Goal: Task Accomplishment & Management: Use online tool/utility

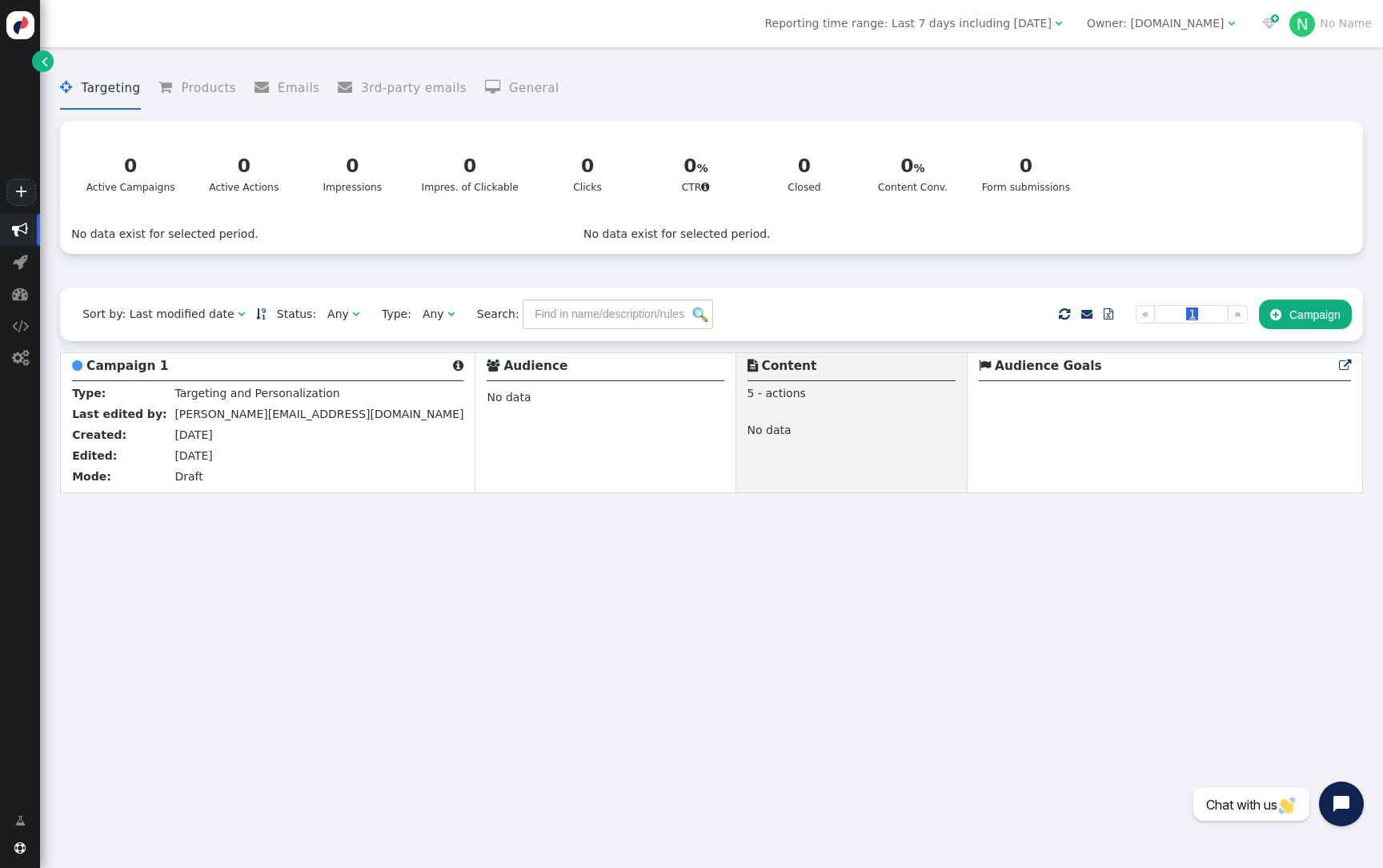
click at [1154, 28] on div "Owner: [DOMAIN_NAME]" at bounding box center [1156, 24] width 138 height 17
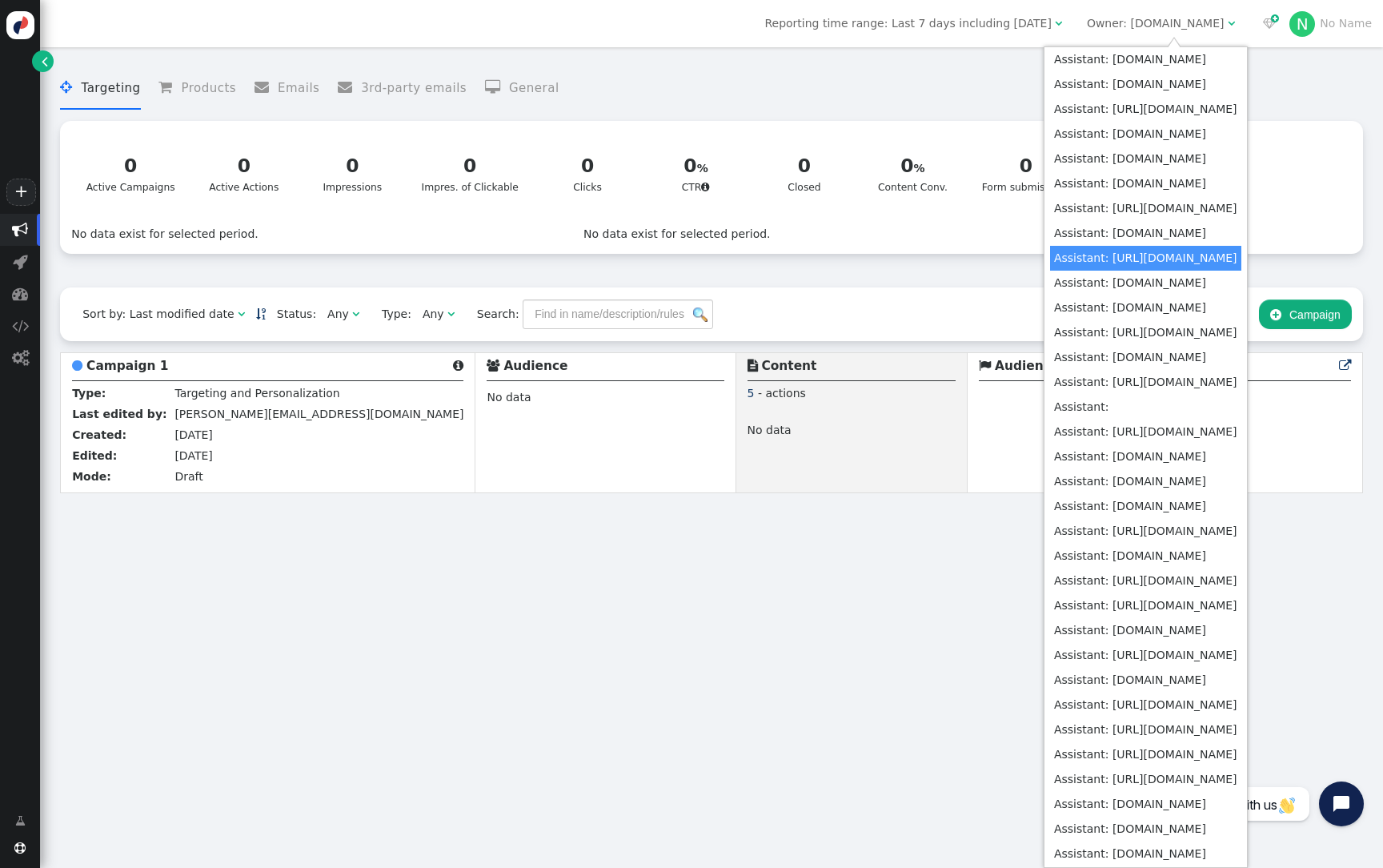
scroll to position [511, 0]
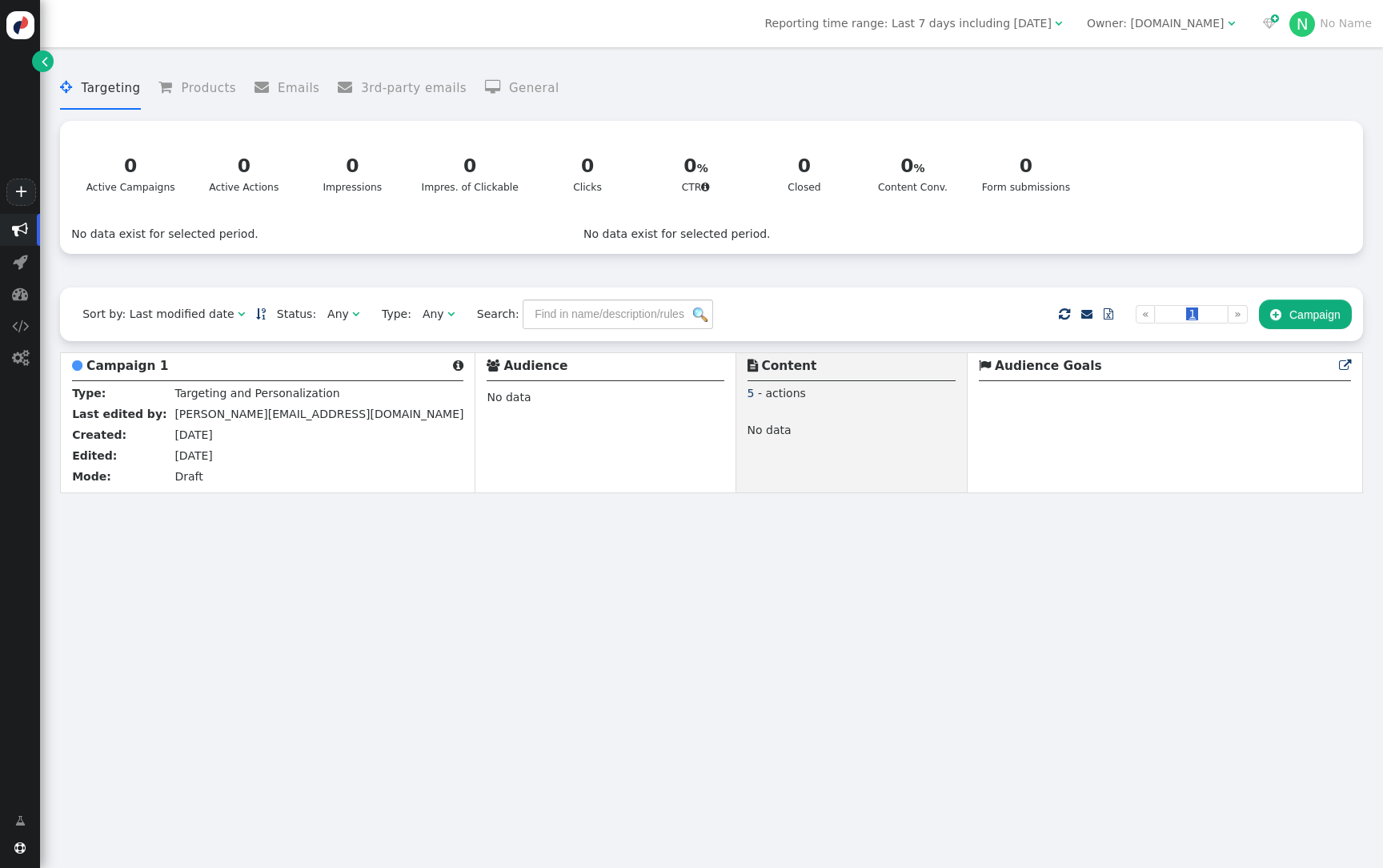
click at [1173, 27] on div "Owner: [DOMAIN_NAME]" at bounding box center [1156, 24] width 138 height 17
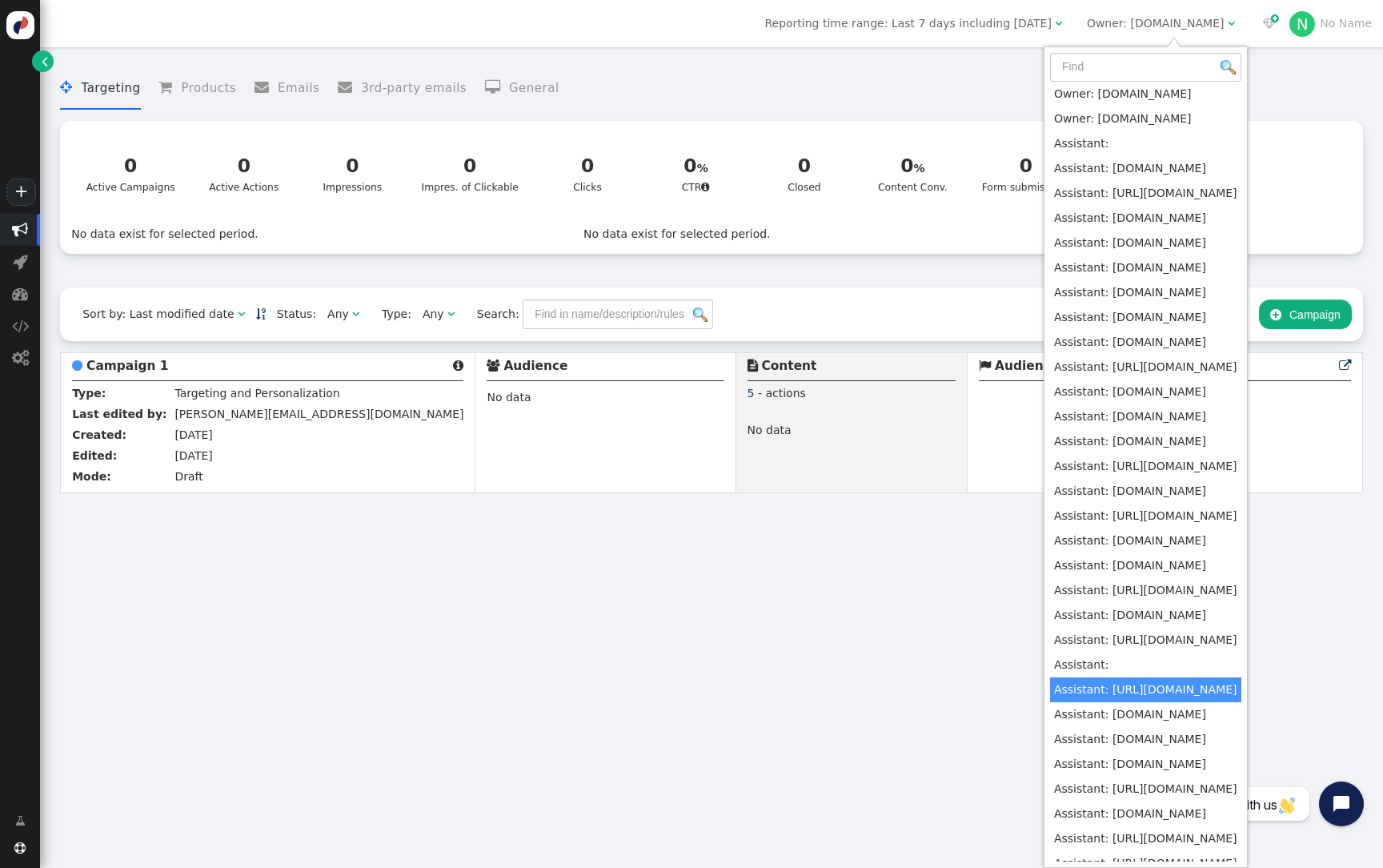
scroll to position [535, 0]
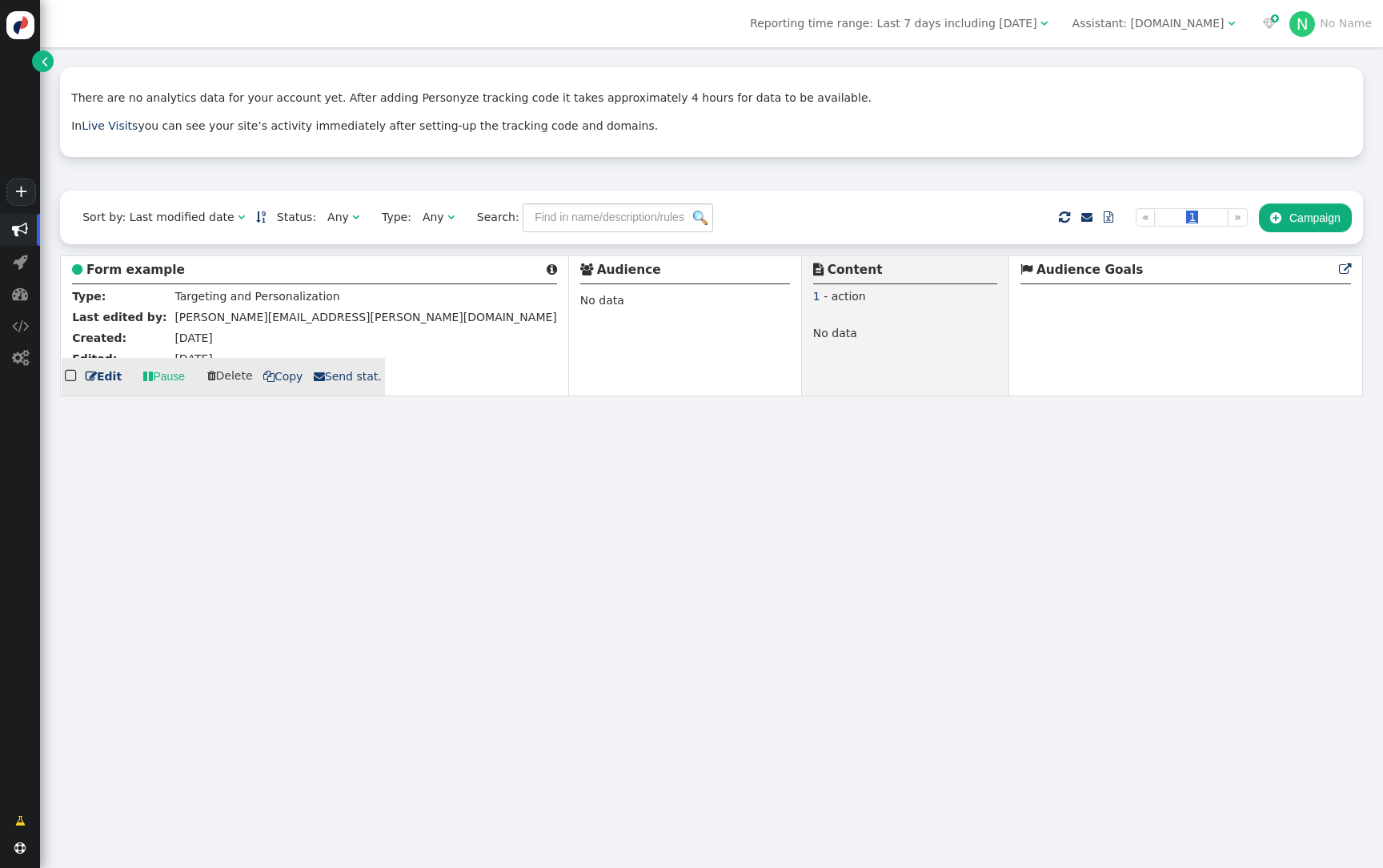
click at [159, 268] on b "Form example" at bounding box center [135, 270] width 98 height 15
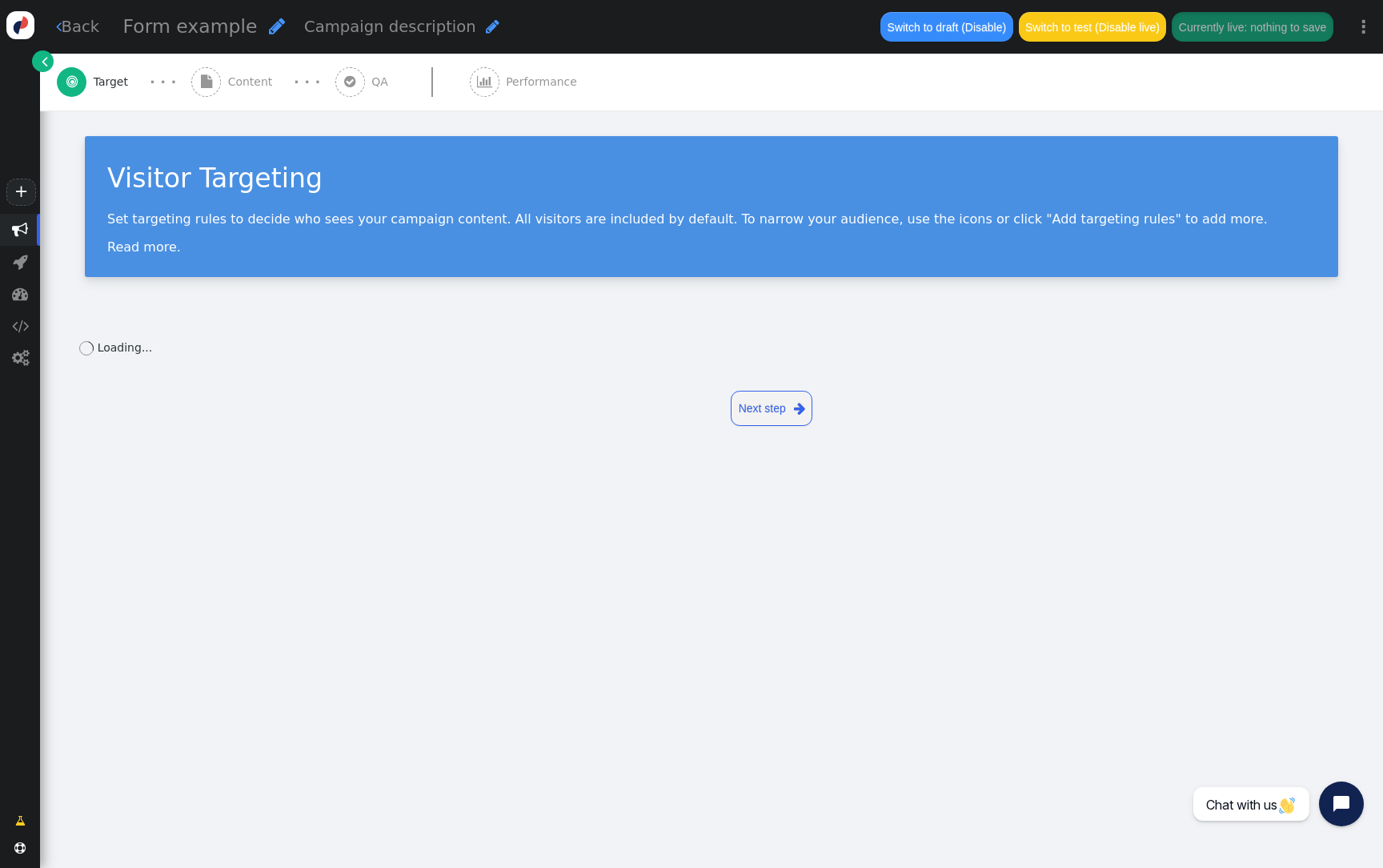
click at [237, 84] on span "Content" at bounding box center [253, 82] width 51 height 17
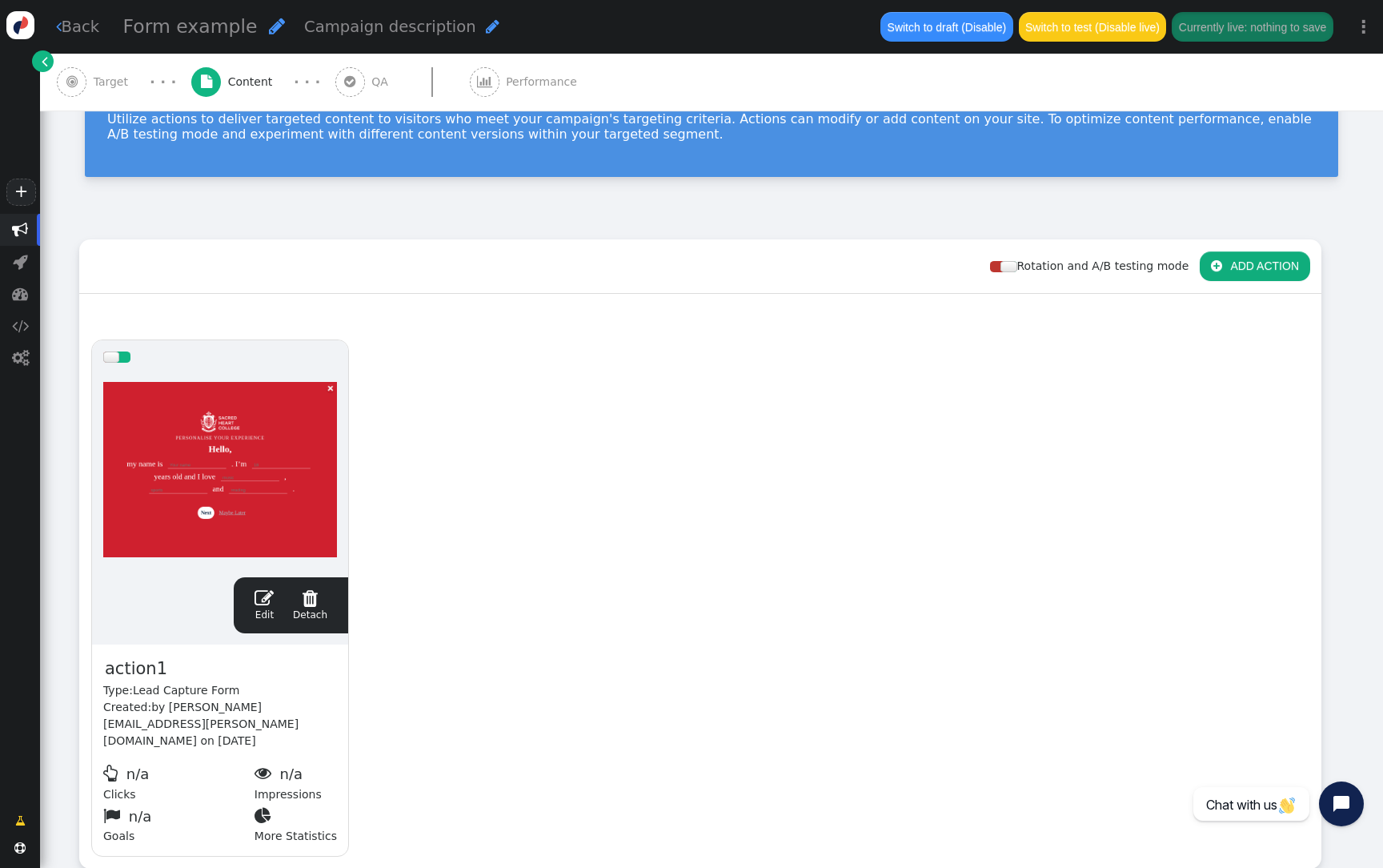
scroll to position [101, 0]
click at [228, 426] on div at bounding box center [220, 469] width 234 height 192
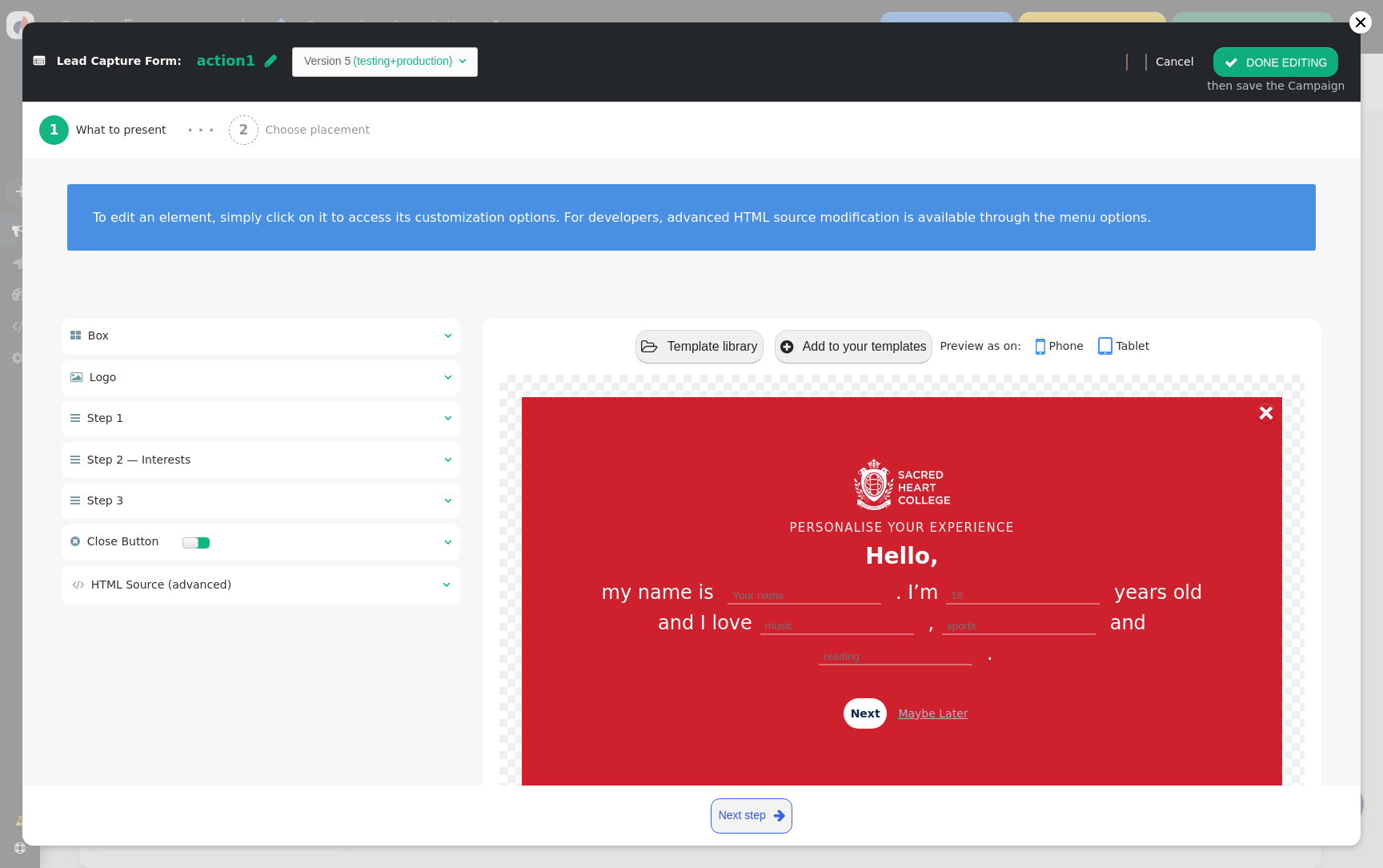
click at [317, 136] on span "Choose placement" at bounding box center [320, 130] width 111 height 17
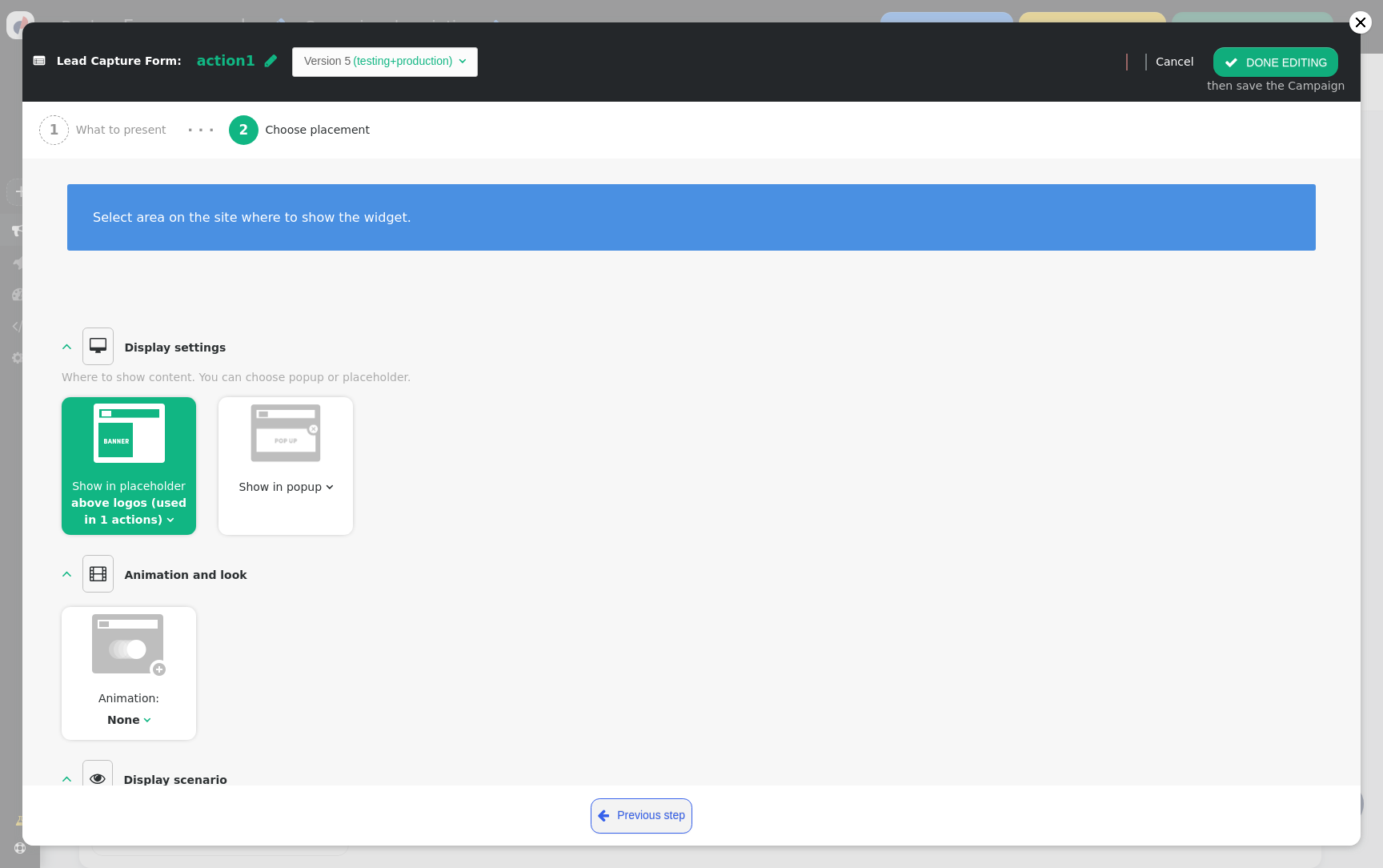
click at [161, 120] on div "1 What to present" at bounding box center [106, 130] width 134 height 57
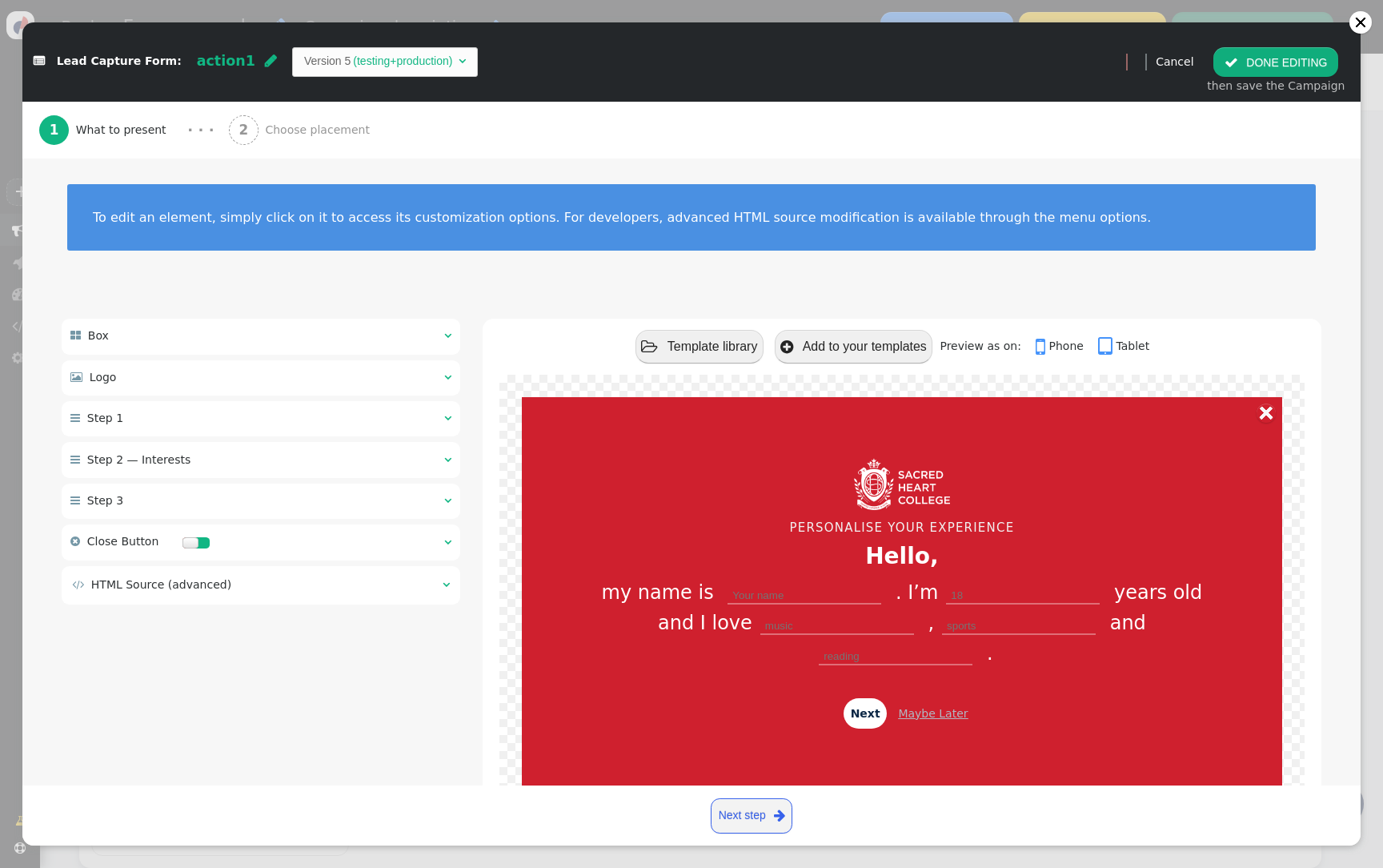
scroll to position [68, 0]
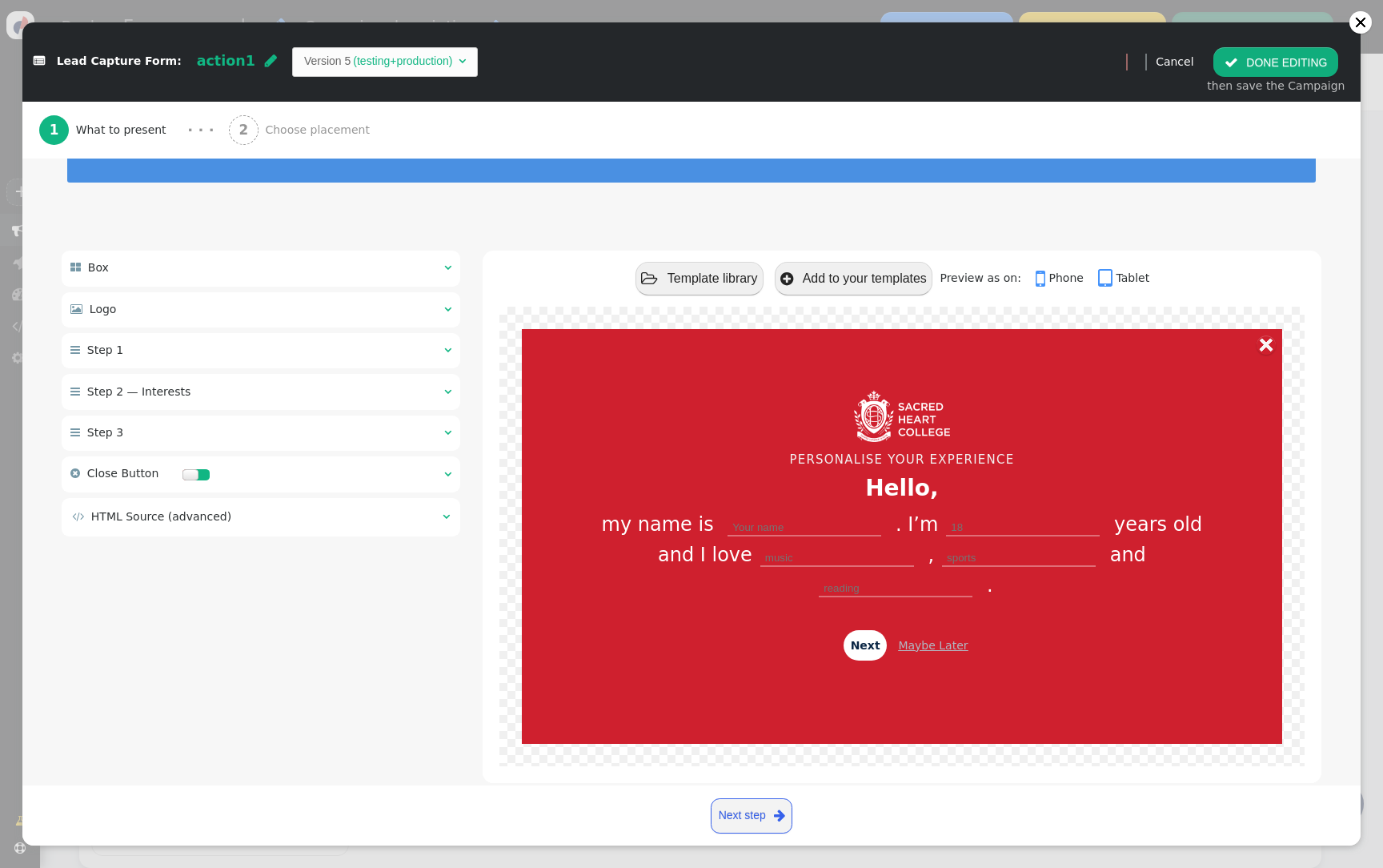
click at [324, 507] on div " HTML Source (advanced) " at bounding box center [261, 516] width 399 height 38
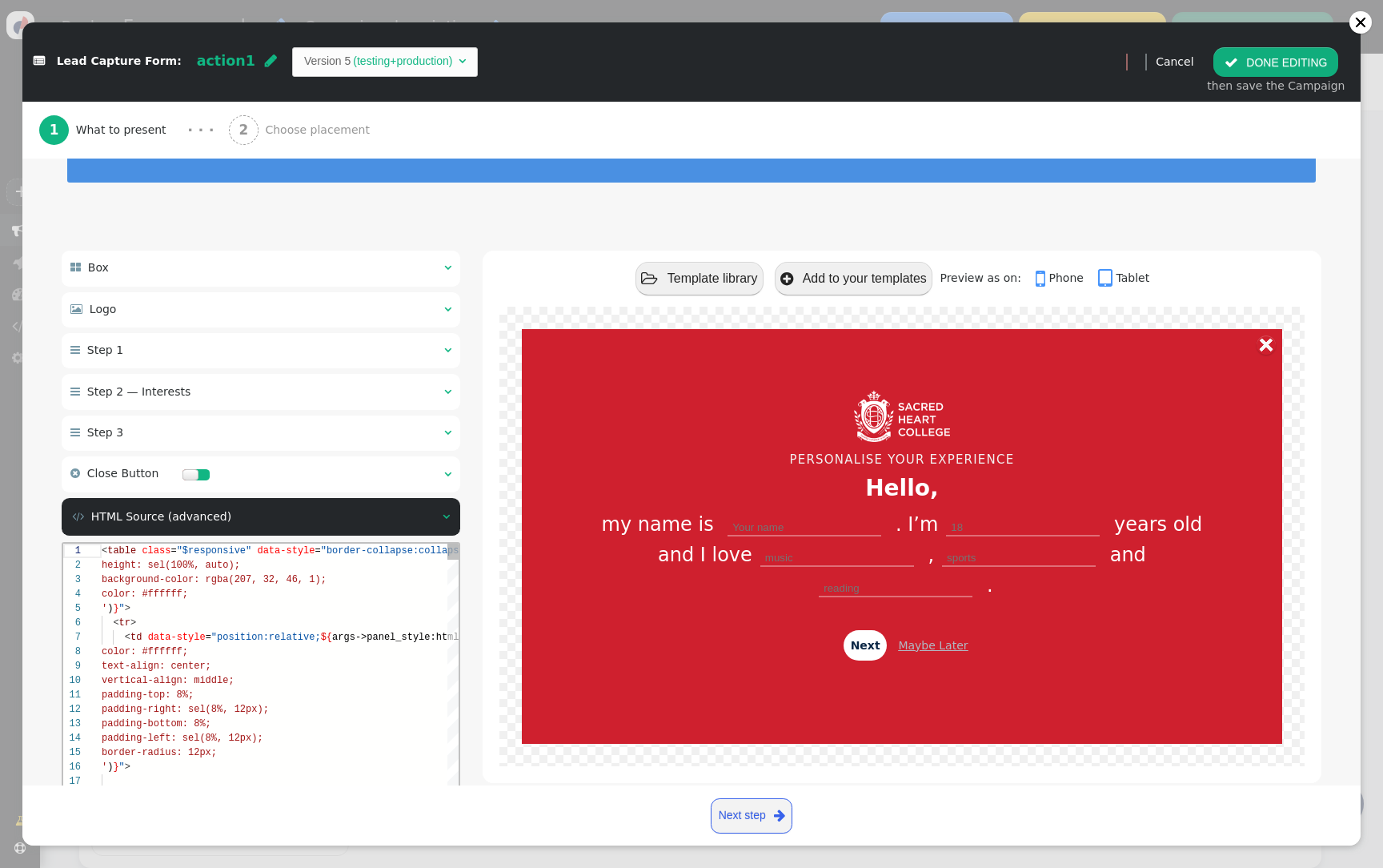
scroll to position [200, 0]
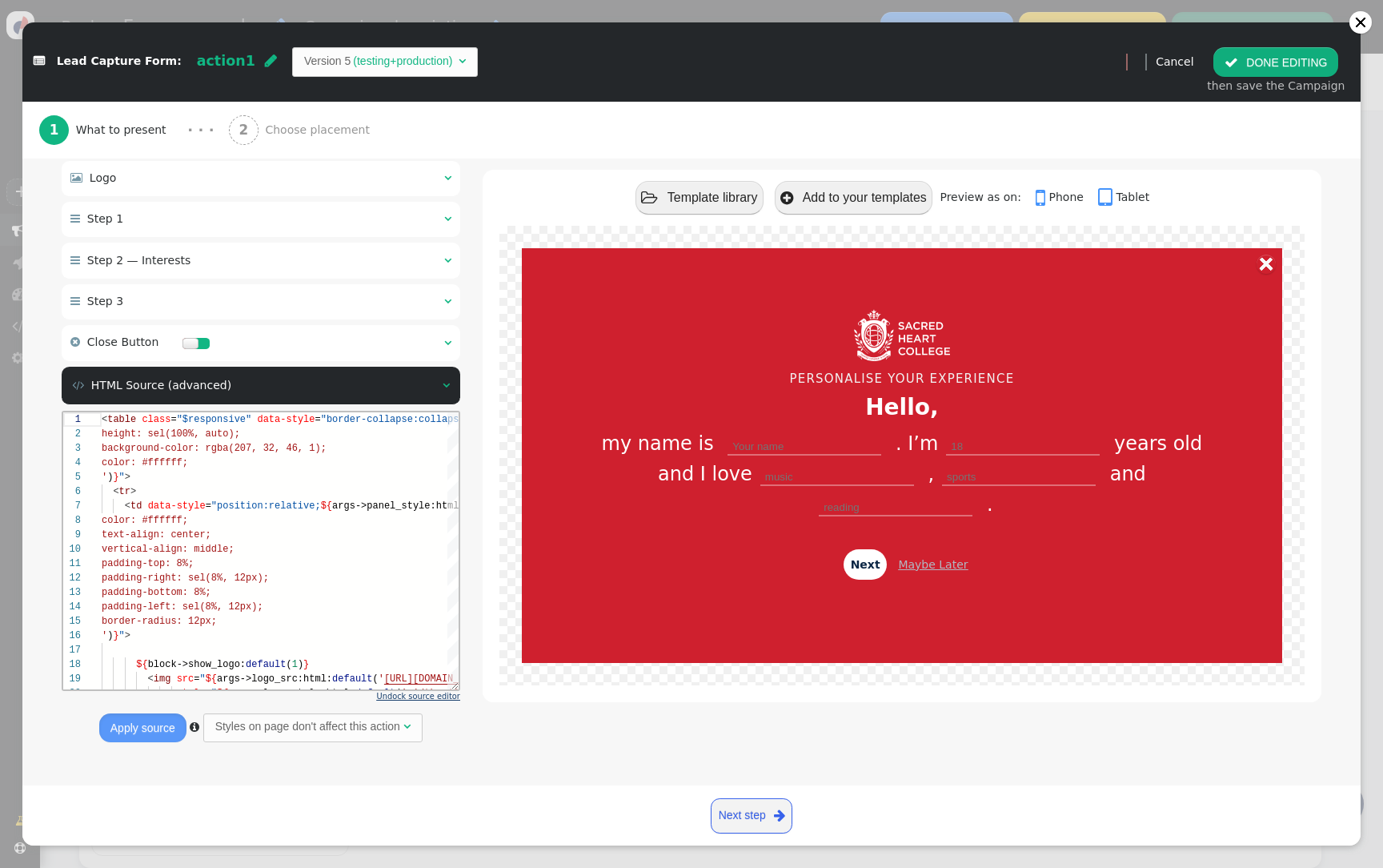
click at [408, 697] on span "Undock source editor" at bounding box center [418, 696] width 84 height 9
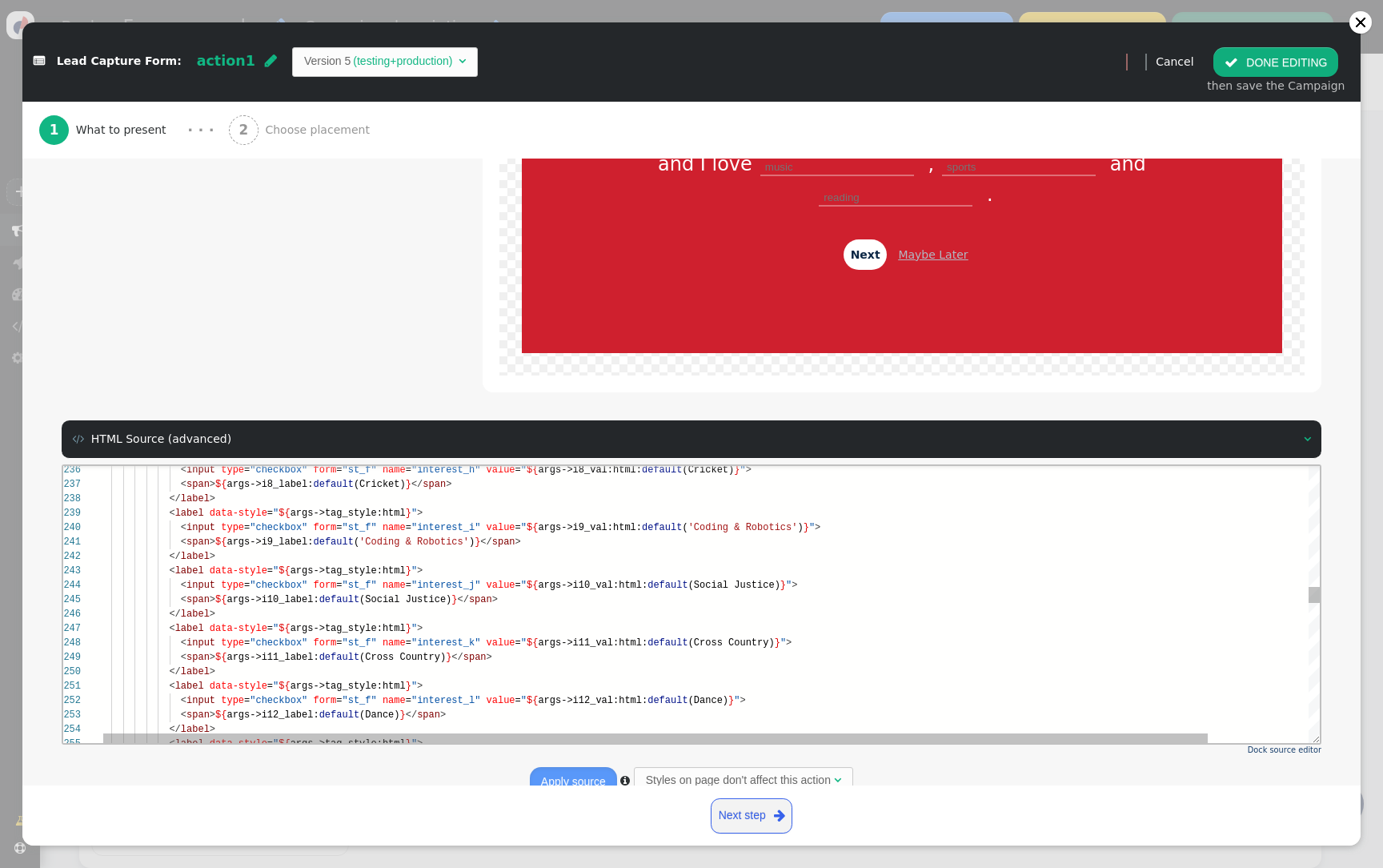
scroll to position [28, 324]
click at [486, 575] on div "< label data-style = " ${ args->tag_style:html } " >" at bounding box center [765, 571] width 1330 height 15
type textarea "<table class="$responsive" data-style="border-collapse:collapse; ${args->wrap_s…"
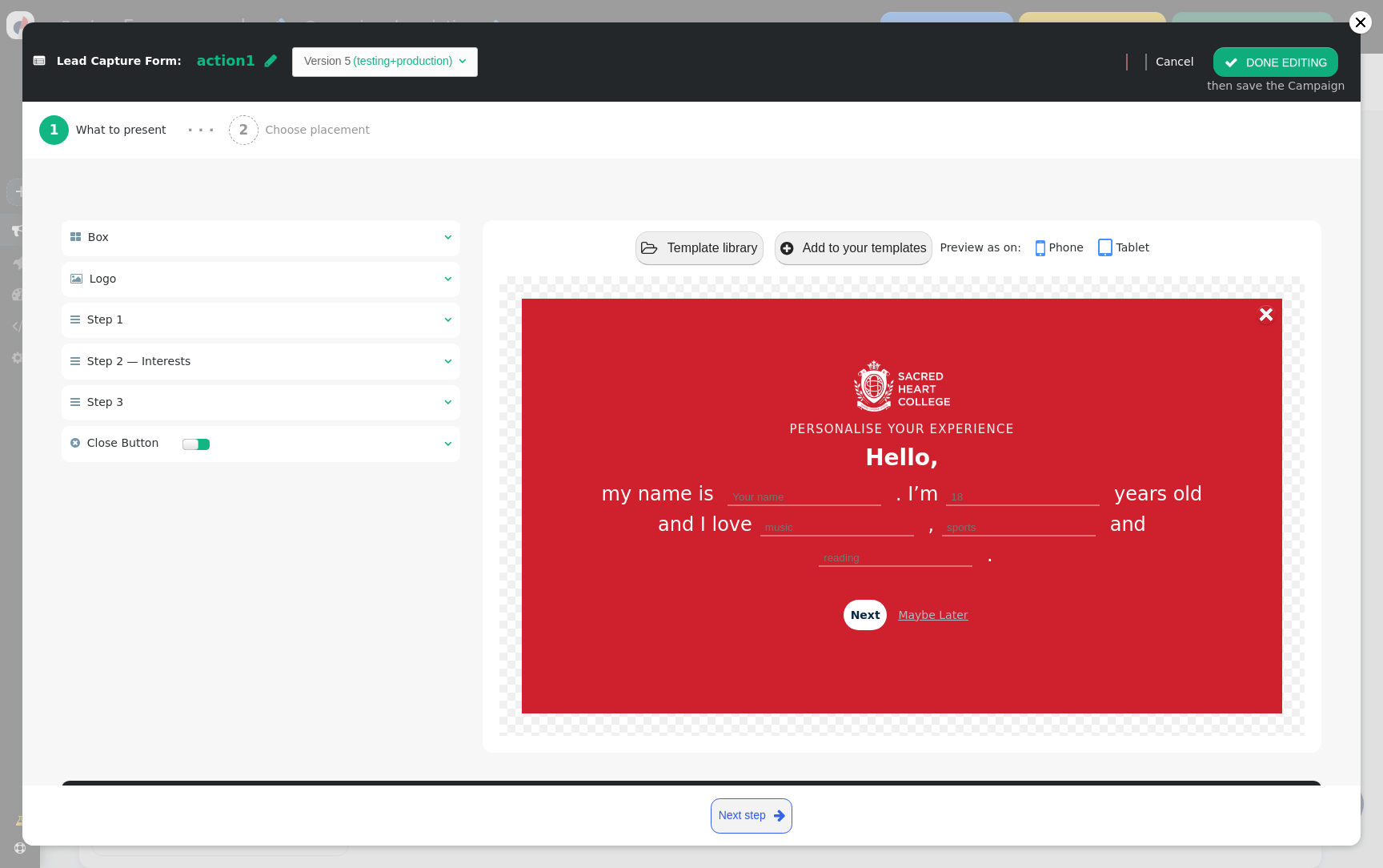
scroll to position [0, 0]
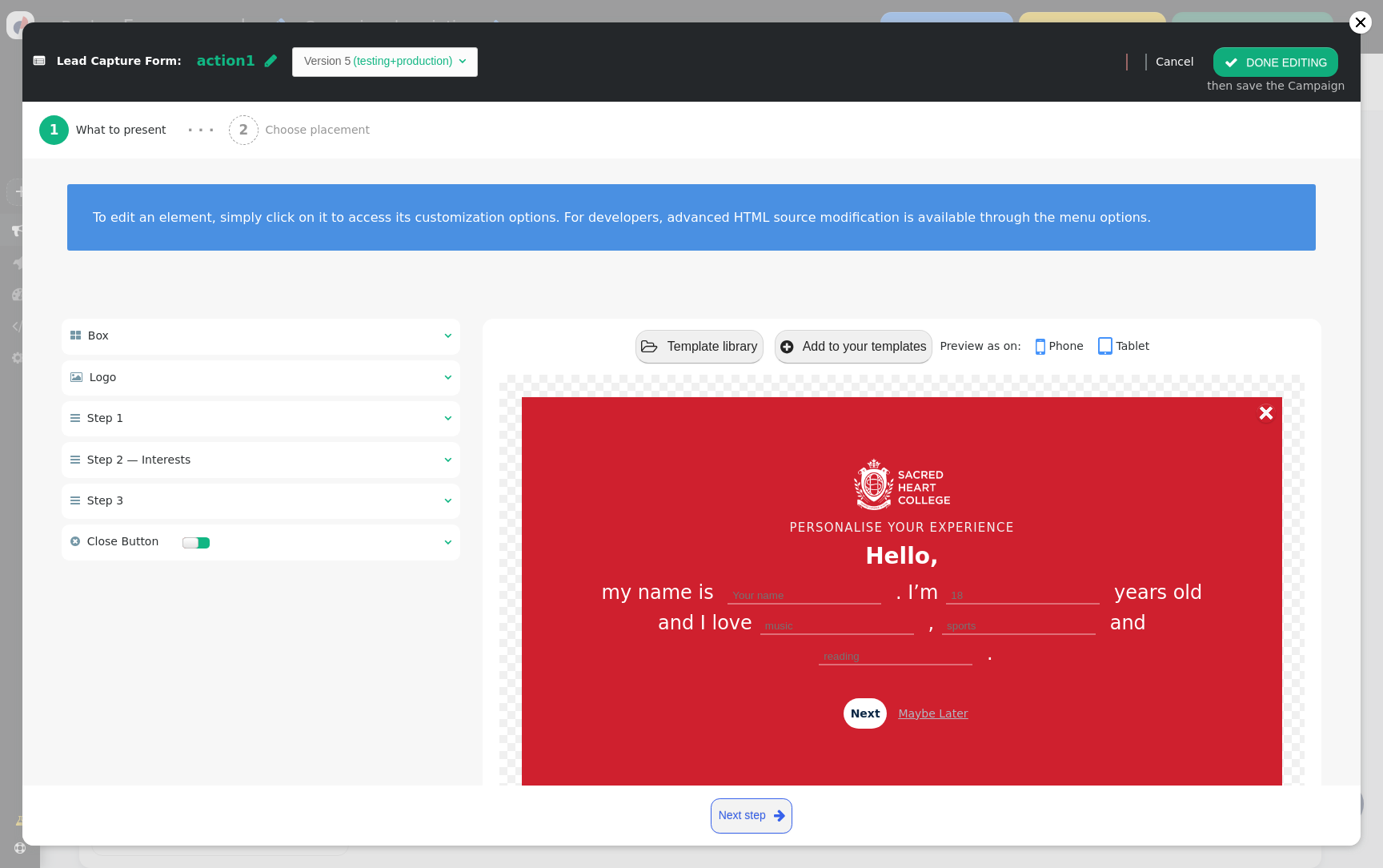
click at [261, 460] on div " Step 2 — Interests  " at bounding box center [261, 459] width 399 height 35
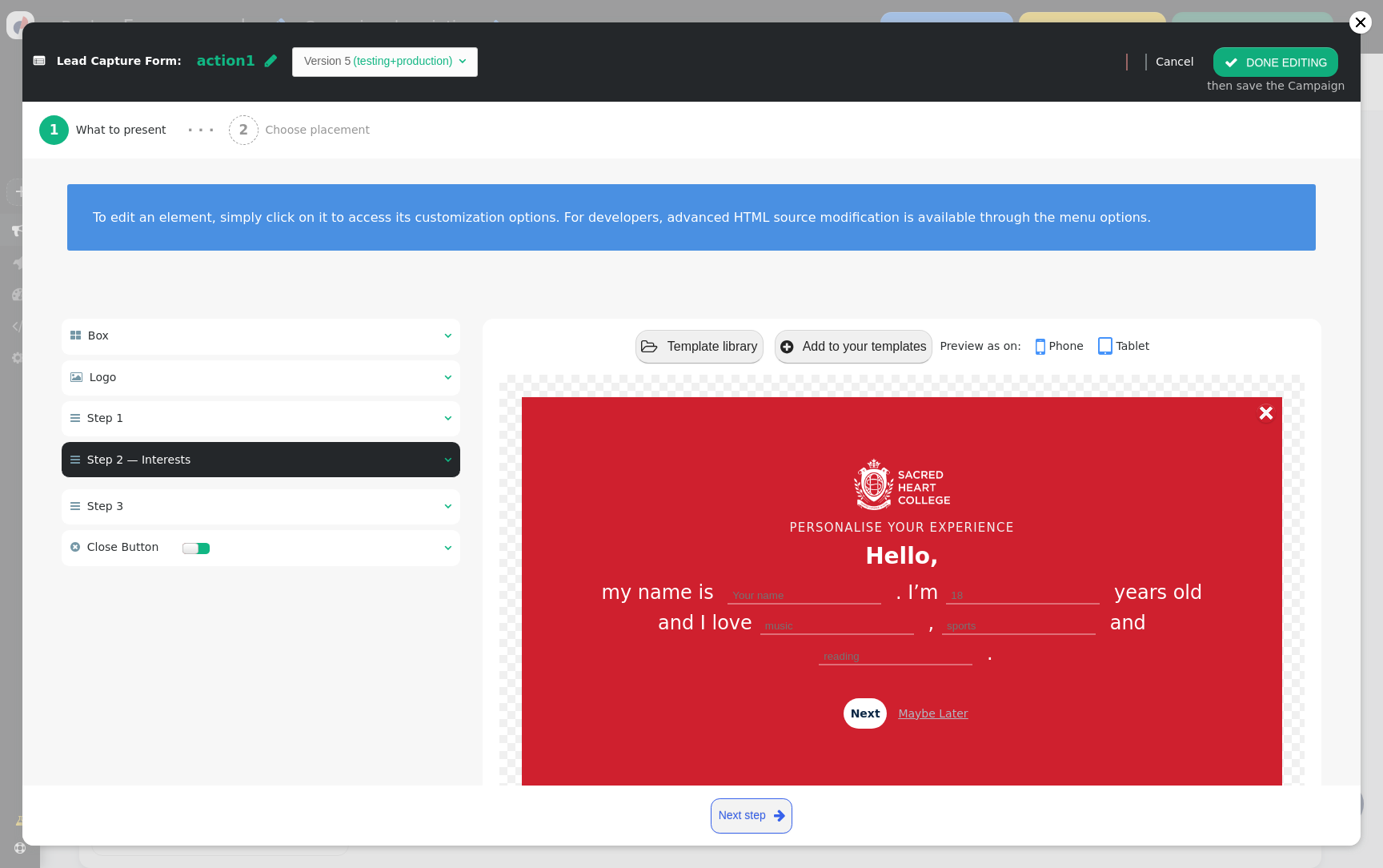
type input "980"
type input "34"
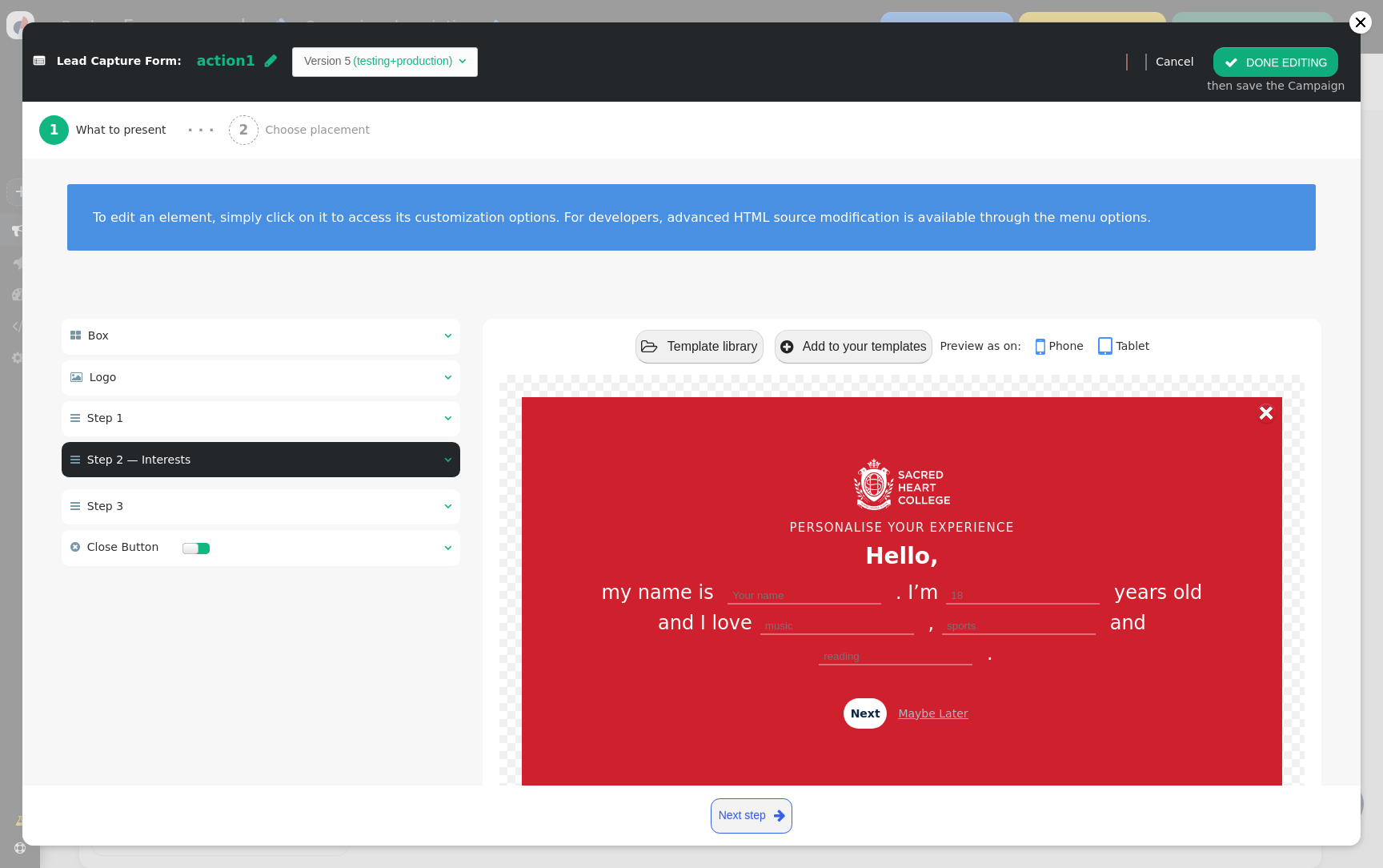
type input "What are your favourite interests?"
type input "Select Three"
type input "AFL/AFLW"
type input "Art"
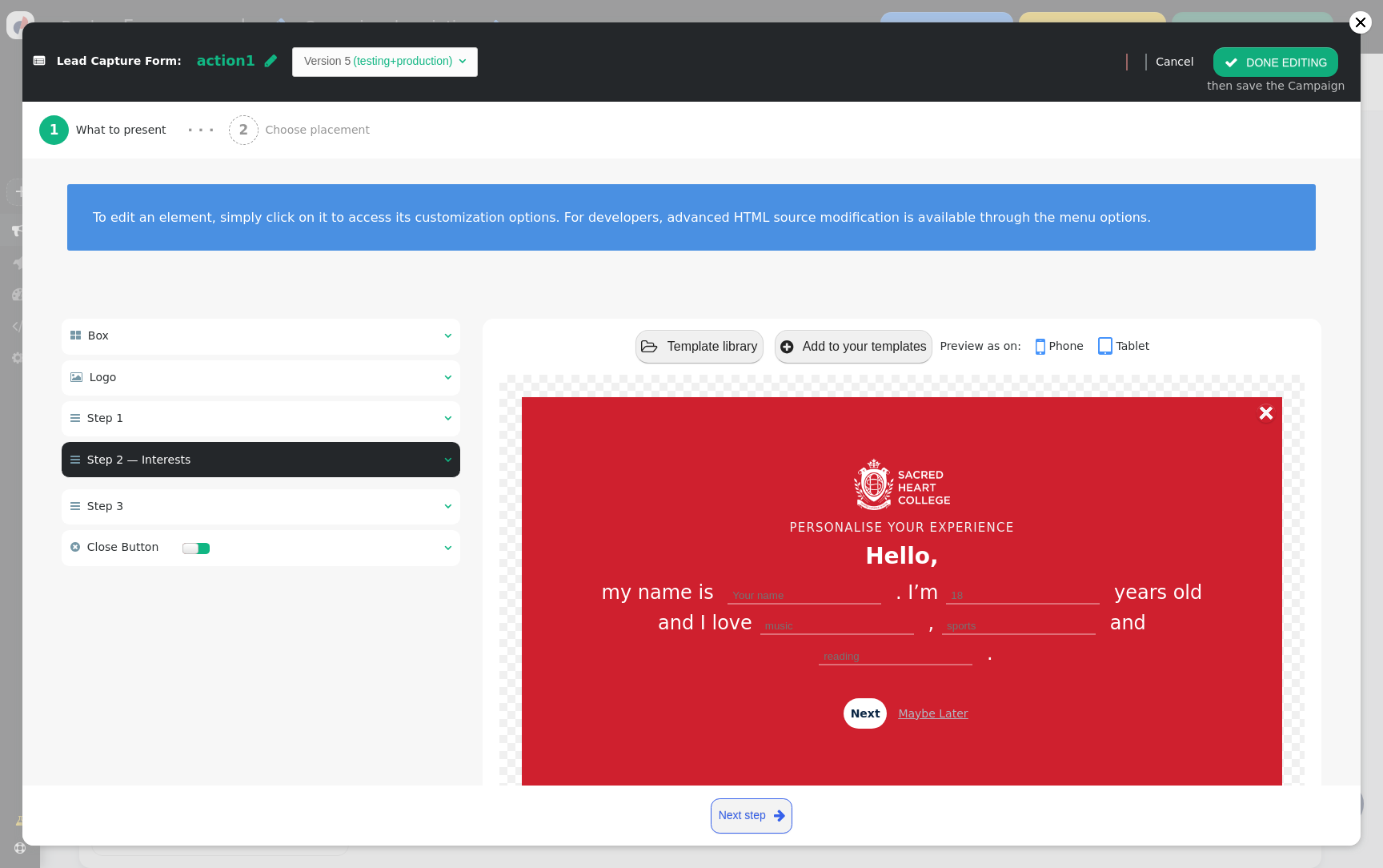
type input "Art"
type input "Athletics"
type input "Badminton"
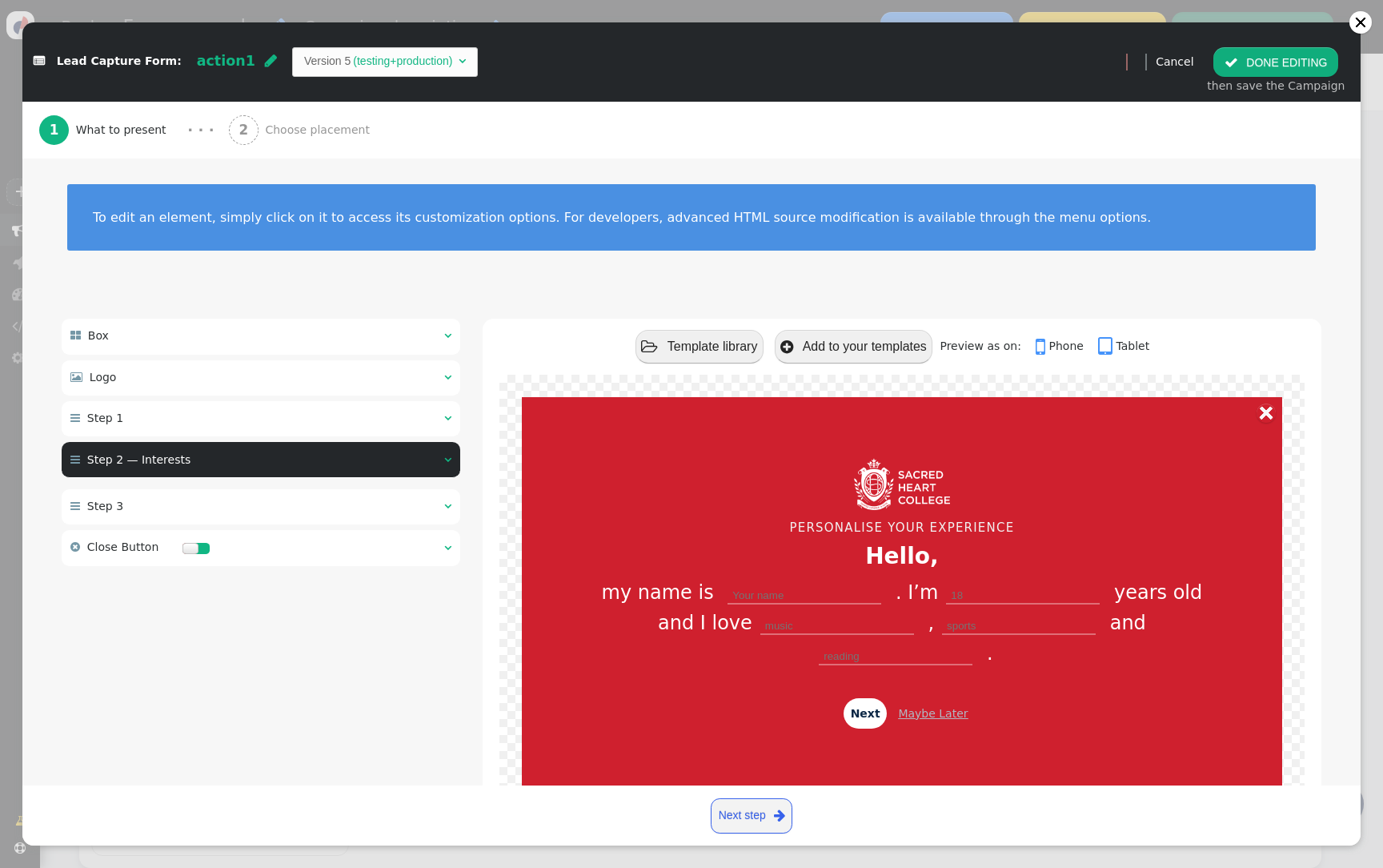
type input "Band (woodwind & brass)"
type input "Basketball"
type input "Business & Economics"
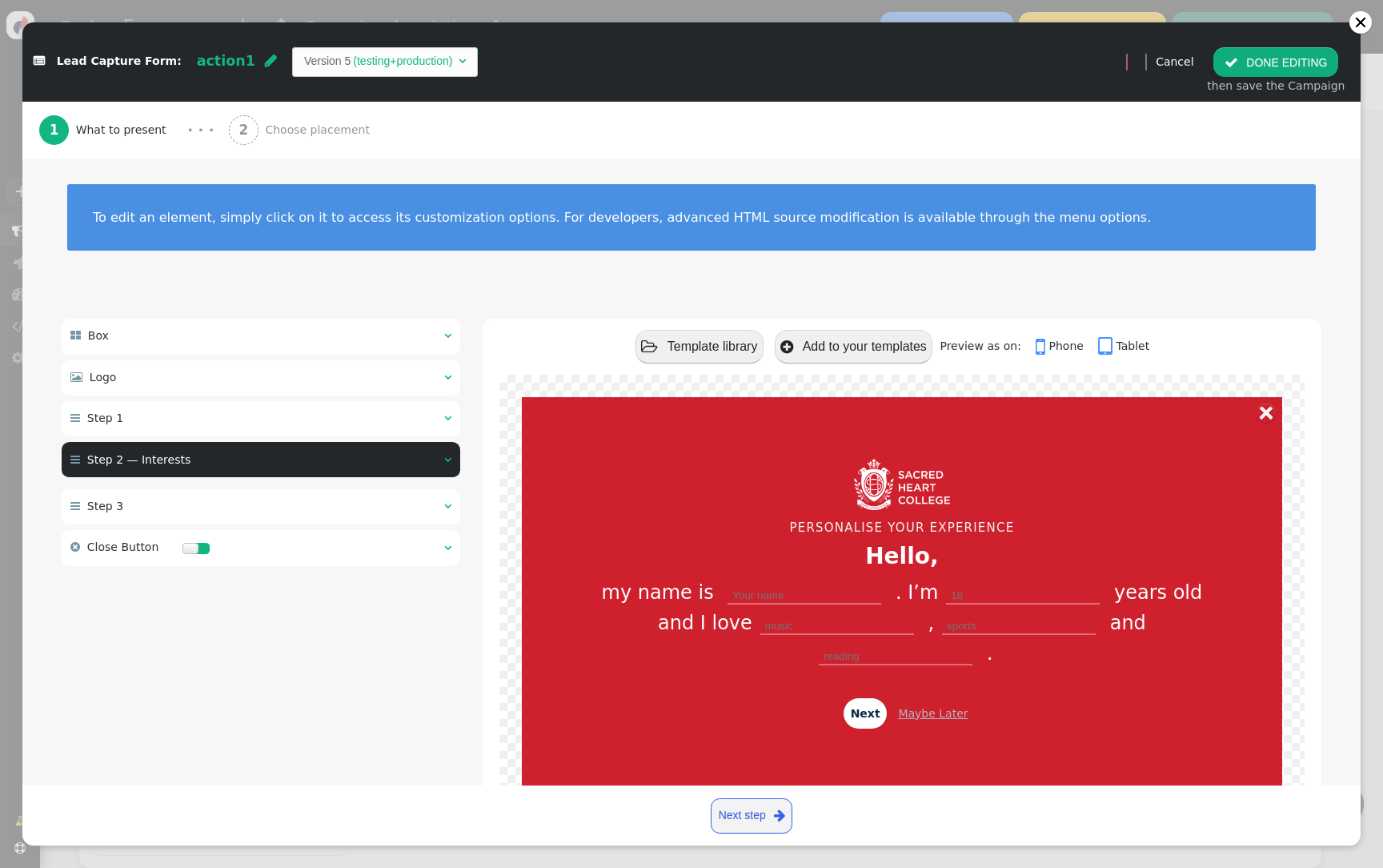
type input "Business & Economics"
type input "Cricket"
type input "Coding & Robotics"
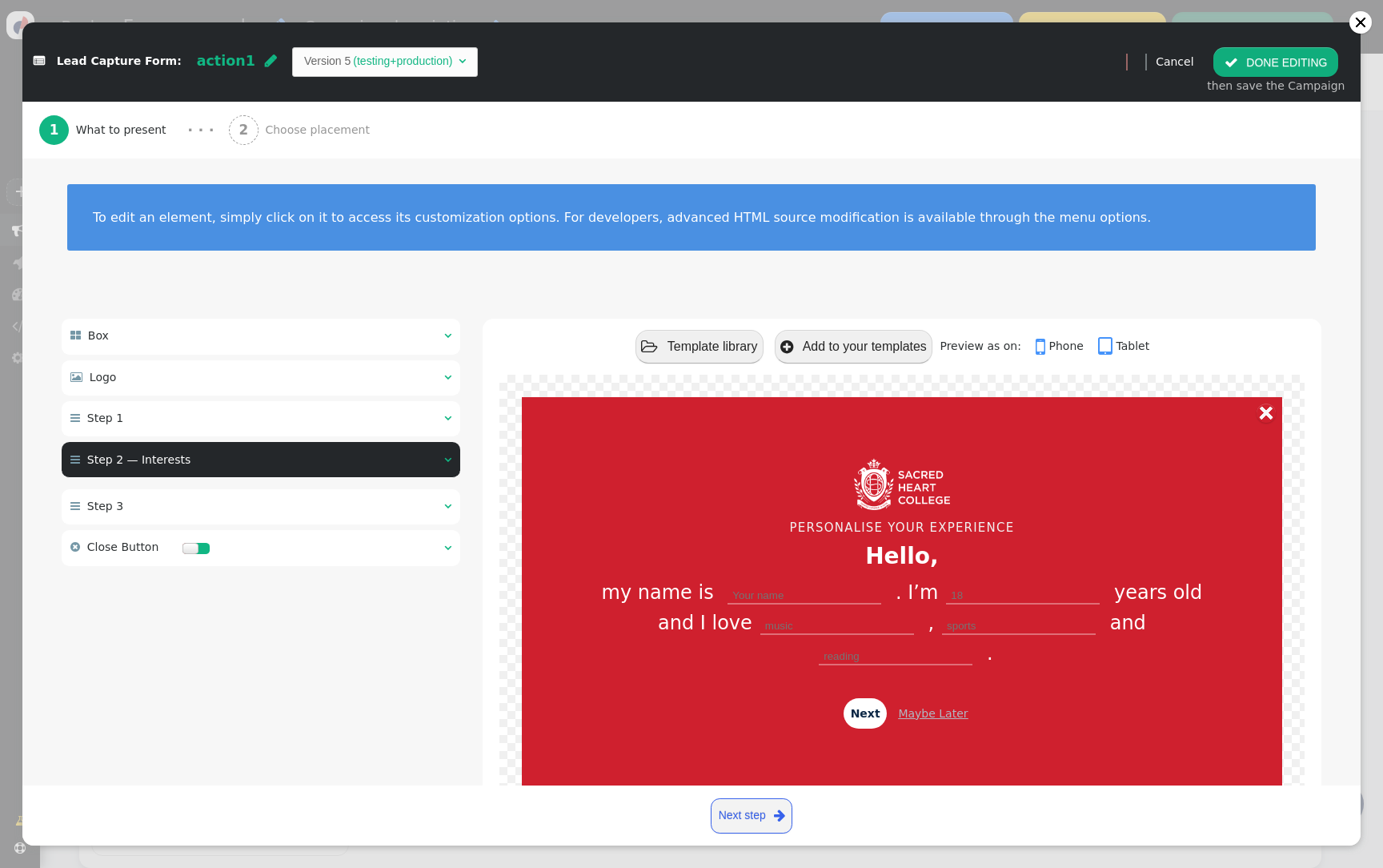
type input "Social Justice"
type input "Cross Country"
type input "Dance"
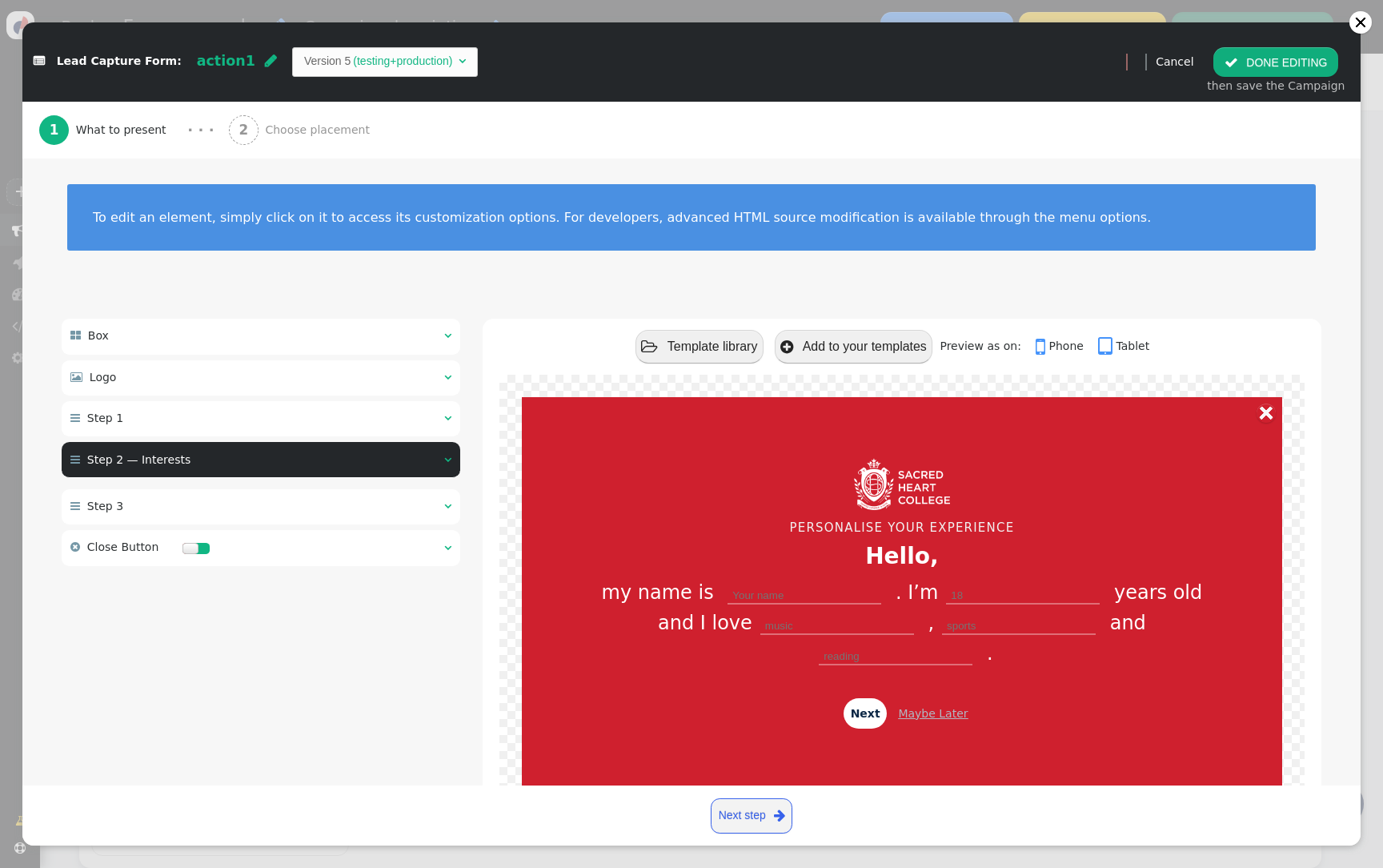
type input "Dance"
type input "Debating"
type input "Drama"
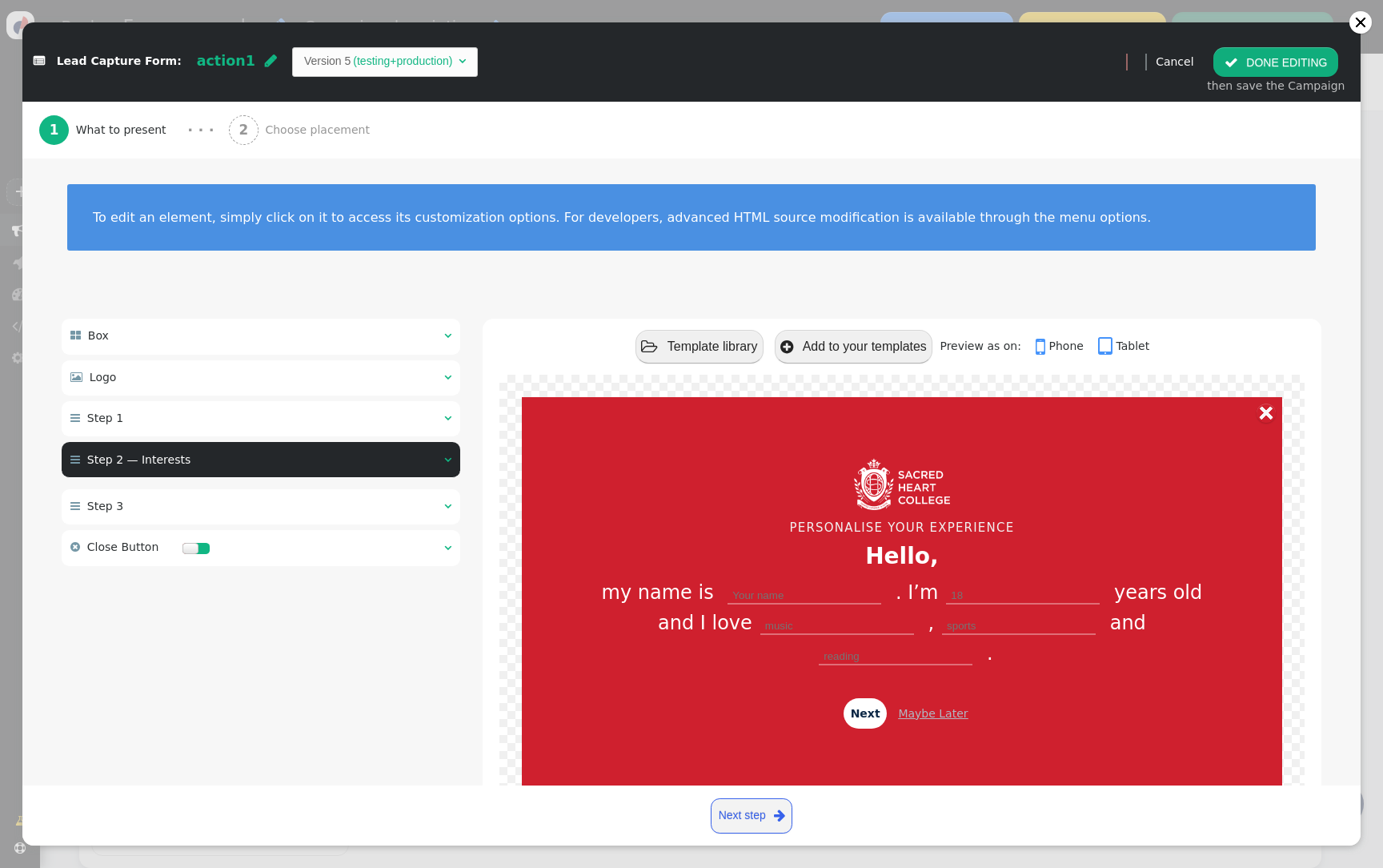
type input "Rugby"
type input "Geography"
type input "Golf"
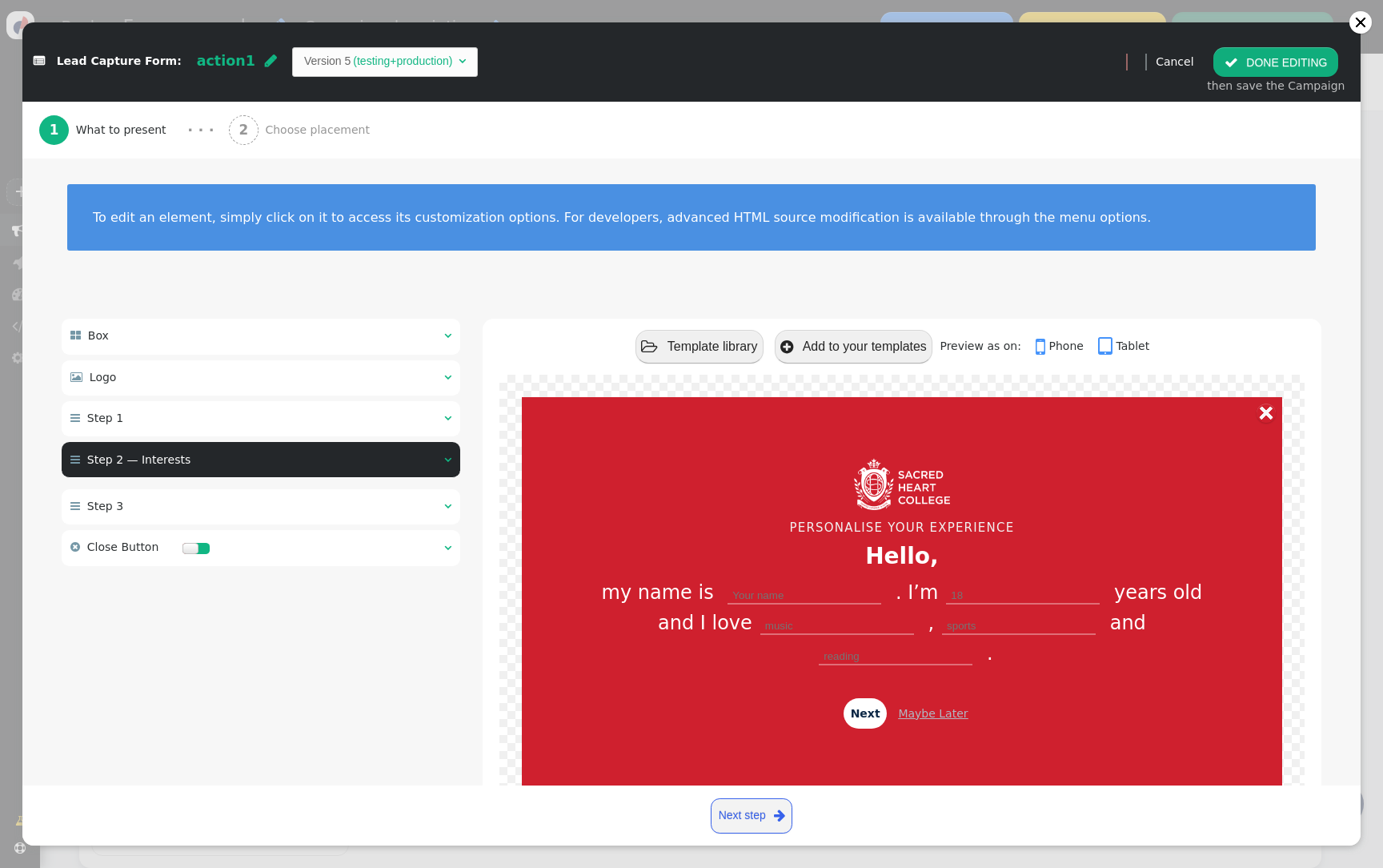
type input "Golf"
type input "Gymnastics"
type input "Back"
type input "Submit"
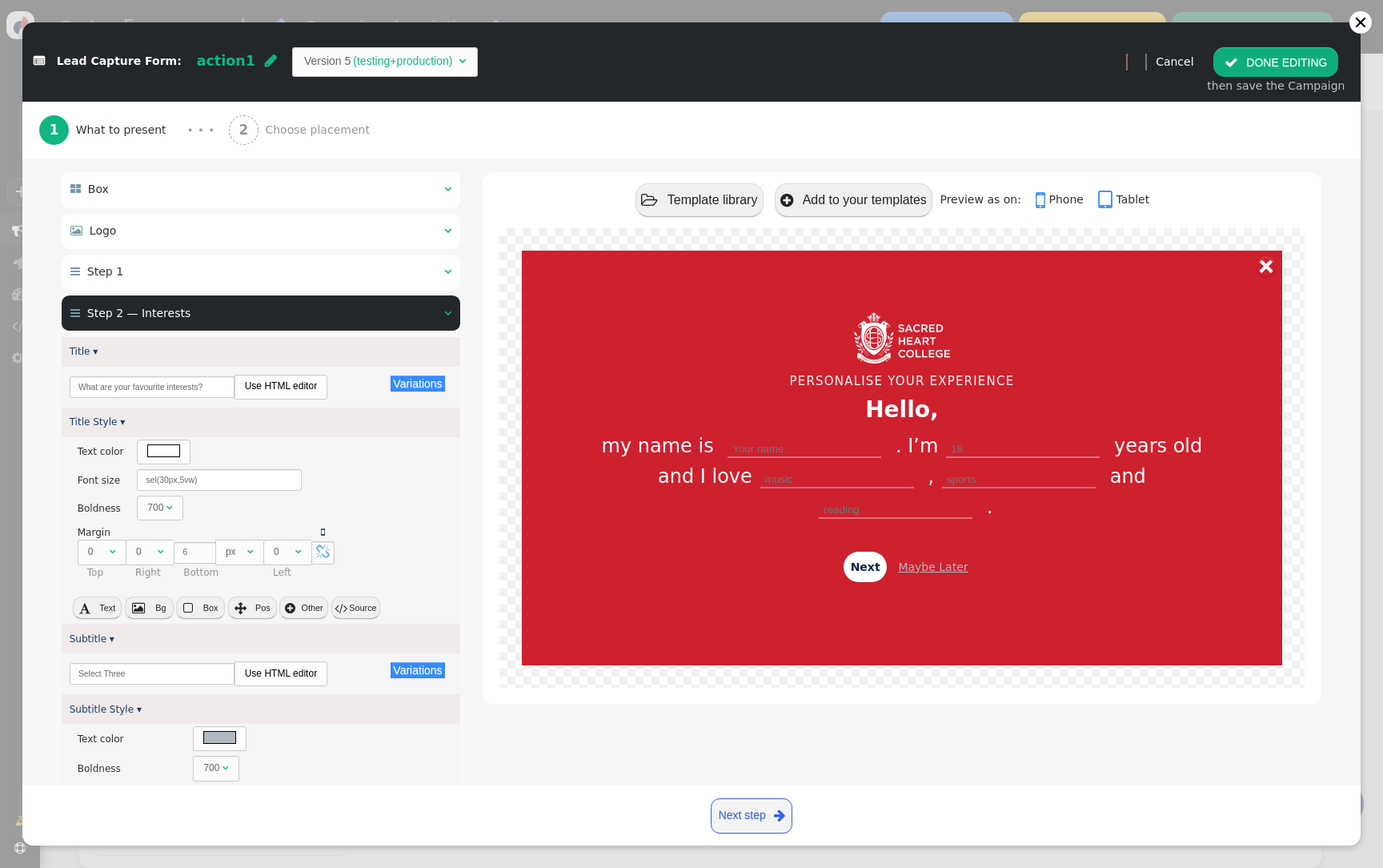
scroll to position [115, 0]
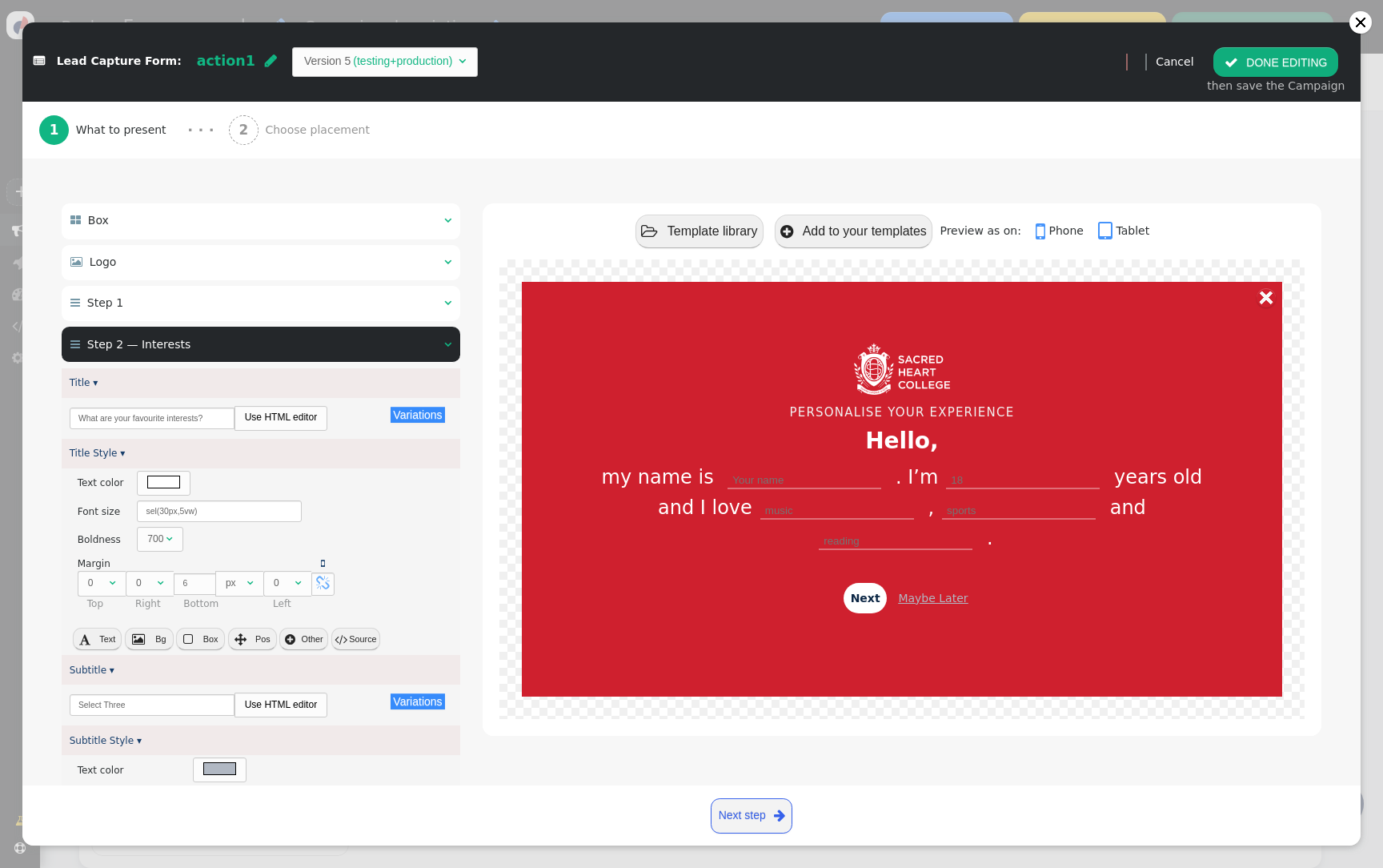
click at [145, 304] on div " Step 1  " at bounding box center [261, 303] width 399 height 35
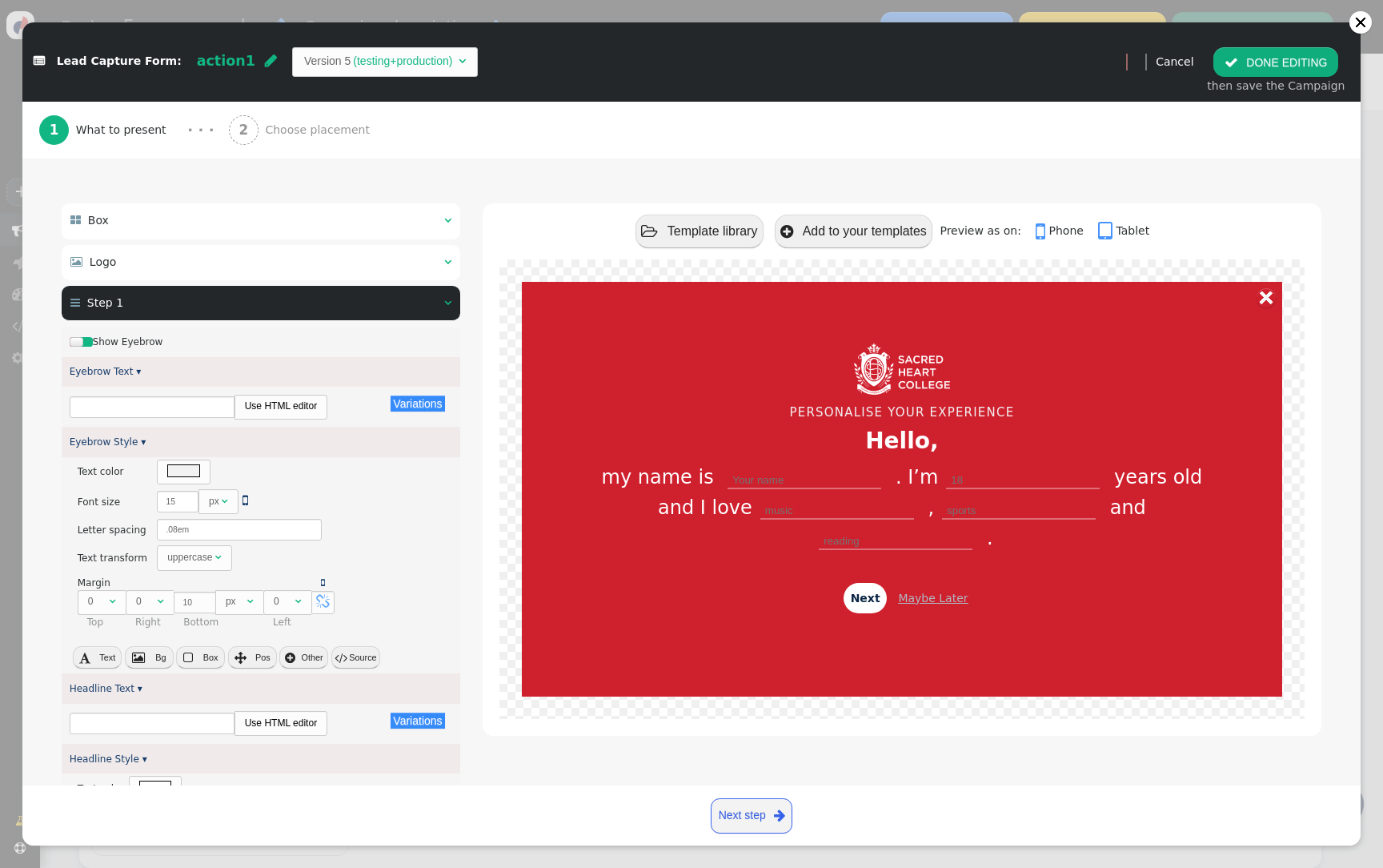
type input "PERSONALISE YOUR EXPERIENCE"
type input "Hello,"
type input "Your name"
type input "18"
type input "music"
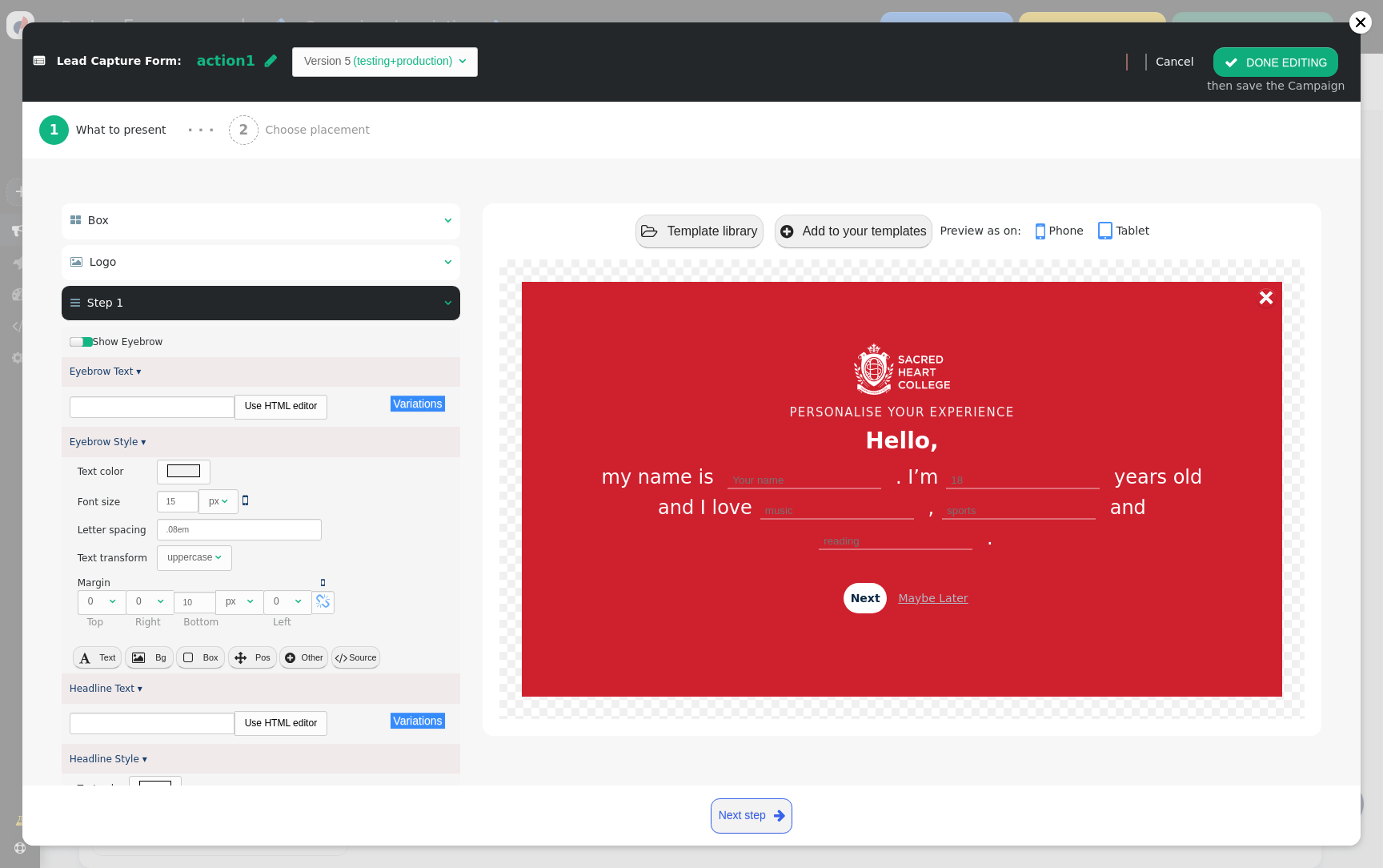
type input "sports"
type input "reading"
type input "Next"
type input "Maybe Later"
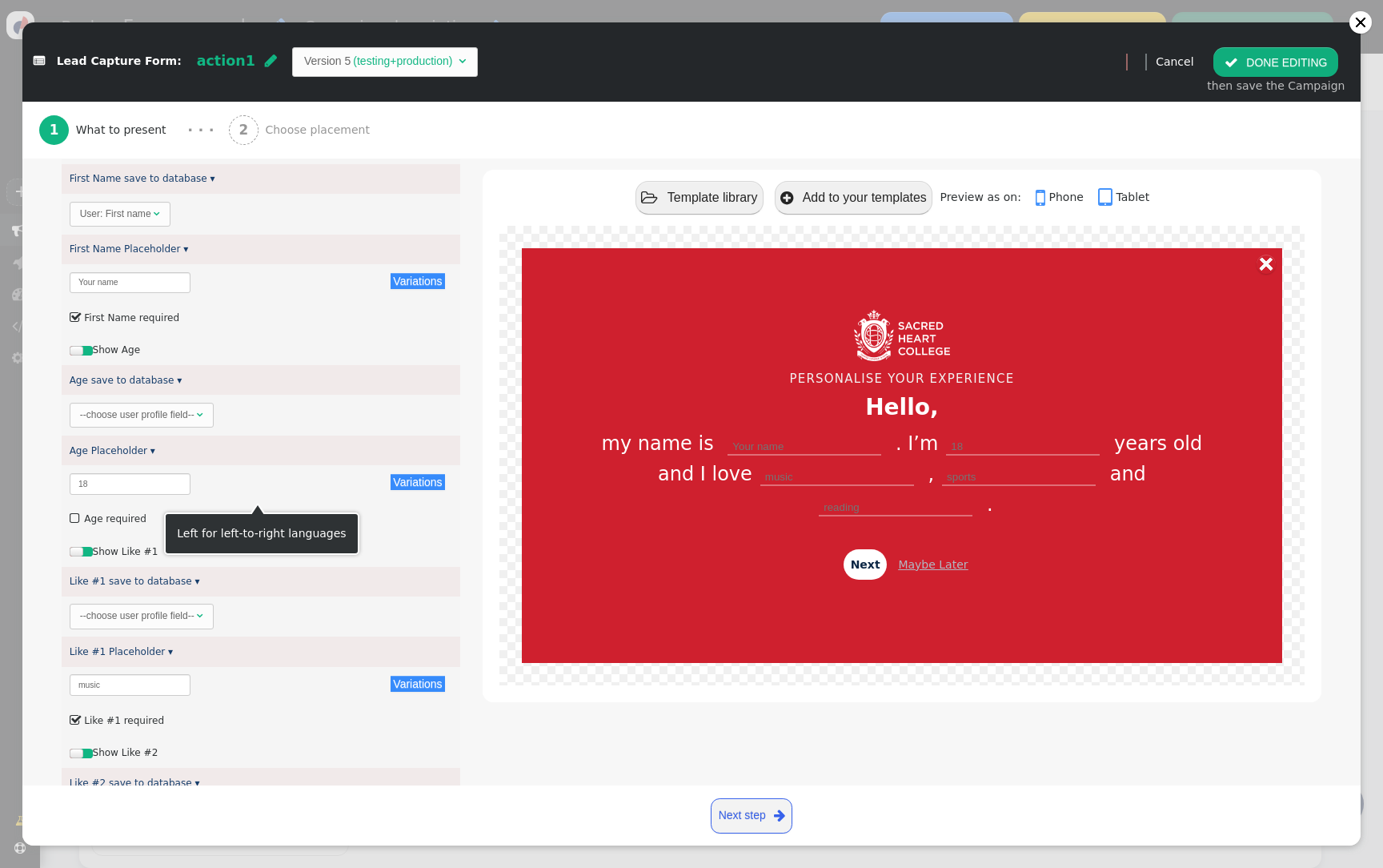
scroll to position [1547, 0]
click at [171, 421] on span "--choose user profile field-- " at bounding box center [142, 414] width 145 height 25
drag, startPoint x: 188, startPoint y: 408, endPoint x: 102, endPoint y: 407, distance: 86.0
click at [102, 408] on div "User: Industry " at bounding box center [261, 414] width 399 height 41
copy div "Industry "
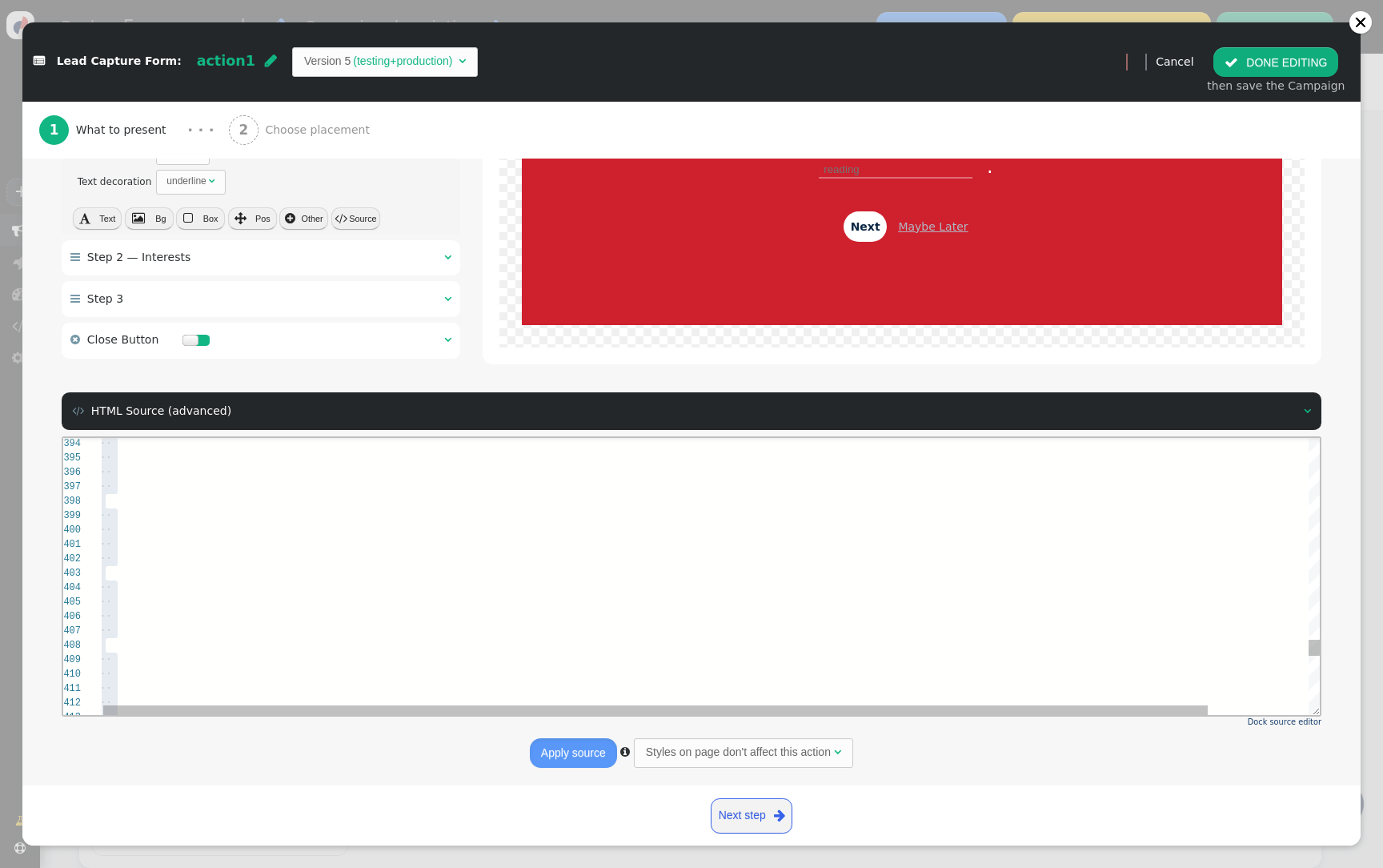
scroll to position [58, 11]
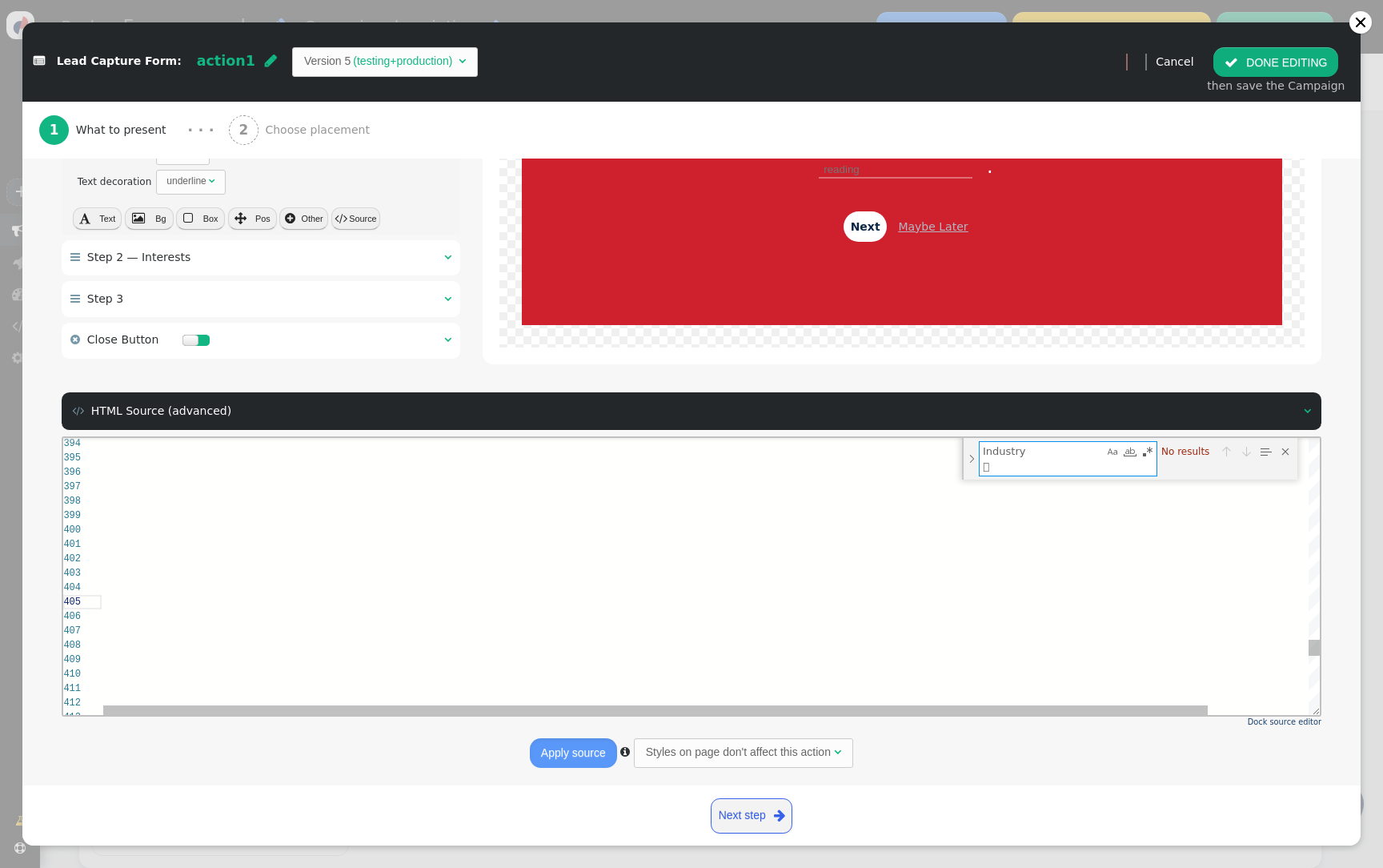
click at [1046, 472] on textarea "Industry " at bounding box center [1042, 457] width 124 height 33
type textarea "Industry"
click at [1069, 450] on textarea "Industry" at bounding box center [1042, 450] width 124 height 19
drag, startPoint x: 1032, startPoint y: 448, endPoint x: 966, endPoint y: 449, distance: 66.0
click at [966, 449] on div "Industry Industry No results" at bounding box center [1130, 450] width 335 height 27
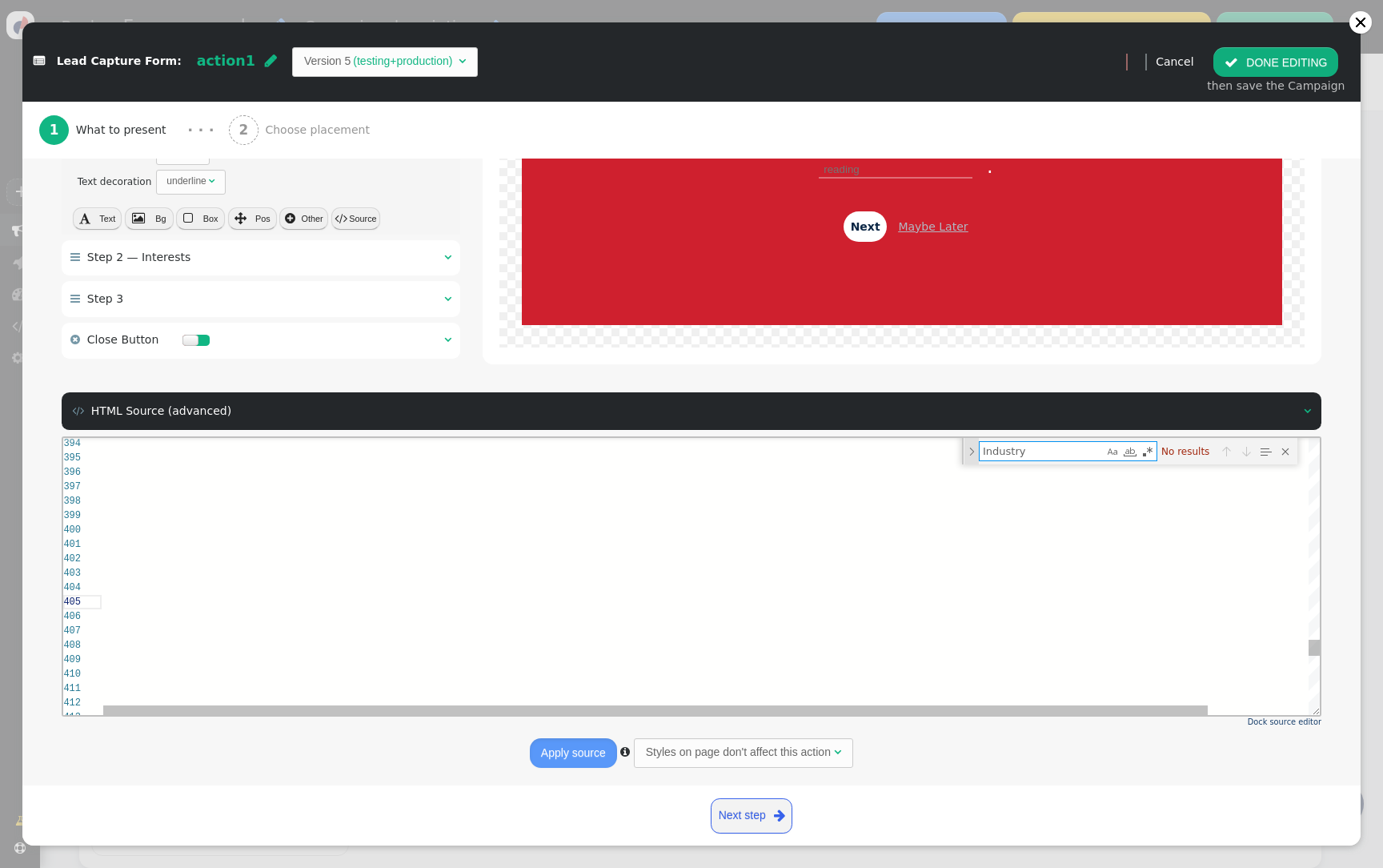
type textarea "<!-- 18 interest items (label + value) --> ${menu name='Box', icon='th-large'} …"
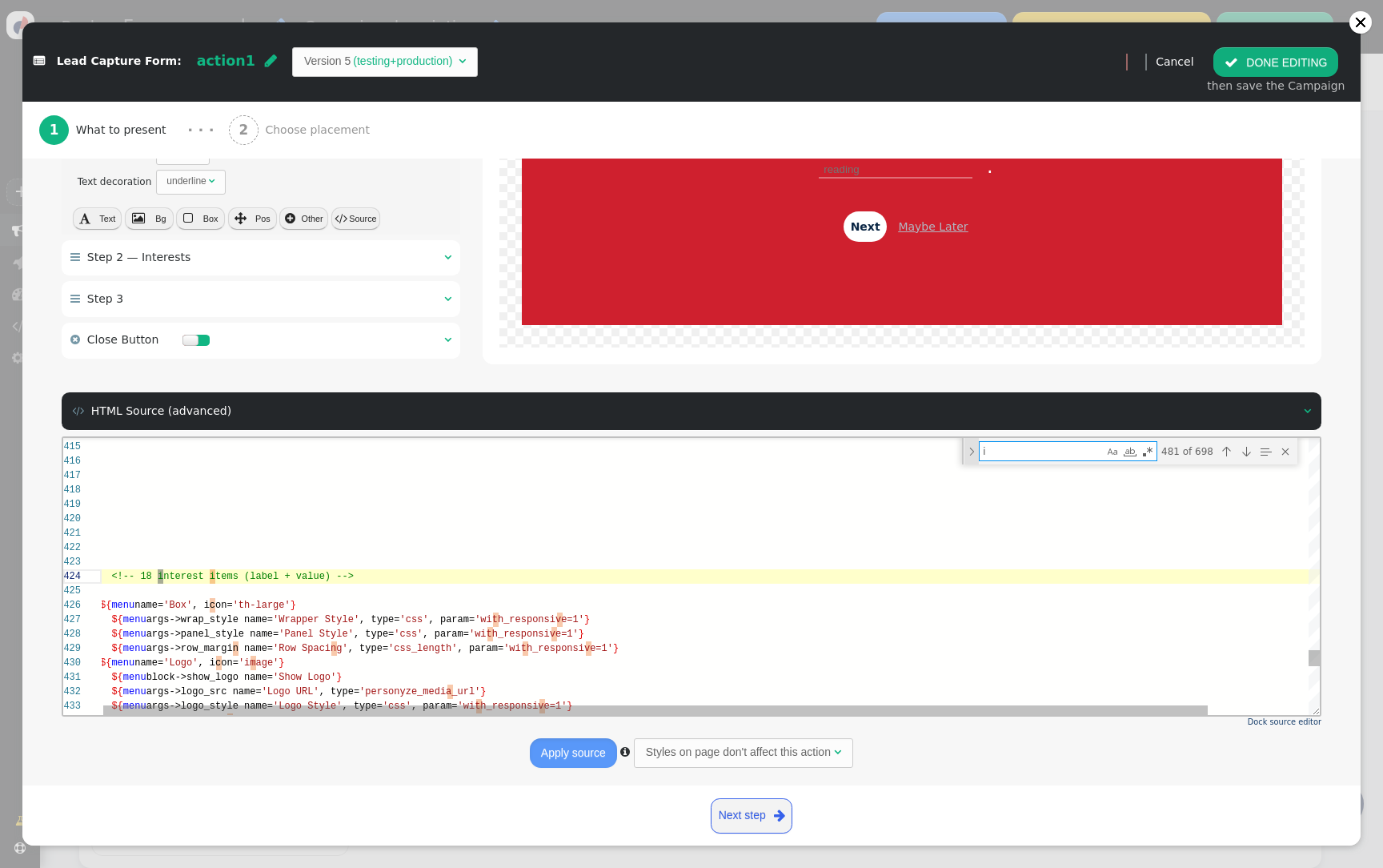
type textarea "in"
type textarea "<input form="st_f" name="age" data-prop-column="${args->age_prop:html:default(i…"
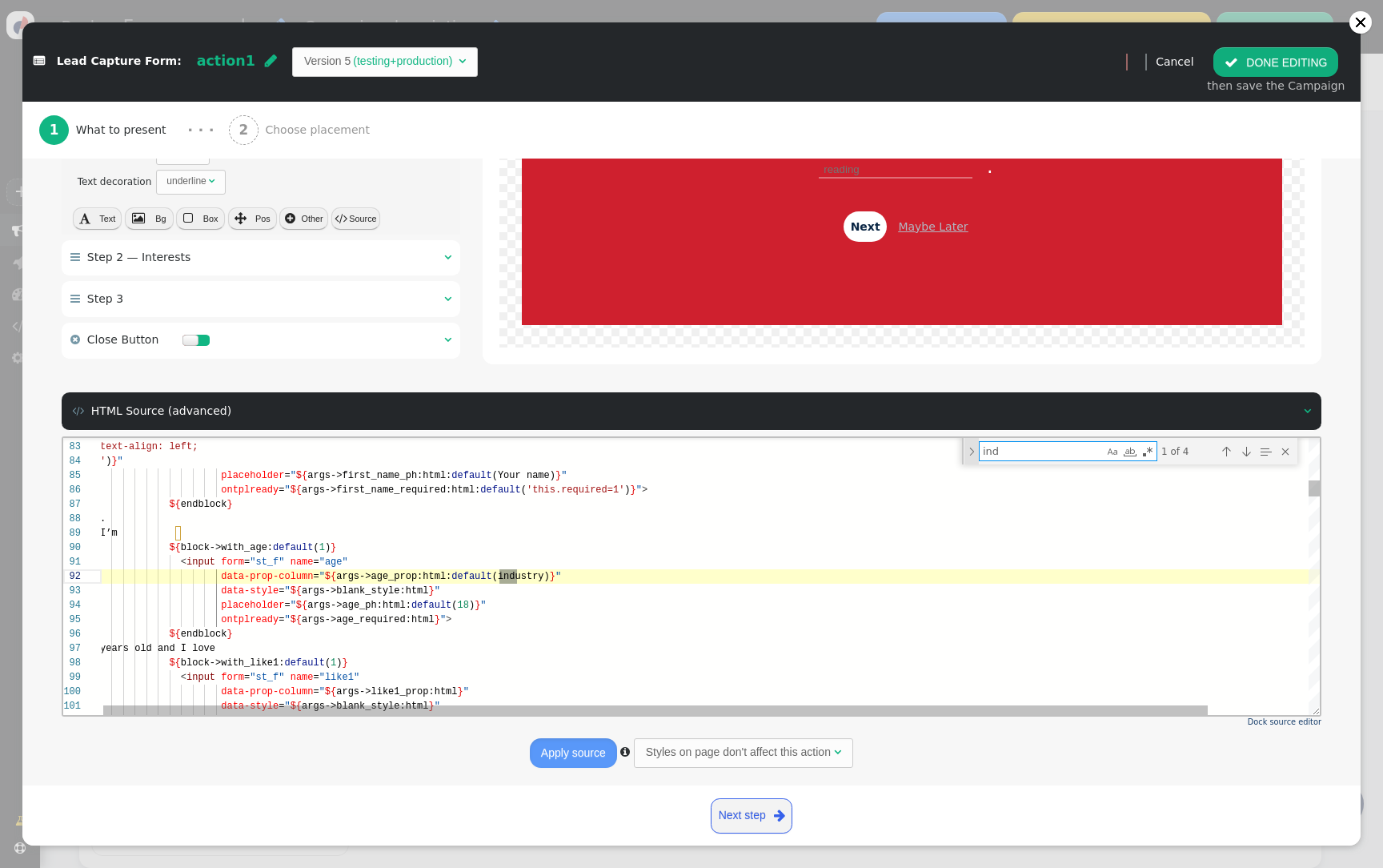
scroll to position [144, 417]
type textarea "ind"
click at [335, 559] on span ""age"" at bounding box center [333, 561] width 28 height 11
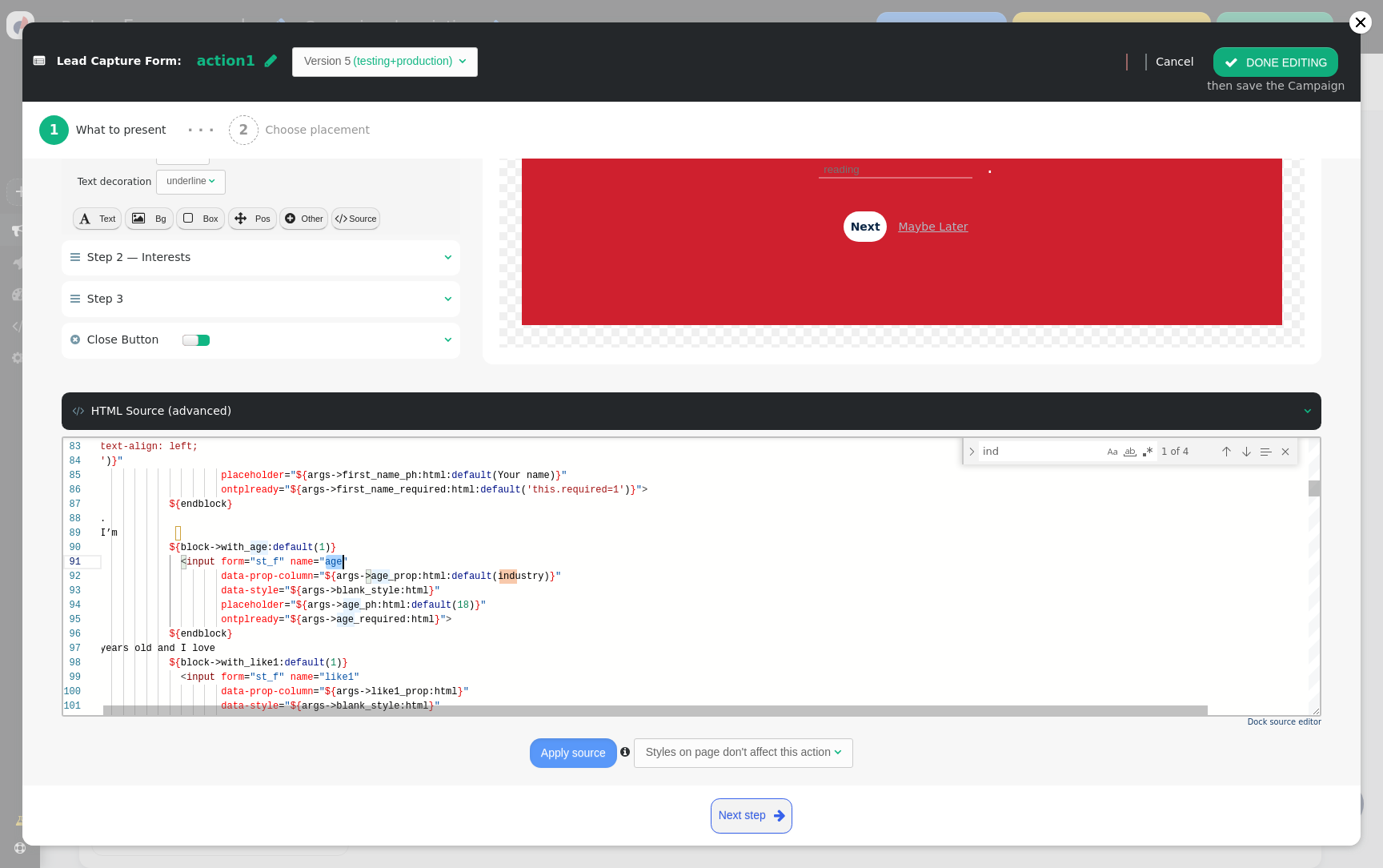
scroll to position [0, 244]
paste textarea "Industry " data-prop-column="${args->age_prop:html:default(industry)}" data-st…"
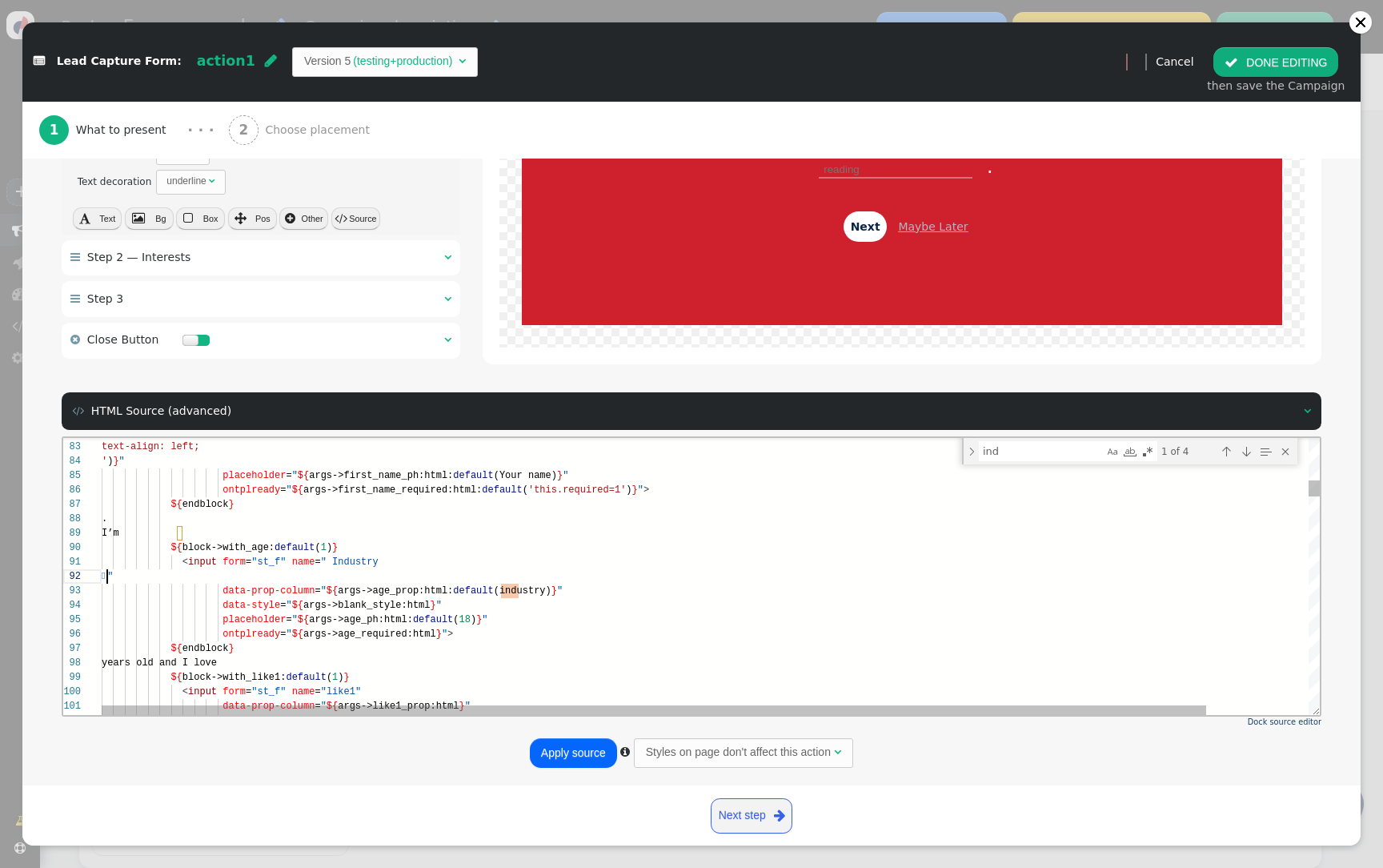
scroll to position [15, 6]
type textarea "<input form="st_f" name="age" data-prop-column="${args->age_prop:html:default(i…"
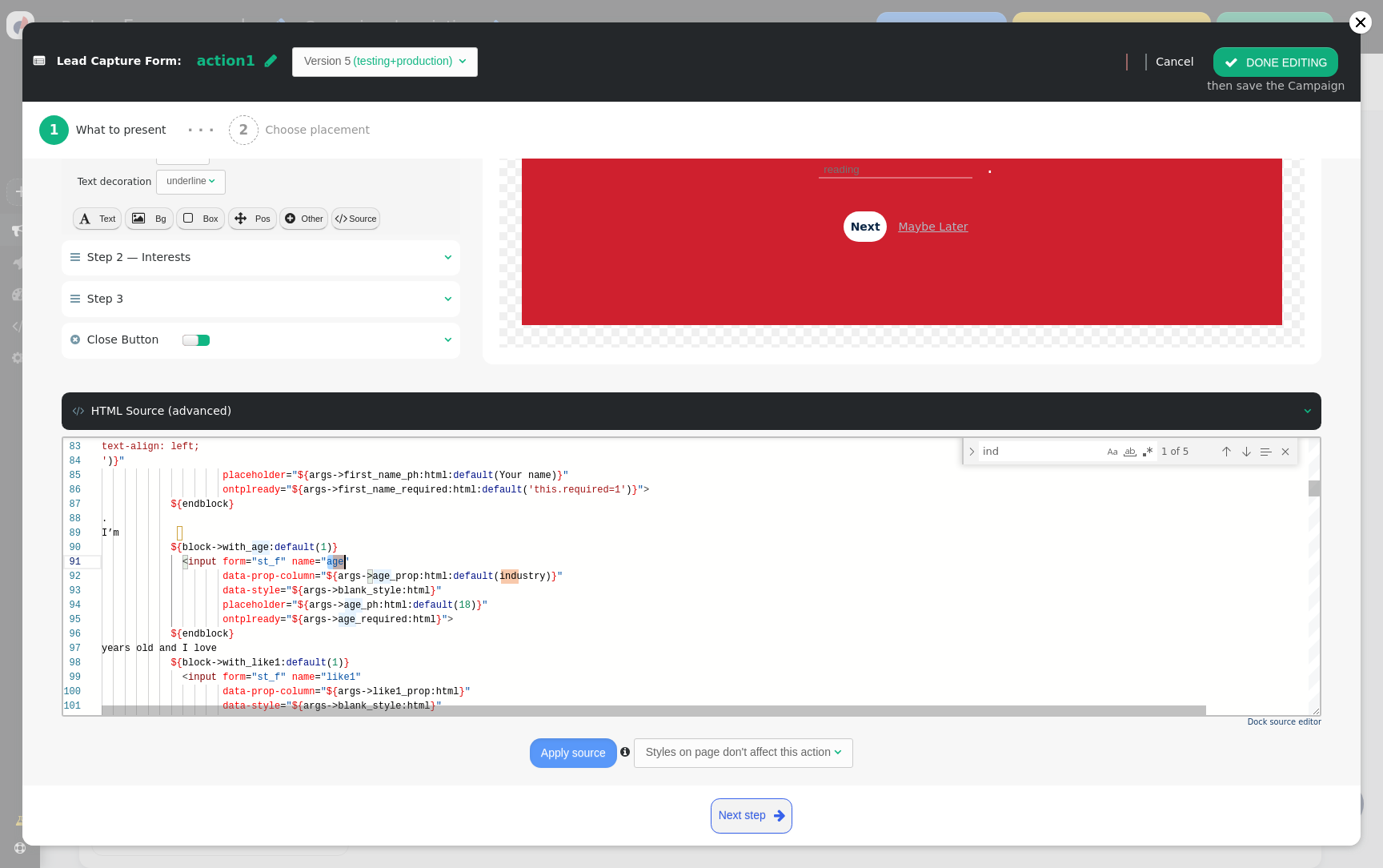
scroll to position [0, 244]
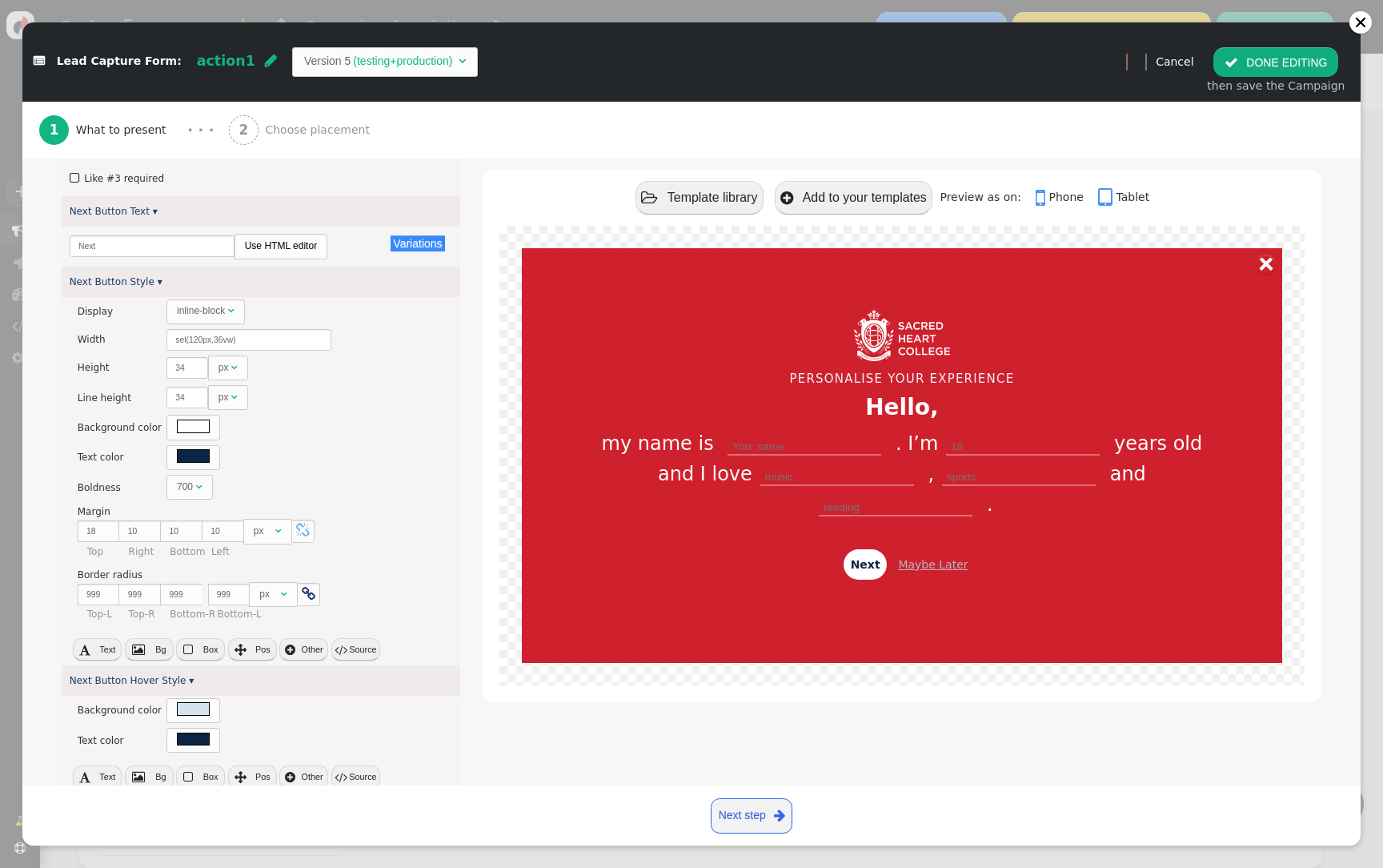
click at [300, 129] on span "Choose placement" at bounding box center [320, 130] width 111 height 17
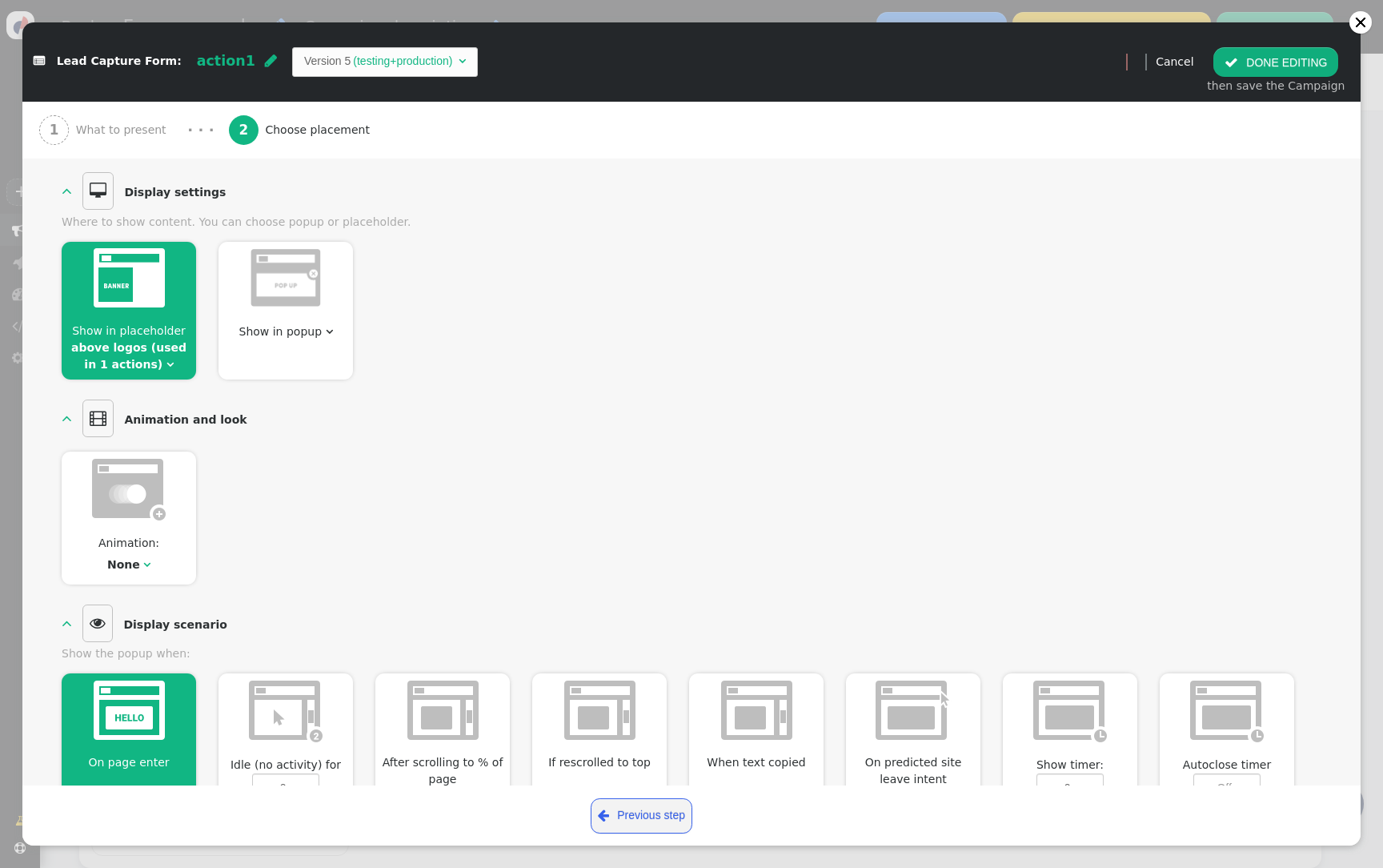
scroll to position [84, 0]
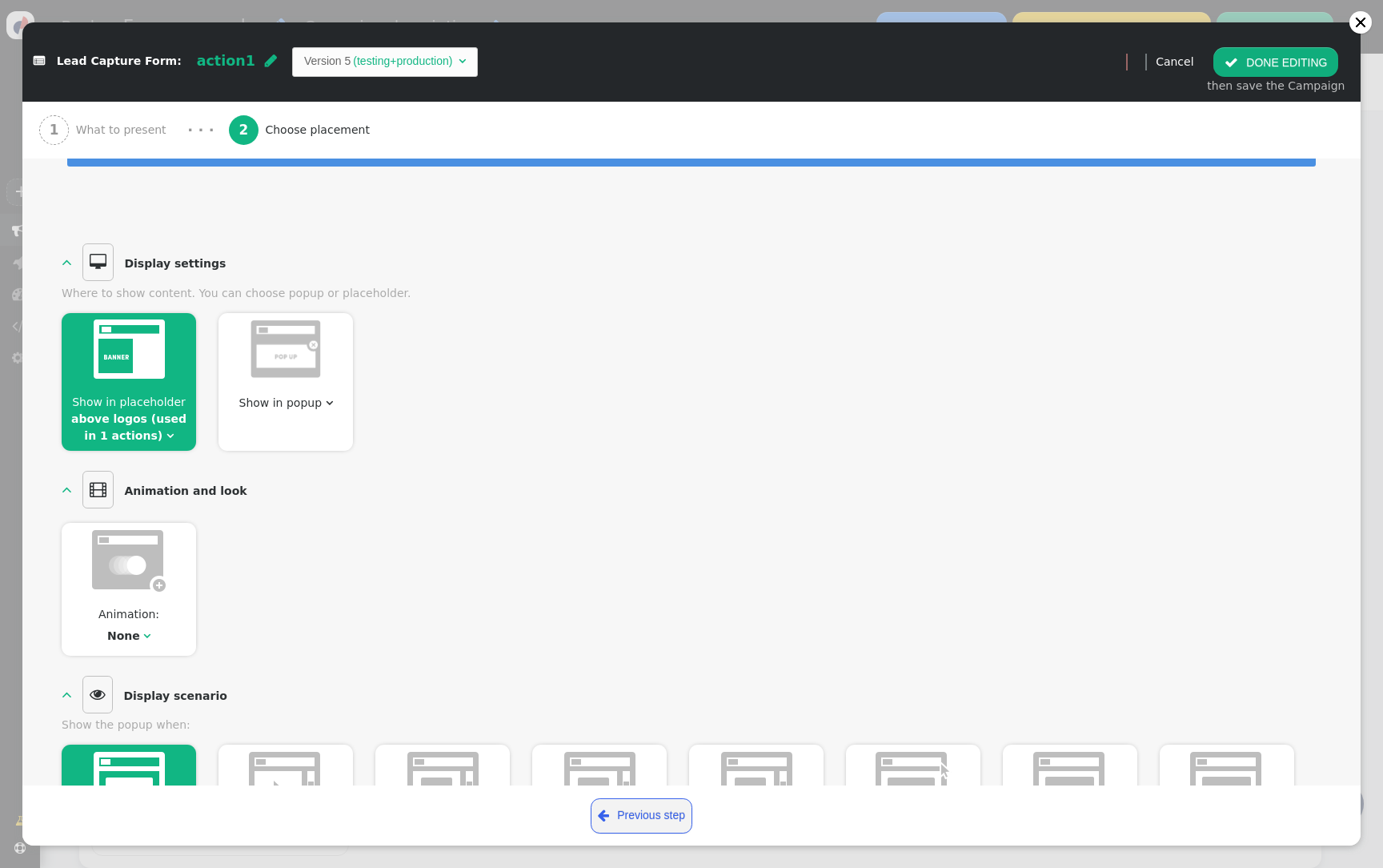
click at [166, 438] on span "" at bounding box center [170, 435] width 7 height 11
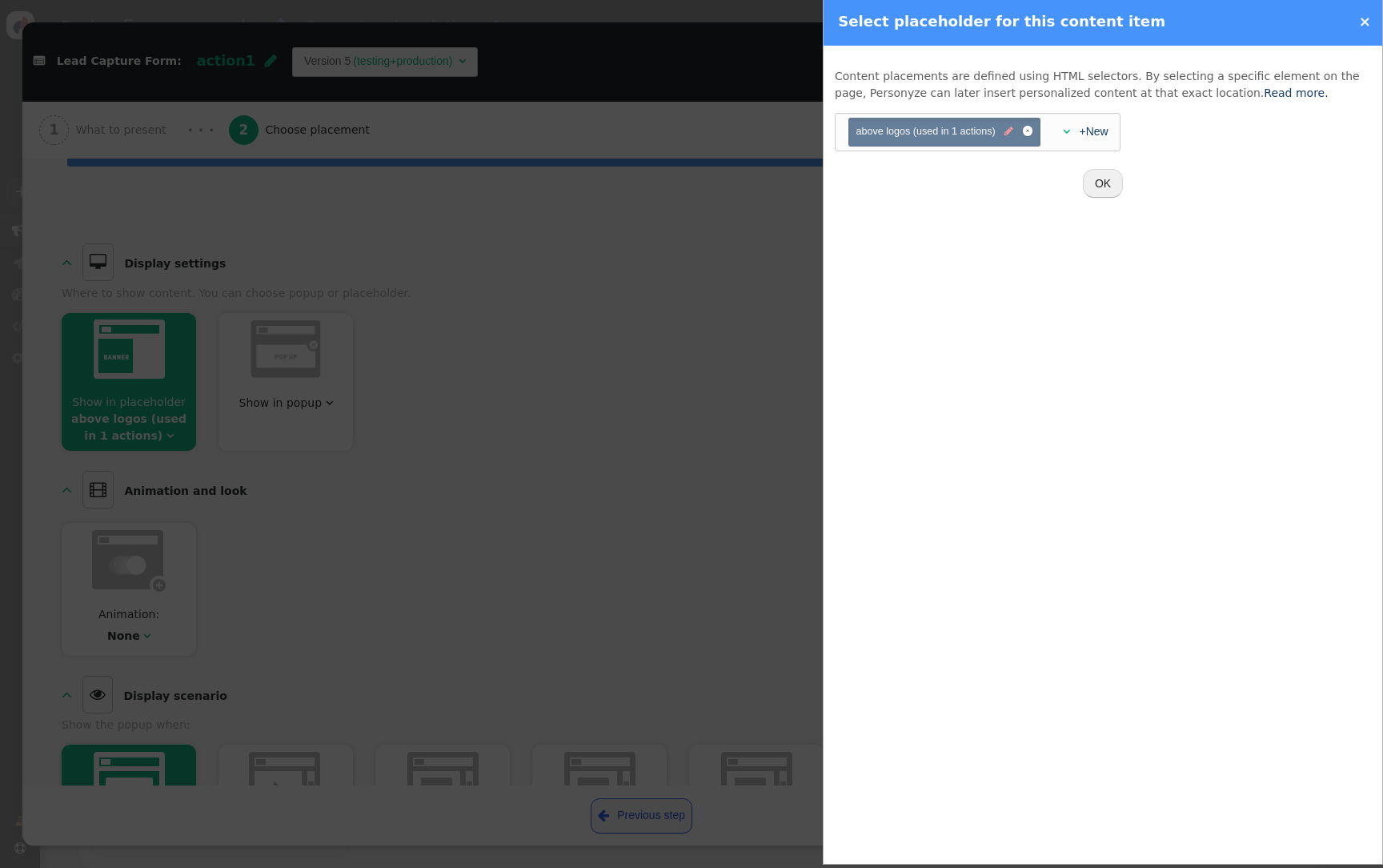
click at [1006, 127] on span "" at bounding box center [1009, 132] width 9 height 15
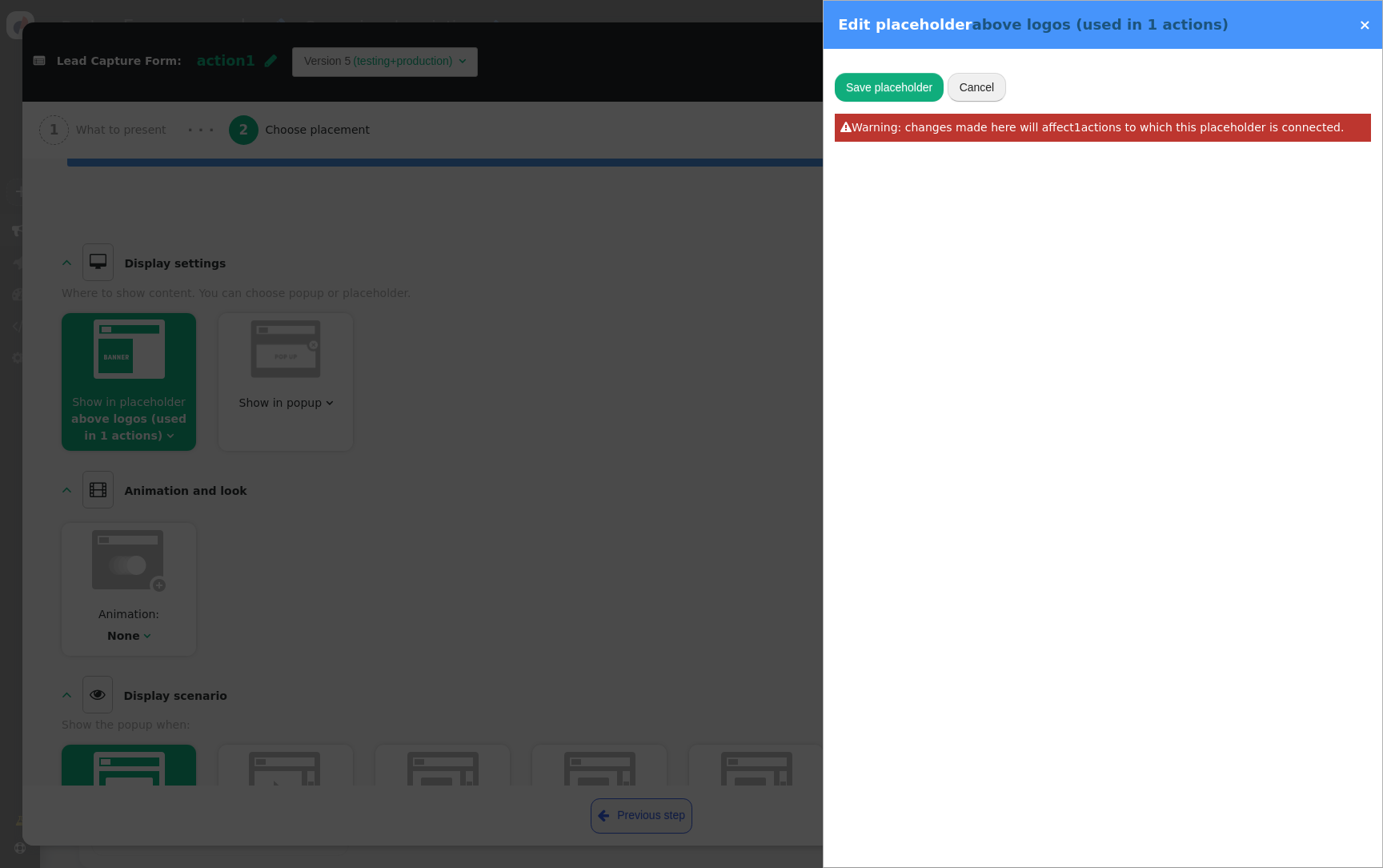
type input "above logos"
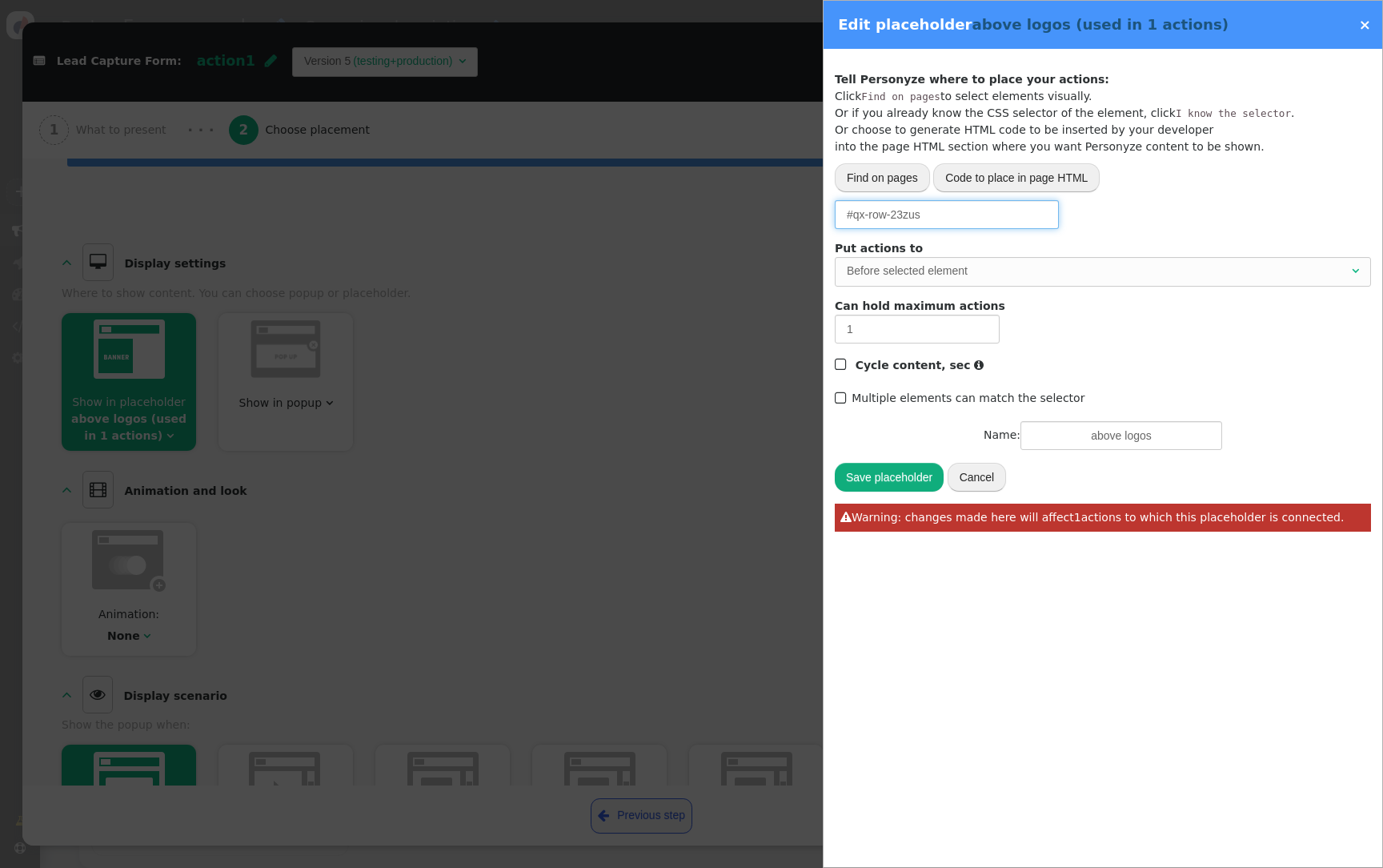
click at [918, 213] on input "#qx-row-23zus" at bounding box center [947, 214] width 224 height 28
paste input "mod-custom323"
type input "#mod-custom323"
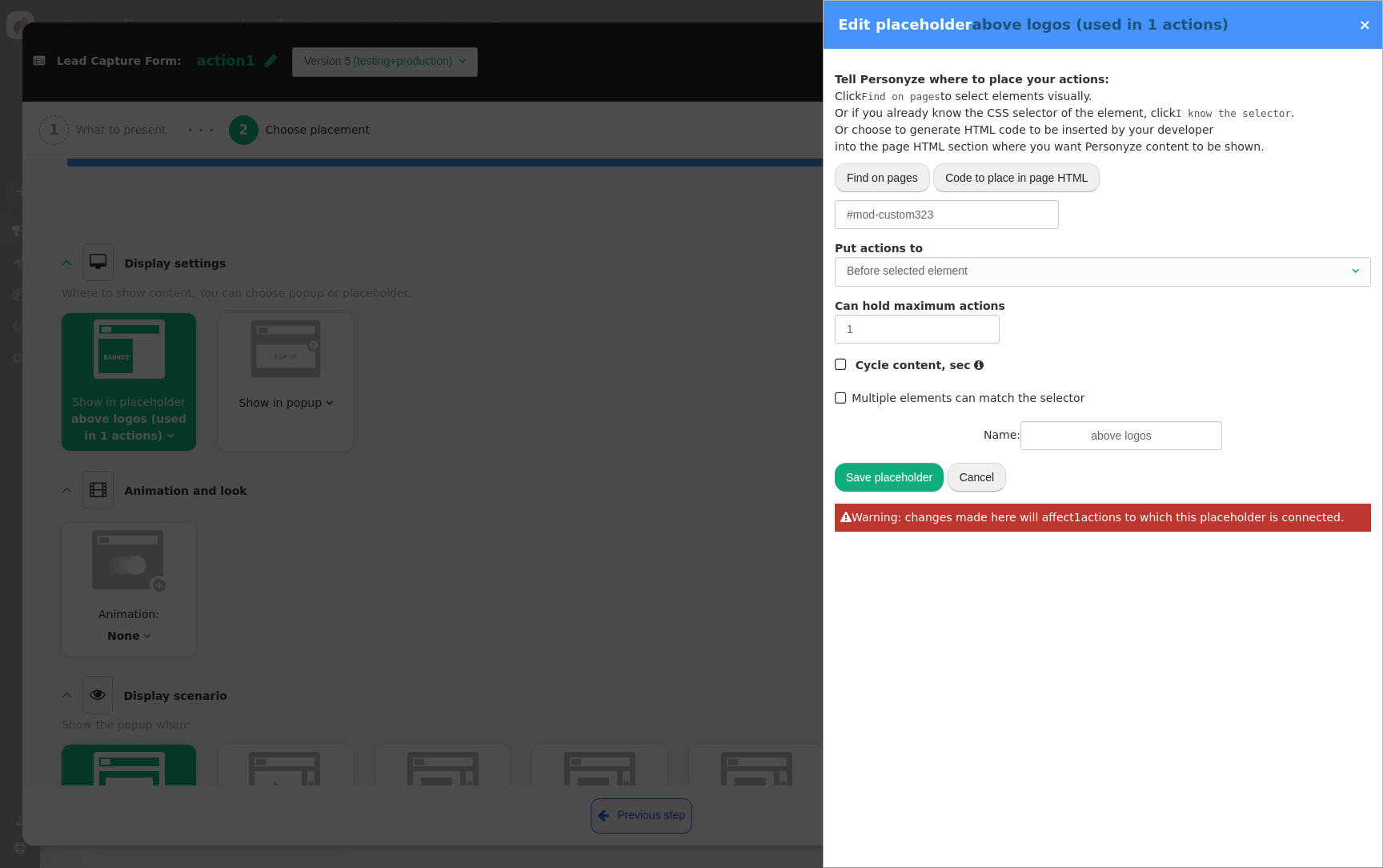
click at [909, 469] on button "Save placeholder" at bounding box center [889, 477] width 109 height 28
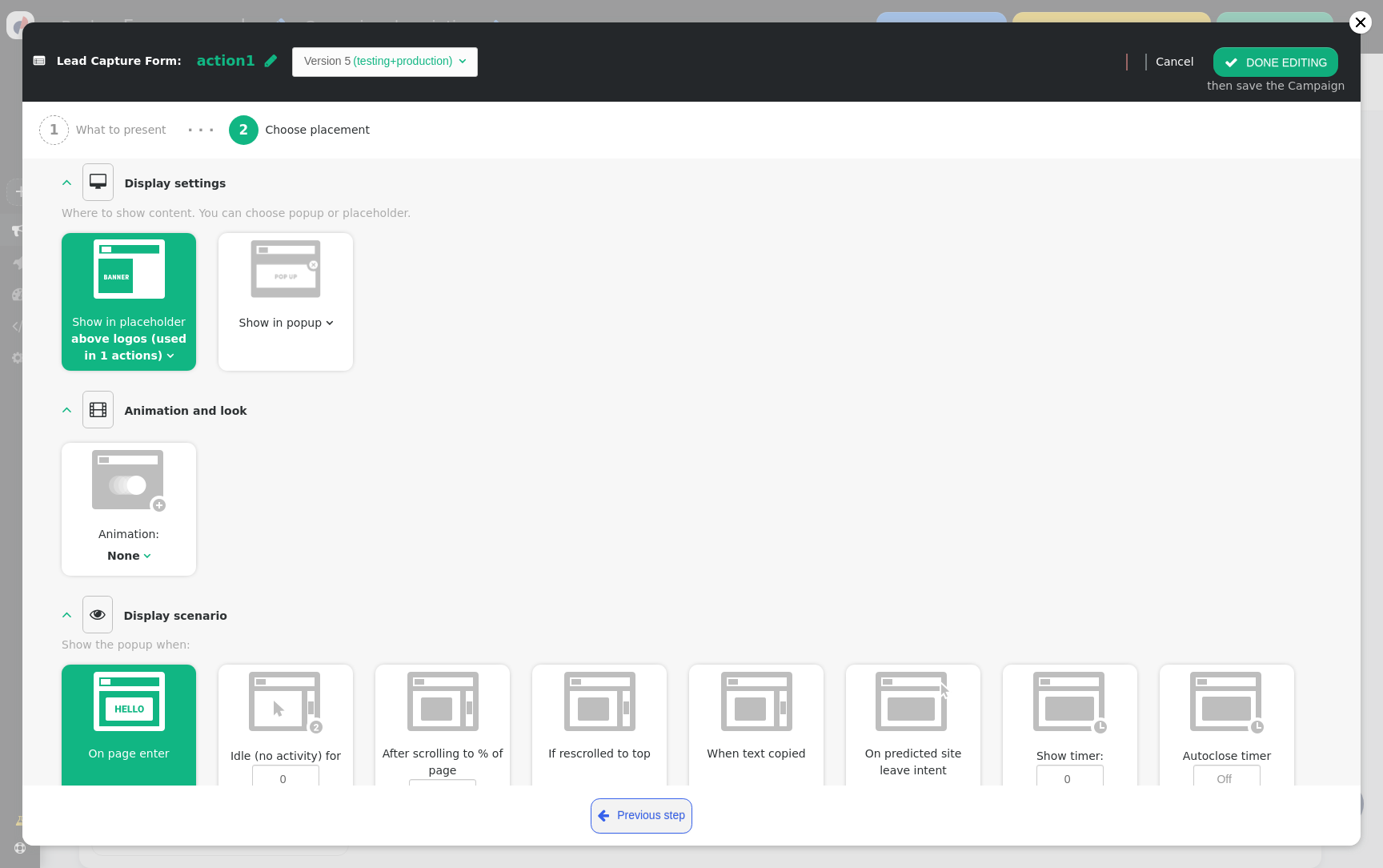
scroll to position [313, 0]
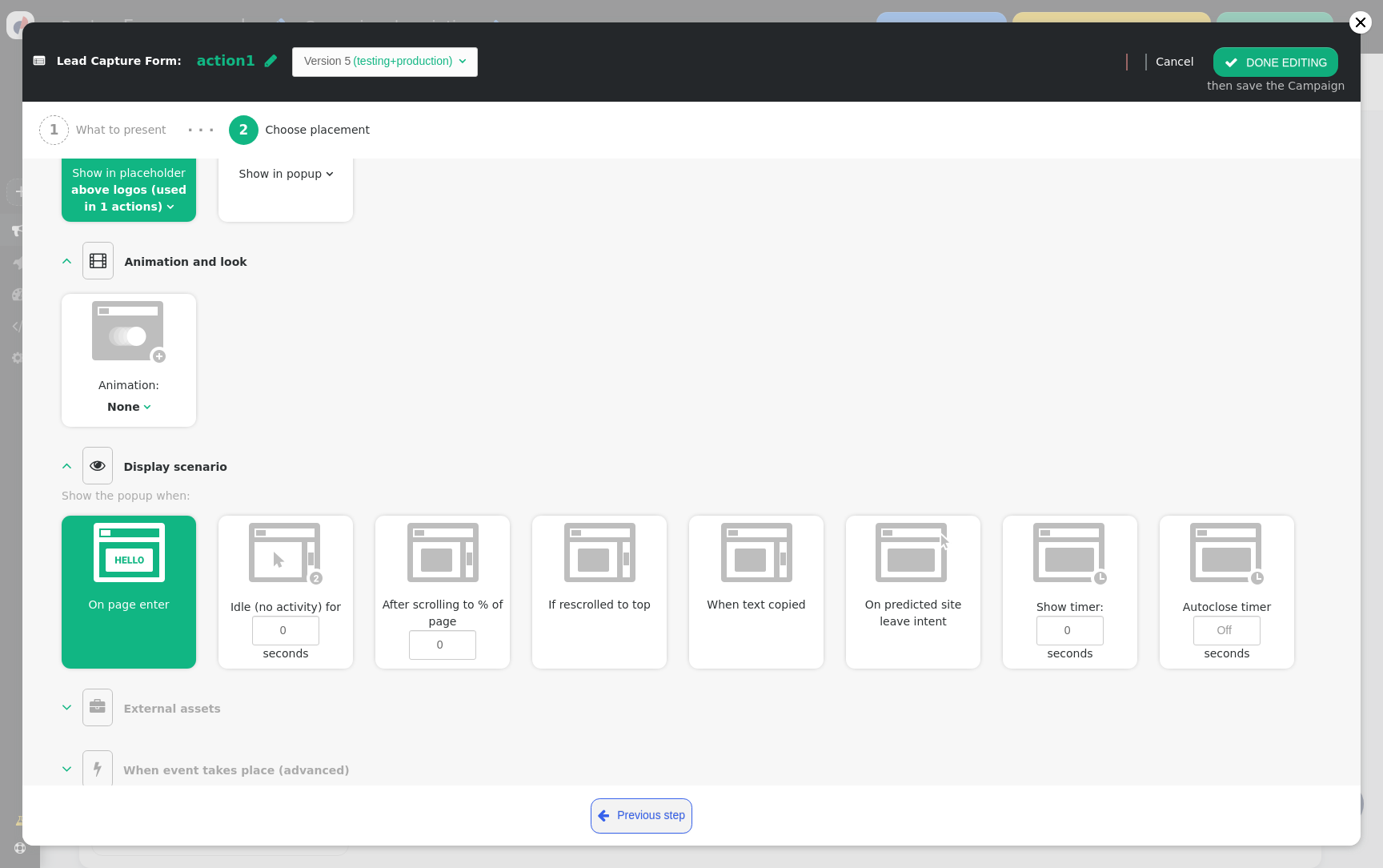
click at [133, 390] on span "Animation:" at bounding box center [129, 385] width 75 height 17
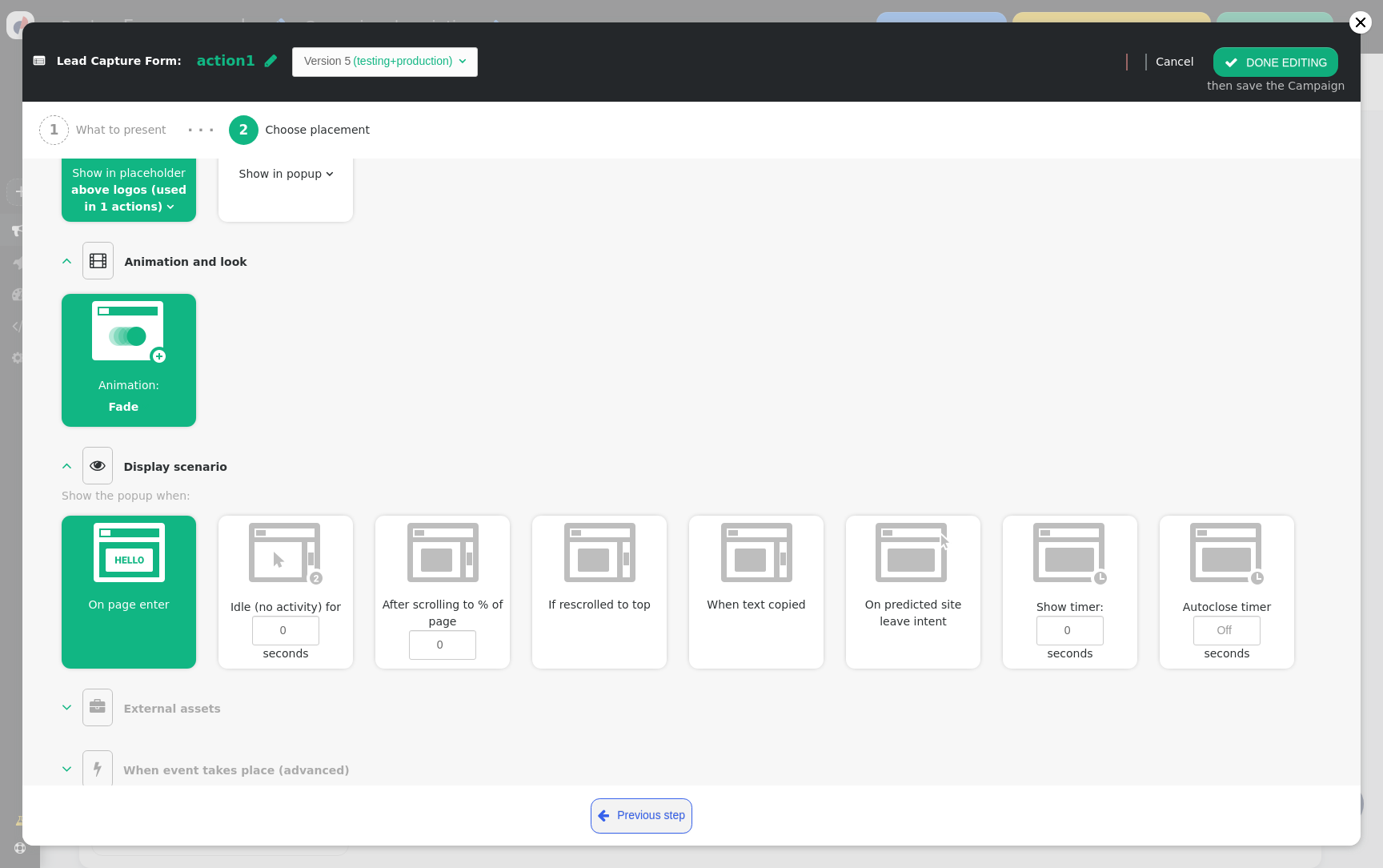
scroll to position [0, 0]
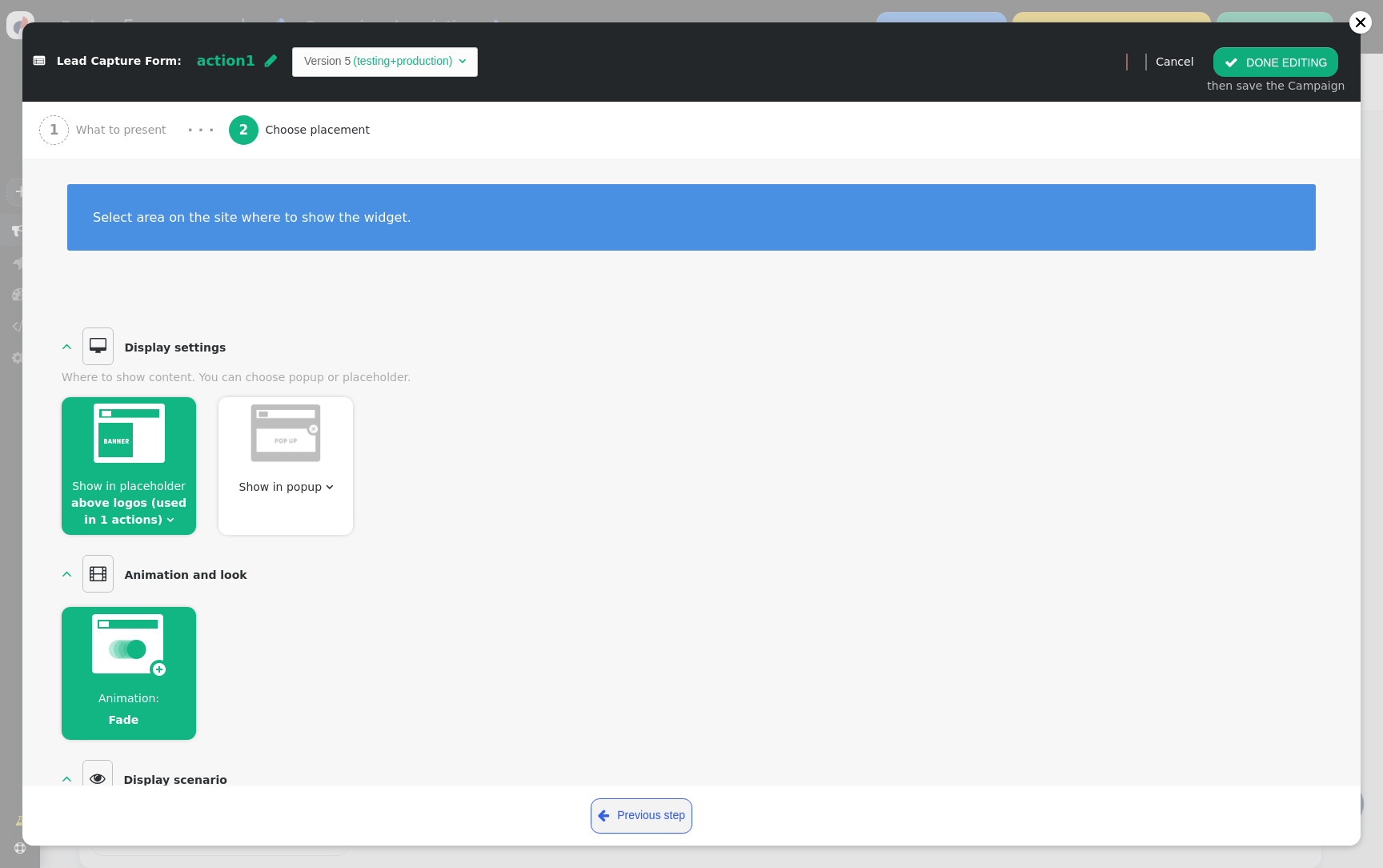
click at [157, 133] on span "What to present" at bounding box center [124, 130] width 97 height 17
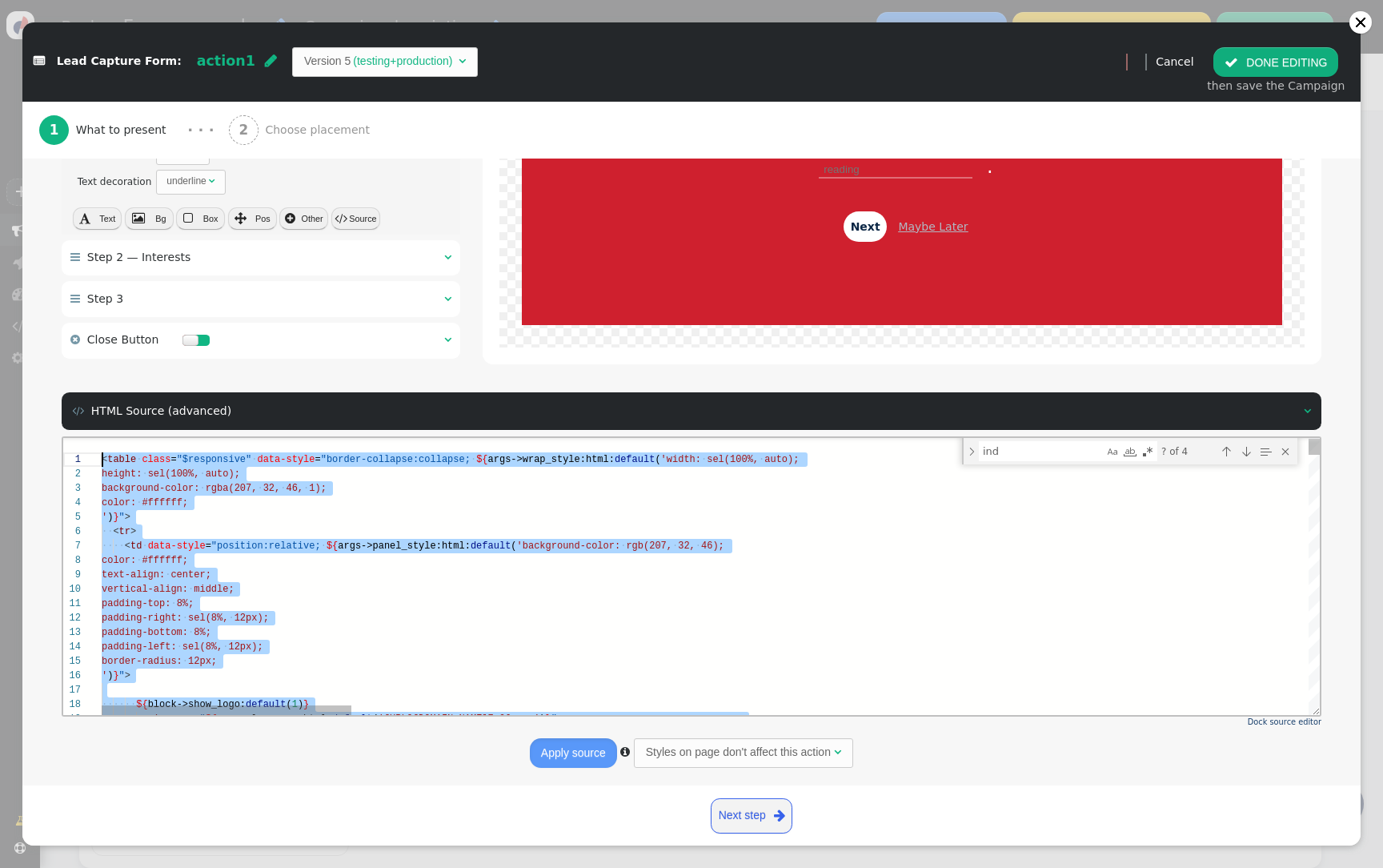
drag, startPoint x: 231, startPoint y: 663, endPoint x: 179, endPoint y: 630, distance: 61.6
type textarea "</td> </tr> </table>"
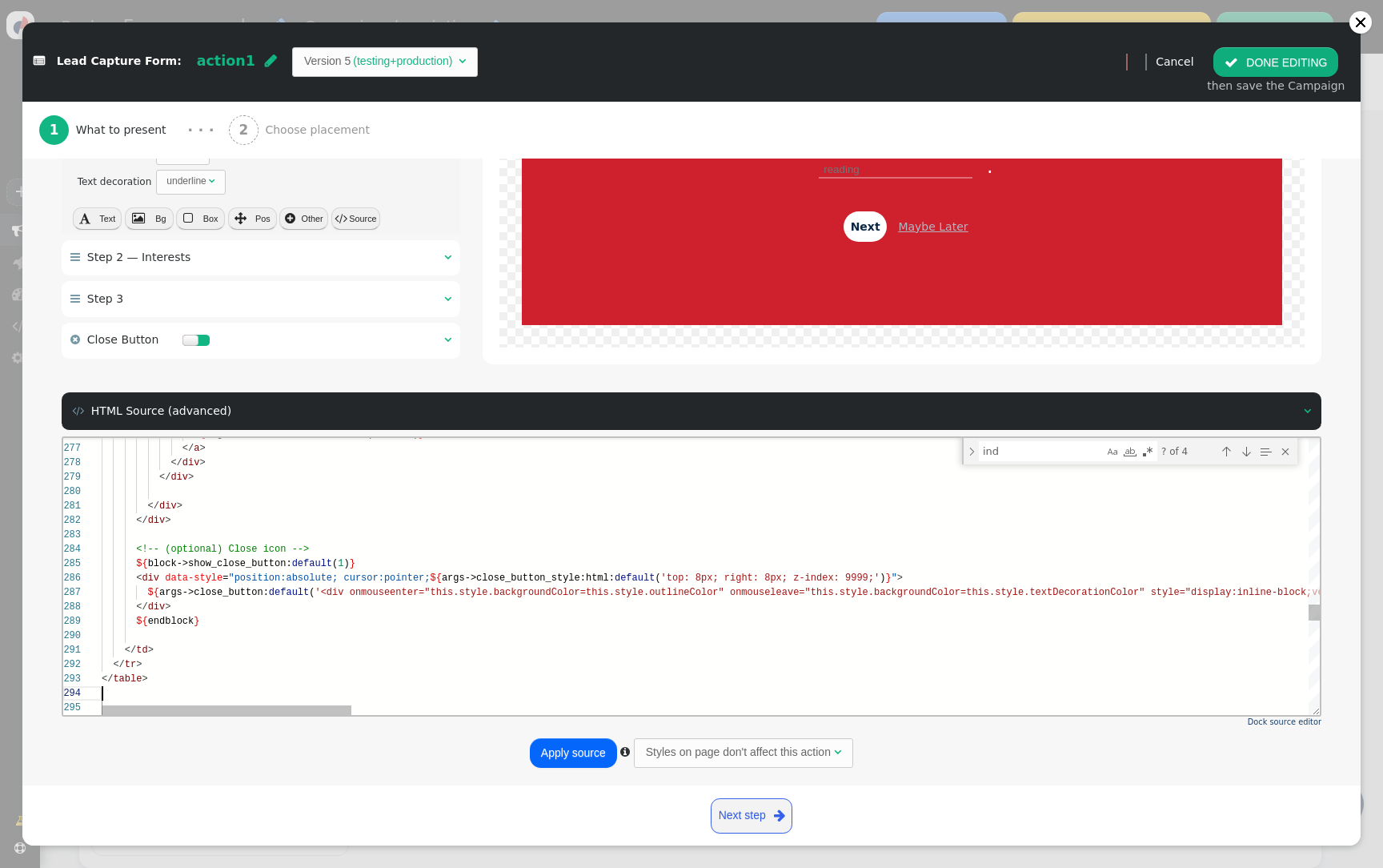
scroll to position [43, 0]
click at [586, 756] on button "Apply source" at bounding box center [573, 752] width 87 height 28
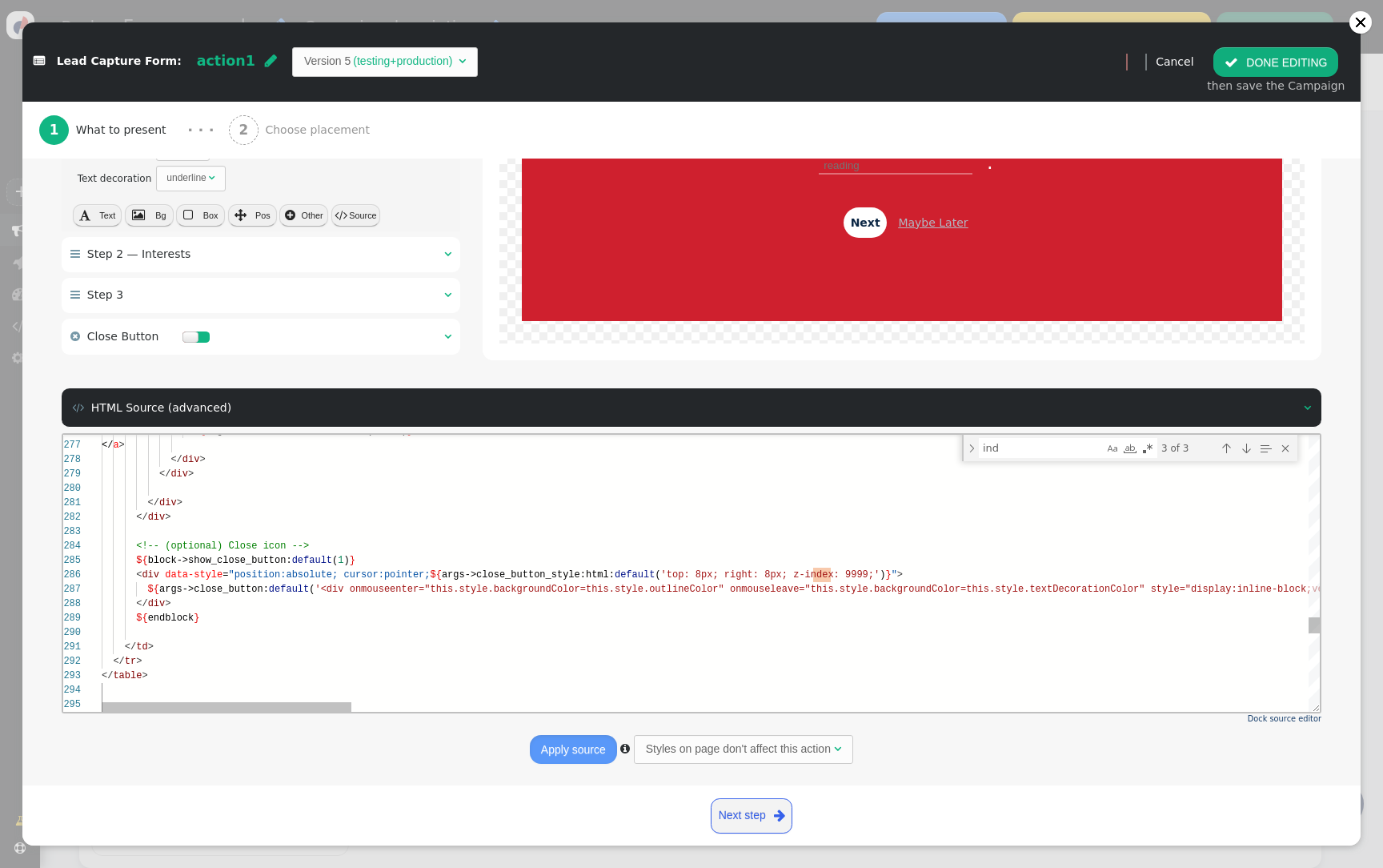
scroll to position [3300, 0]
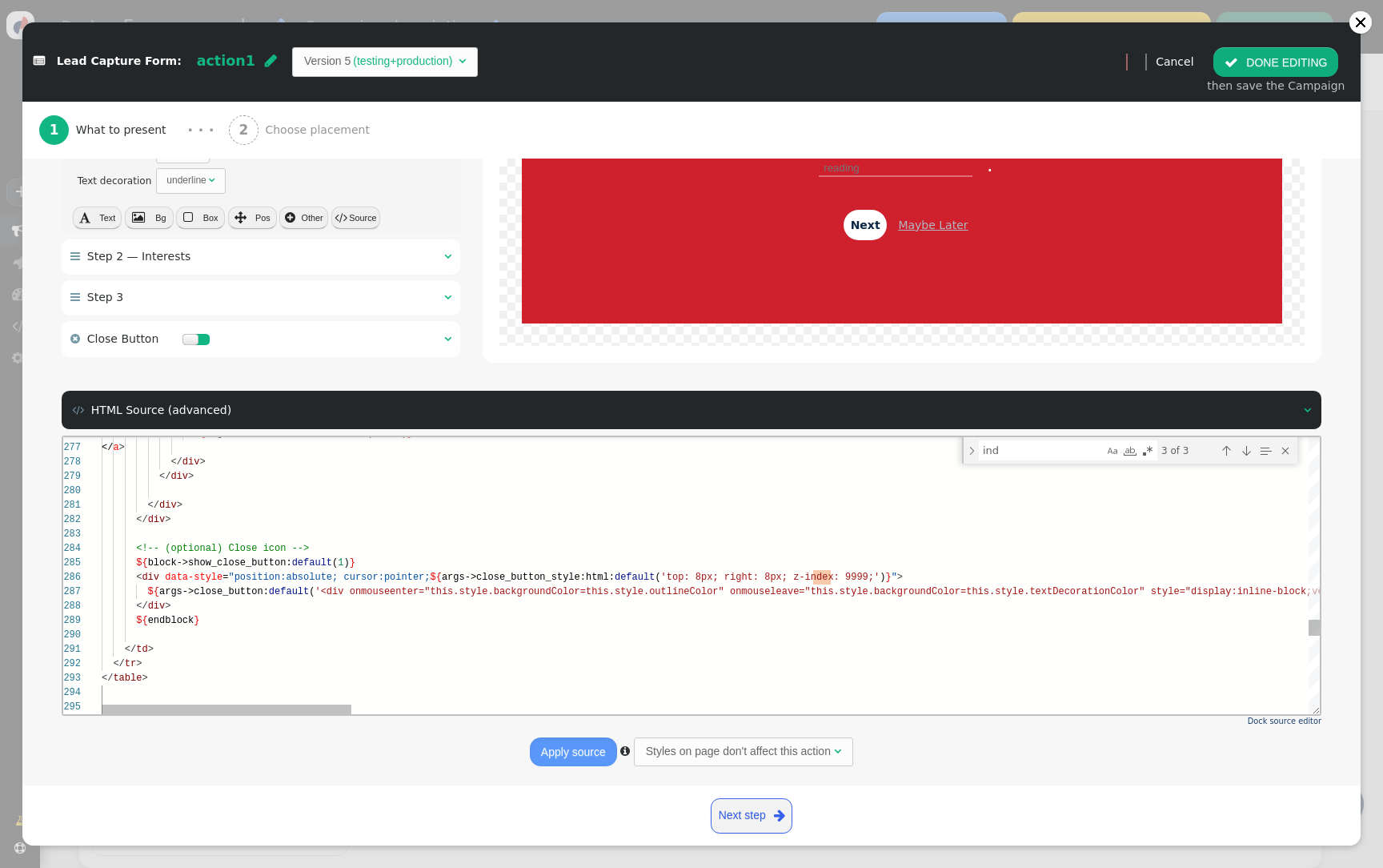
type input "LET’S GET TO KNOW EACH OTHER AND PERSONALISE YOUR EXPERIENCE."
type input "Hello,"
type input "Your name"
type input "18"
type input "music"
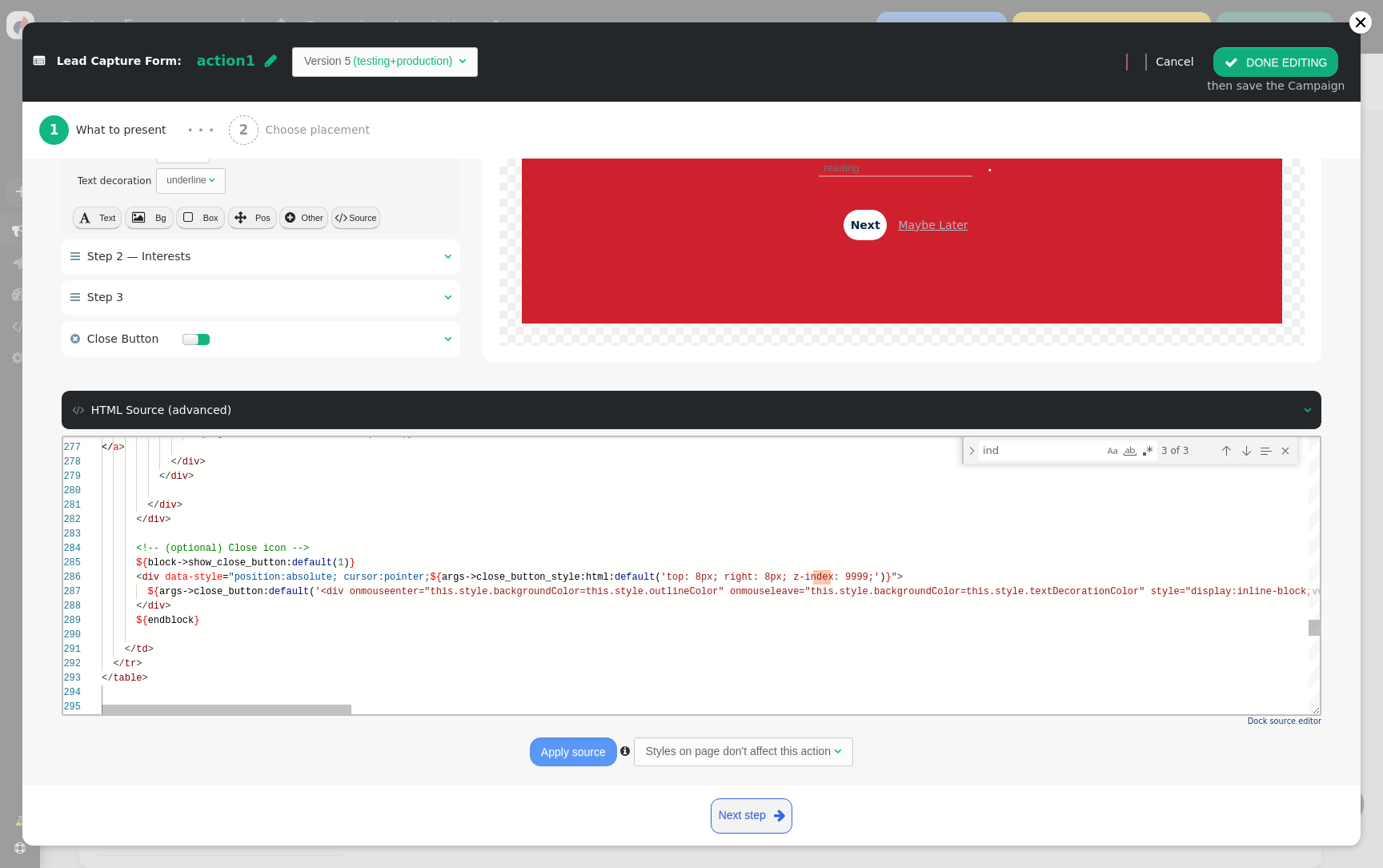
type input "sports"
type input "reading"
type input "Next"
type input "Maybe Later"
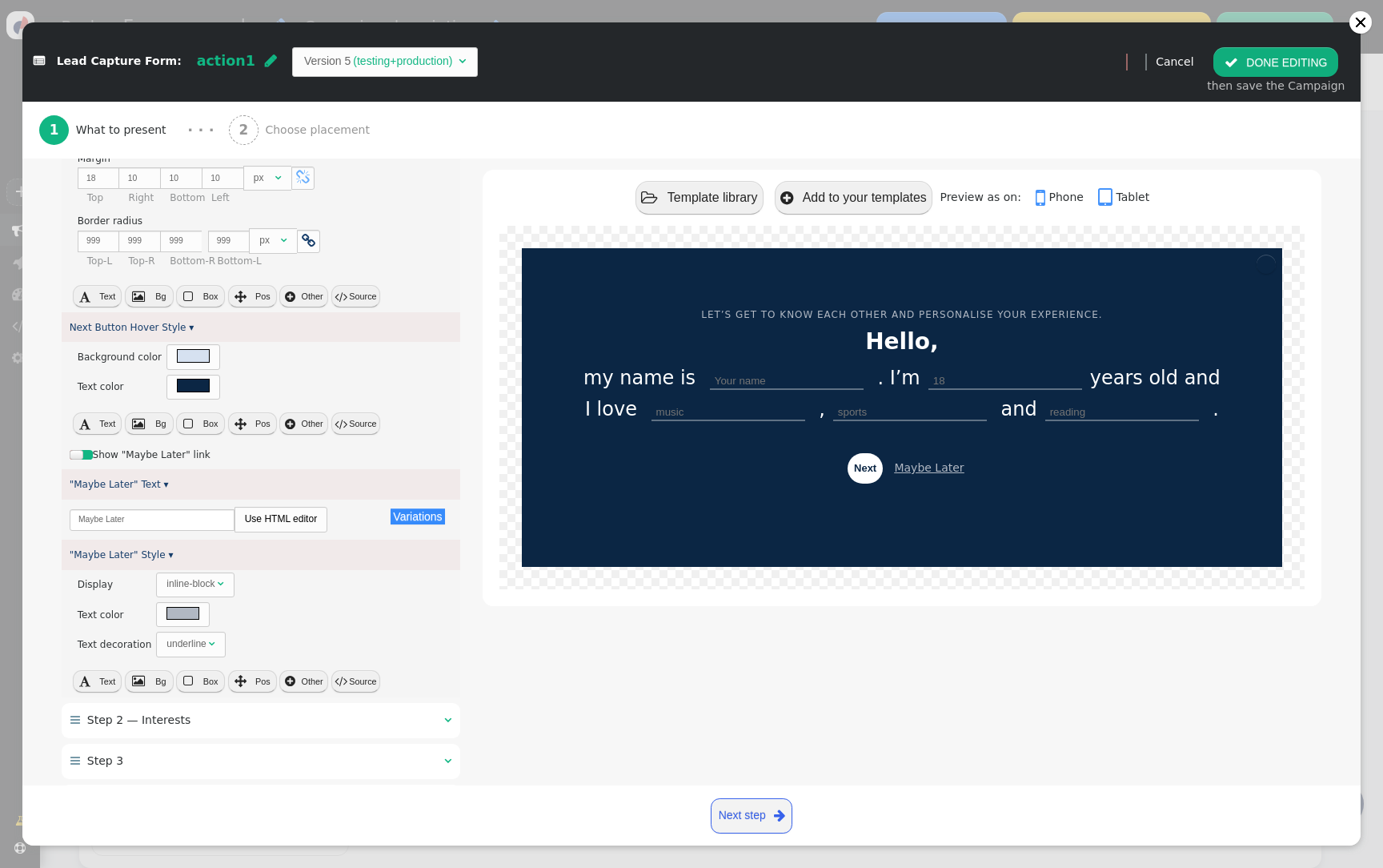
scroll to position [2788, 0]
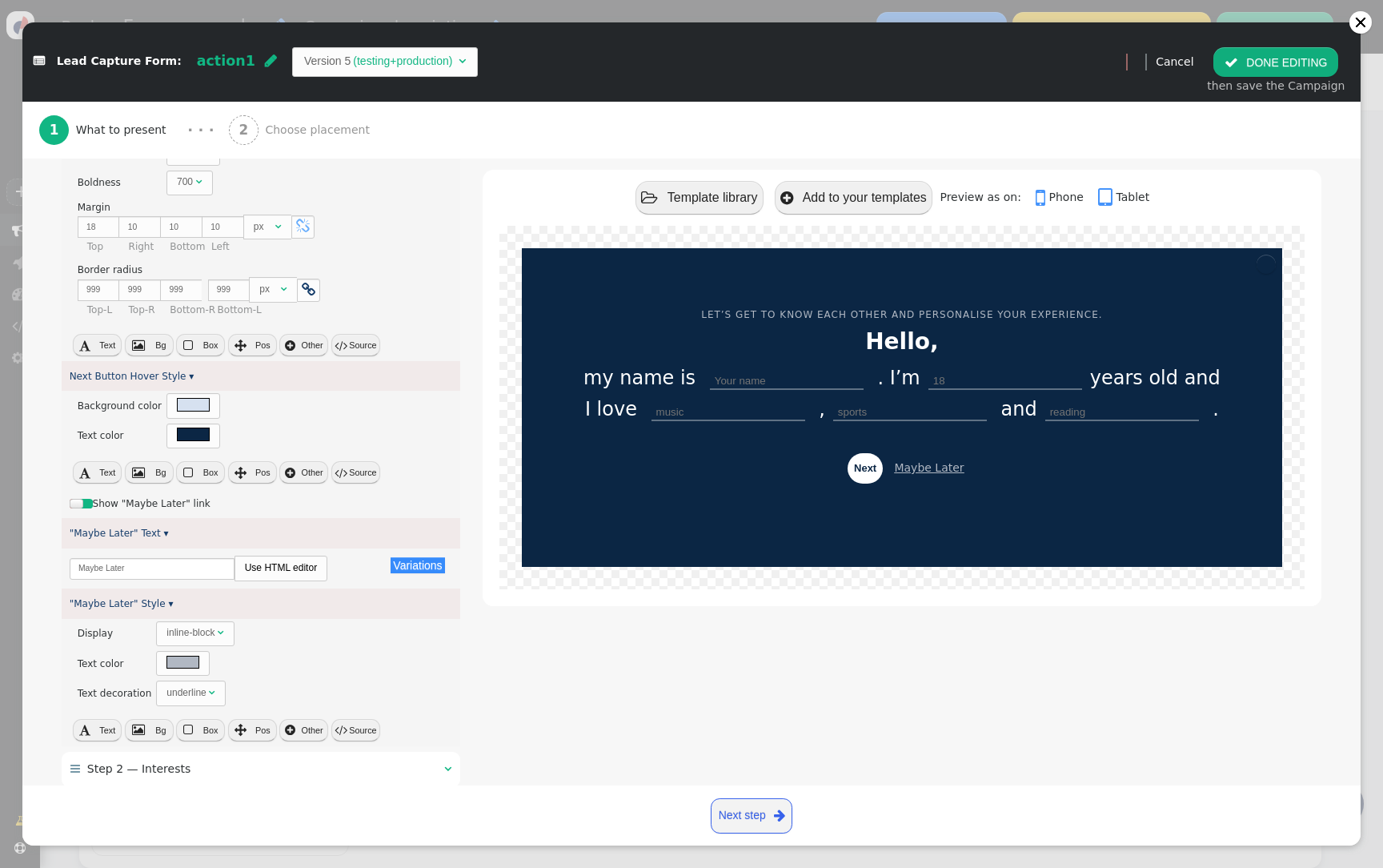
click at [373, 69] on td "(testing+production)" at bounding box center [403, 61] width 104 height 17
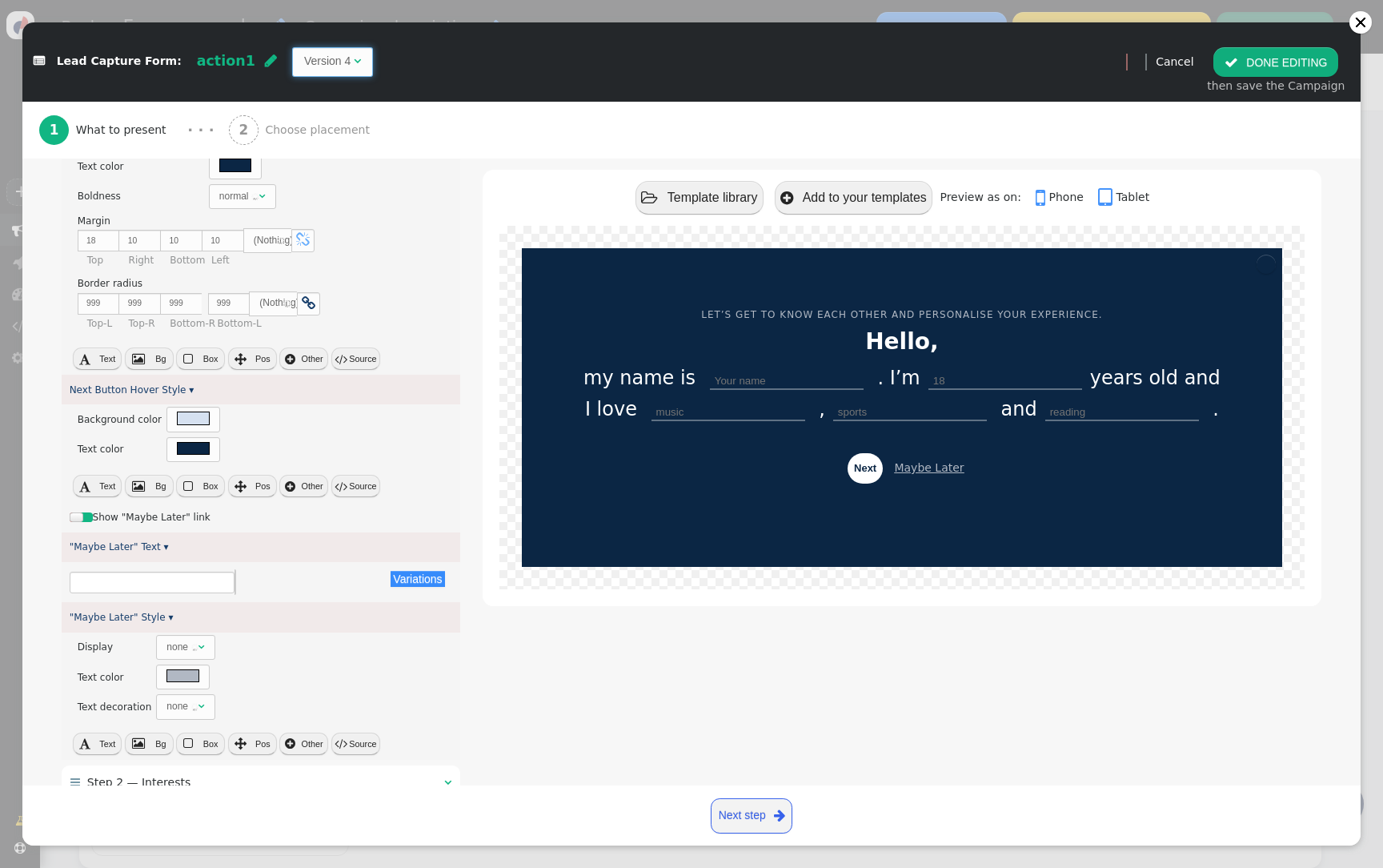
type textarea "${menu args->i17_label name='Item 17 Label'} ${menu args->i17_val name='Item 17…"
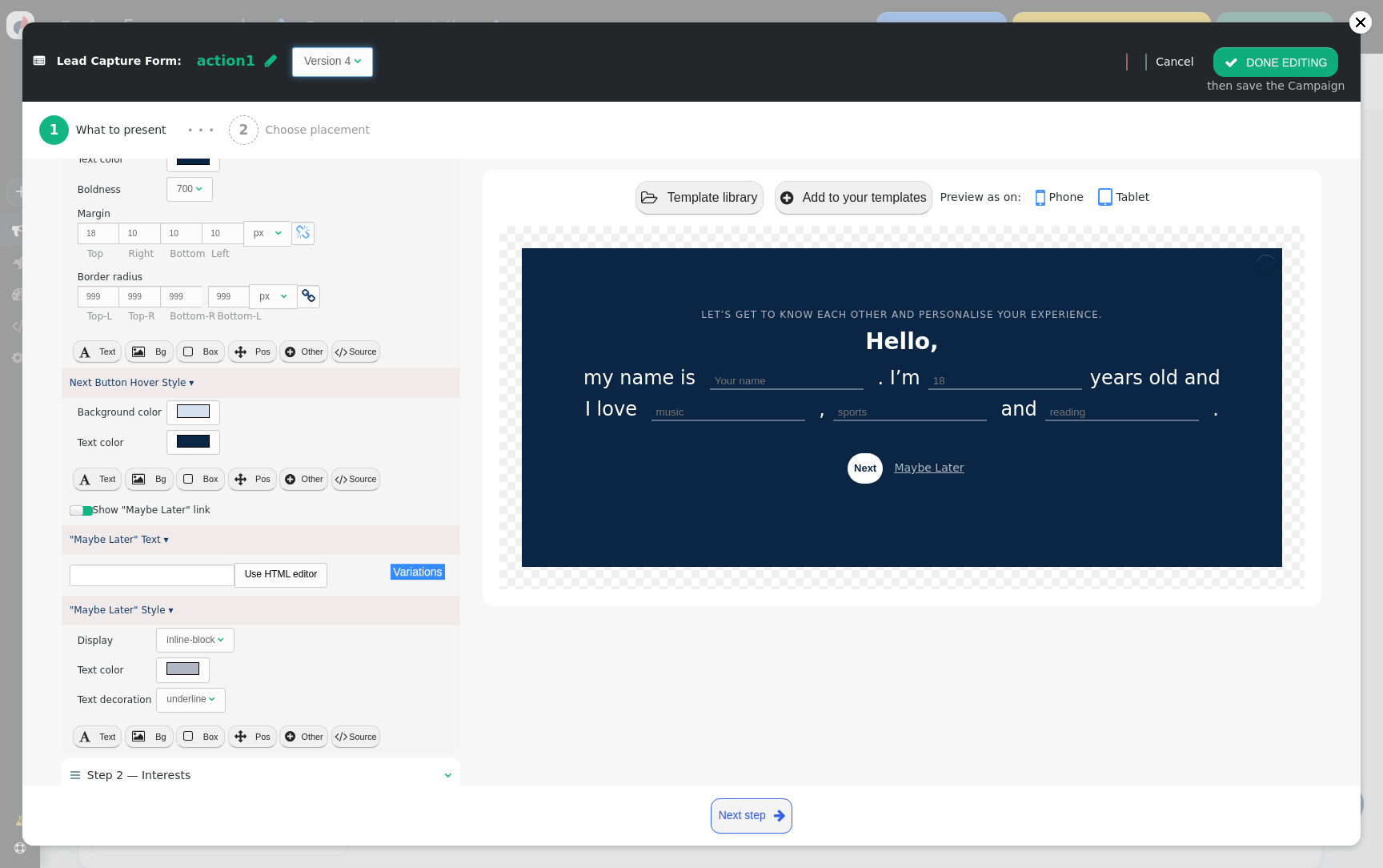
type input "12"
type input "28"
type input "24"
type input "1.6"
type input "180"
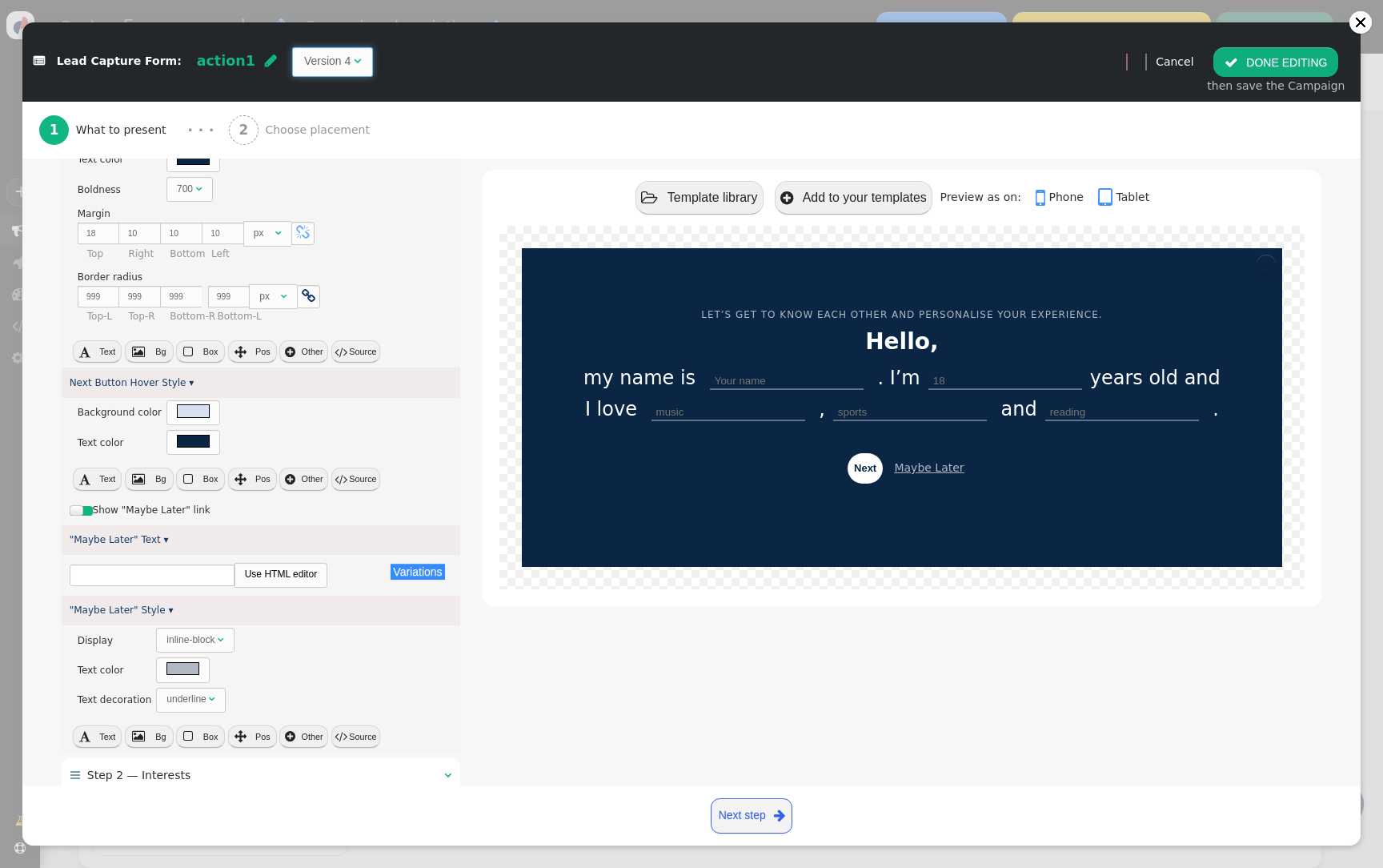
type input "34"
type input "LET’S GET TO KNOW EACH OTHER AND PERSONALISE YOUR EXPERIENCE."
type input "Hello,"
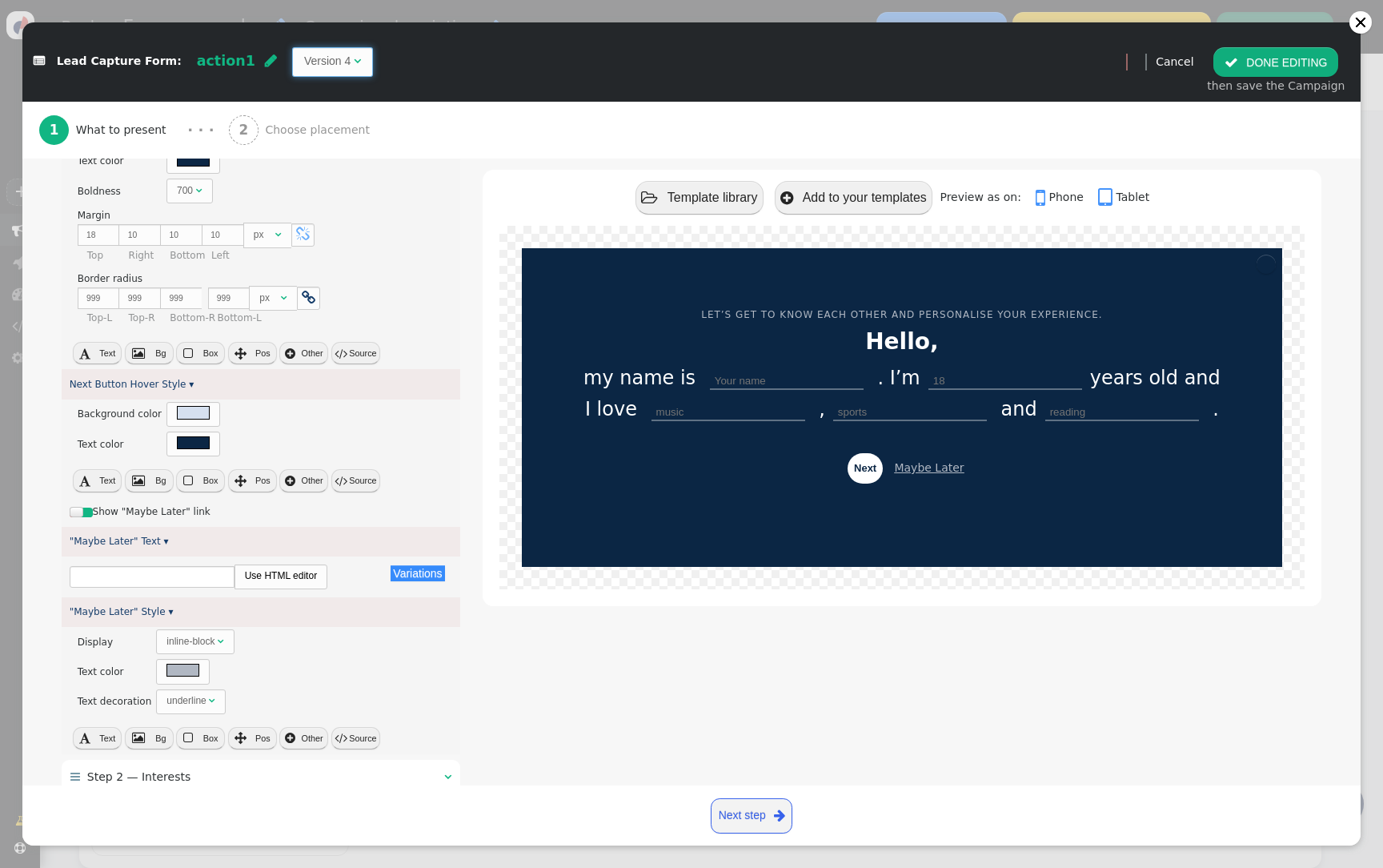
type input "Your name"
type input "18"
type input "music"
type input "sports"
type input "reading"
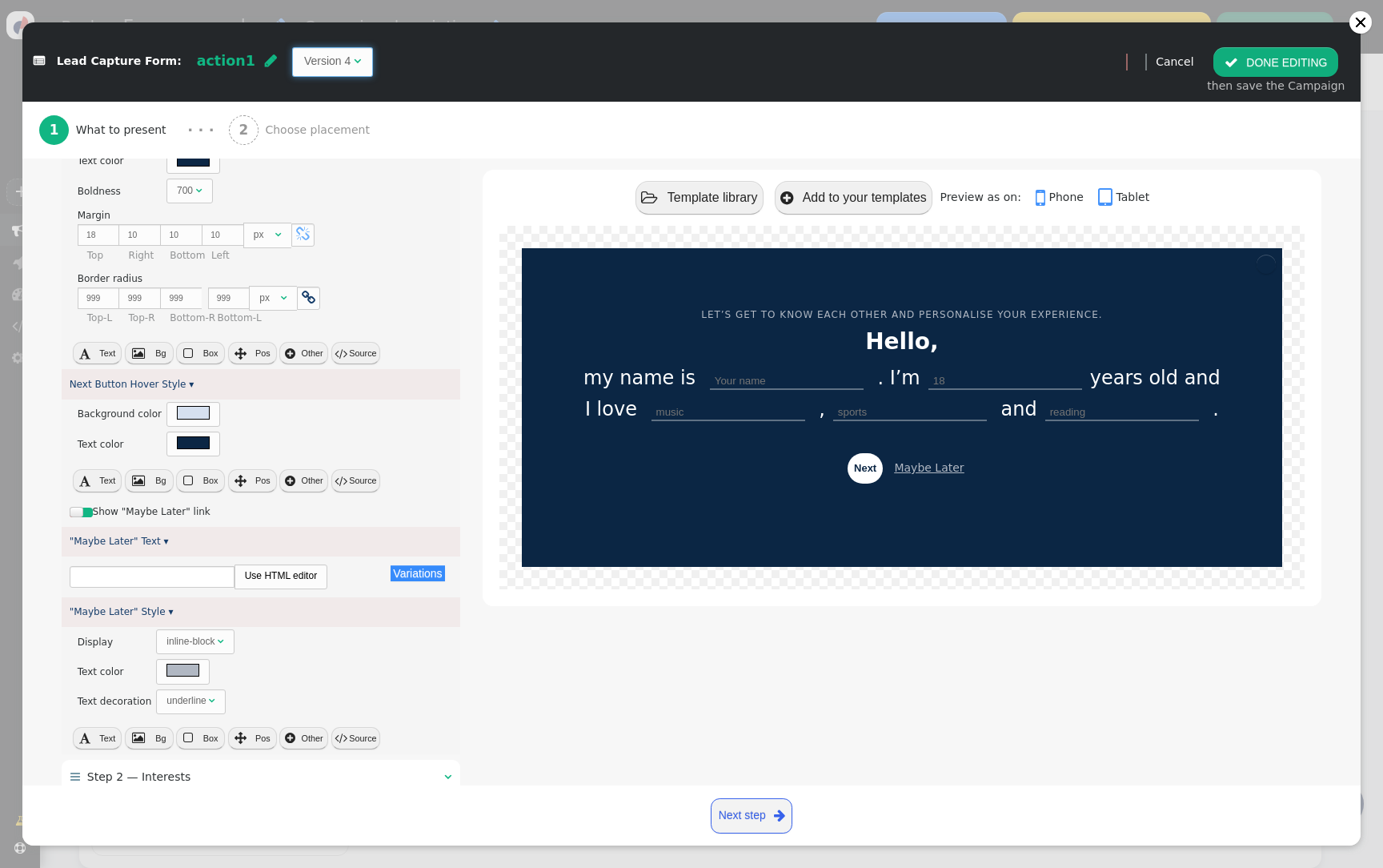
type input "Next"
type input "Maybe Later"
click at [305, 53] on td "Version 4" at bounding box center [327, 61] width 46 height 17
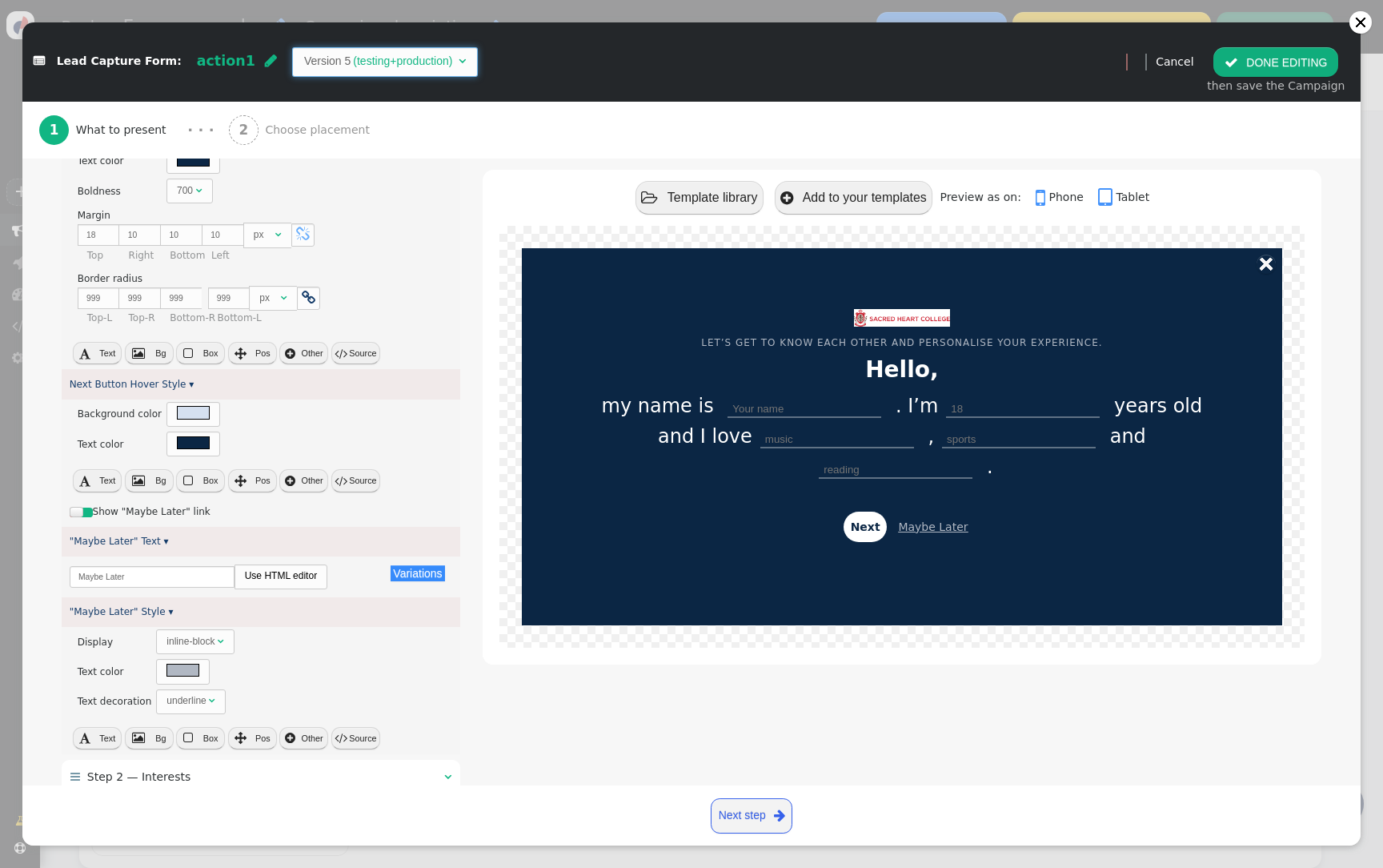
type textarea "${menu args->i14_label name='Item 14 Label'} ${menu args->i14_val name='Item 14…"
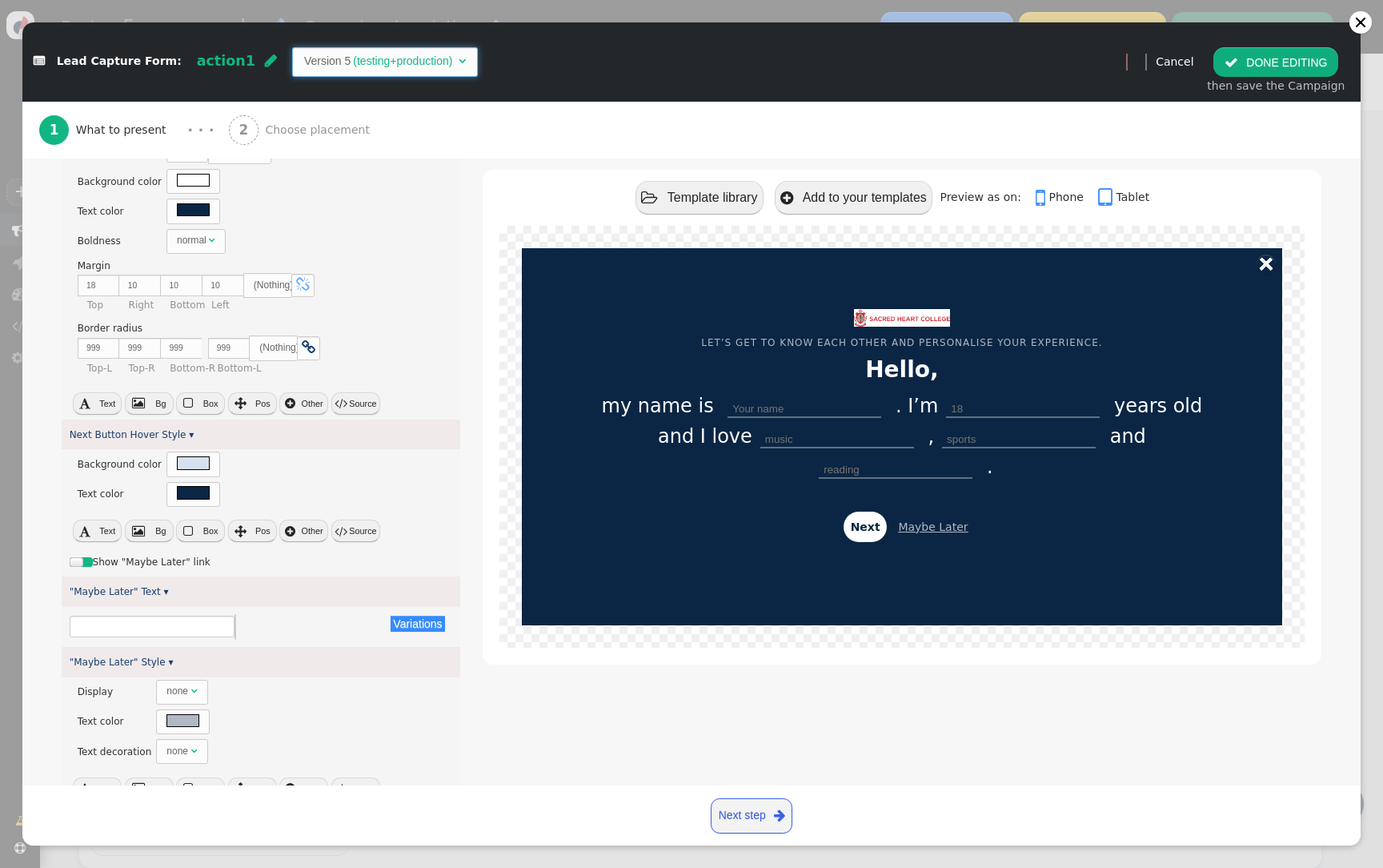
type input "PERSONALISE YOUR EXPERIENCE"
type input "Hello,"
type input "Your name"
type input "18"
type input "music"
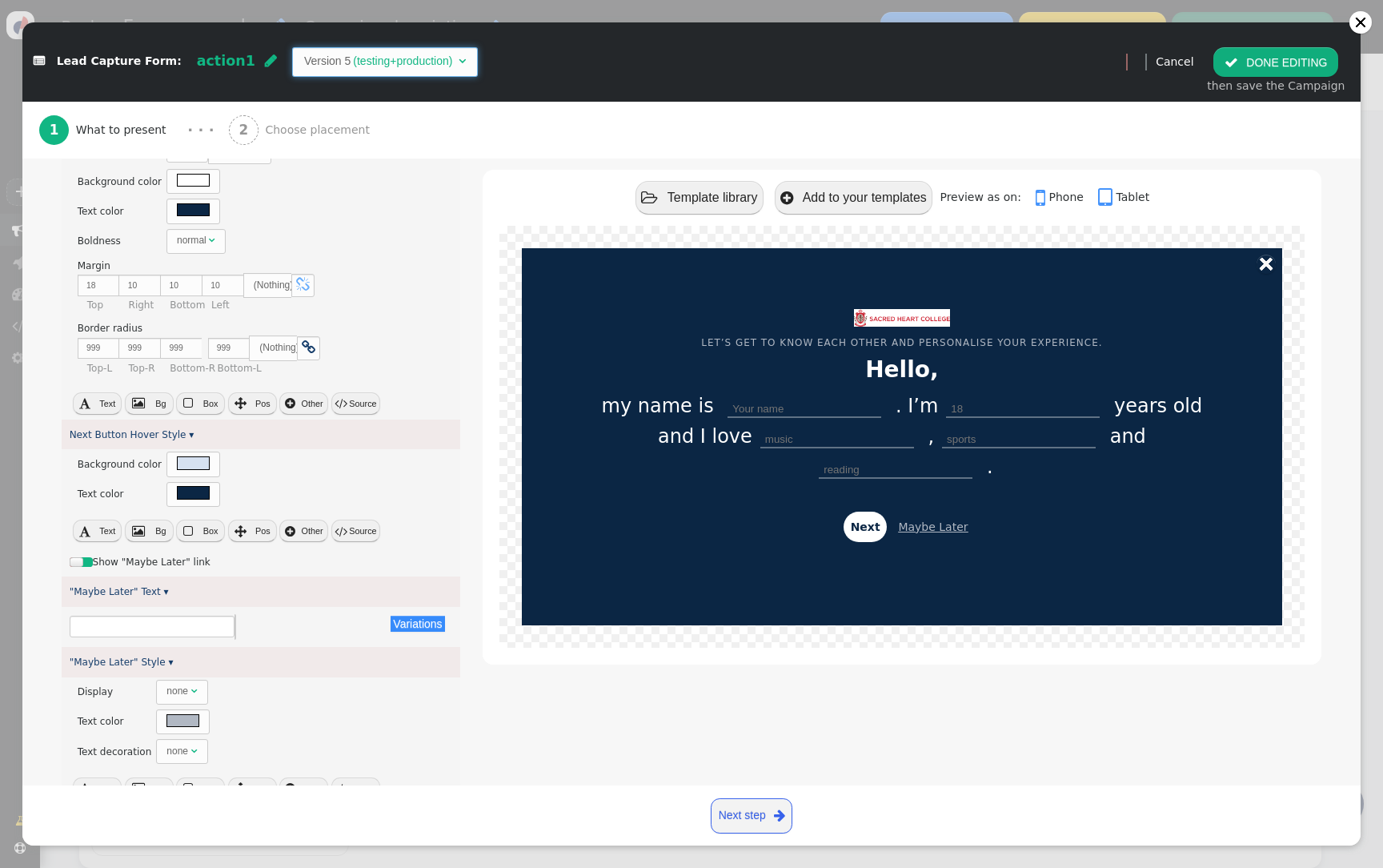
type input "sports"
type input "reading"
type input "Next"
type input "Maybe Later"
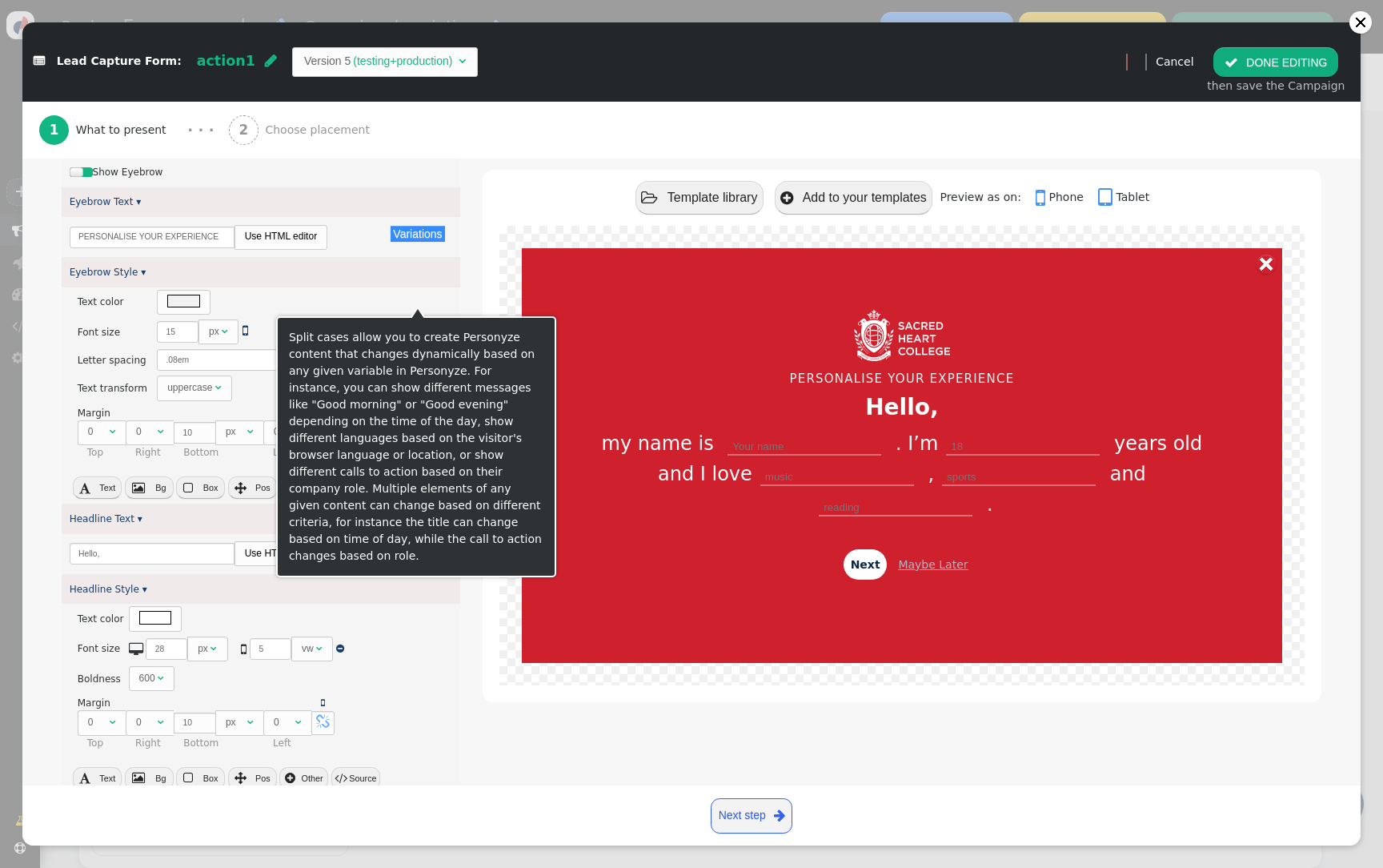
scroll to position [0, 0]
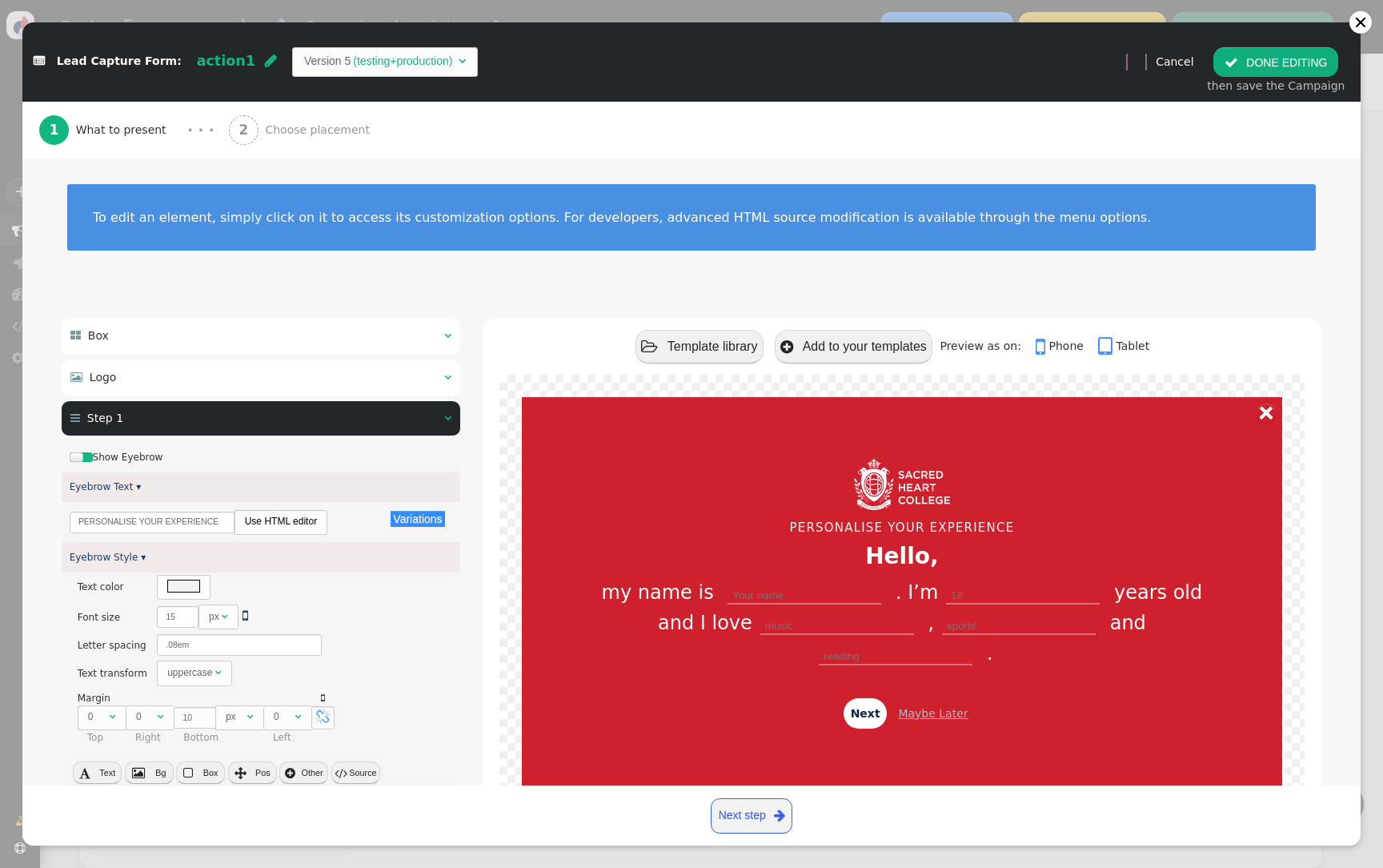
click at [154, 339] on div " Box  " at bounding box center [261, 335] width 399 height 35
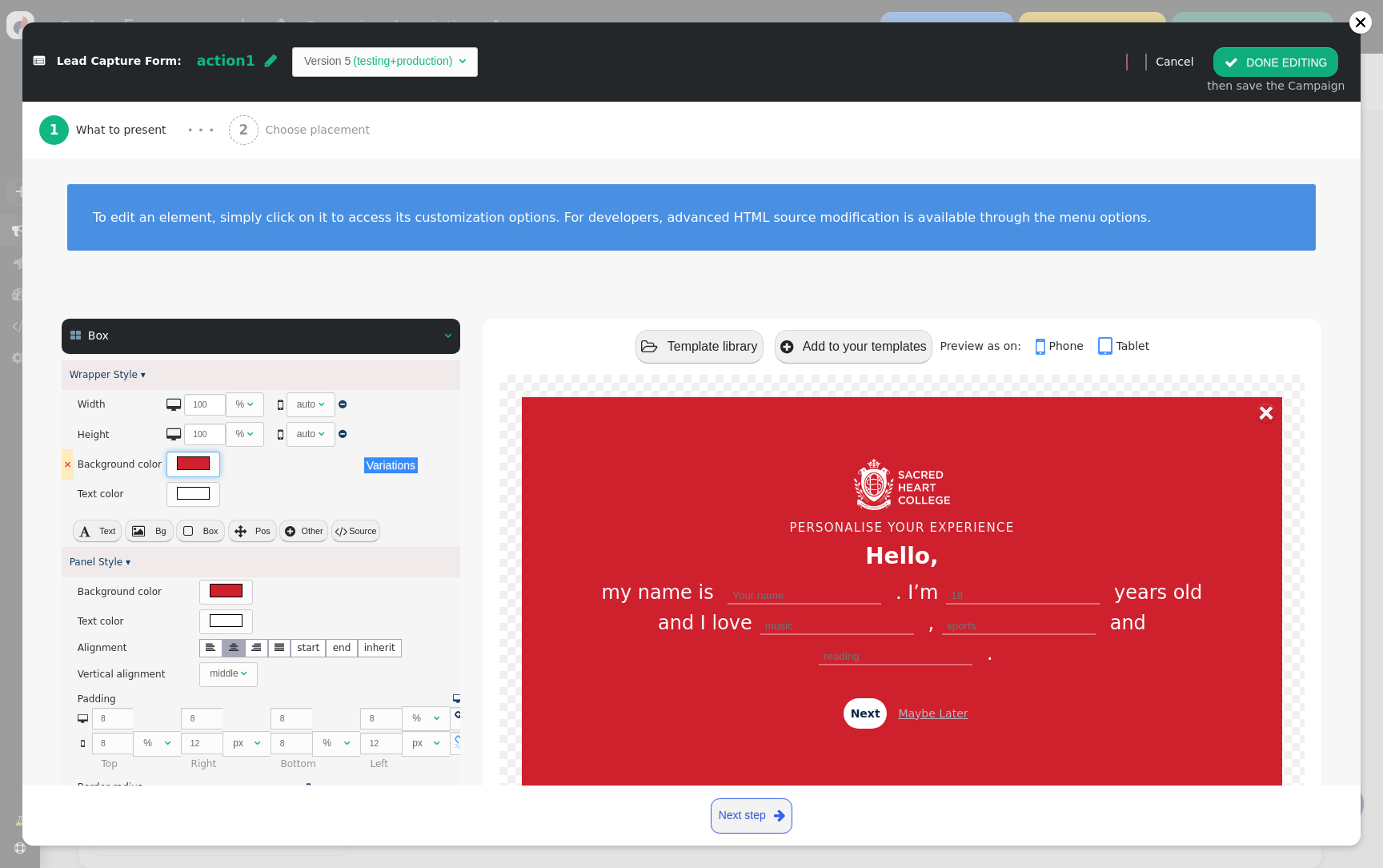
click at [192, 456] on div at bounding box center [193, 464] width 54 height 25
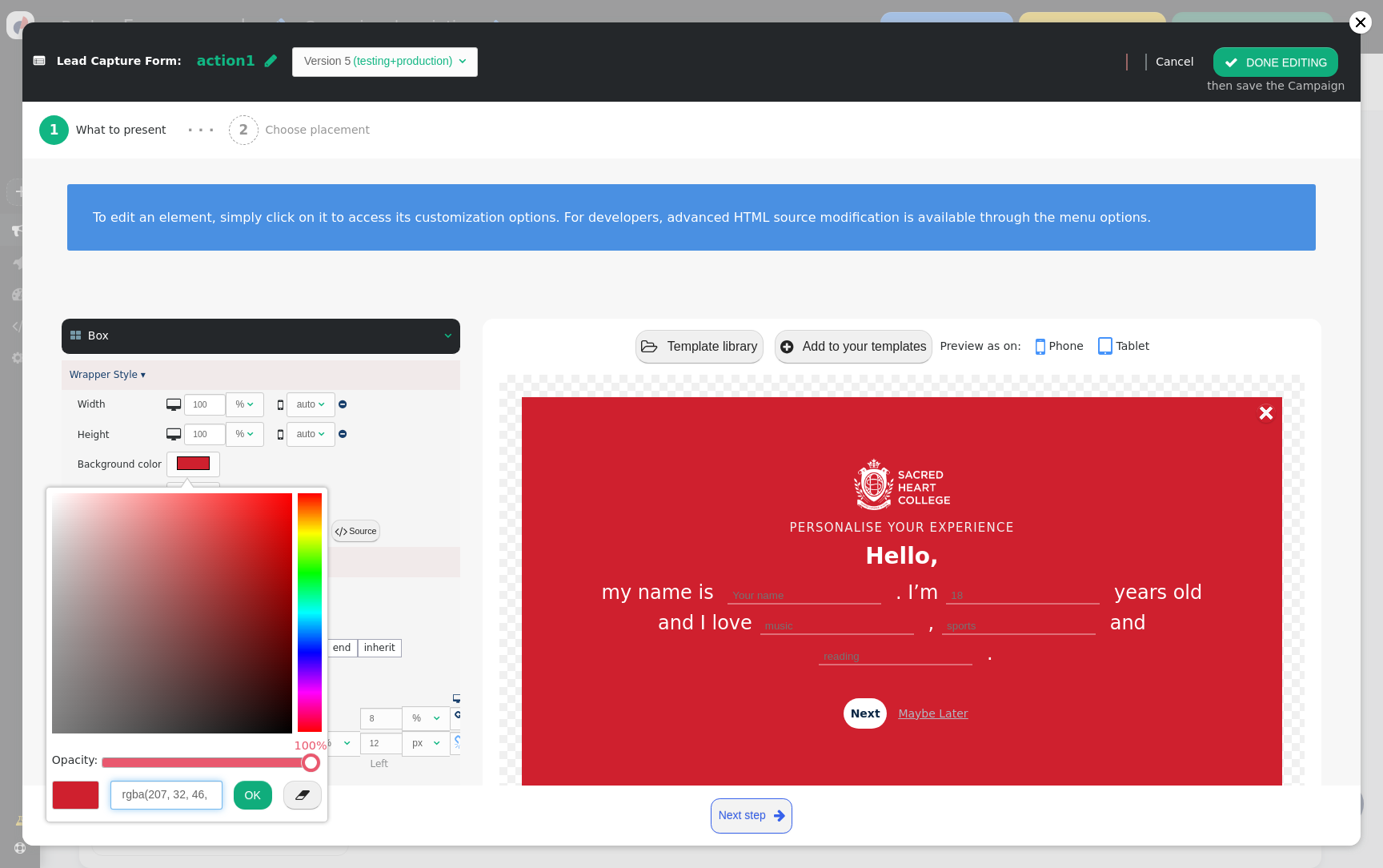
click at [156, 792] on input "rgba(207, 32, 46, 1)" at bounding box center [166, 794] width 112 height 28
click at [433, 490] on div "× Width There are alternatives. Default value:  100 %    0 auto     Var…" at bounding box center [261, 449] width 399 height 119
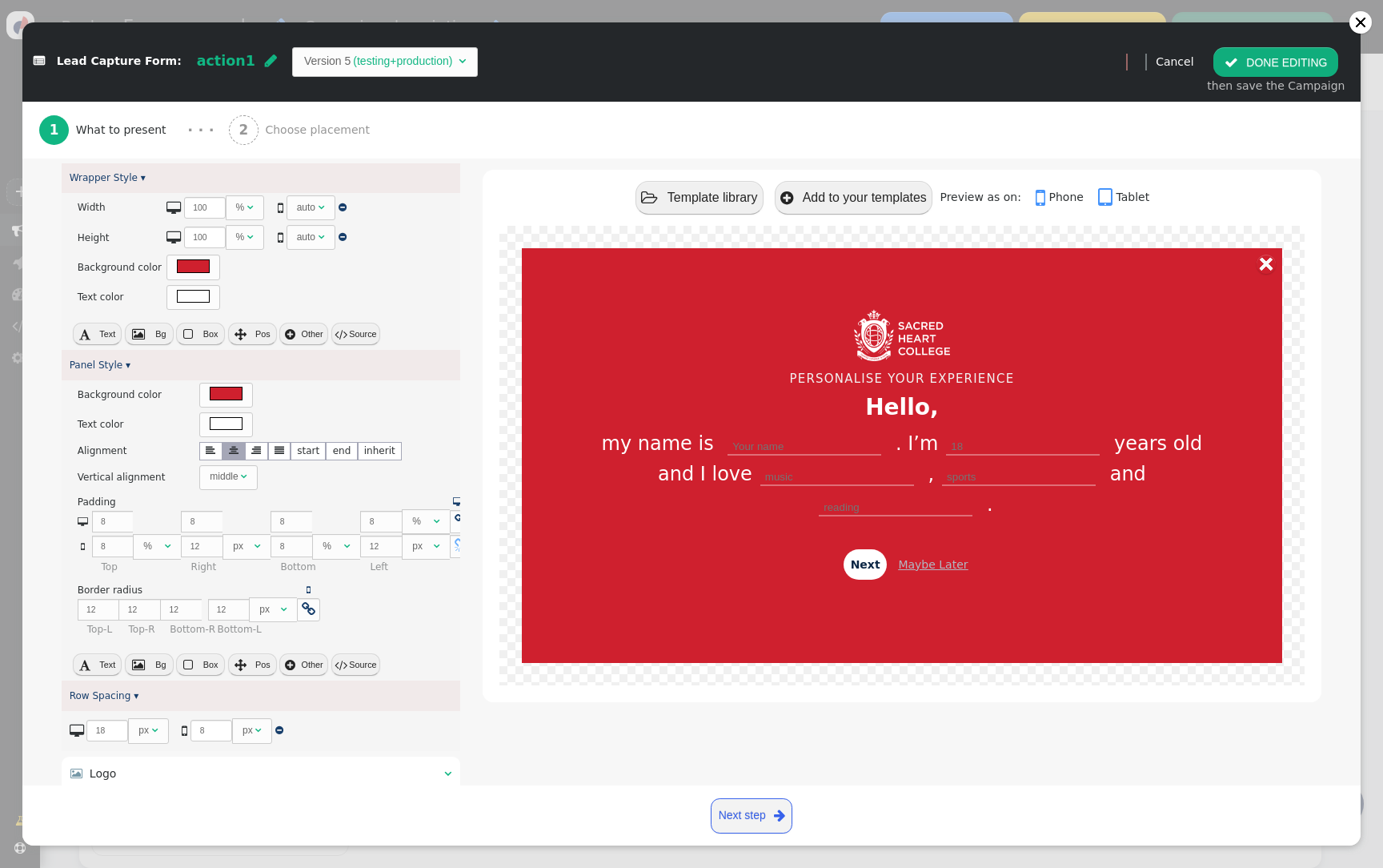
scroll to position [202, 0]
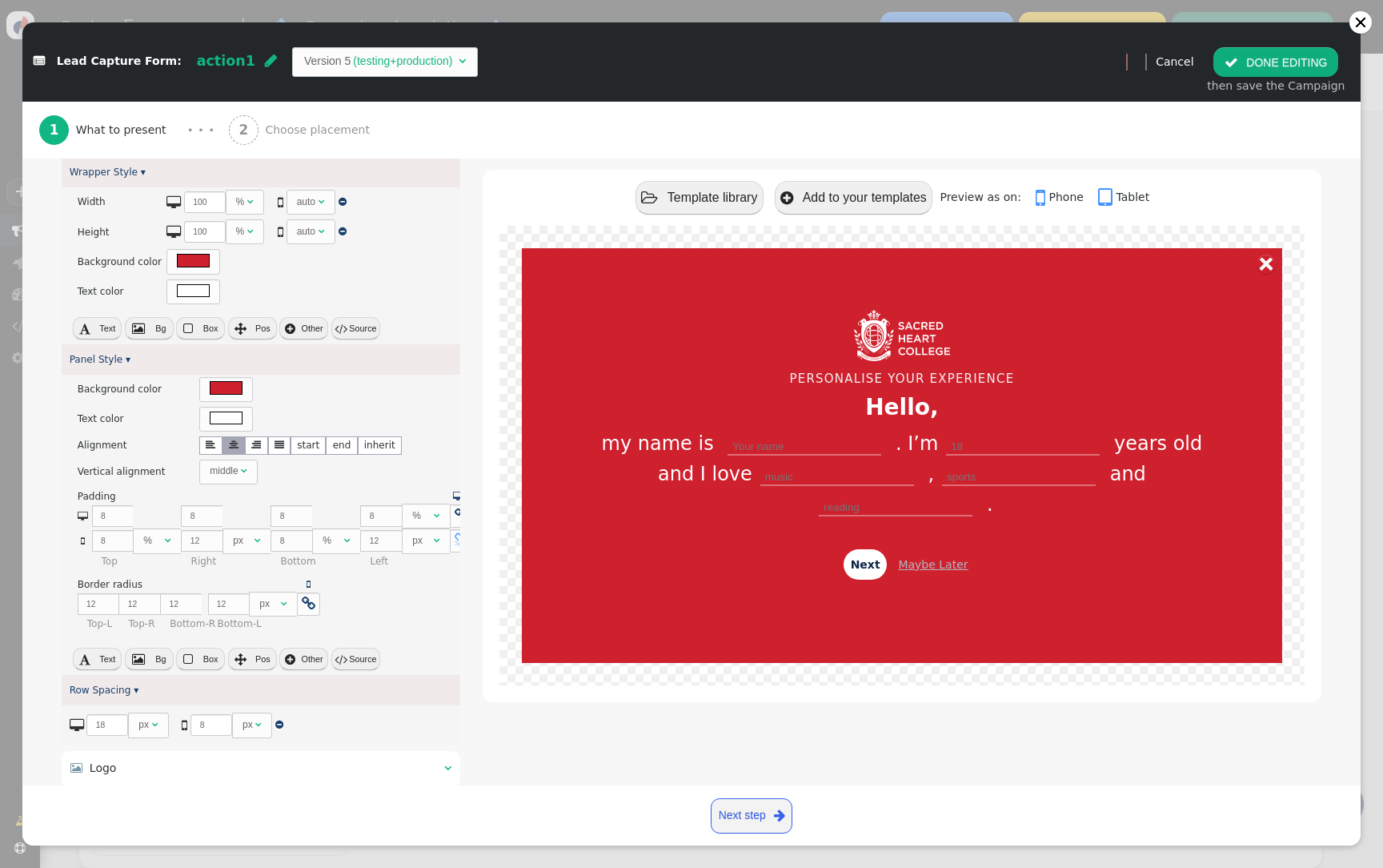
click at [1297, 70] on button " DONE EDITING" at bounding box center [1276, 61] width 125 height 28
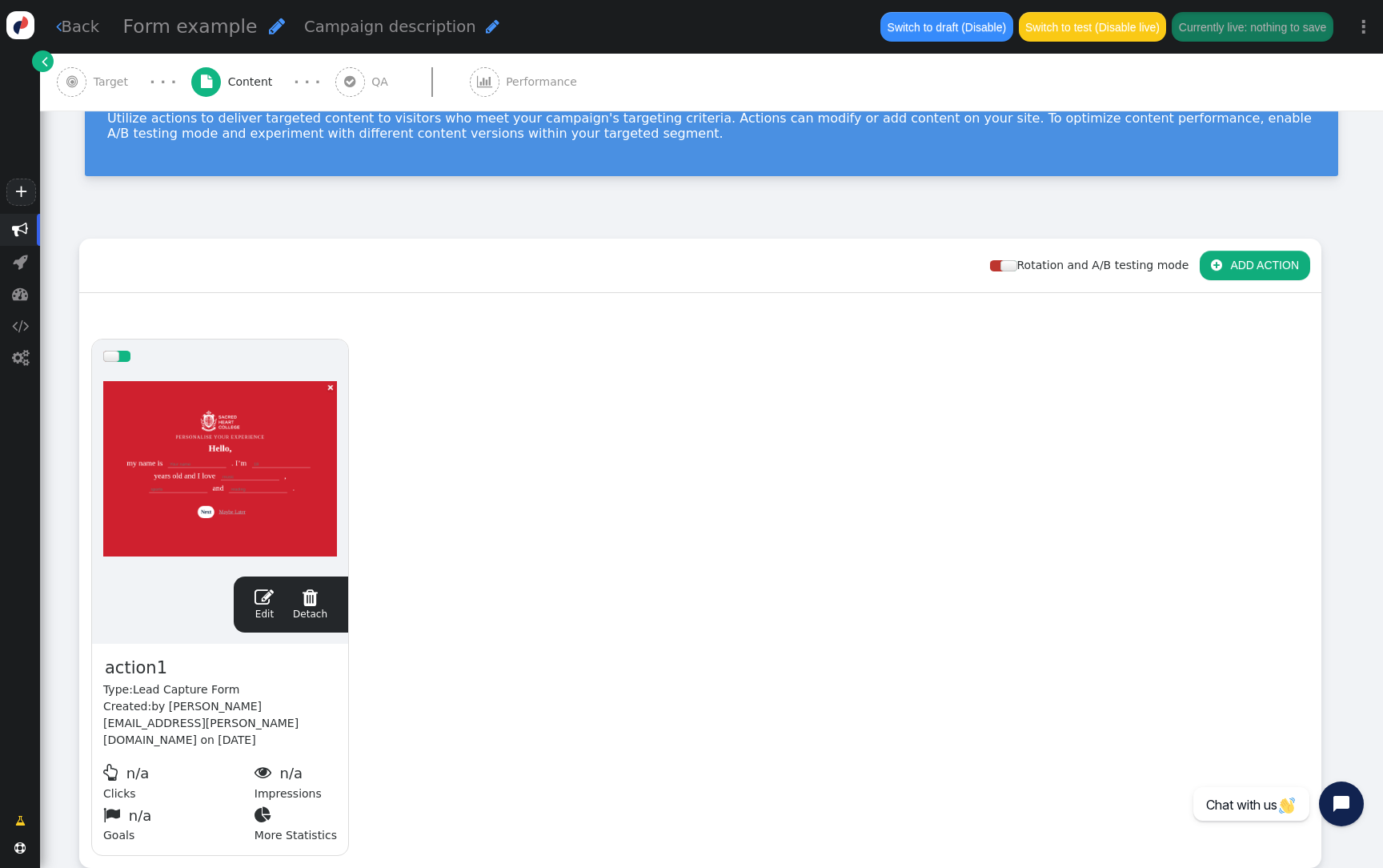
scroll to position [0, 0]
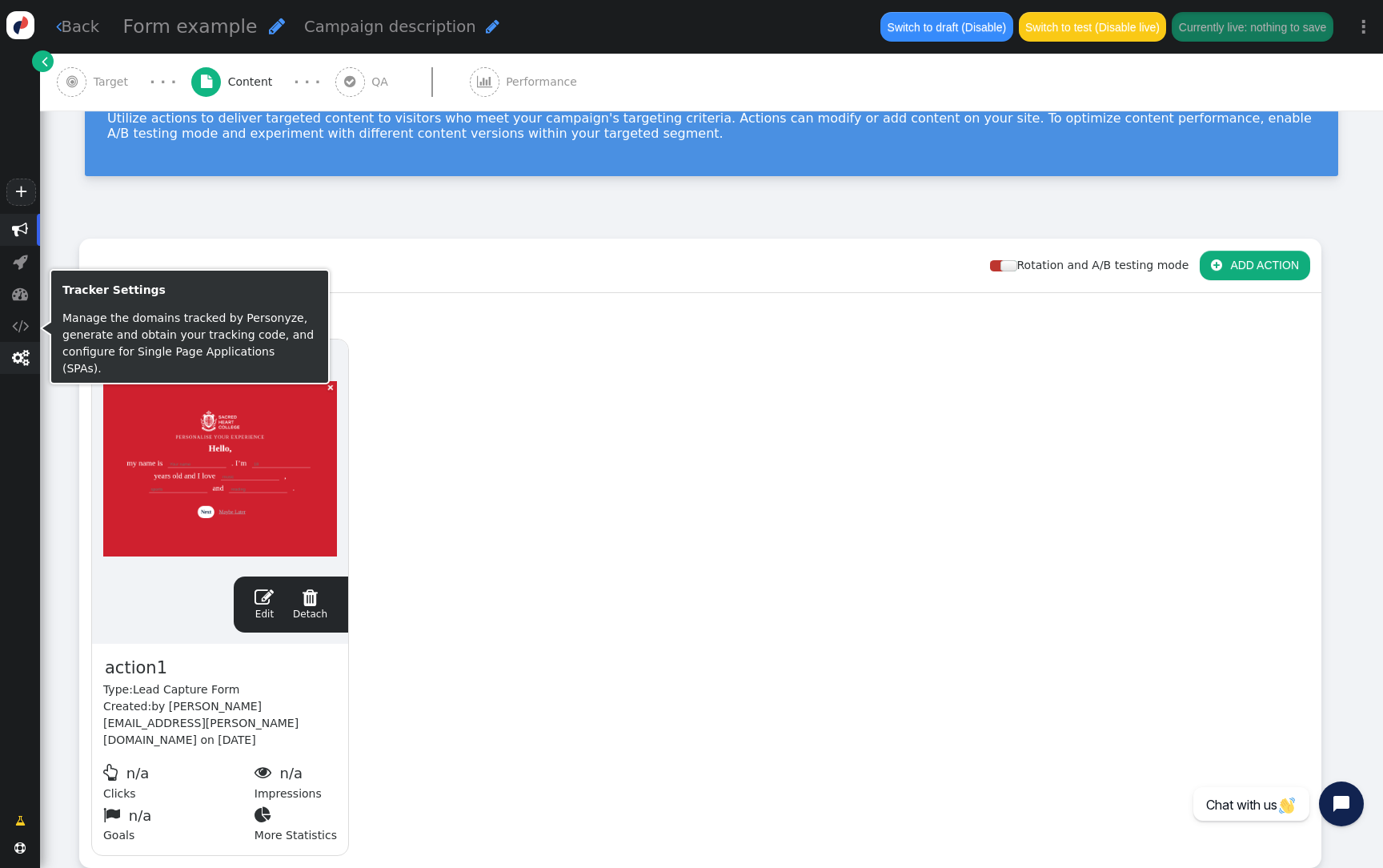
click at [28, 355] on span "" at bounding box center [20, 358] width 17 height 16
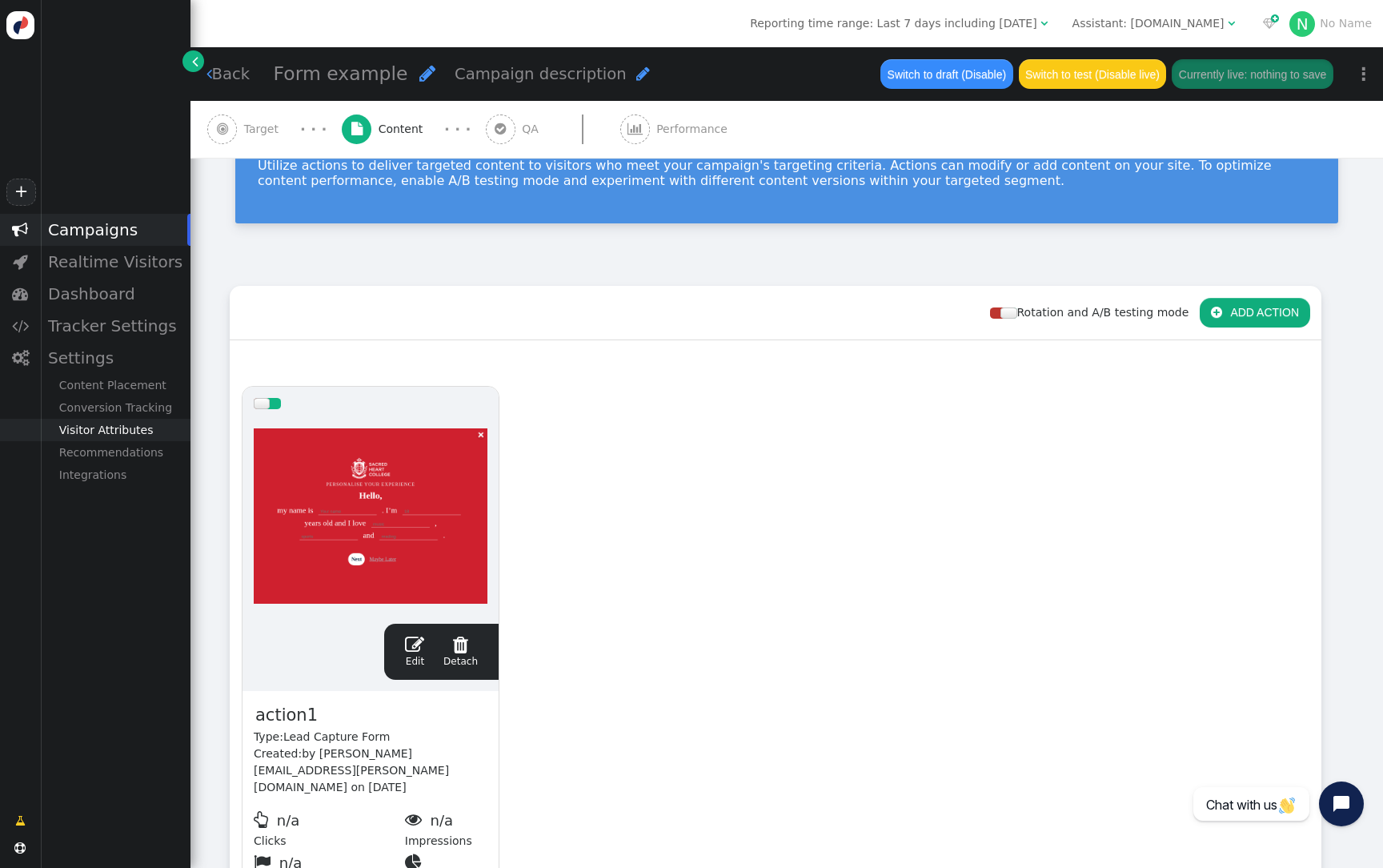
click at [132, 431] on div "Visitor Attributes" at bounding box center [115, 430] width 150 height 23
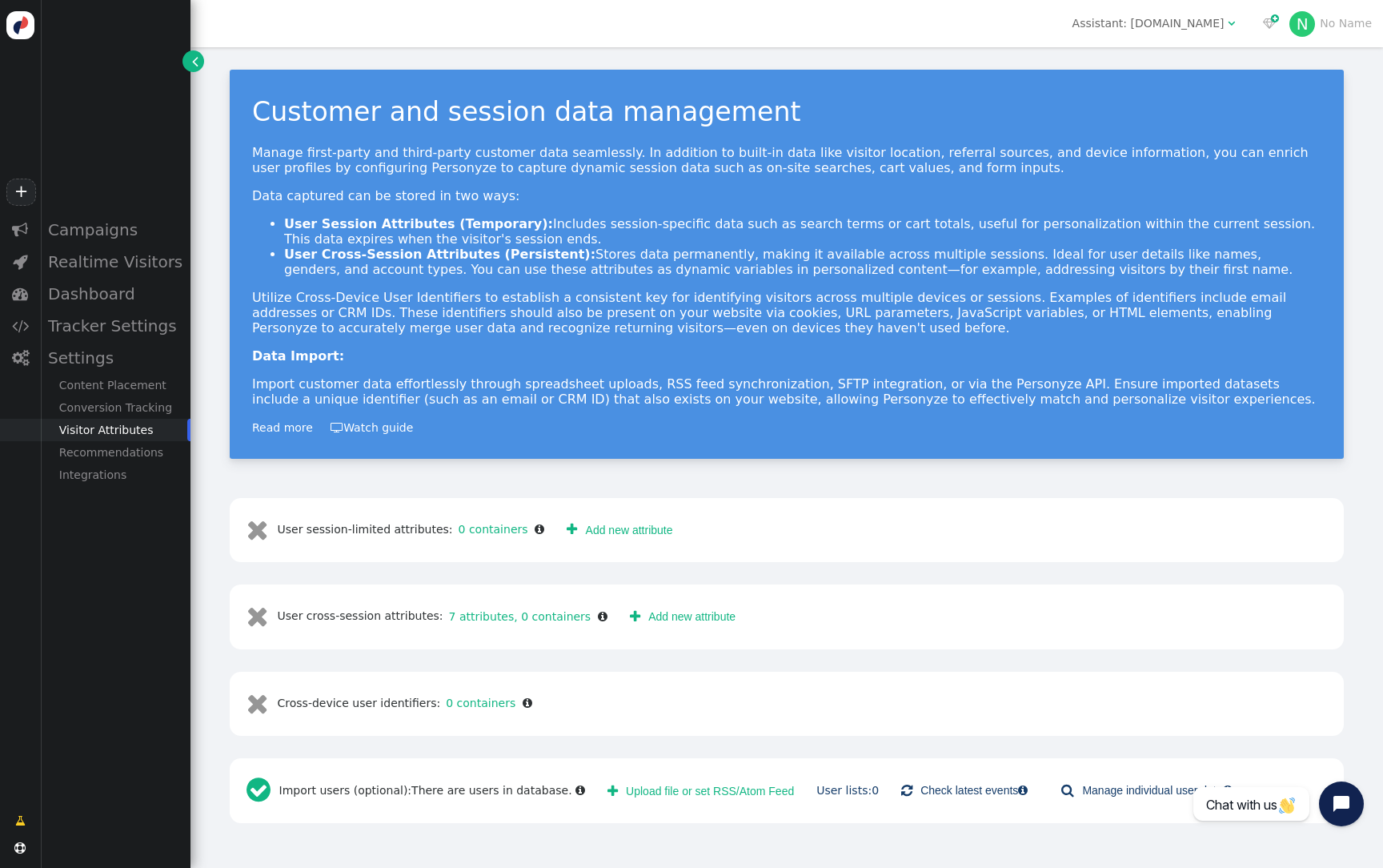
click at [642, 618] on link " Add new attribute" at bounding box center [683, 615] width 128 height 28
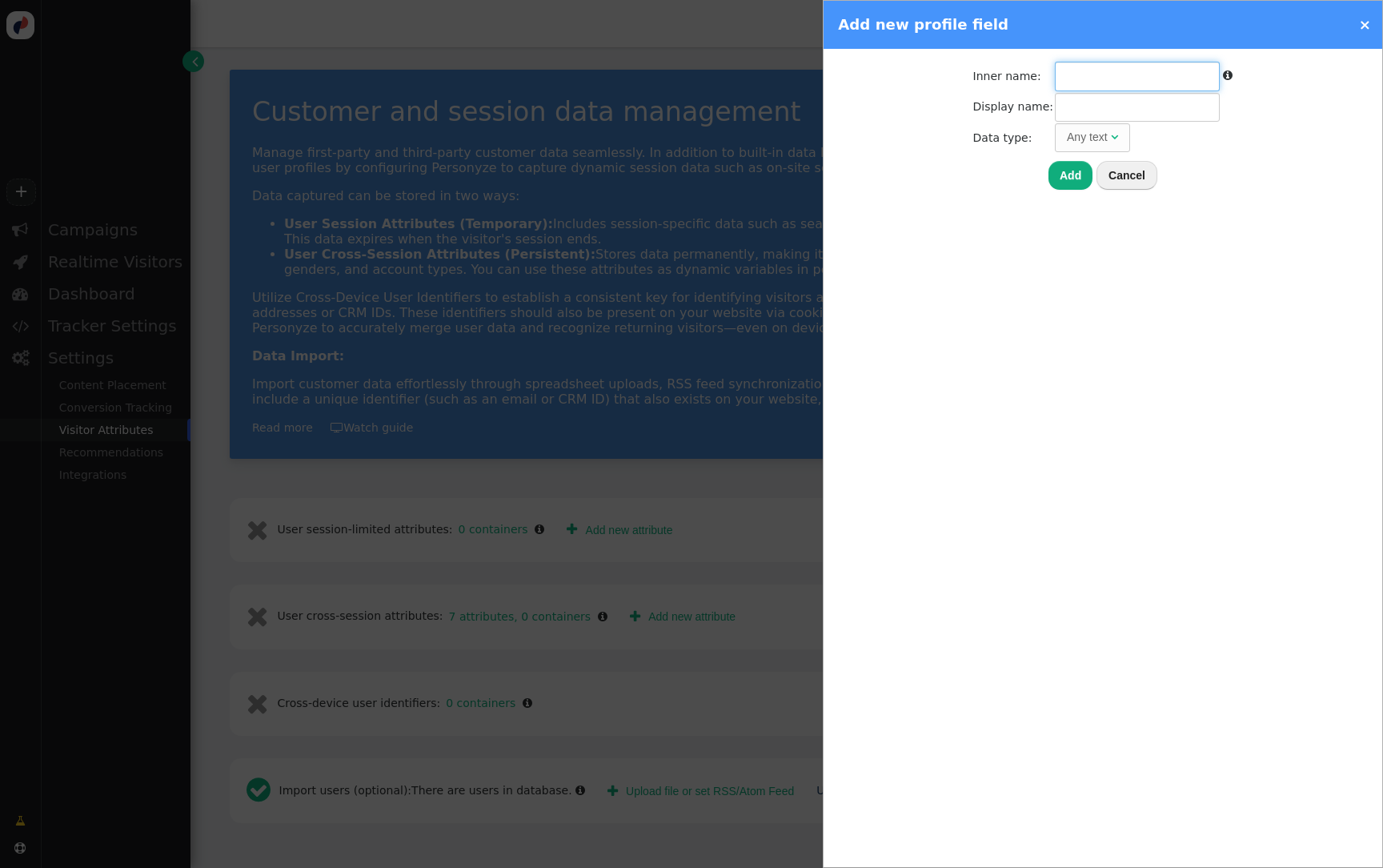
click at [1104, 80] on input "text" at bounding box center [1137, 76] width 165 height 28
paste input "interests_prop"
type input "interests_prop"
click at [1134, 113] on input "text" at bounding box center [1137, 106] width 165 height 28
paste input "interests_prop"
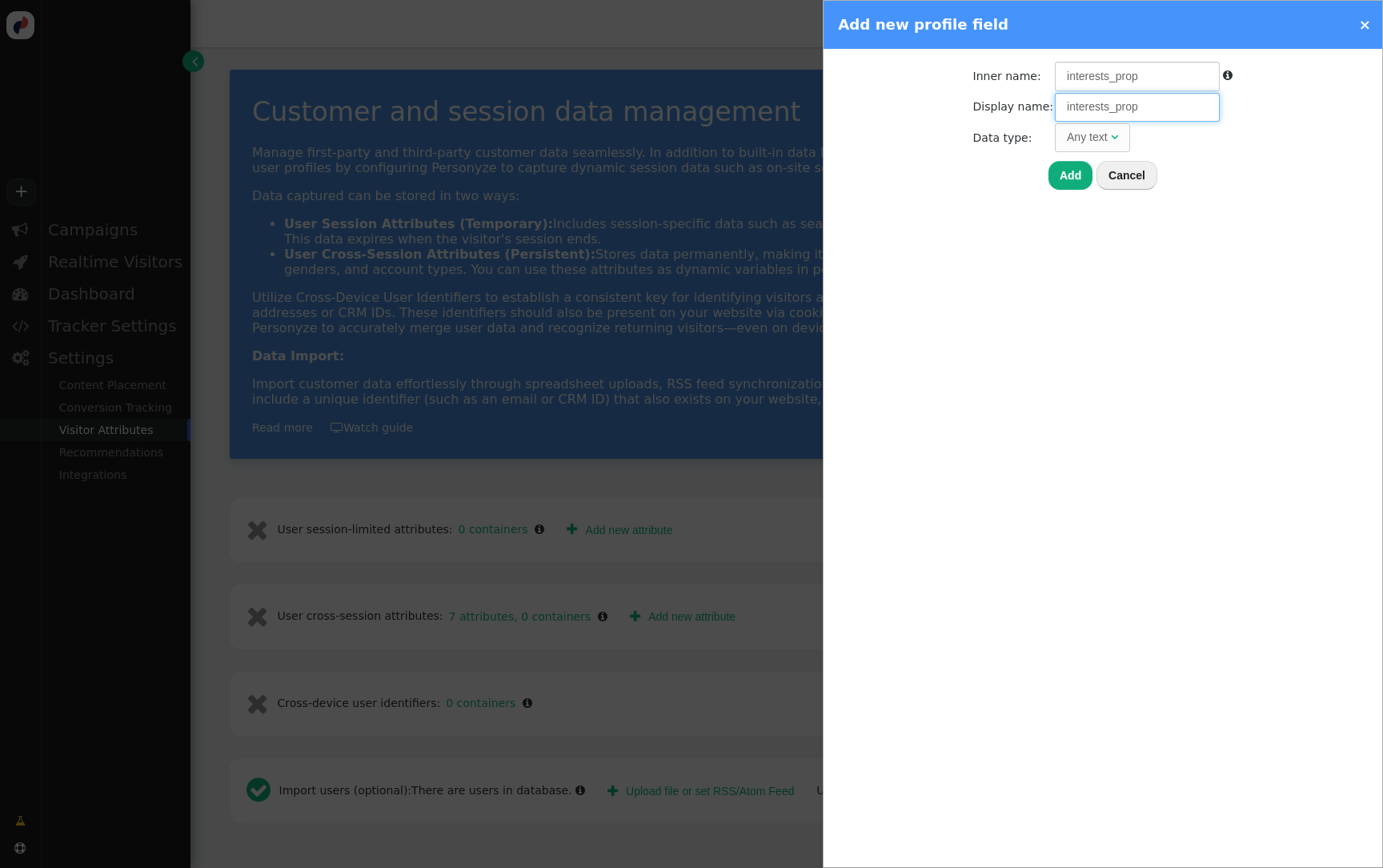
type input "interests_prop"
click at [1065, 180] on button "Add" at bounding box center [1070, 175] width 44 height 28
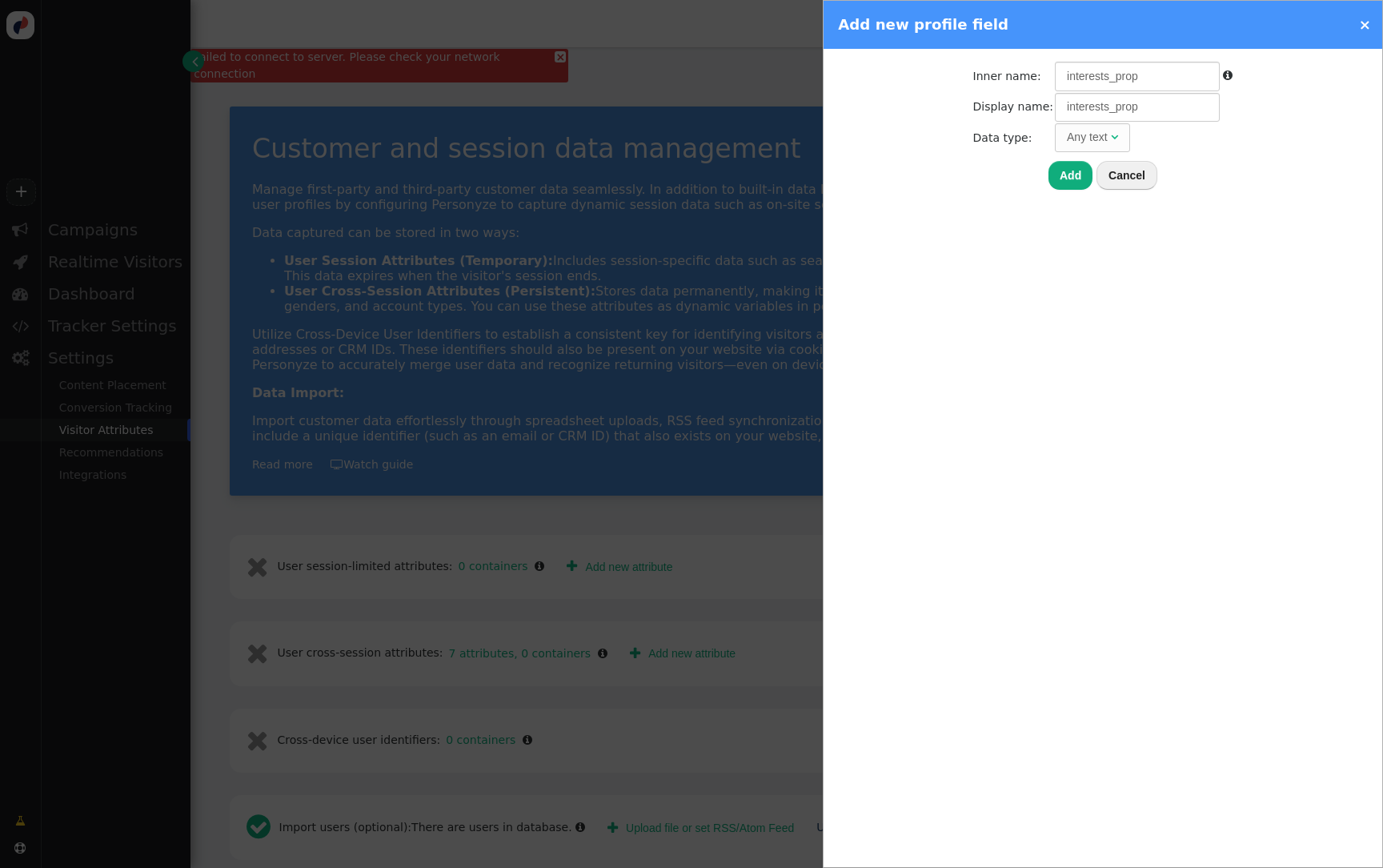
click at [534, 58] on div at bounding box center [691, 434] width 1383 height 868
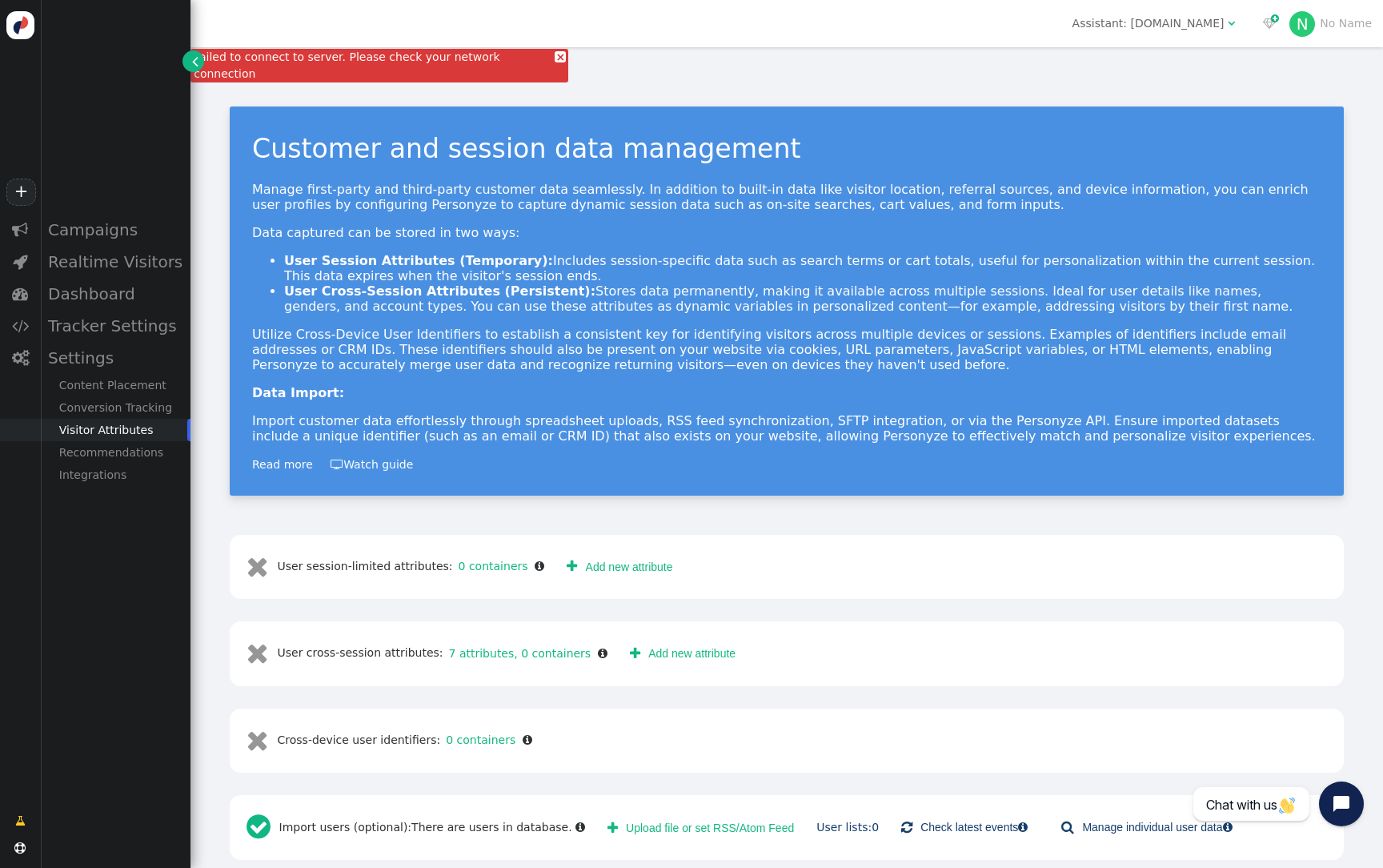
click at [555, 57] on link "×" at bounding box center [560, 57] width 11 height 11
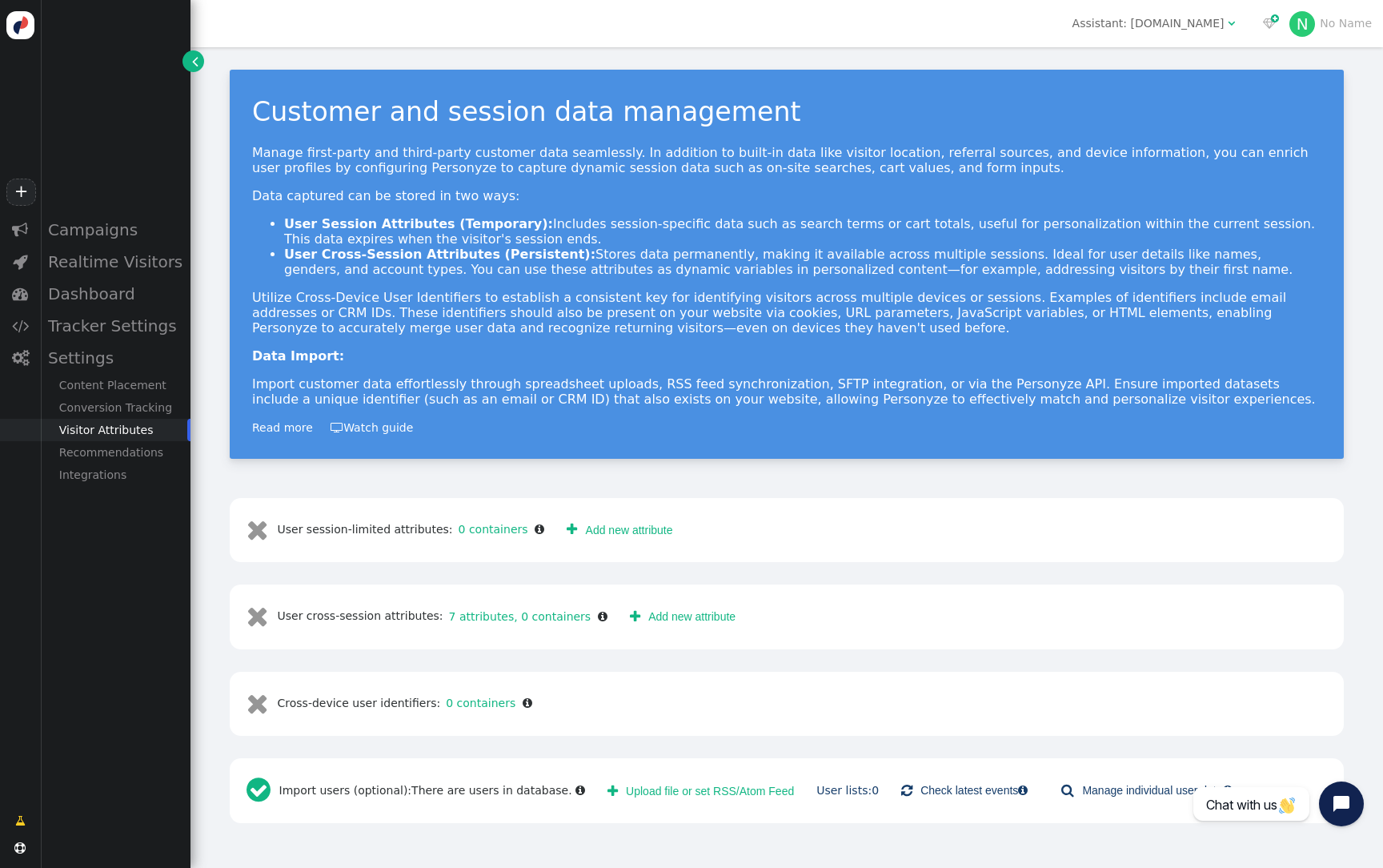
click at [650, 620] on link " Add new attribute" at bounding box center [683, 615] width 128 height 28
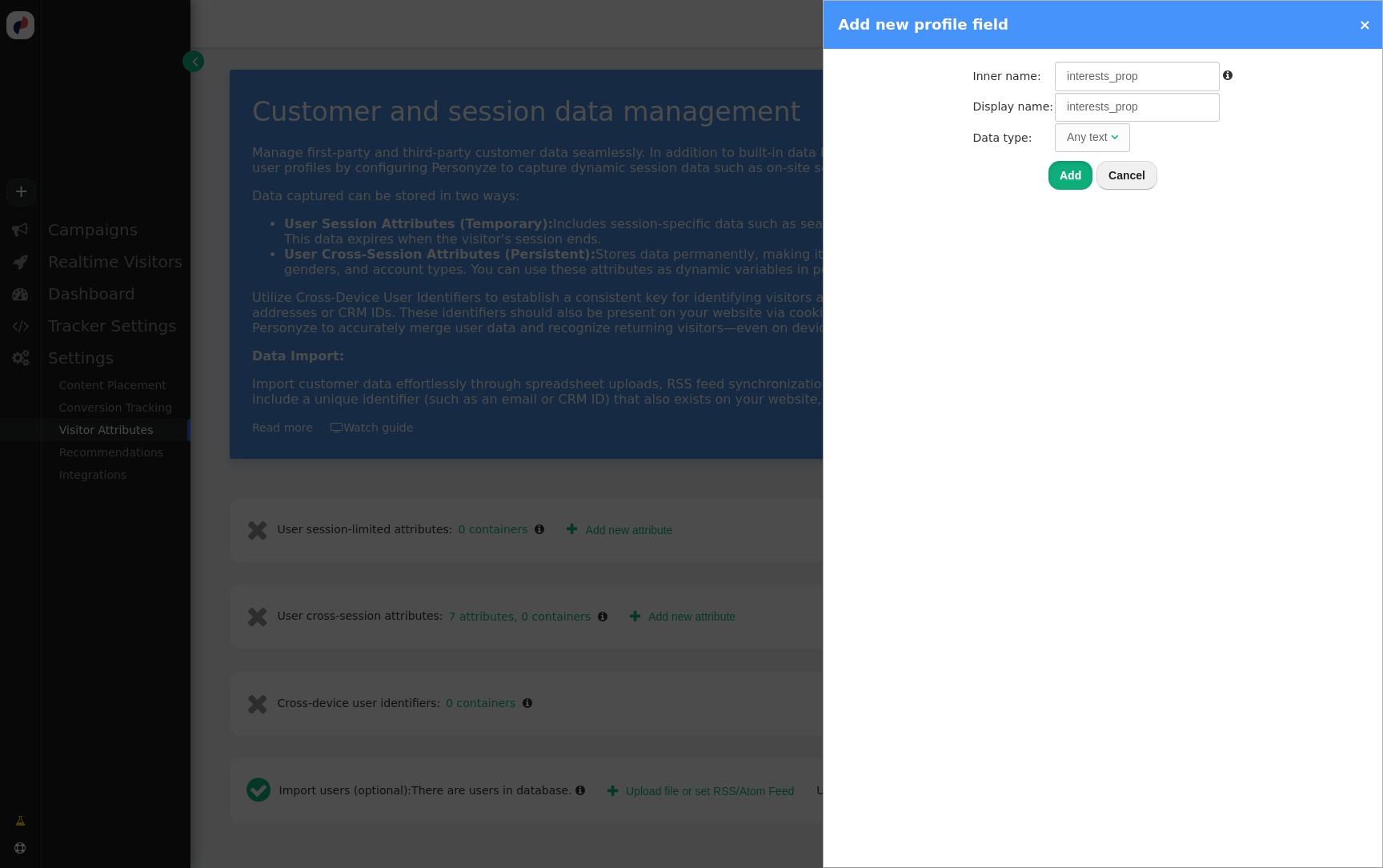
click at [1071, 175] on button "Add" at bounding box center [1070, 175] width 44 height 28
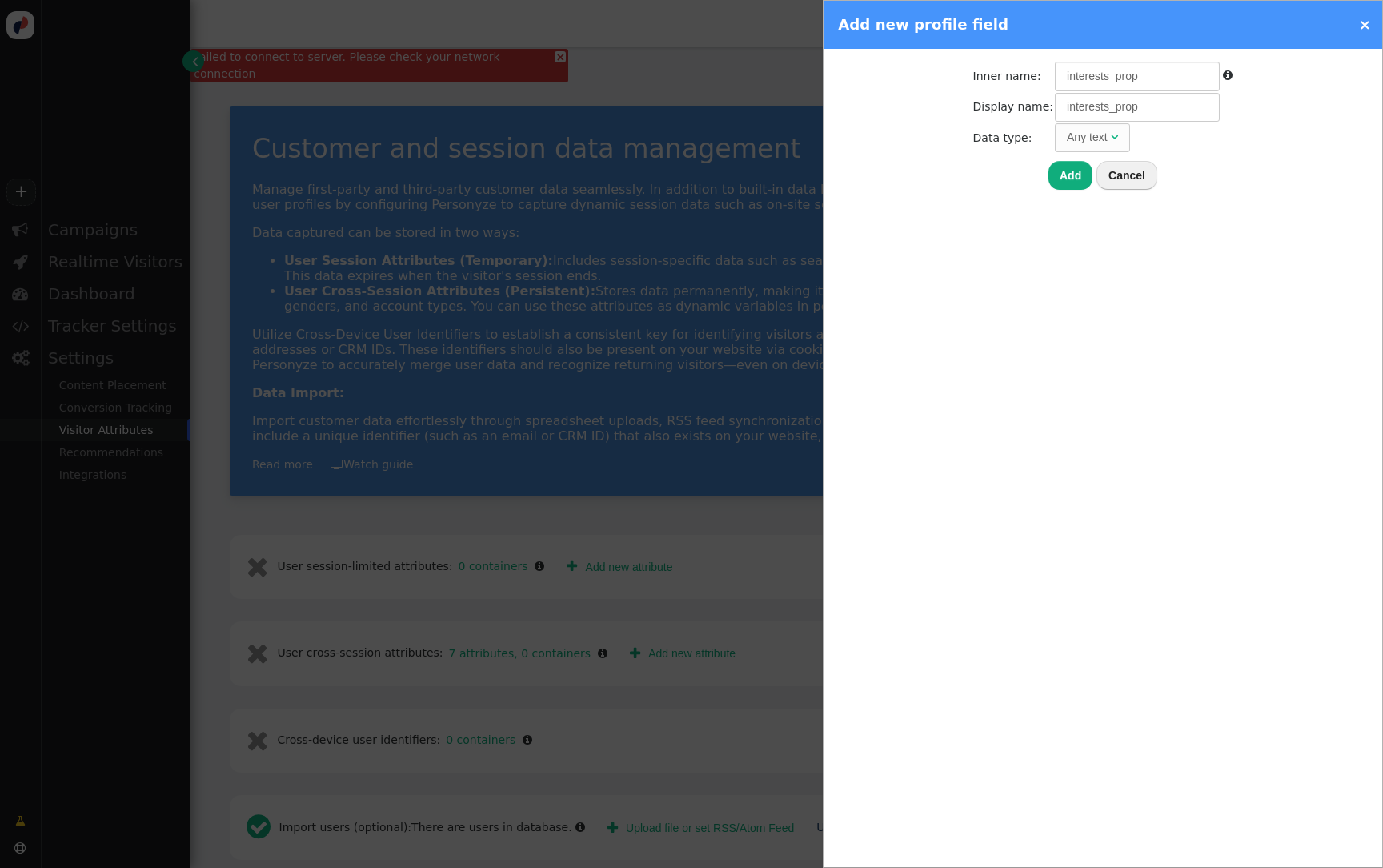
click at [652, 91] on div at bounding box center [691, 434] width 1383 height 868
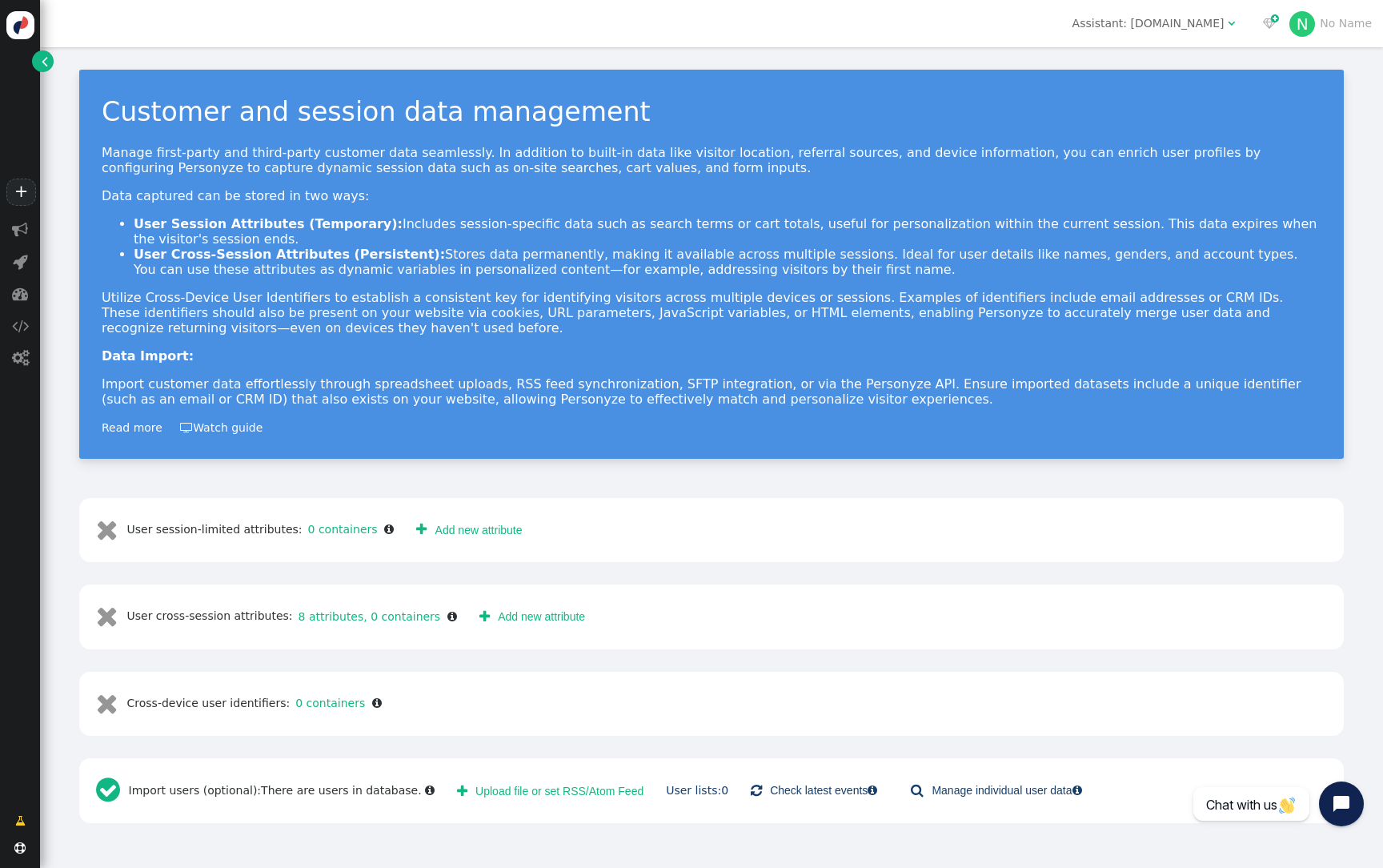
click at [485, 603] on link " Add new attribute" at bounding box center [533, 615] width 128 height 28
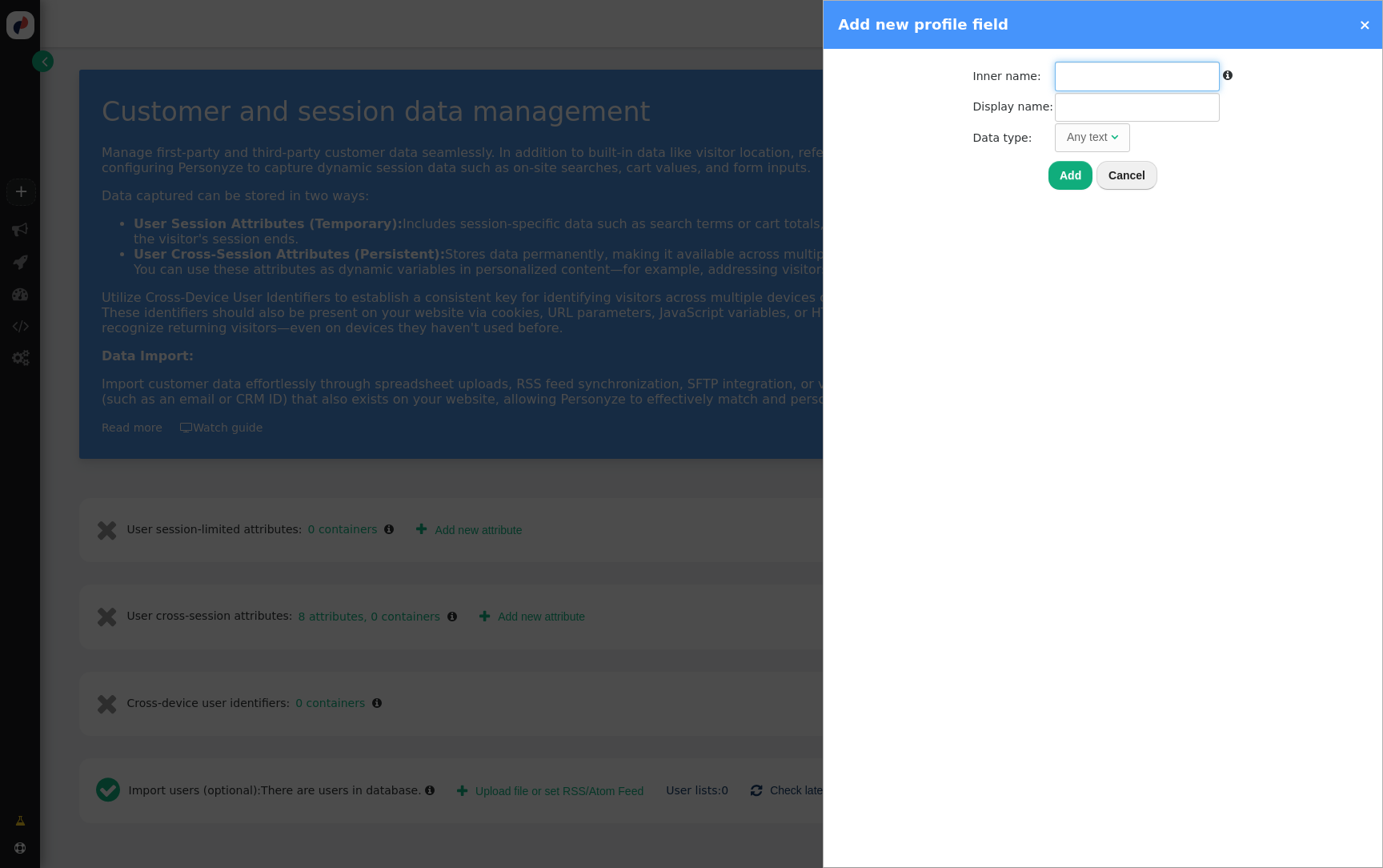
click at [1078, 85] on input "text" at bounding box center [1137, 76] width 165 height 28
paste input "interests_prop"
drag, startPoint x: 1065, startPoint y: 76, endPoint x: 1001, endPoint y: 75, distance: 64.0
click at [1001, 76] on tr "Inner name: interests_prop " at bounding box center [1104, 76] width 260 height 28
type input "interests_prop"
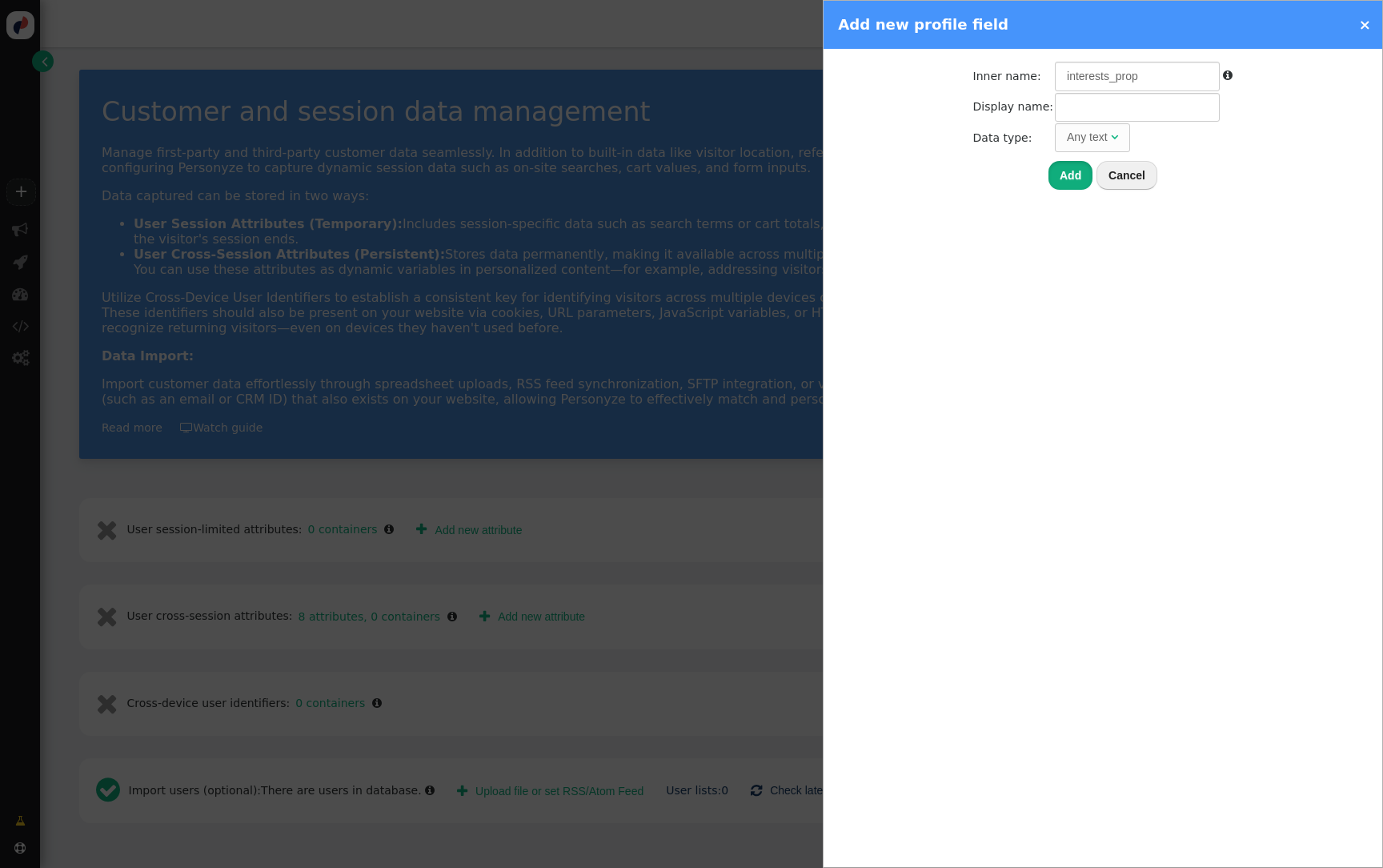
click at [1077, 179] on button "Add" at bounding box center [1070, 175] width 44 height 28
type input "interests_prop"
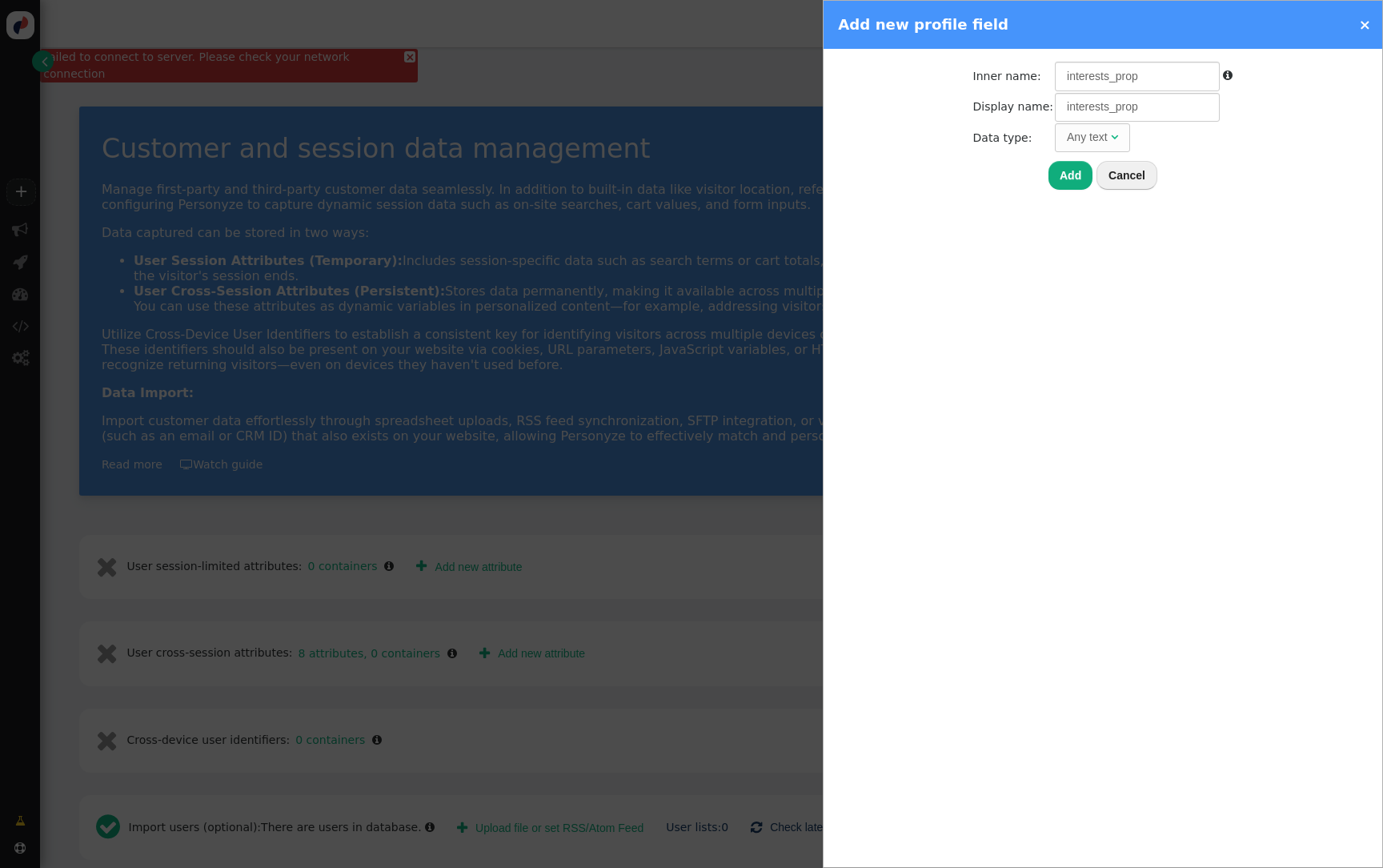
click at [980, 181] on th "Add Cancel" at bounding box center [1104, 171] width 260 height 37
click at [1070, 178] on button "Add" at bounding box center [1070, 175] width 44 height 28
click at [1124, 175] on button "Cancel" at bounding box center [1126, 175] width 61 height 28
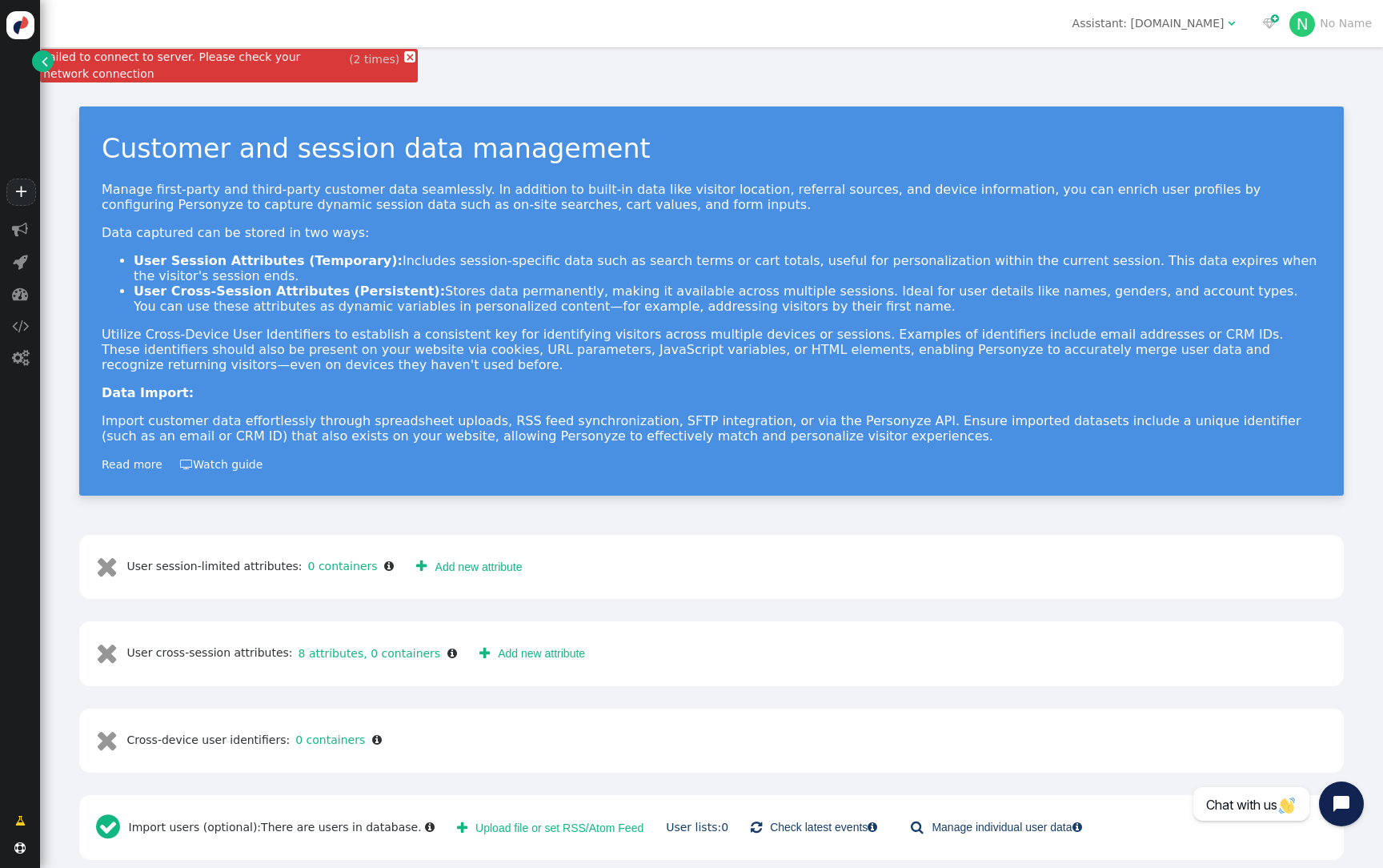
click at [447, 552] on link " Add new attribute" at bounding box center [469, 566] width 128 height 28
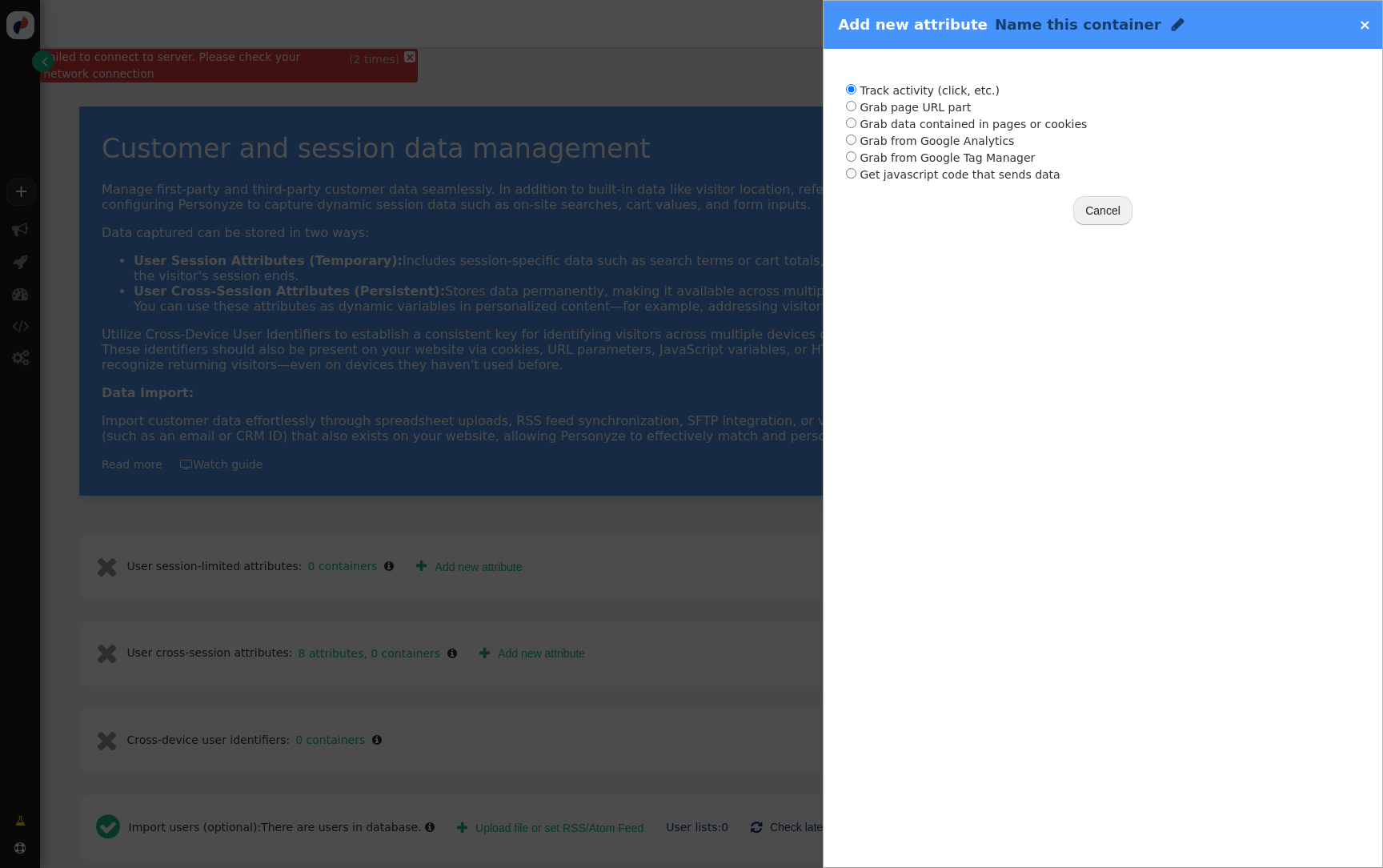
radio input "true"
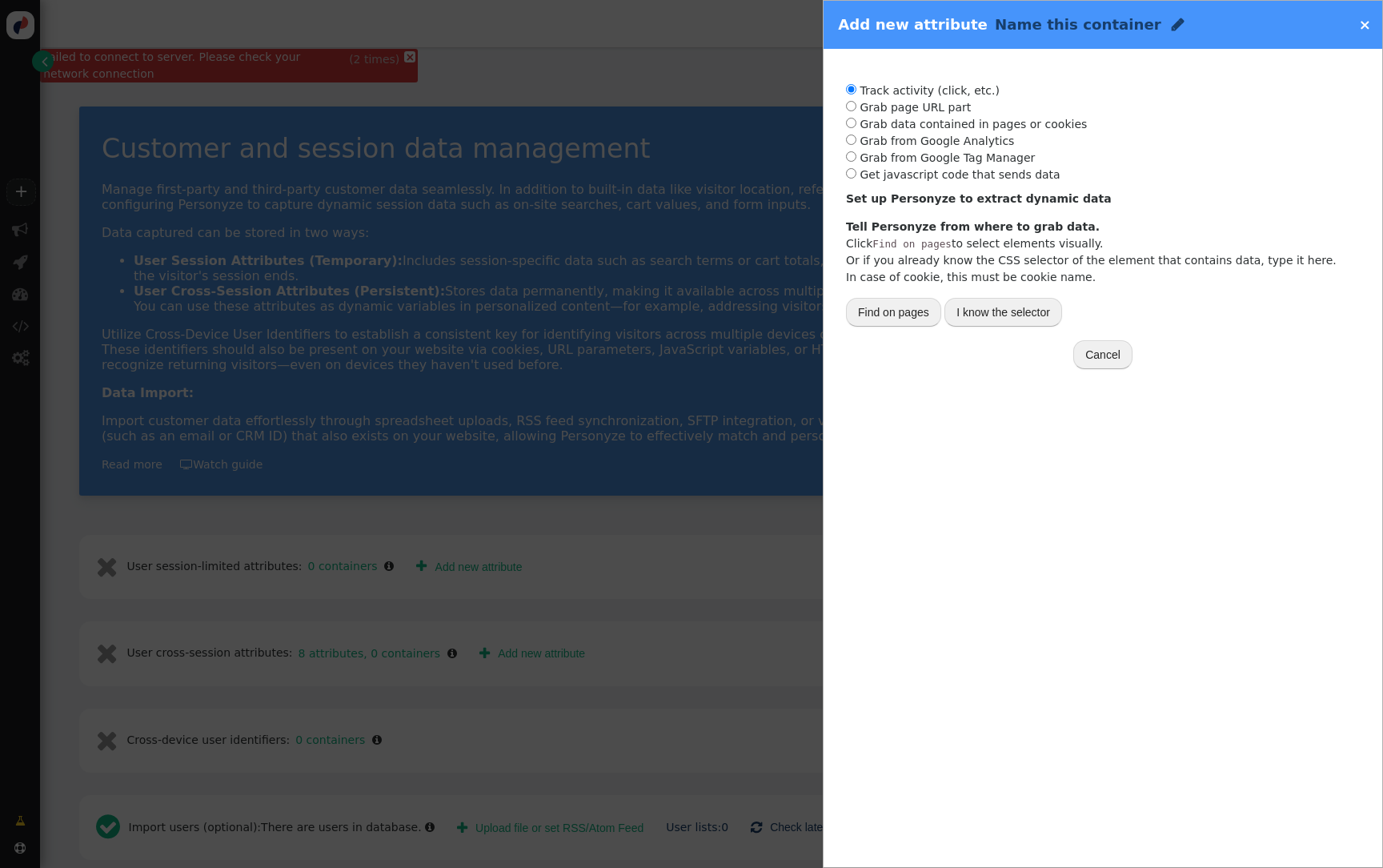
click at [918, 90] on li "Track activity (click, etc.)" at bounding box center [1103, 91] width 514 height 17
click at [960, 305] on button "I know the selector" at bounding box center [1003, 312] width 118 height 28
click at [953, 353] on input "text" at bounding box center [958, 348] width 224 height 28
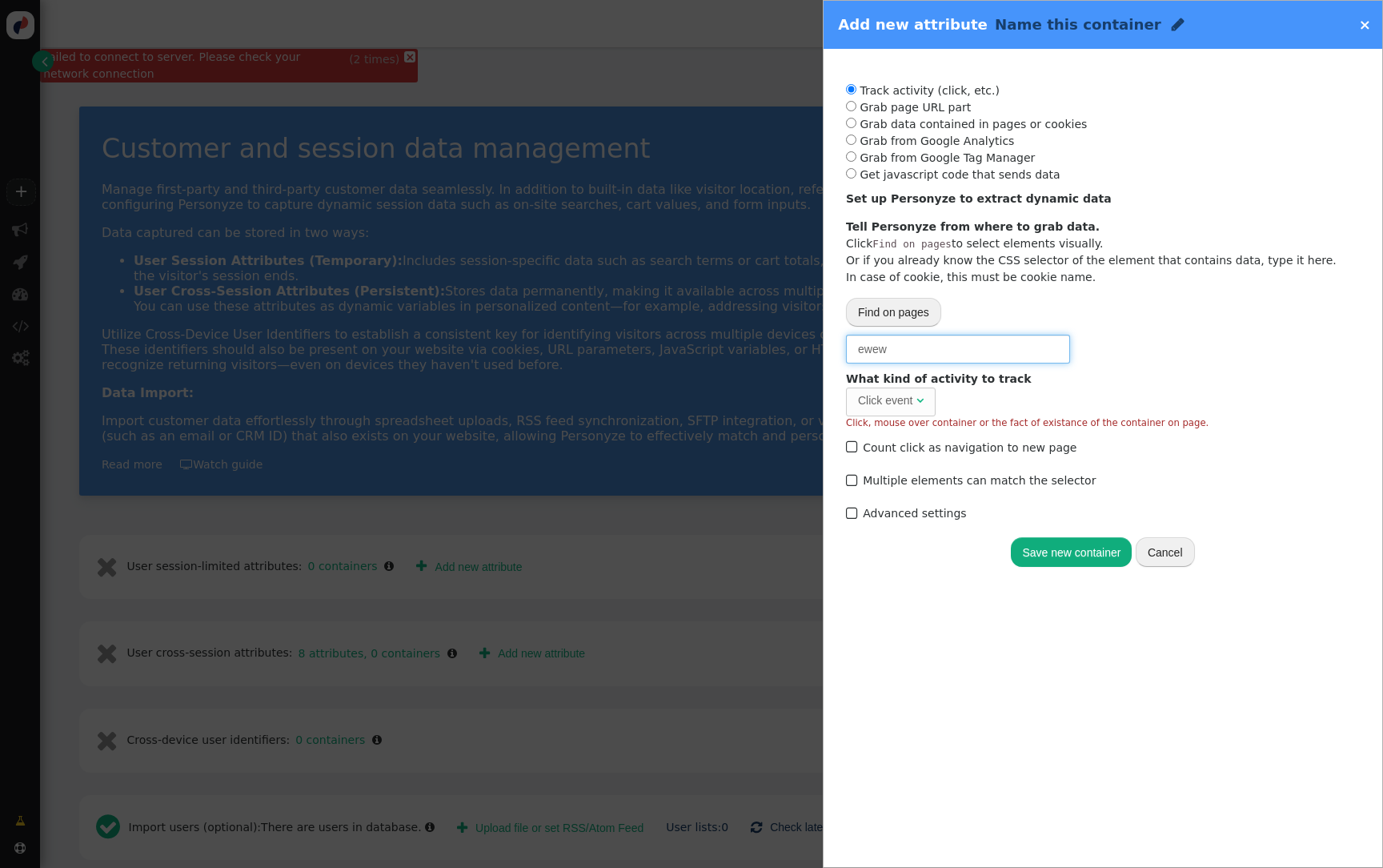
type input "ewew"
click at [1072, 552] on button "Save new container" at bounding box center [1071, 551] width 121 height 28
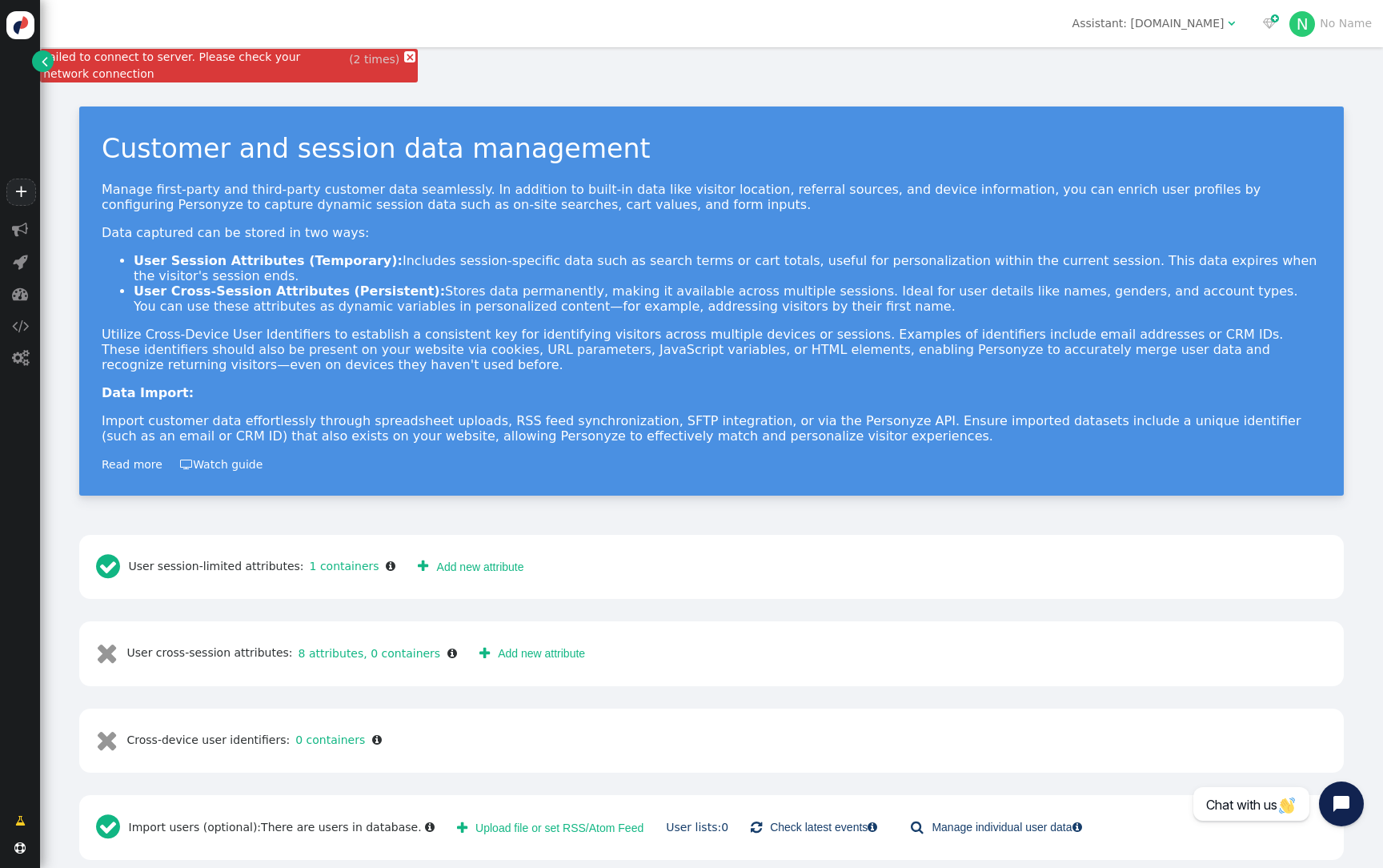
click at [1018, 422] on p "Import customer data effortlessly through spreadsheet uploads, RSS feed synchro…" at bounding box center [711, 428] width 1220 height 30
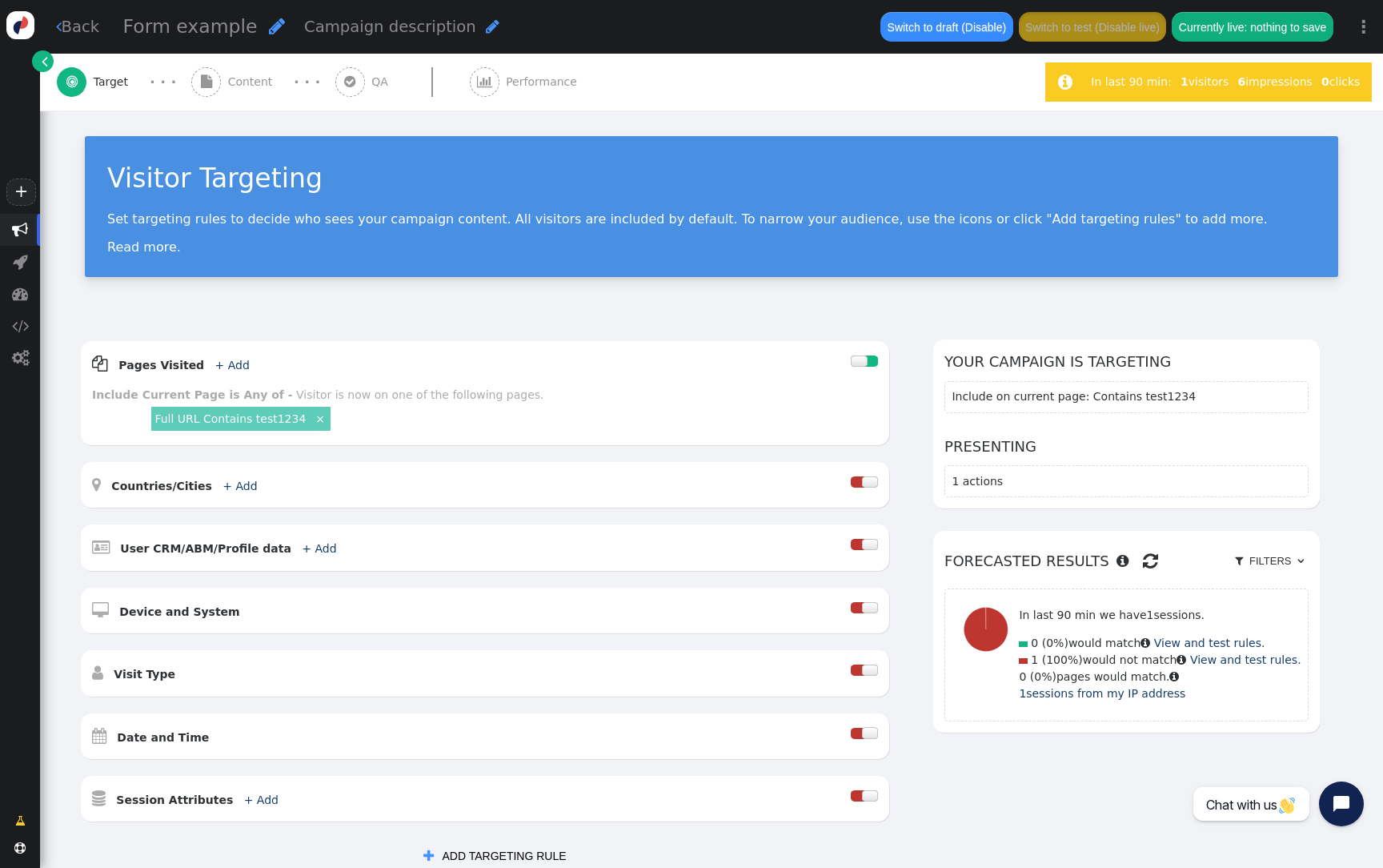
click at [263, 89] on span "Content" at bounding box center [253, 82] width 51 height 17
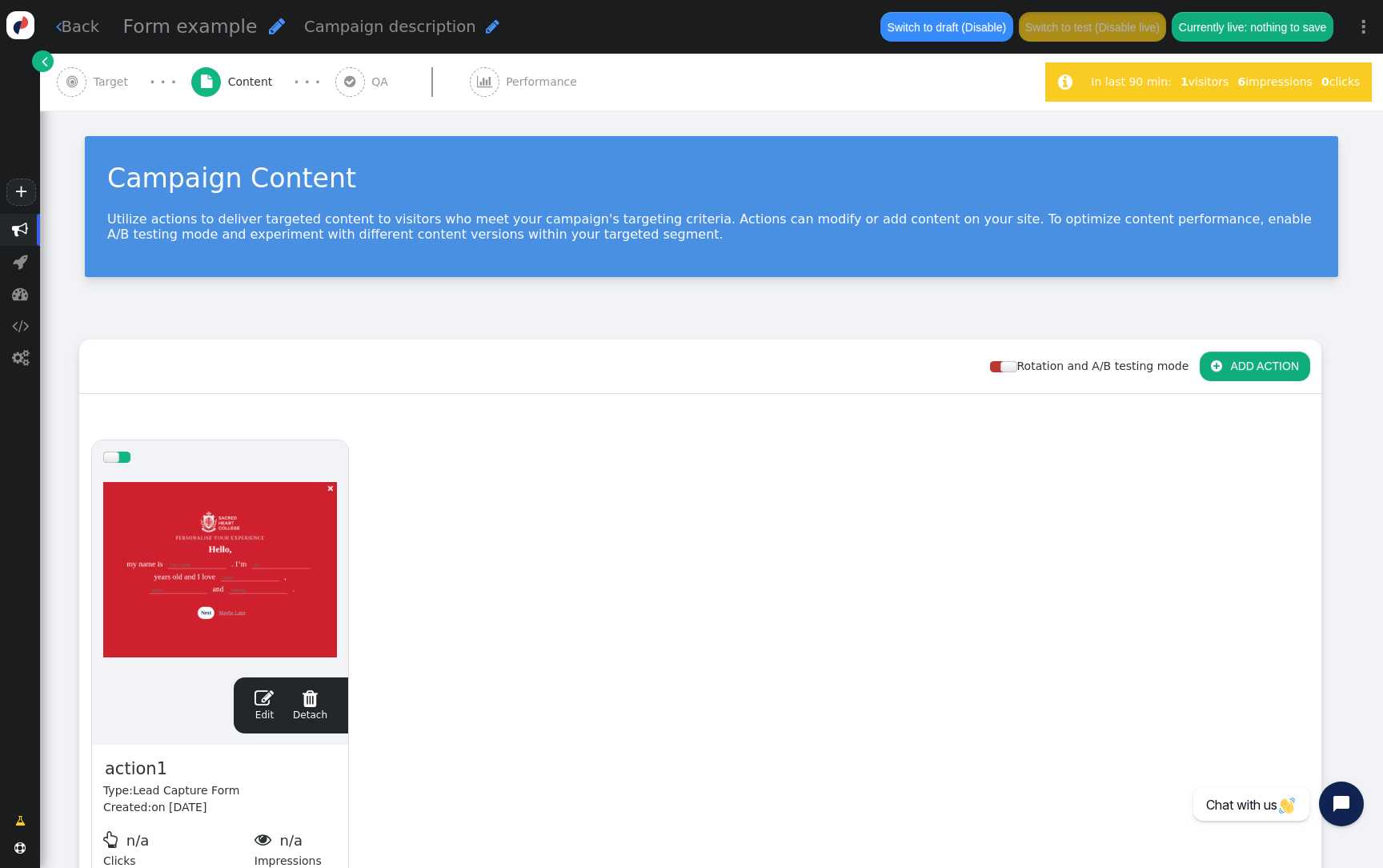
click at [274, 572] on div at bounding box center [220, 570] width 234 height 192
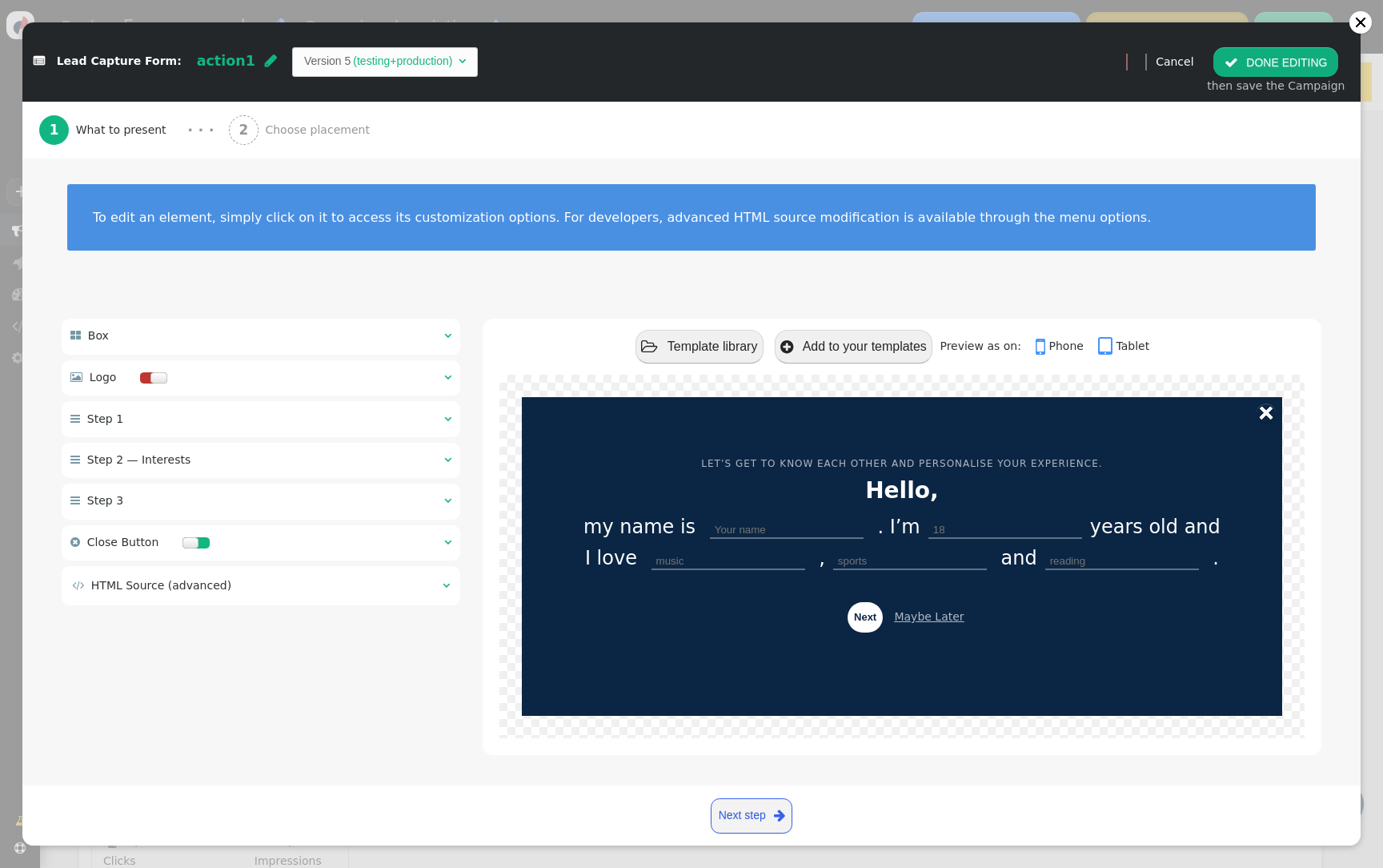
click at [238, 572] on div " HTML Source (advanced) " at bounding box center [261, 585] width 399 height 38
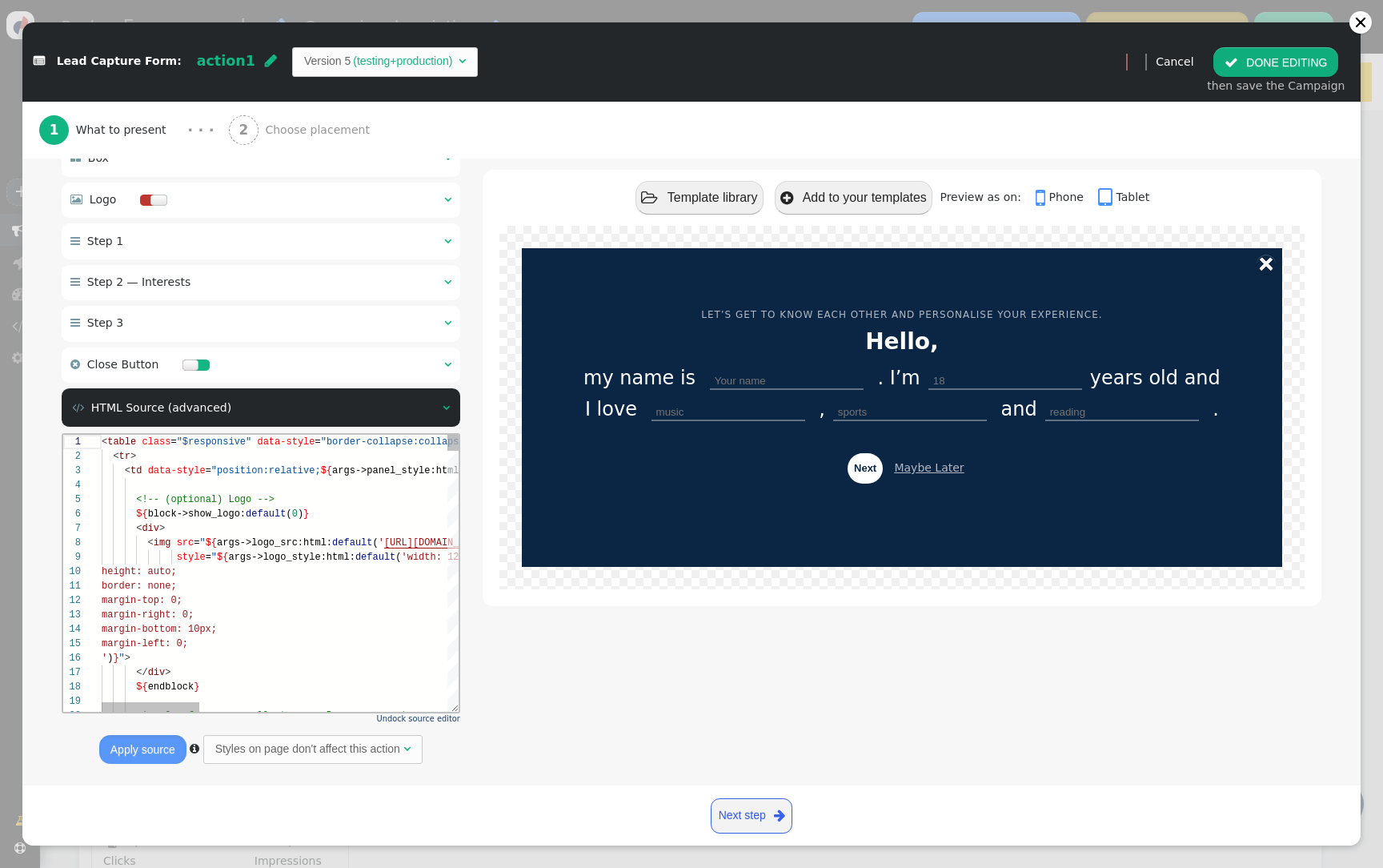
scroll to position [201, 0]
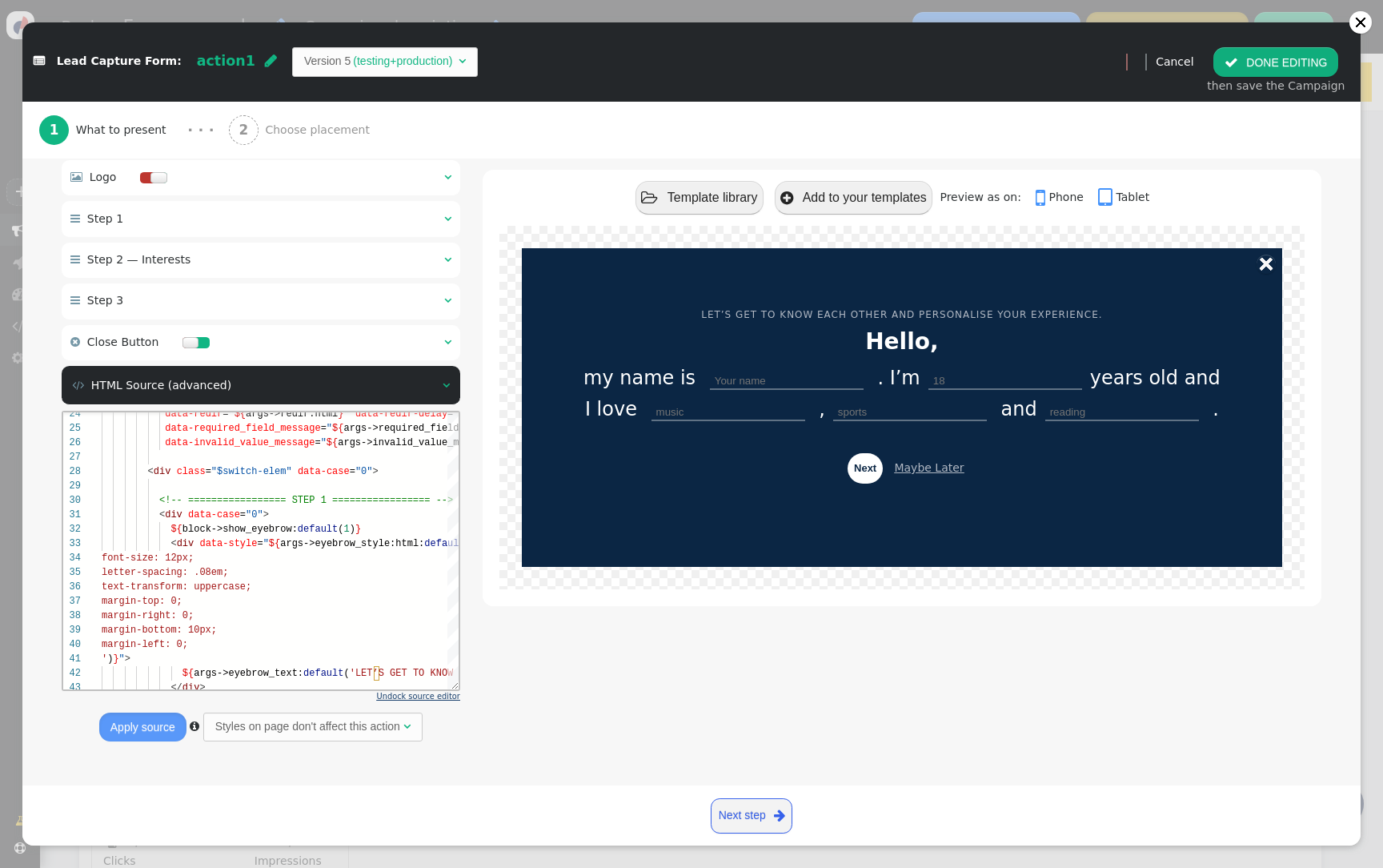
click at [449, 697] on span "Undock source editor" at bounding box center [418, 696] width 84 height 9
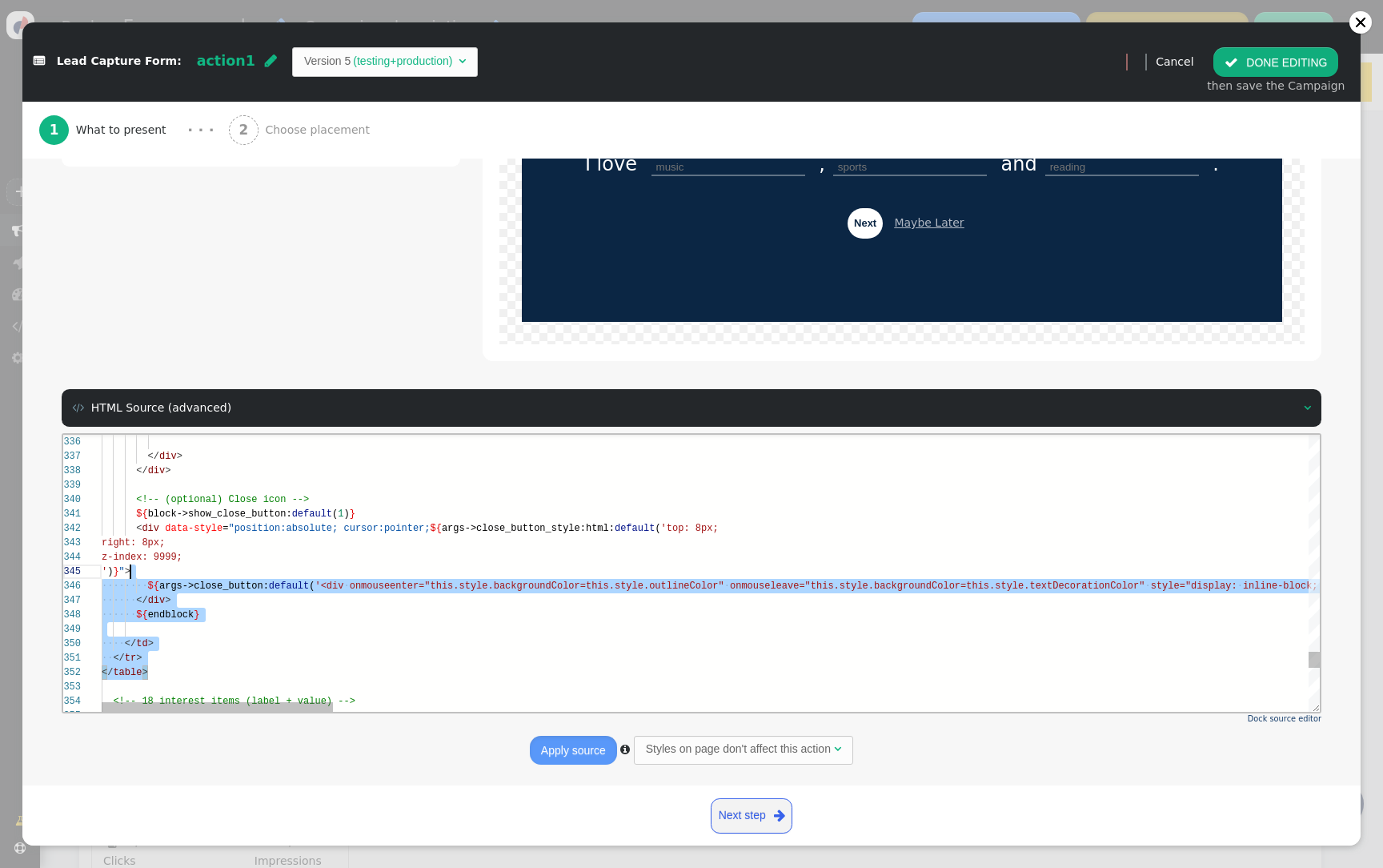
scroll to position [0, 0]
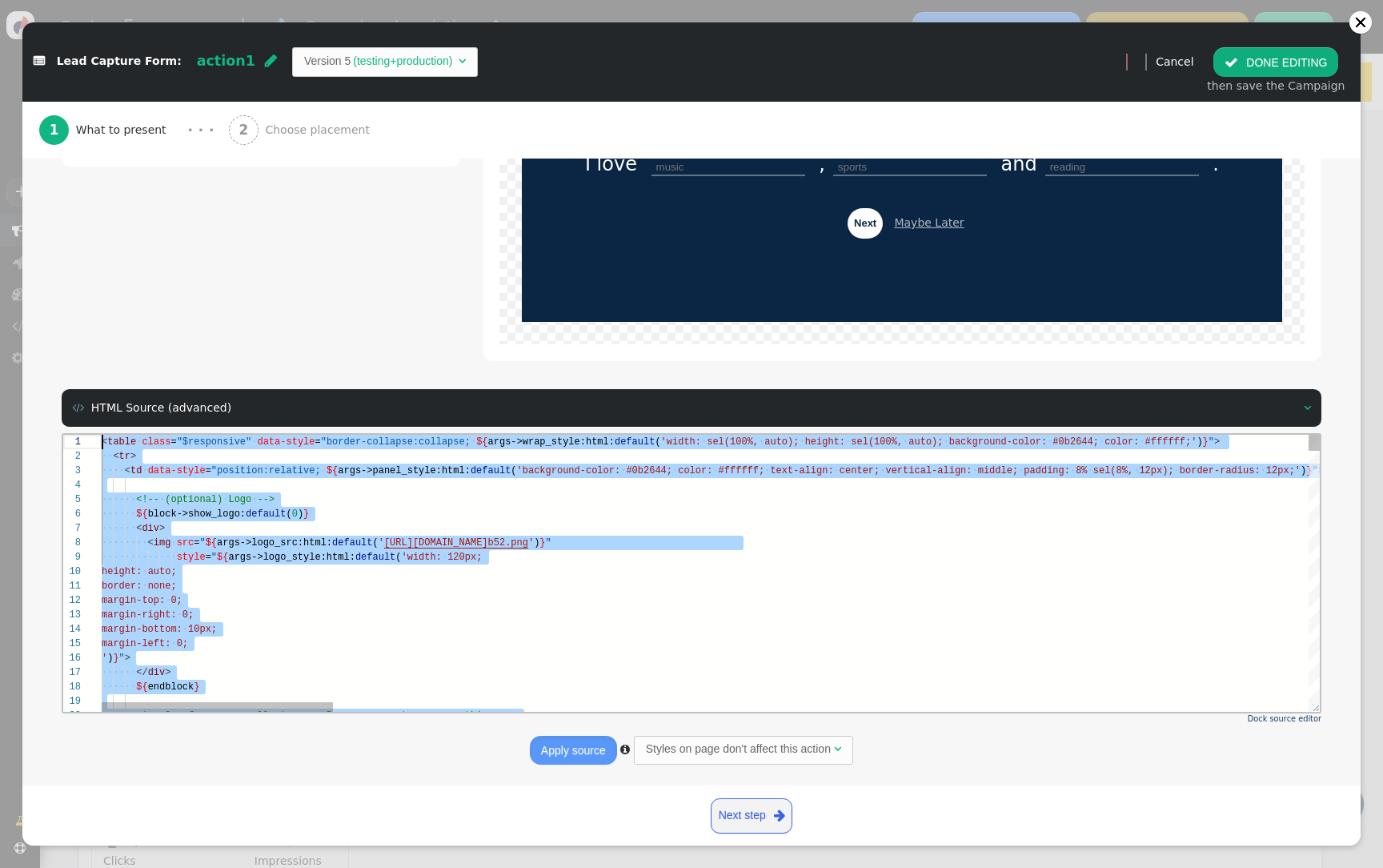
drag, startPoint x: 200, startPoint y: 672, endPoint x: 56, endPoint y: 11, distance: 676.5
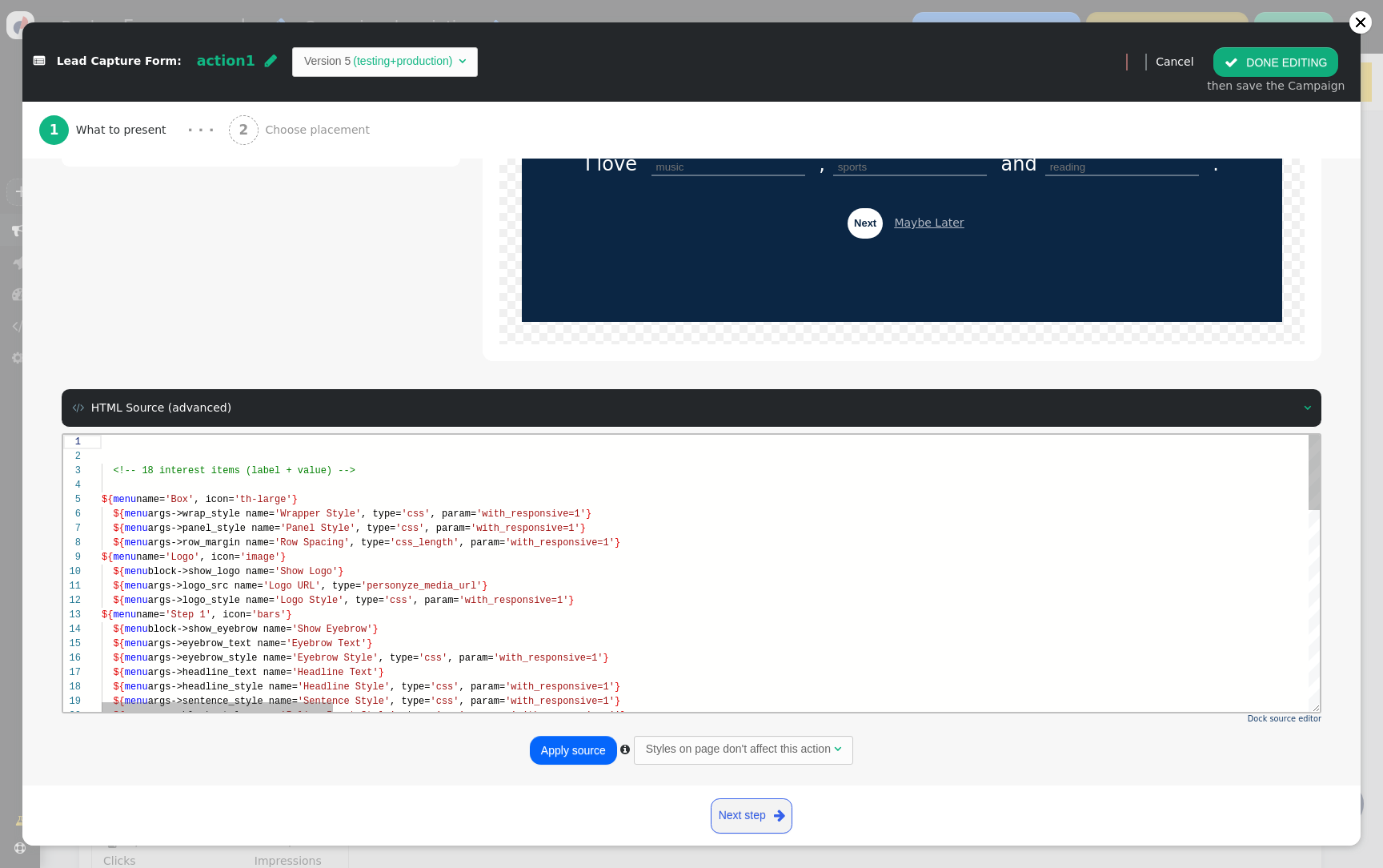
paste textarea "</td> </tr> </table> <!-- 18 interest items (label + value) --> ${menu name='Bo…"
type textarea "</td> </tr> </table> <!-- 18 interest items (label + value) --> ${menu name='Bo…"
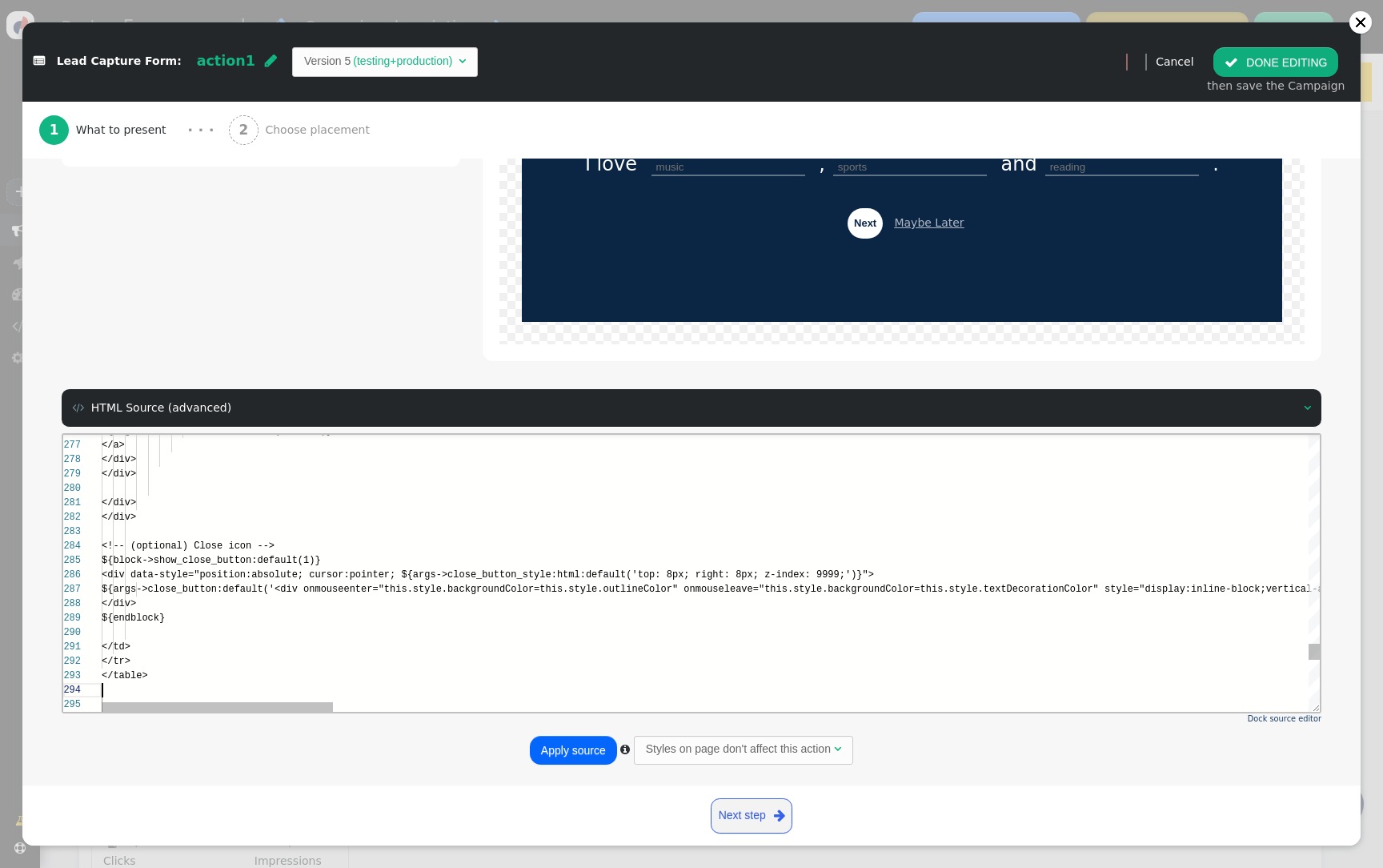
scroll to position [43, 0]
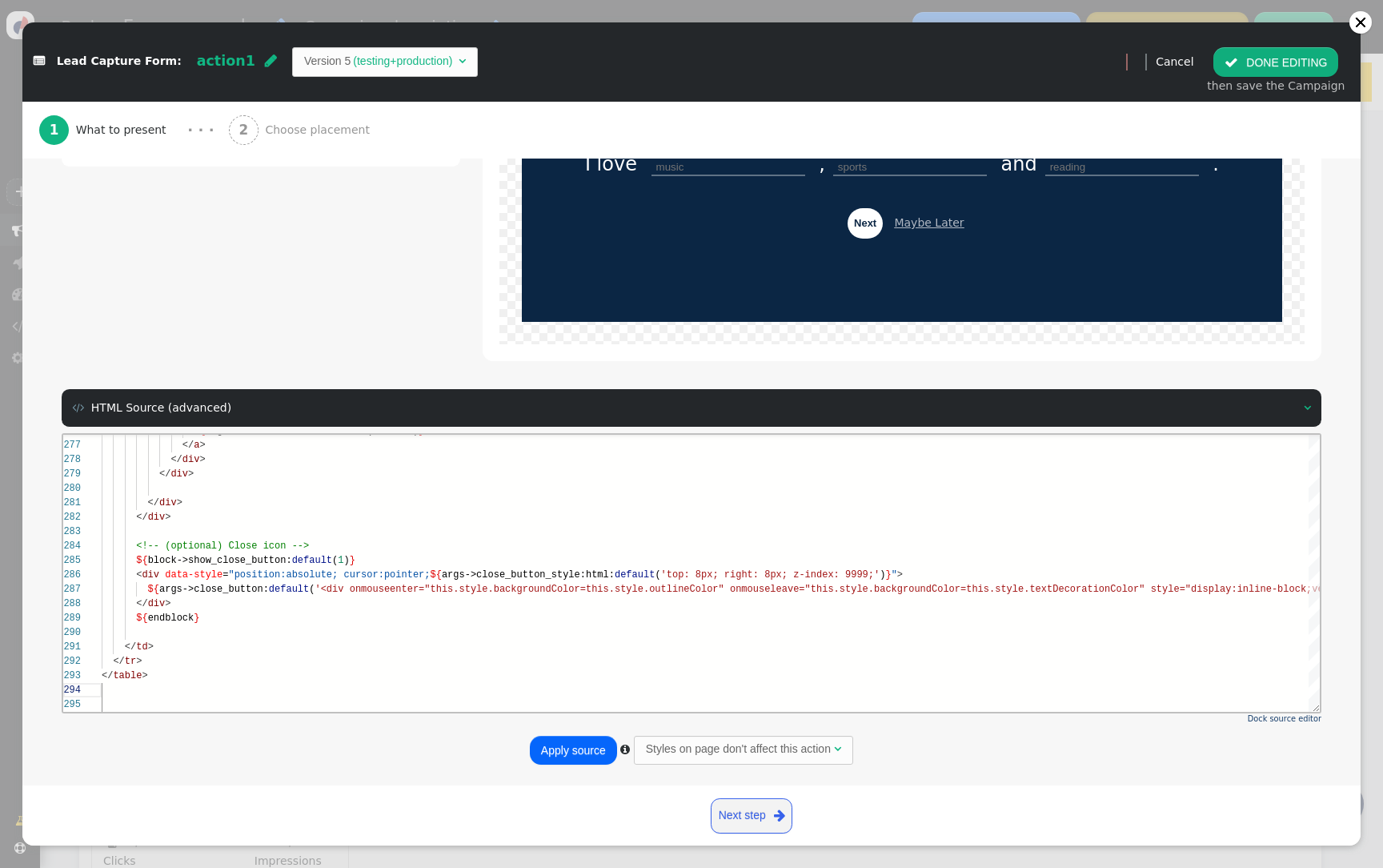
click at [577, 758] on button "Apply source" at bounding box center [573, 749] width 87 height 28
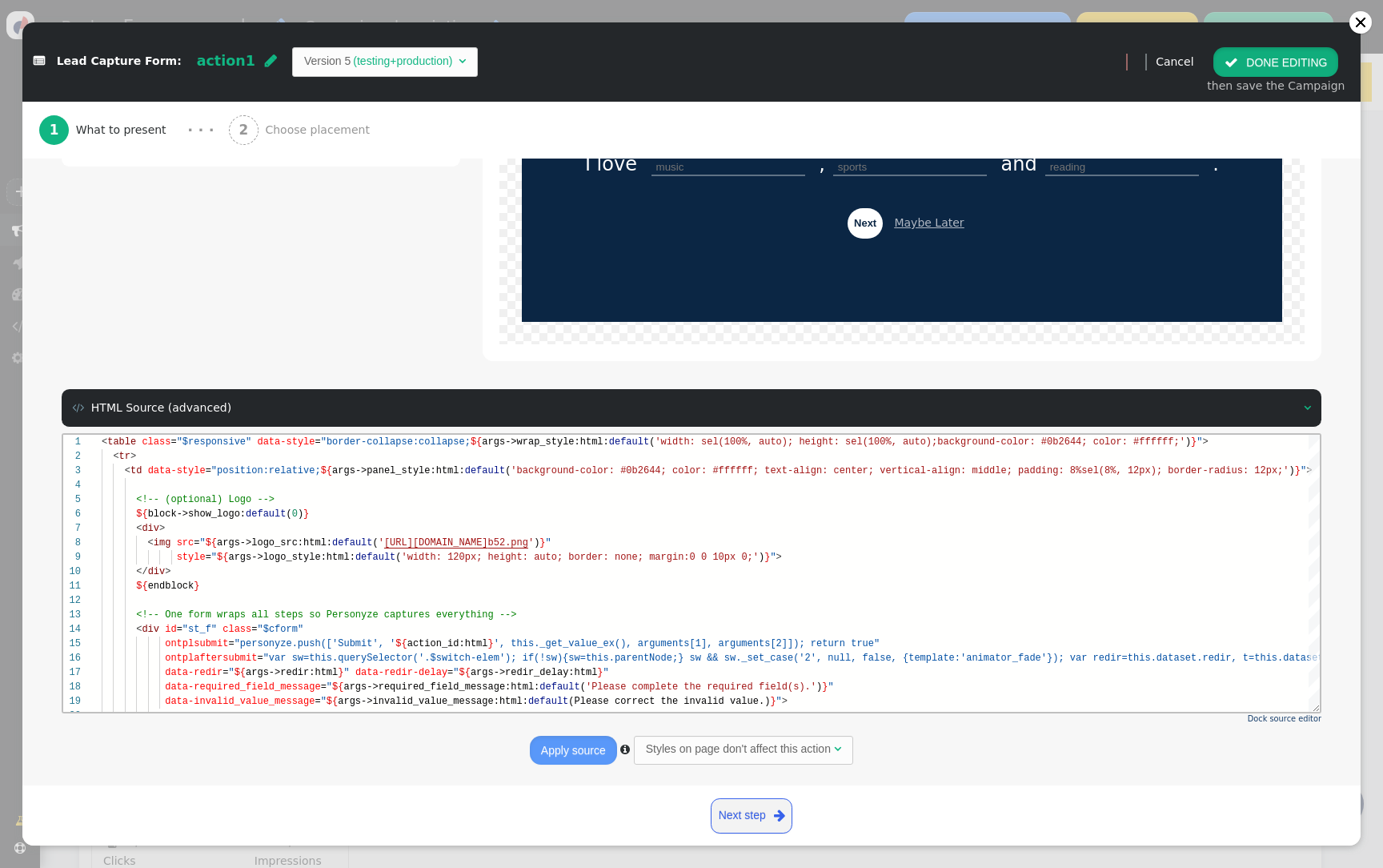
click at [1290, 76] on button " DONE EDITING" at bounding box center [1276, 61] width 125 height 28
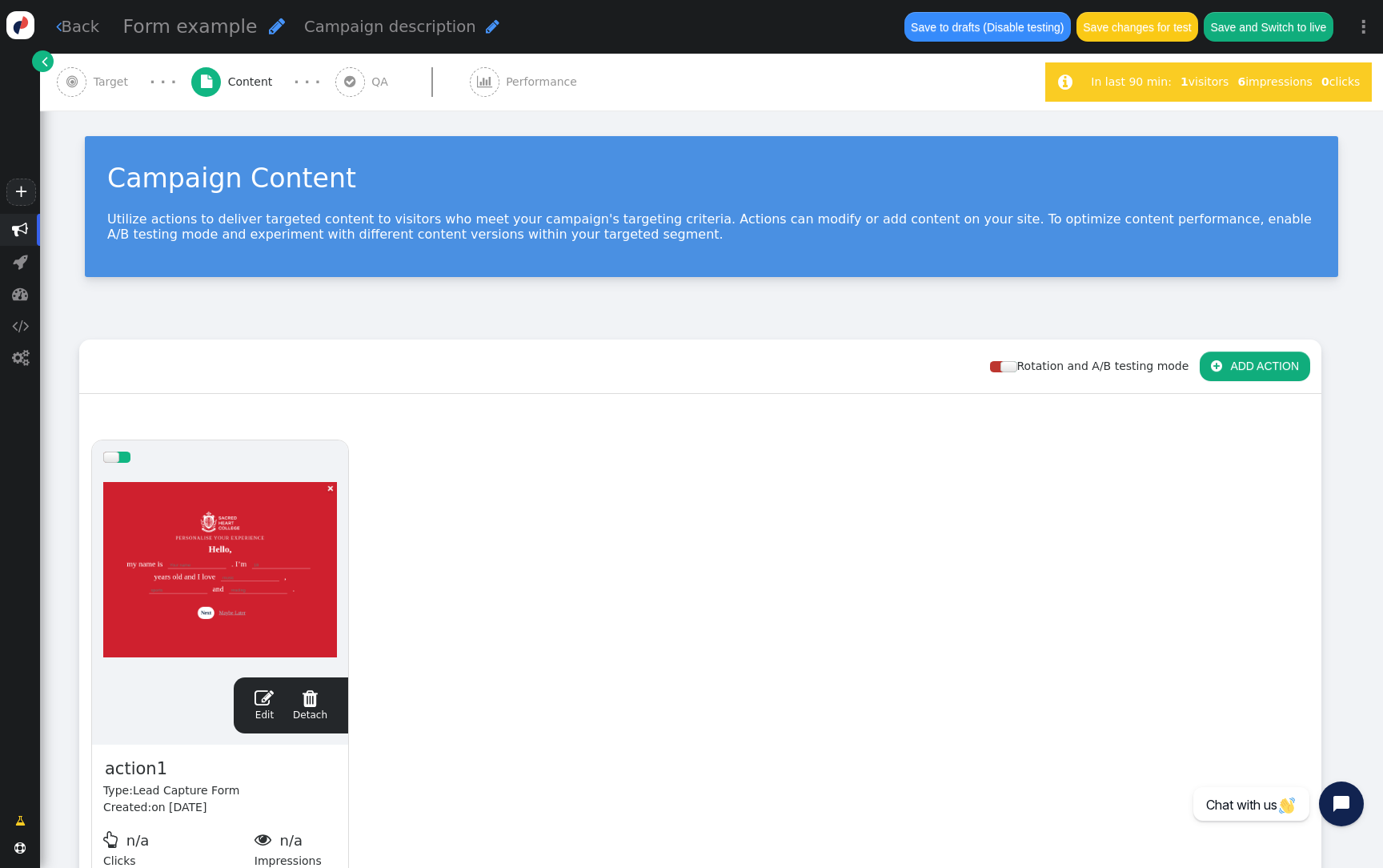
scroll to position [101, 0]
click at [244, 564] on div at bounding box center [220, 570] width 234 height 192
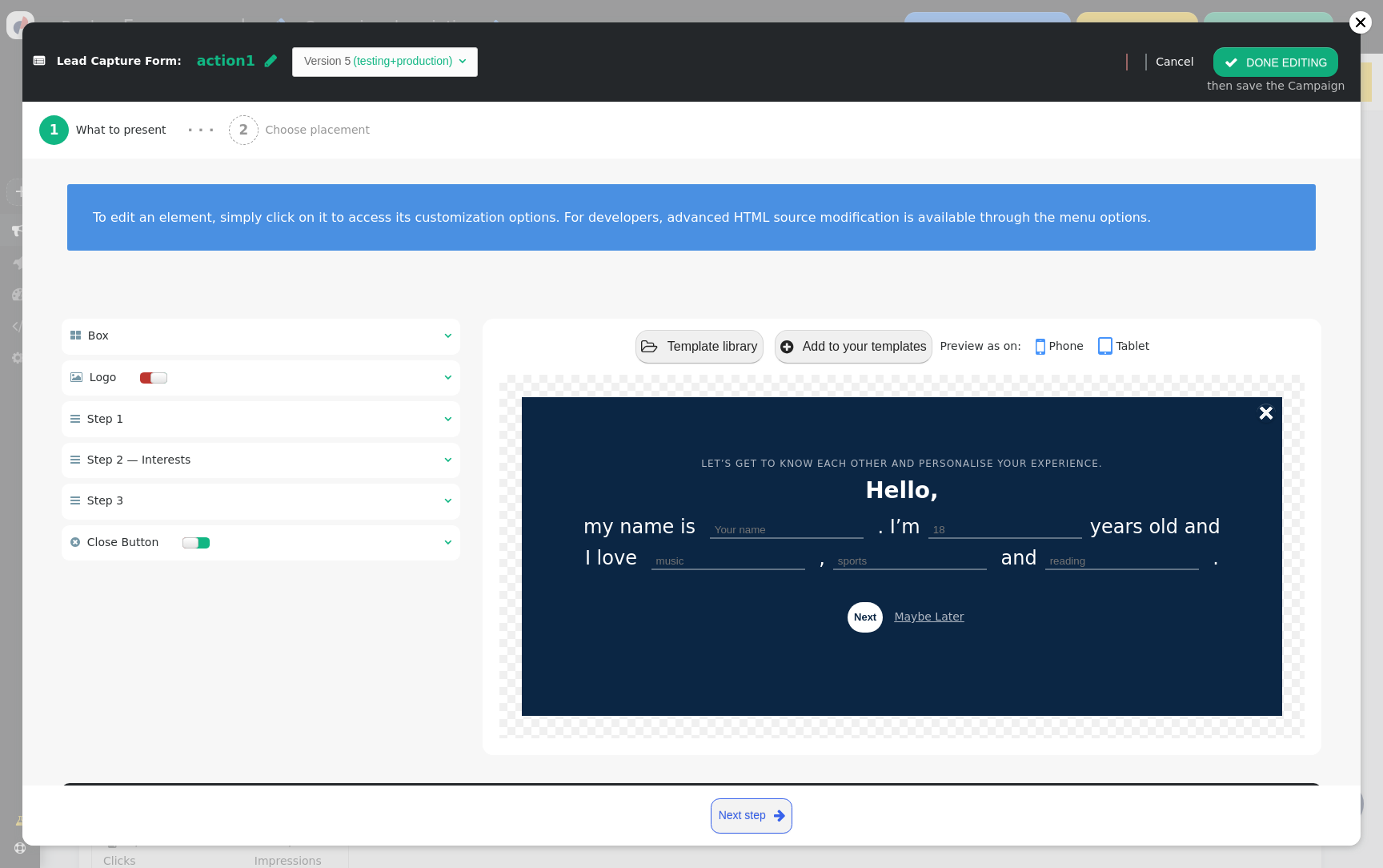
click at [274, 545] on div " Close Button  " at bounding box center [261, 543] width 399 height 36
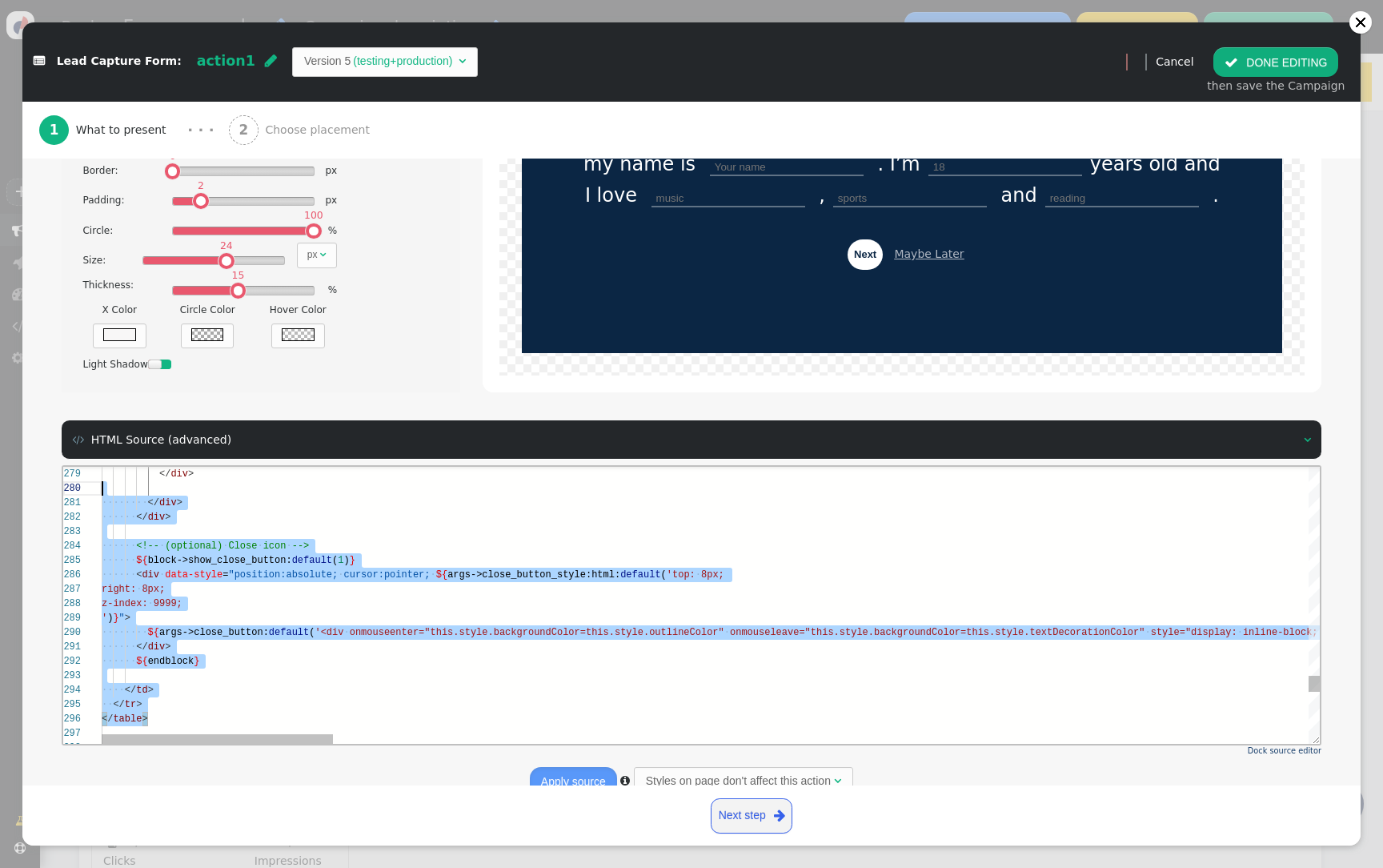
scroll to position [0, 0]
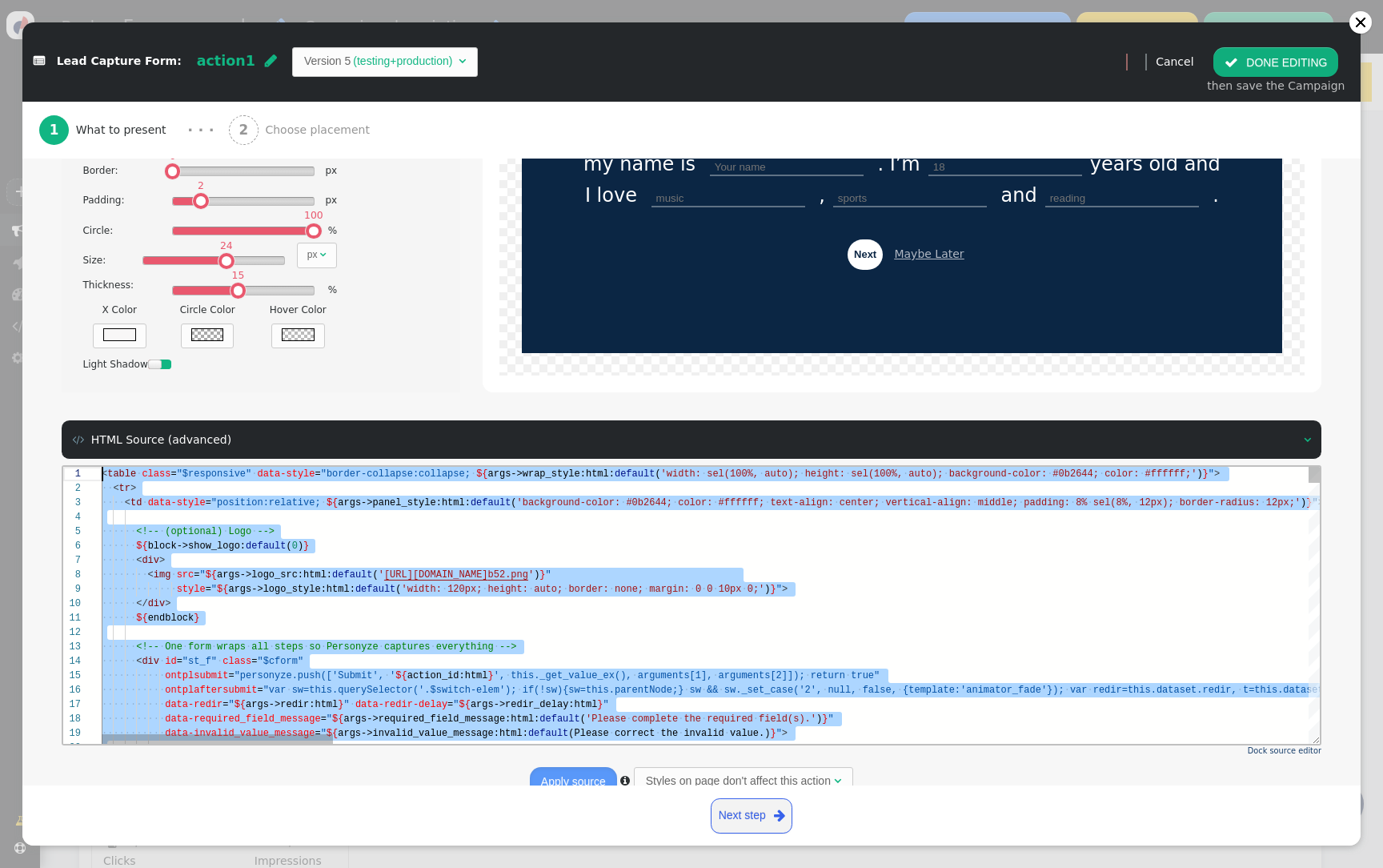
drag, startPoint x: 170, startPoint y: 591, endPoint x: 24, endPoint y: 179, distance: 437.1
paste textarea "</td> </tr> </table> <!-- 18 interest items (label + value) --> ${menu name='Bo…"
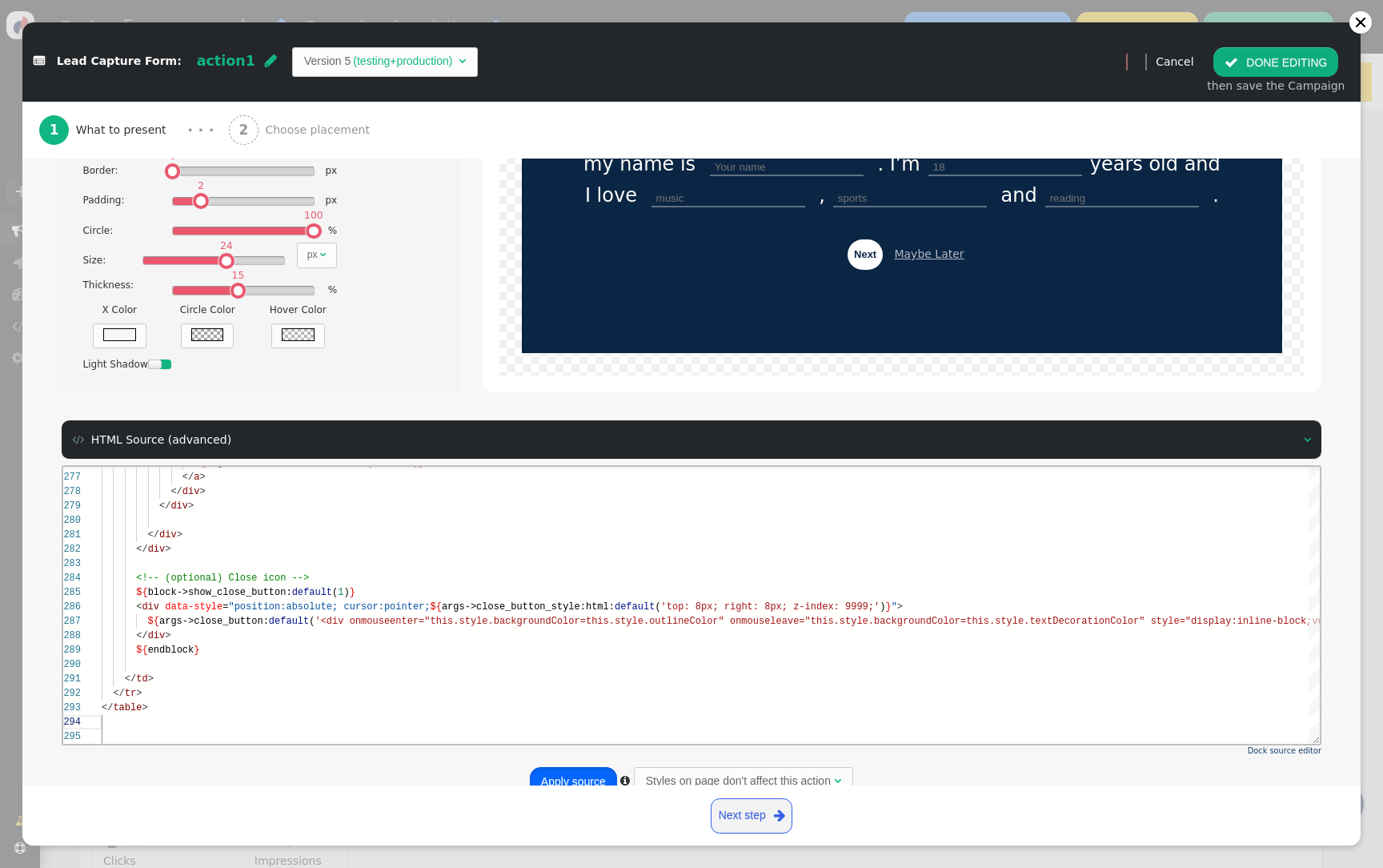
click at [577, 775] on button "Apply source" at bounding box center [573, 780] width 87 height 28
type textarea "</div> ${endblock} </td> </tr> </table> <!-- 18 interest items (label + value) …"
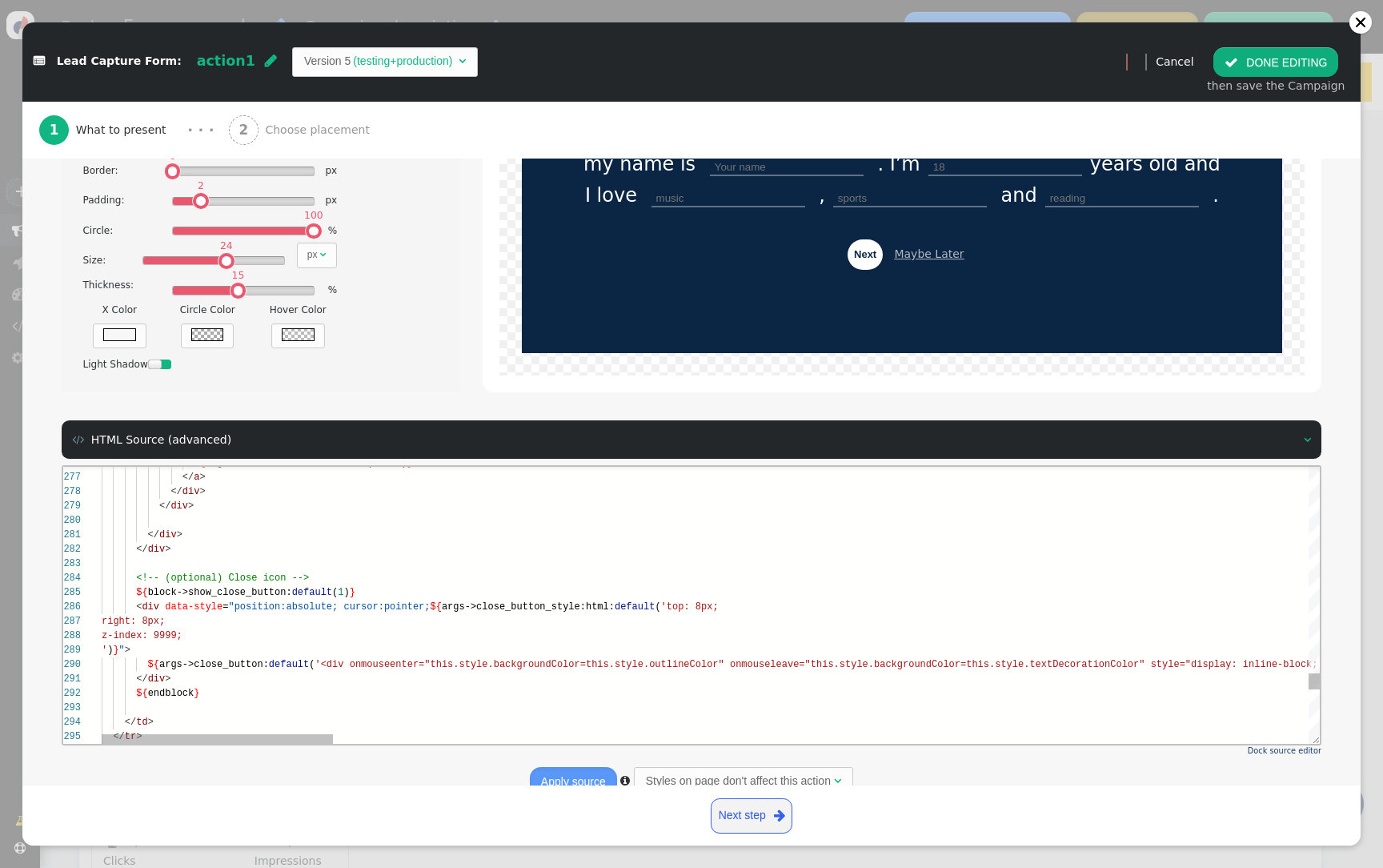
scroll to position [144, 0]
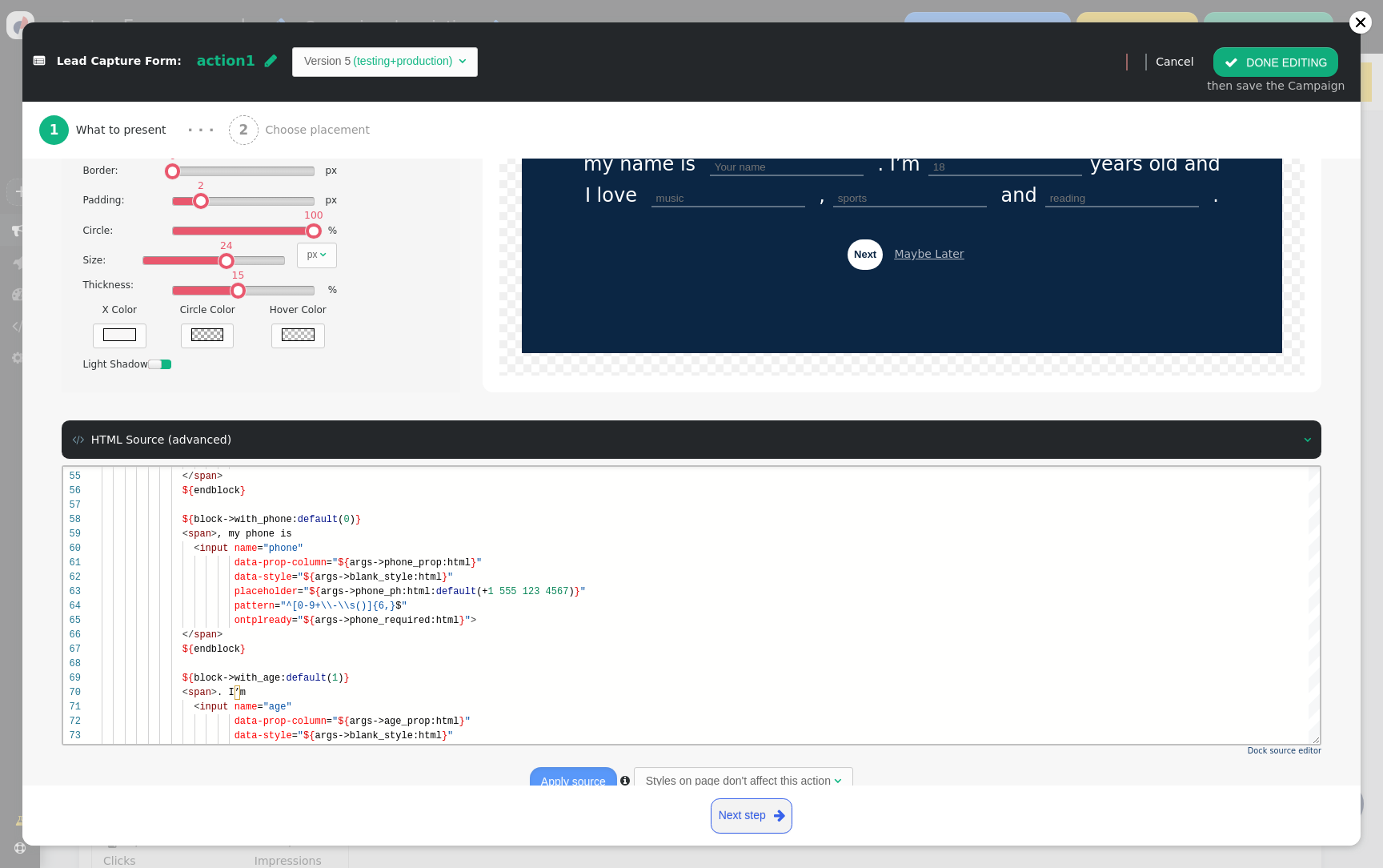
click at [1272, 62] on button " DONE EDITING" at bounding box center [1276, 61] width 125 height 28
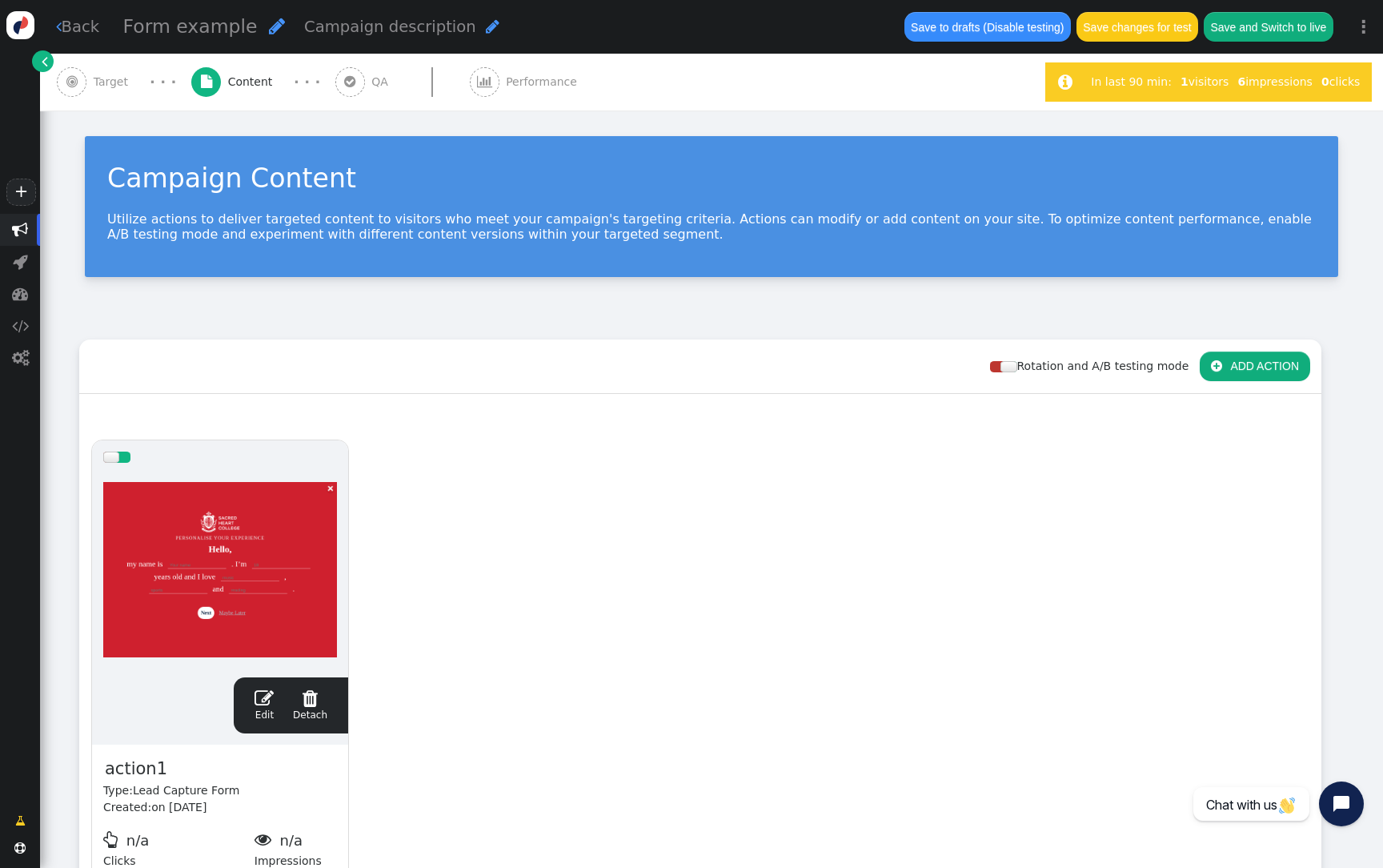
scroll to position [101, 0]
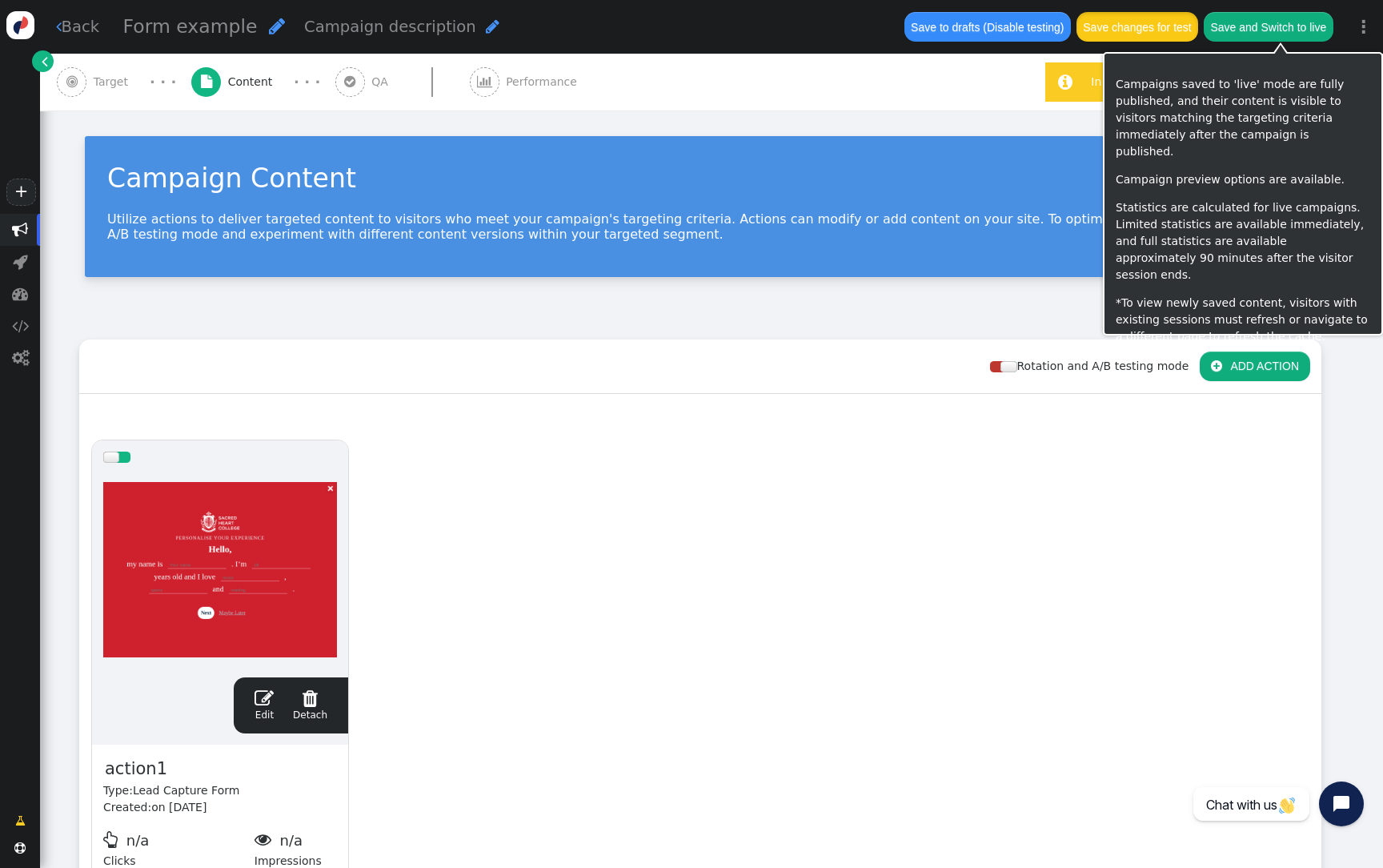
click at [1178, 25] on button "Save changes for test" at bounding box center [1138, 26] width 122 height 28
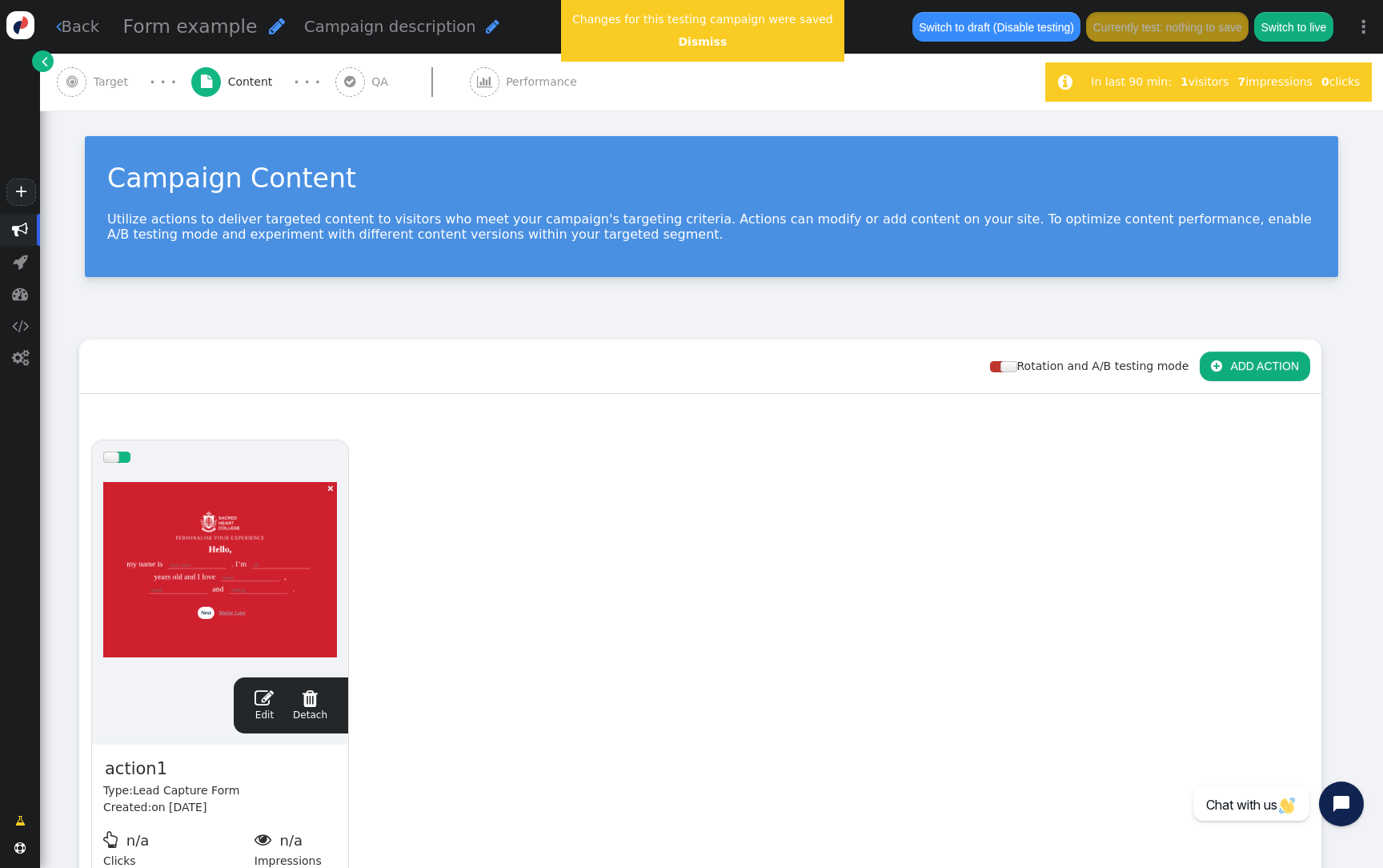
click at [205, 545] on div at bounding box center [220, 570] width 234 height 192
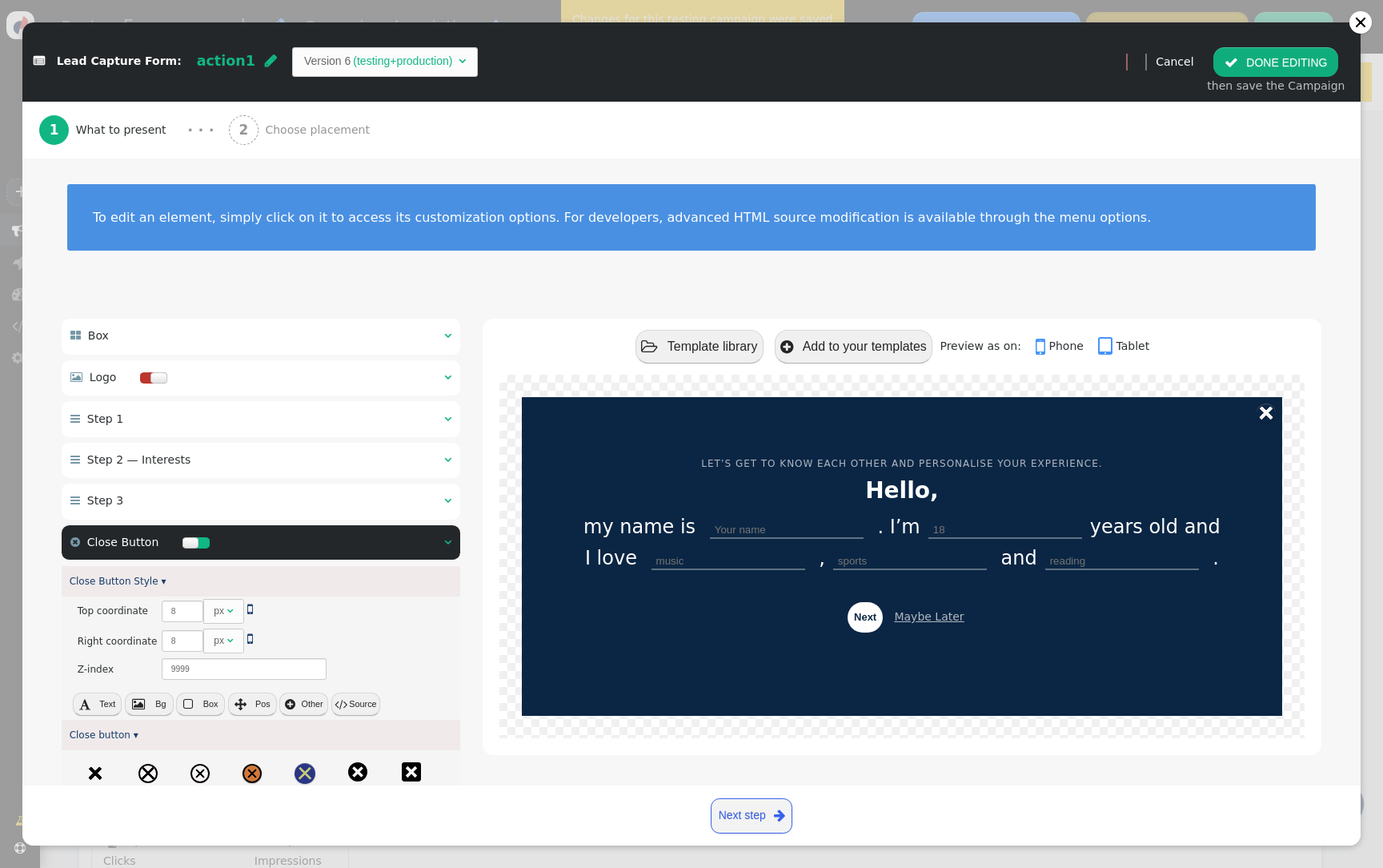
click at [359, 58] on td "(testing+production)" at bounding box center [403, 61] width 104 height 17
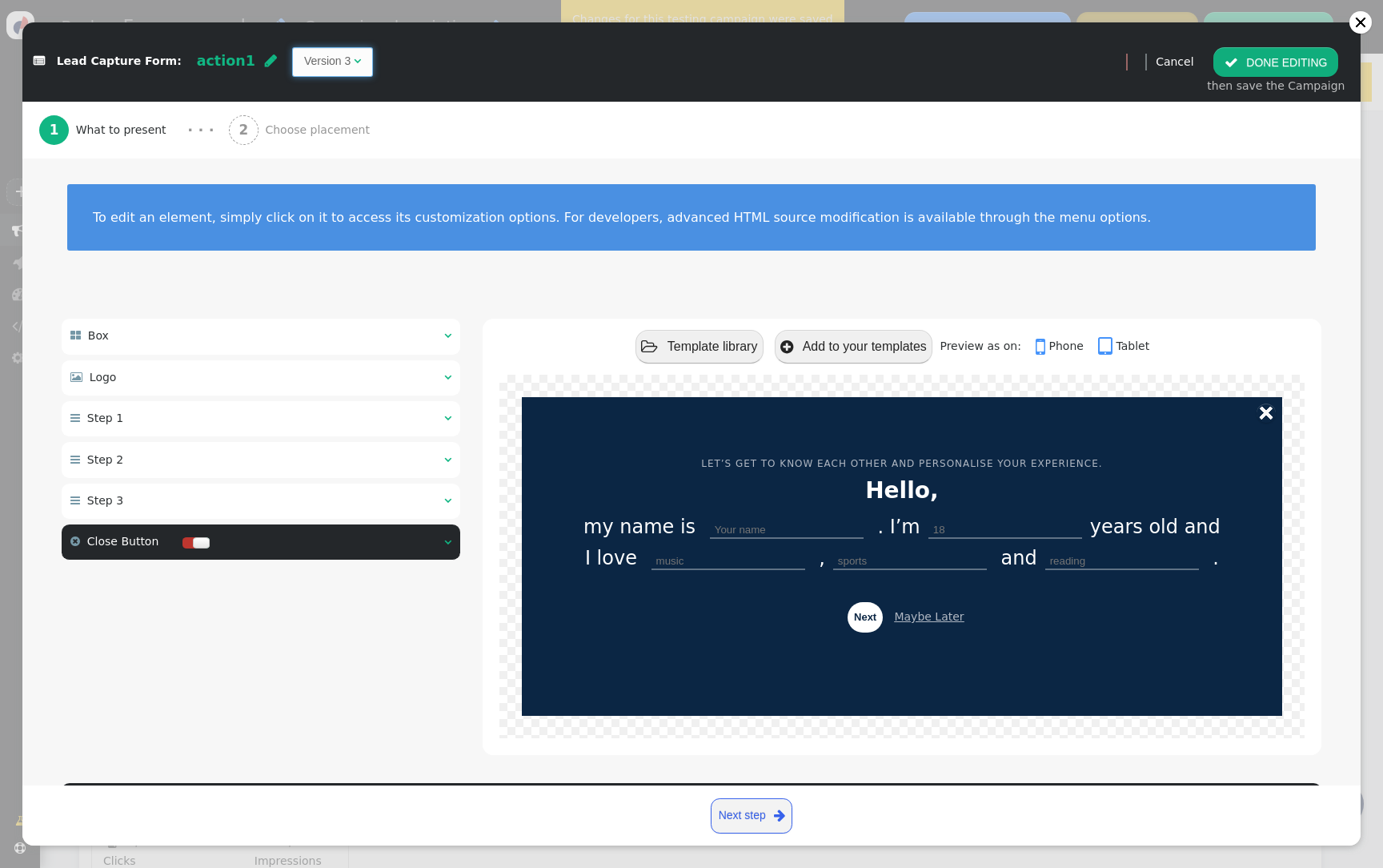
scroll to position [144, 0]
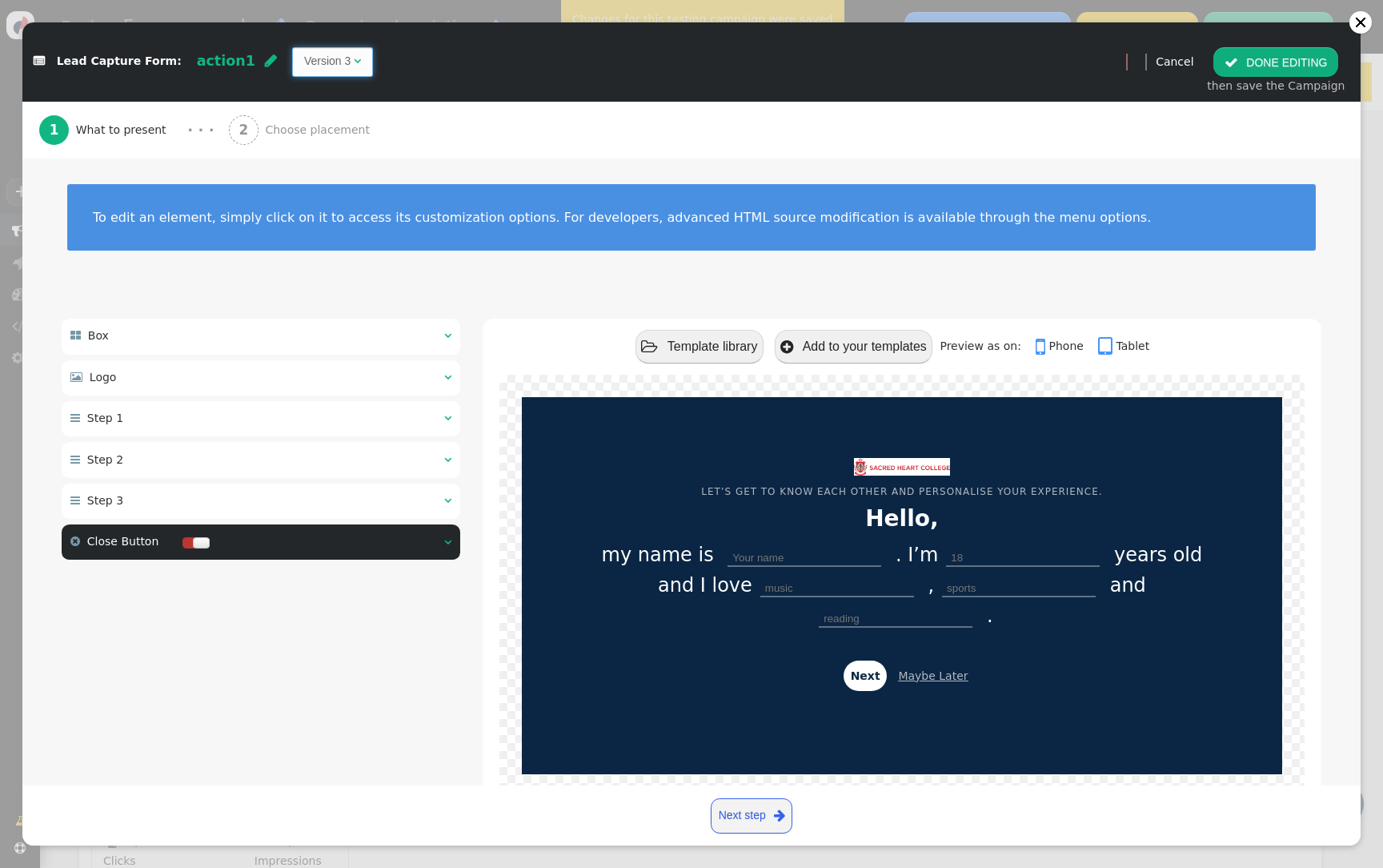
click at [311, 62] on td "Version 3" at bounding box center [327, 61] width 46 height 17
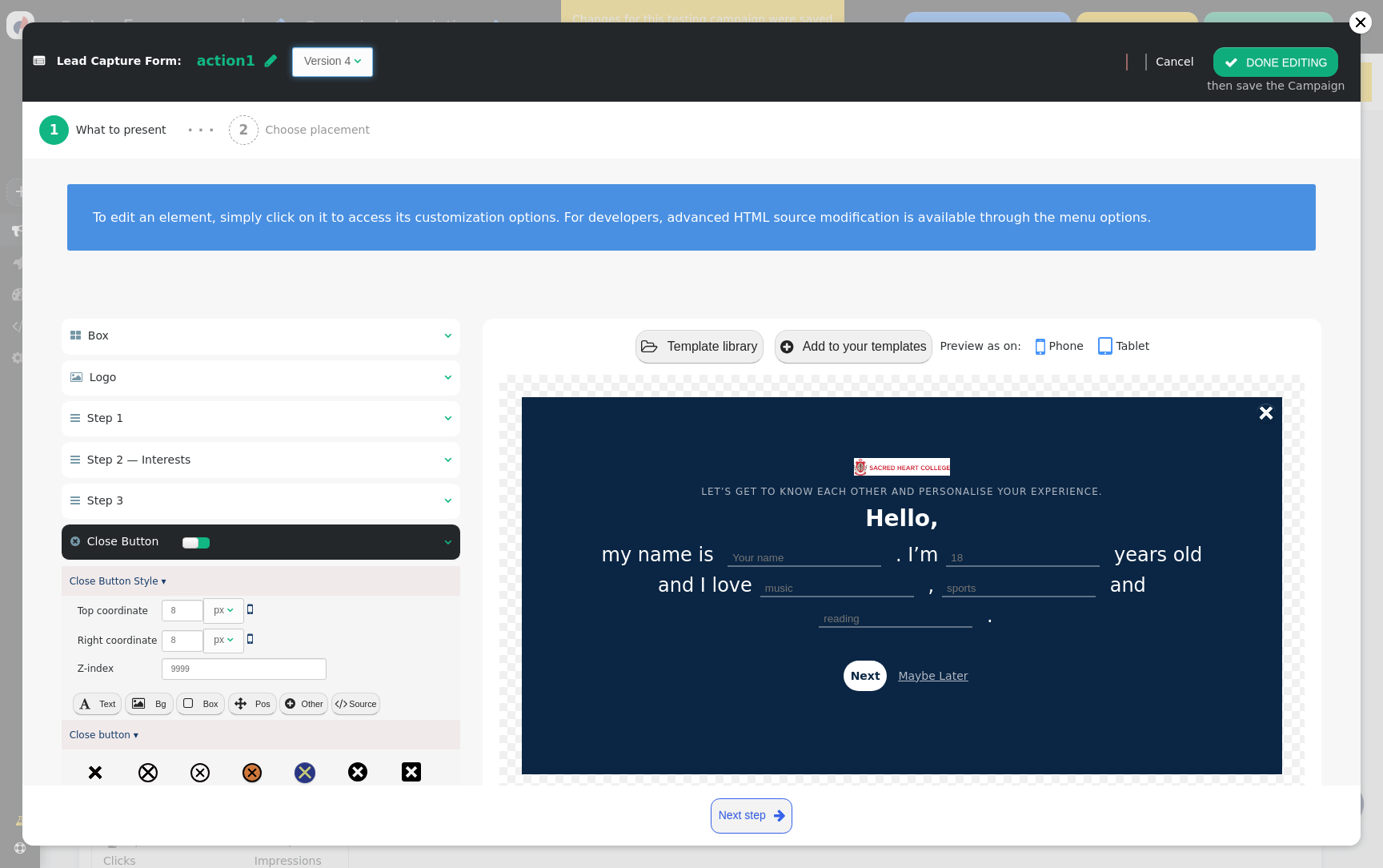
click at [305, 64] on td "Version 4" at bounding box center [327, 61] width 46 height 17
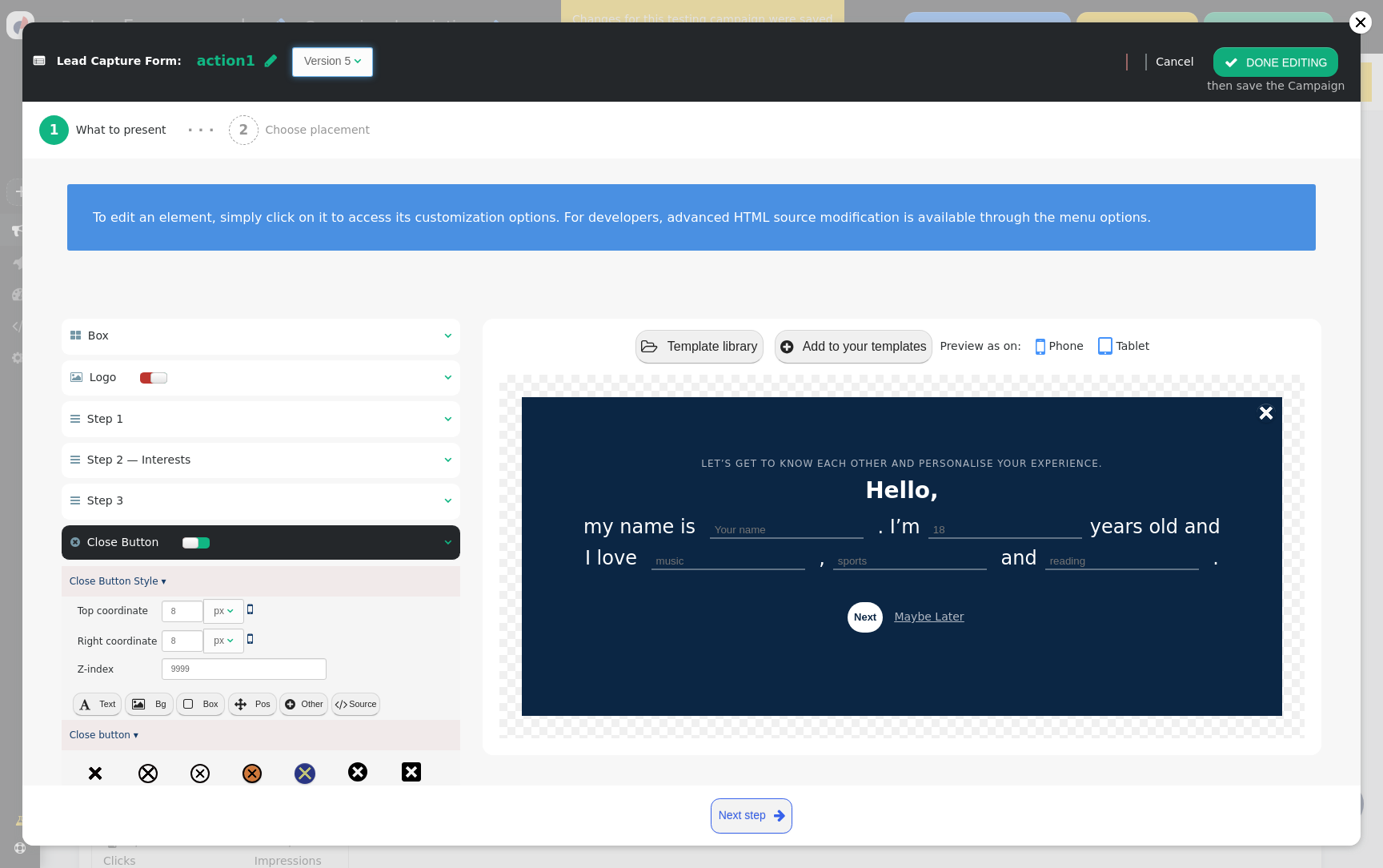
click at [313, 55] on td "Version 5" at bounding box center [327, 61] width 46 height 17
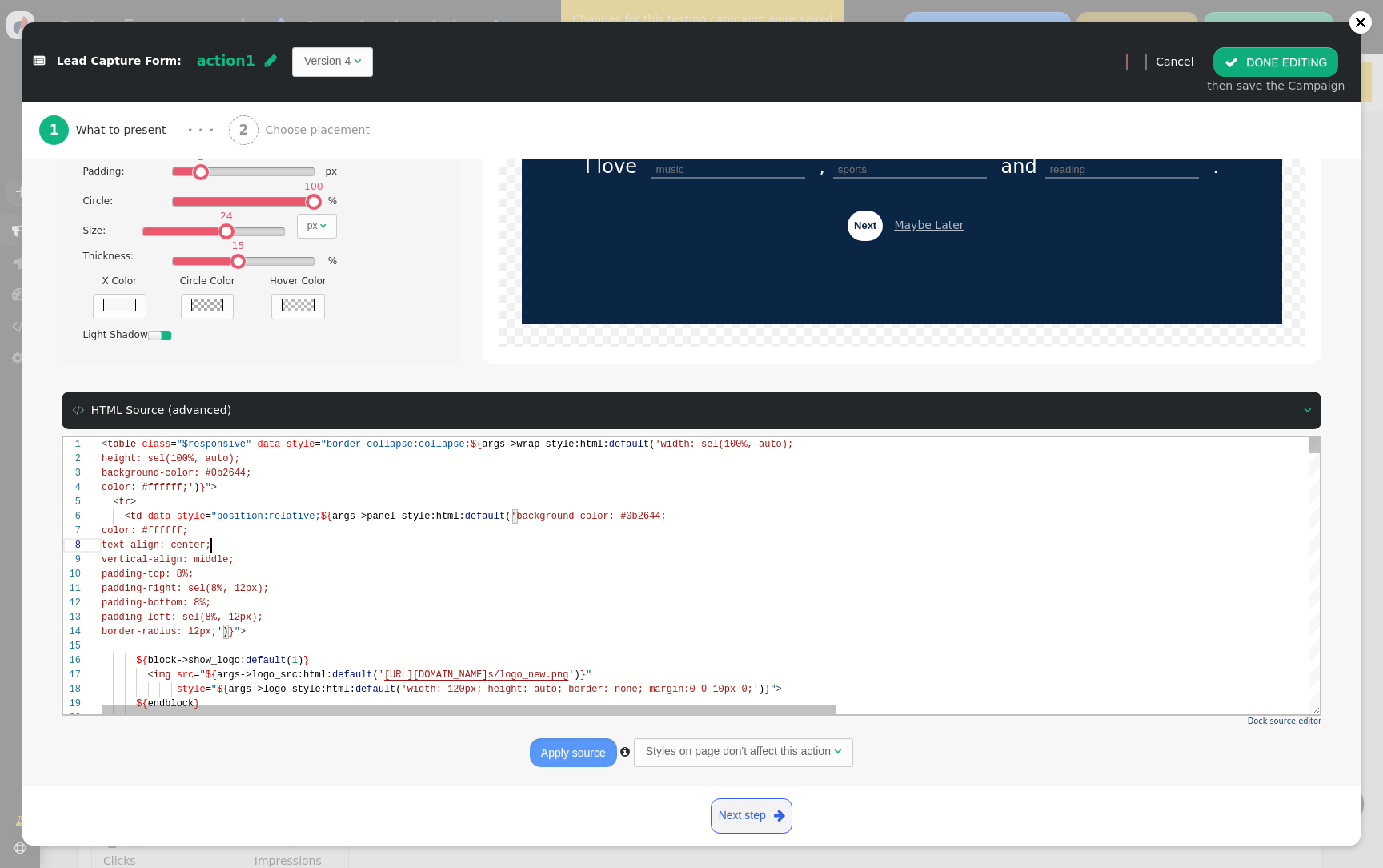
scroll to position [101, 110]
click at [421, 543] on div "text-align: center;" at bounding box center [1102, 545] width 2001 height 15
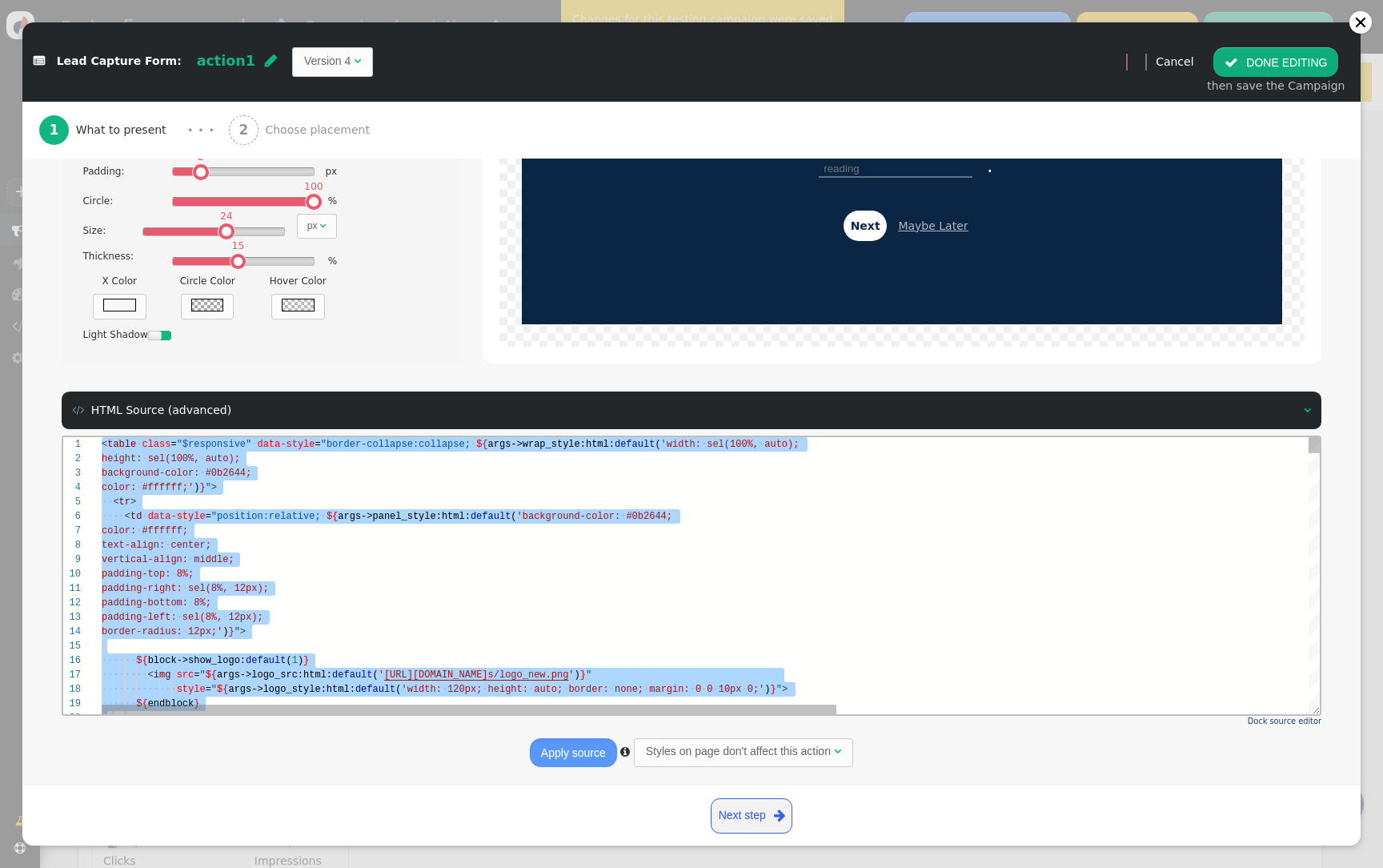
paste textarea "<span>Woodwork</span> </label> <label data-style="${args->tag_style:html}"> <in…"
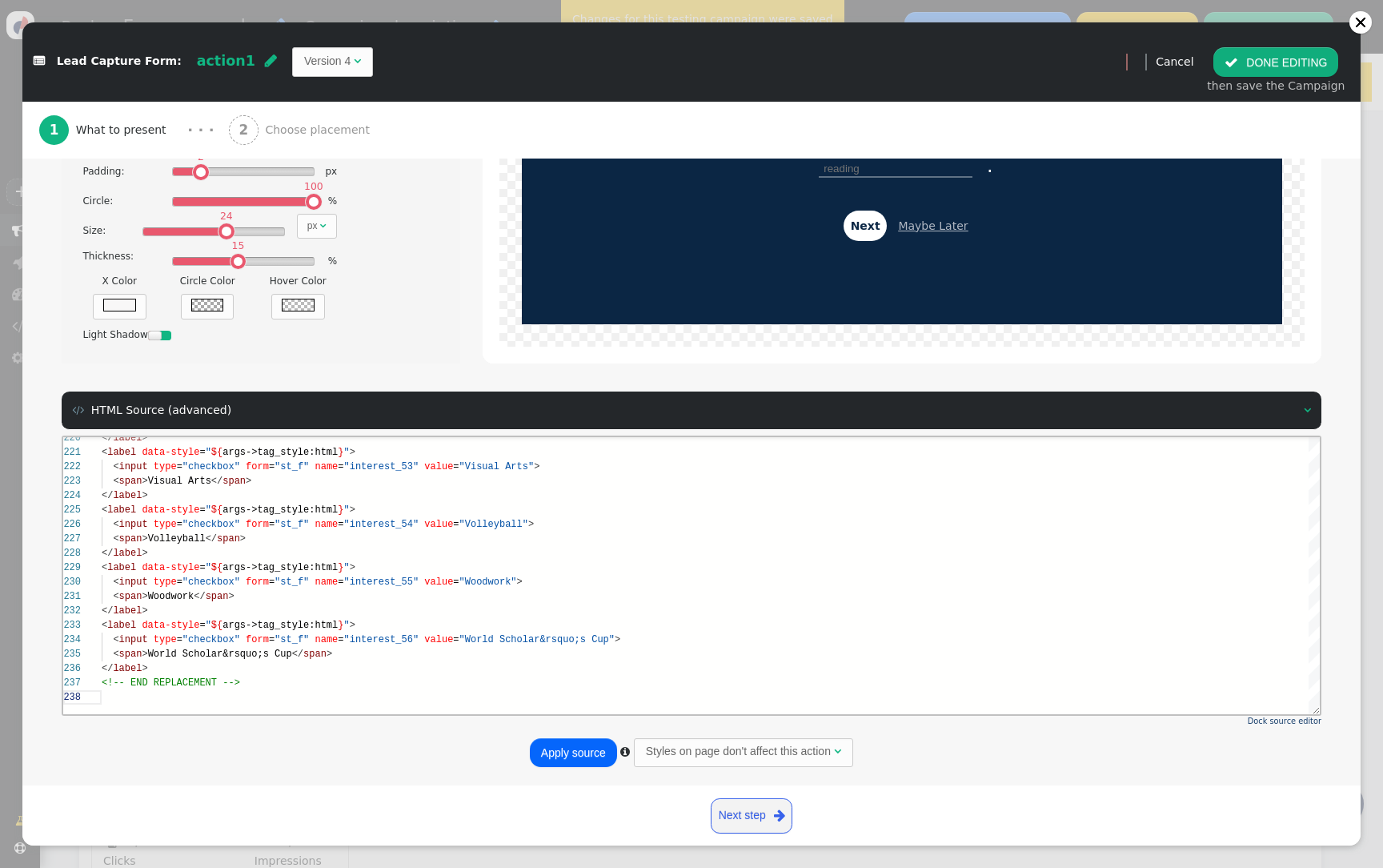
click at [594, 755] on button "Apply source" at bounding box center [573, 752] width 87 height 28
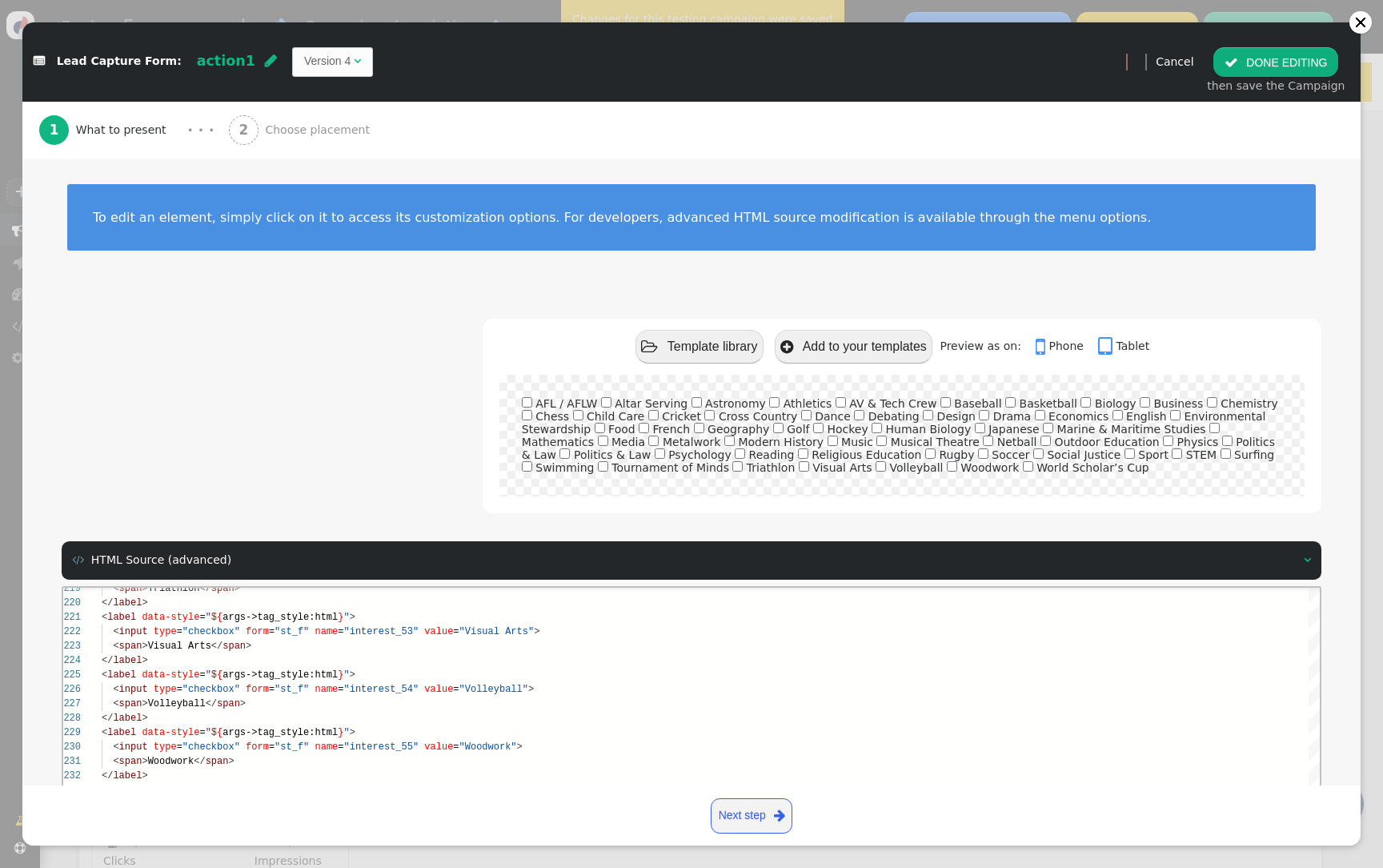
scroll to position [154, 0]
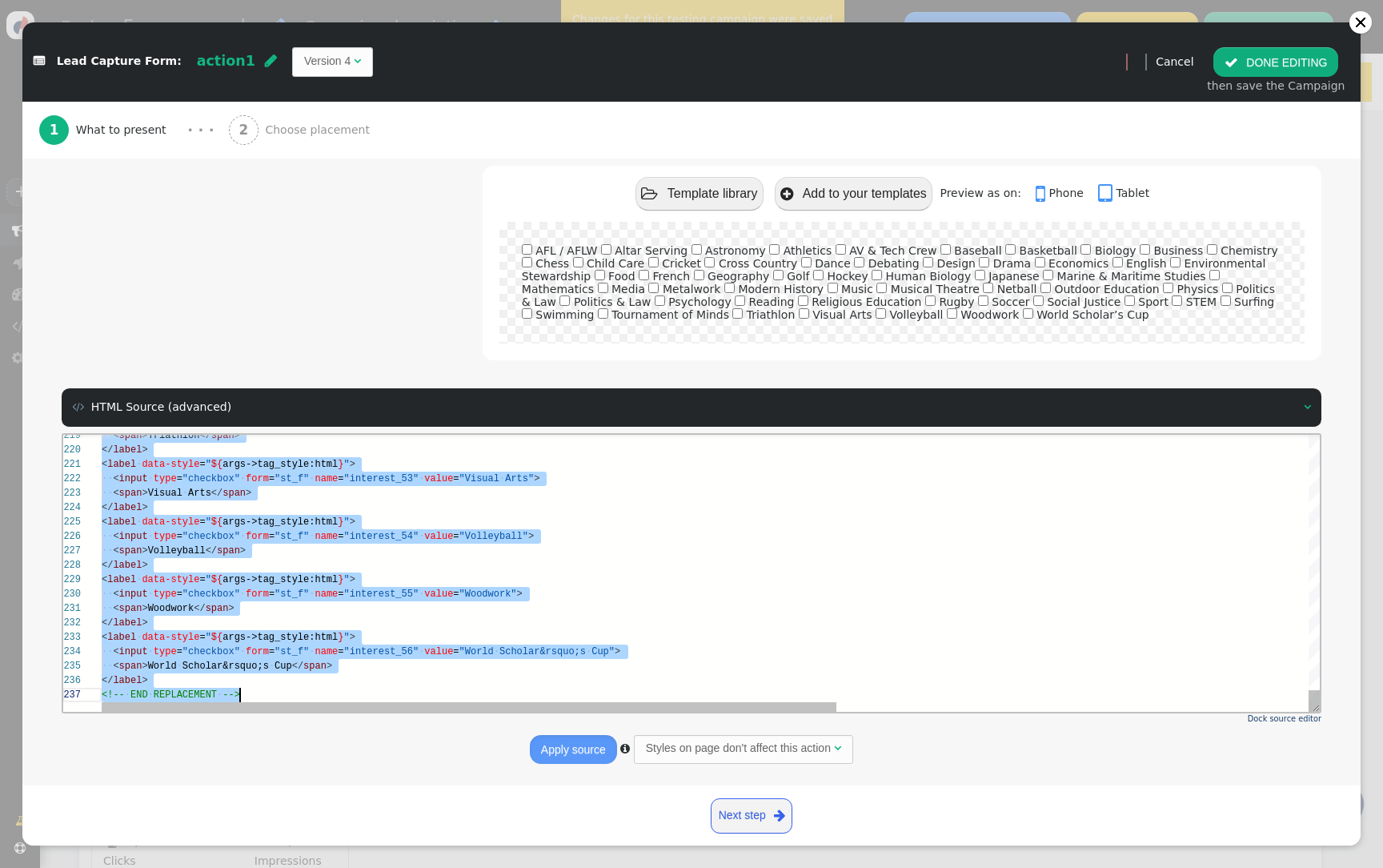
paste textarea "<span>Woodwork</span> </label> <label data-style="${args->tag_style:html}"> <in…"
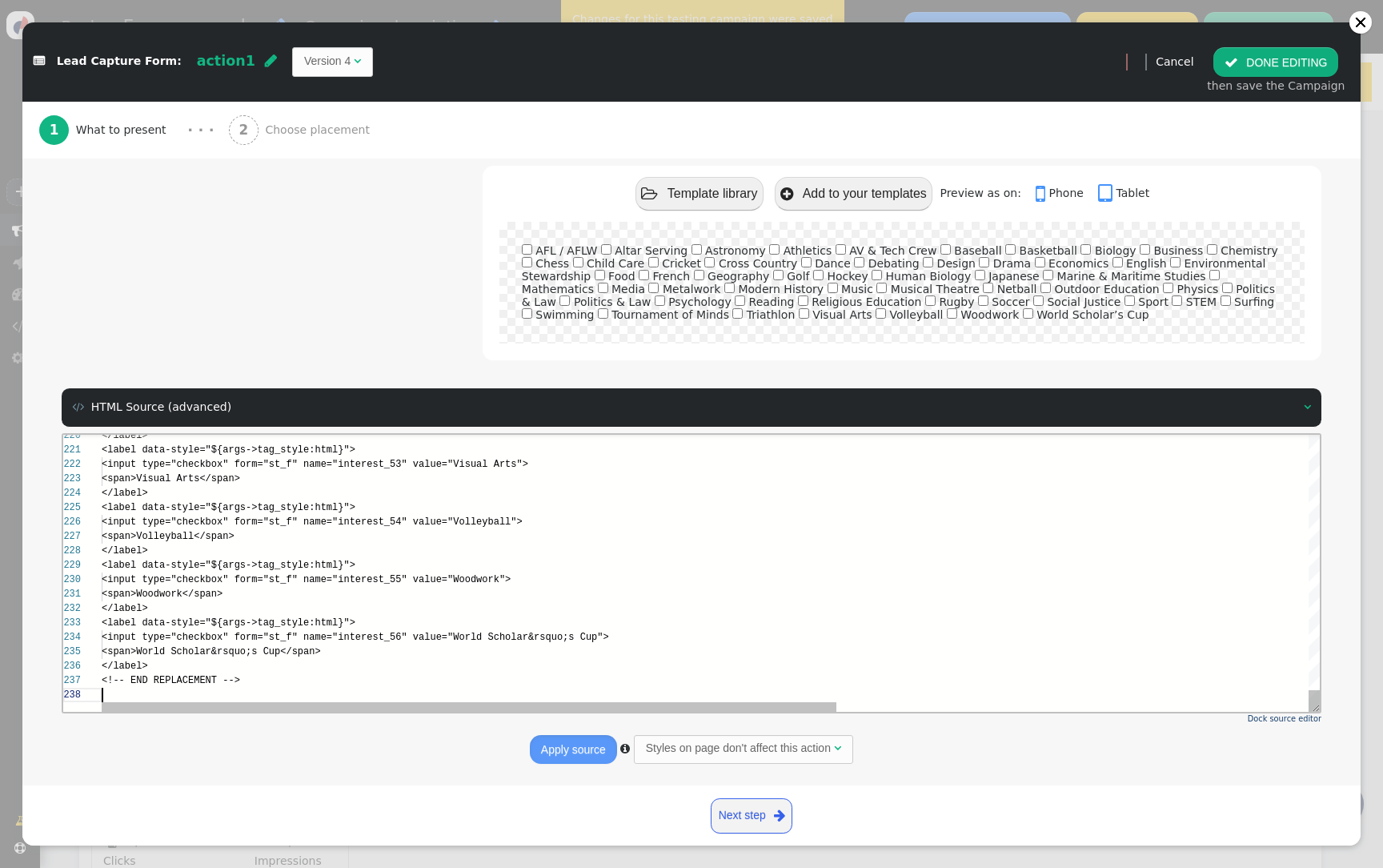
scroll to position [101, 0]
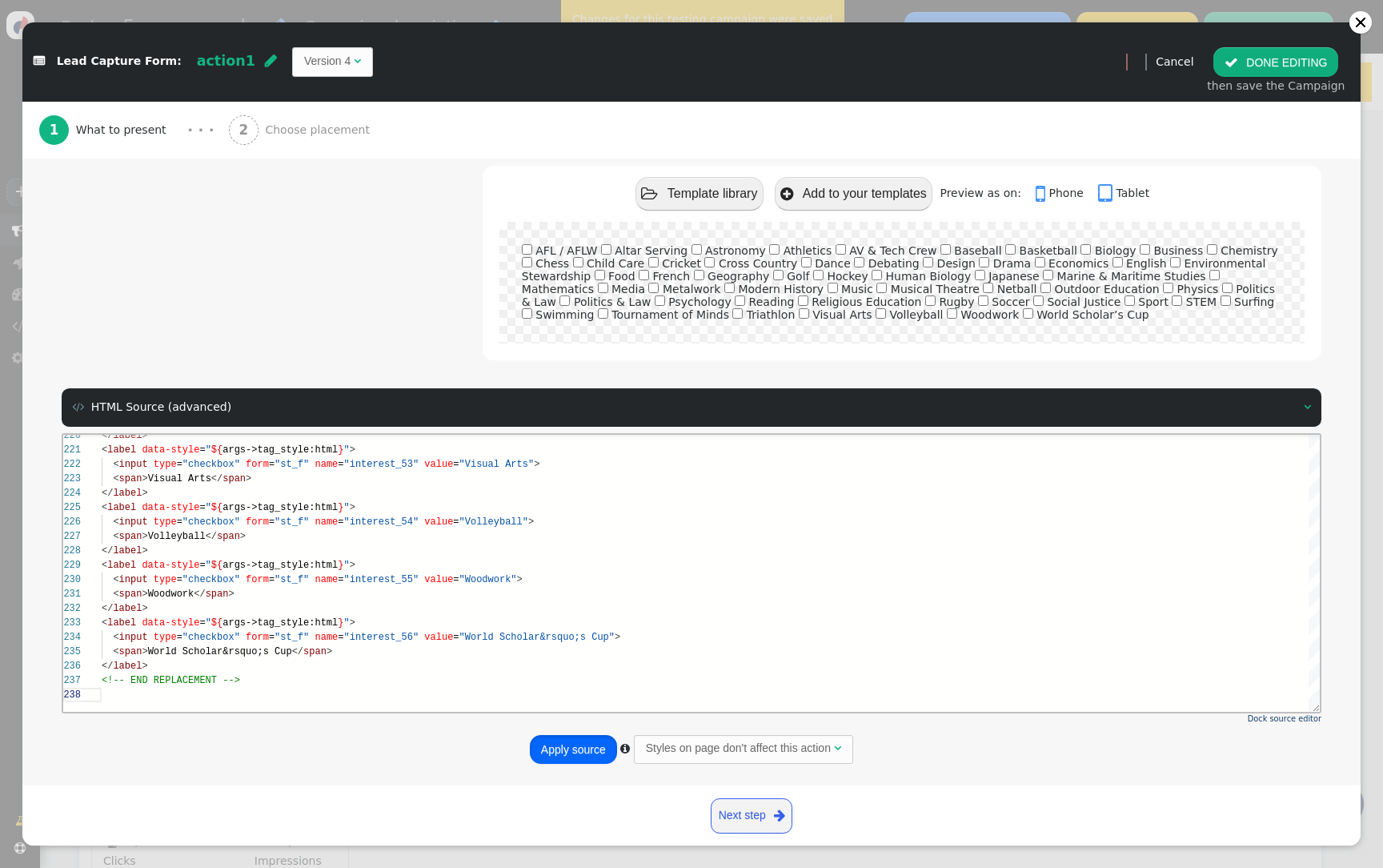
click at [543, 743] on button "Apply source" at bounding box center [573, 749] width 87 height 28
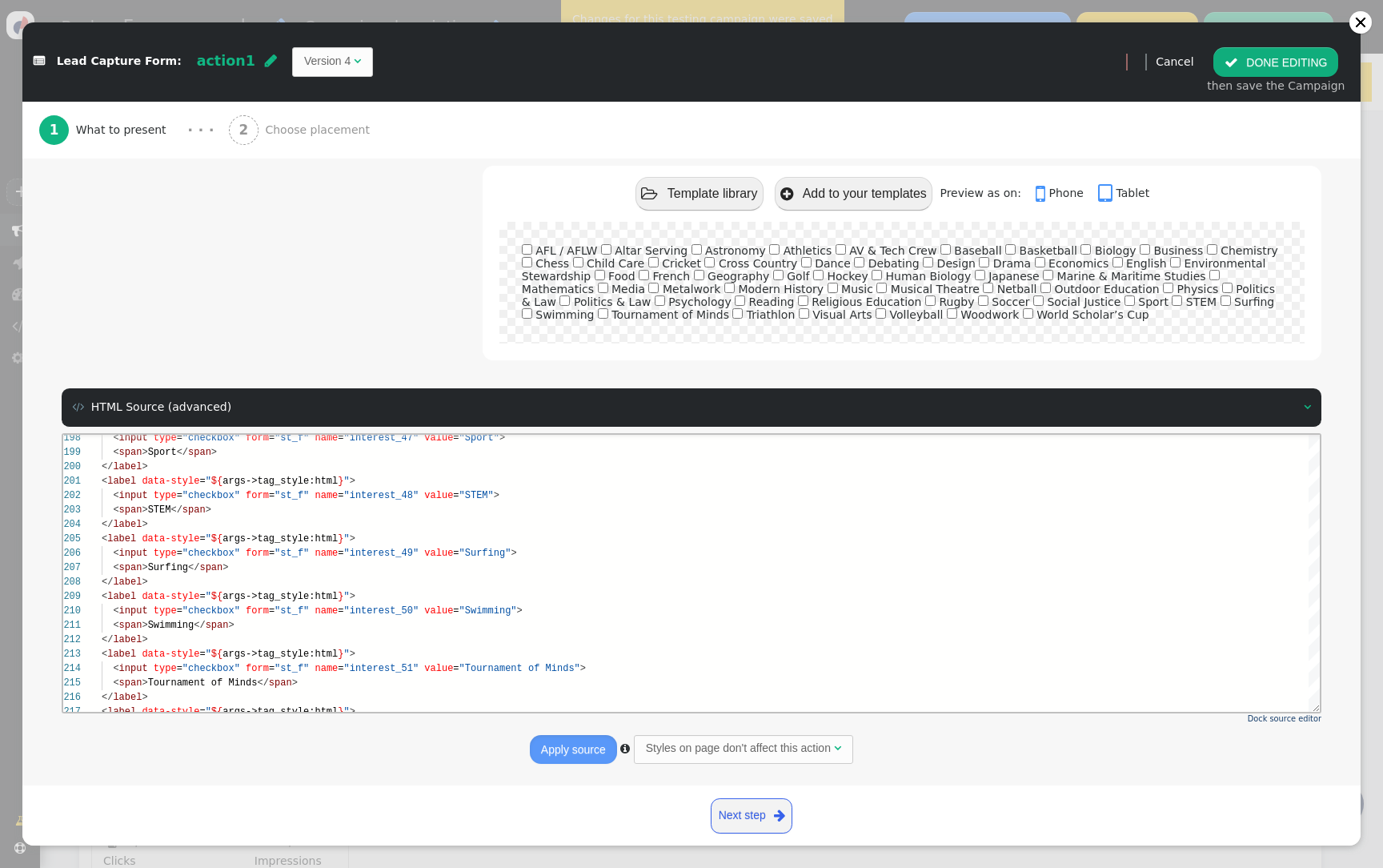
scroll to position [0, 0]
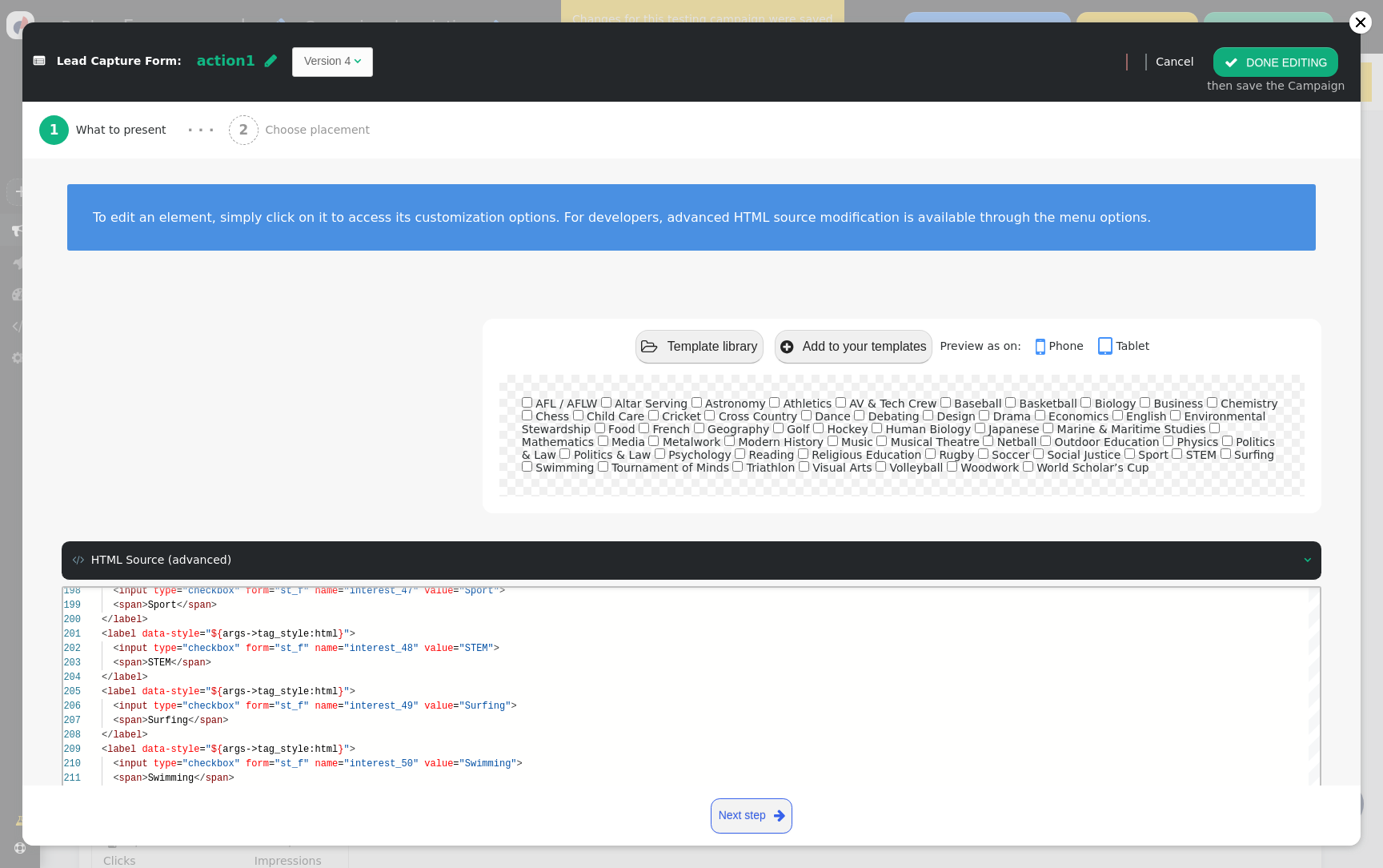
click at [604, 655] on div "< span > STEM </ span >" at bounding box center [1102, 662] width 2001 height 15
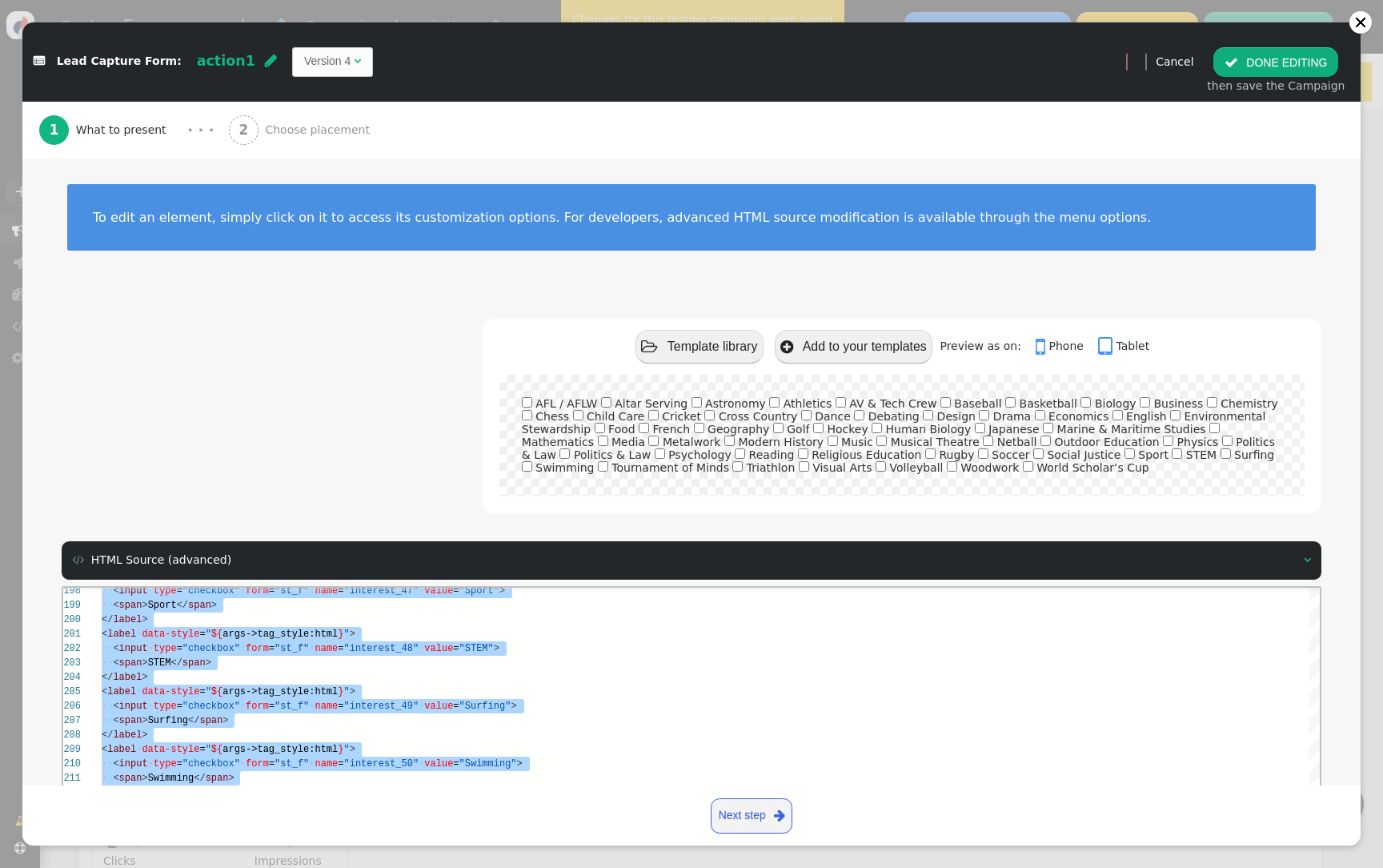
paste textarea "<span>Woodwork</span> </label> <label data-style="${args->tag_style:html}"> <in…"
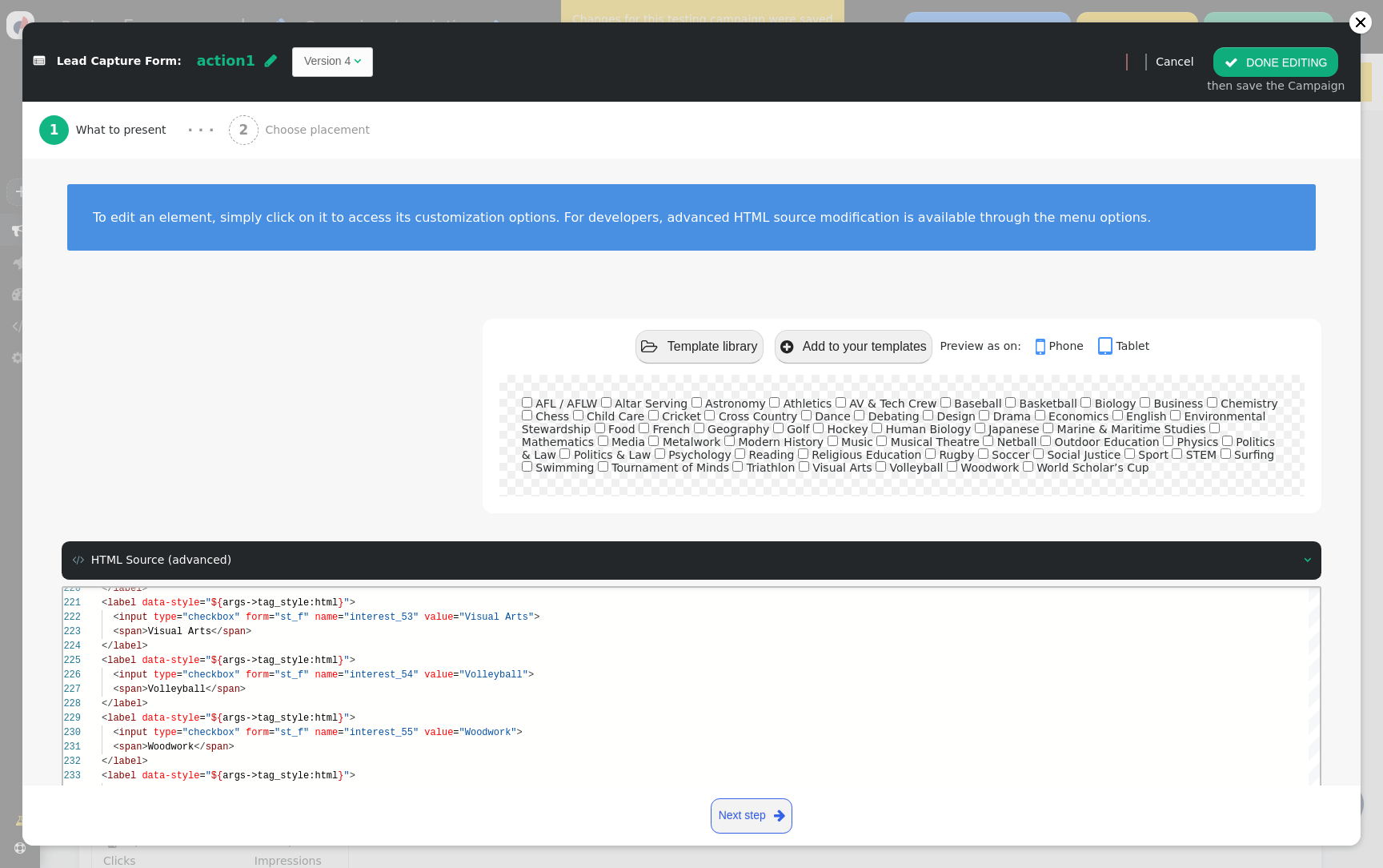
scroll to position [154, 0]
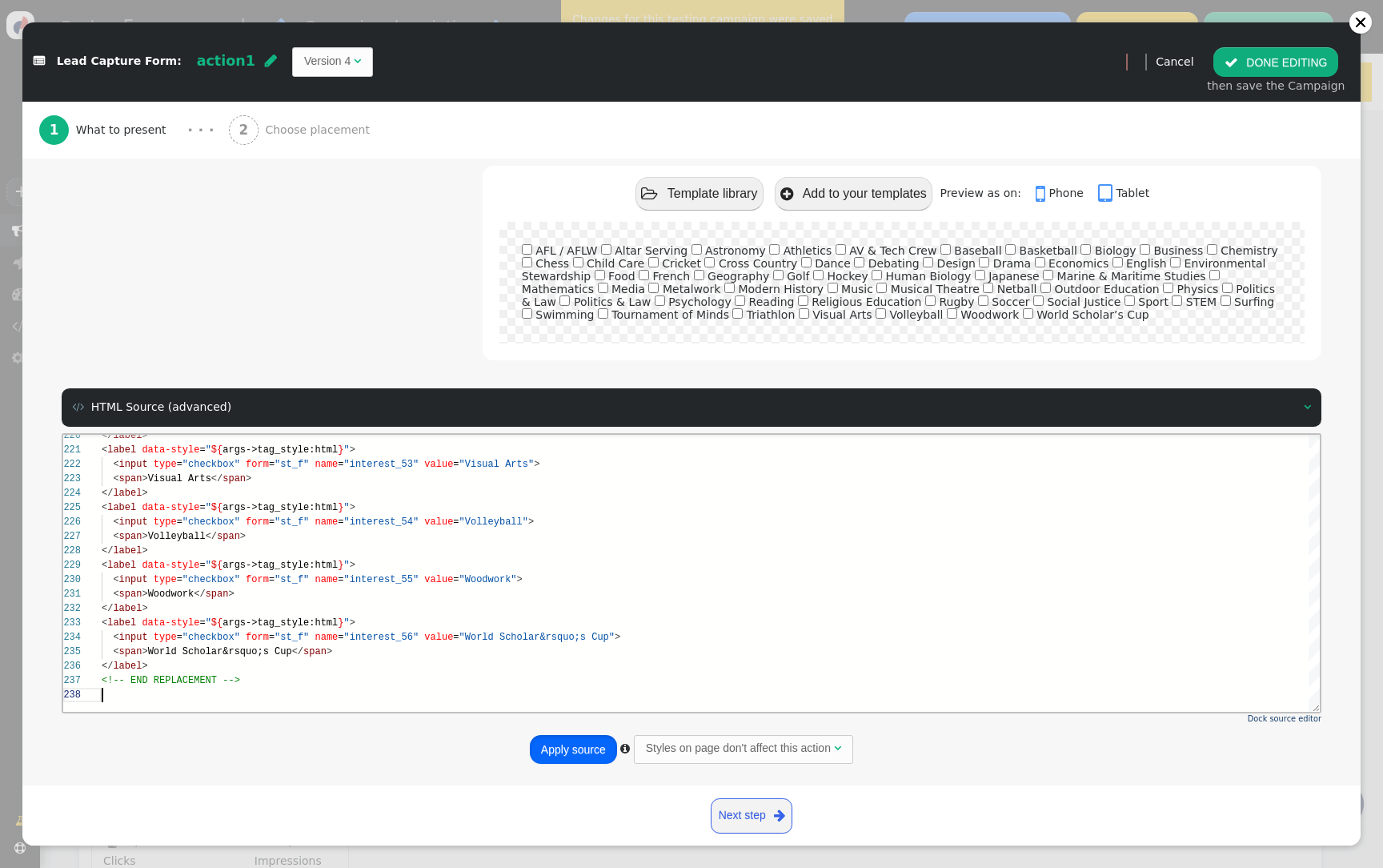
click at [576, 756] on button "Apply source" at bounding box center [573, 749] width 87 height 28
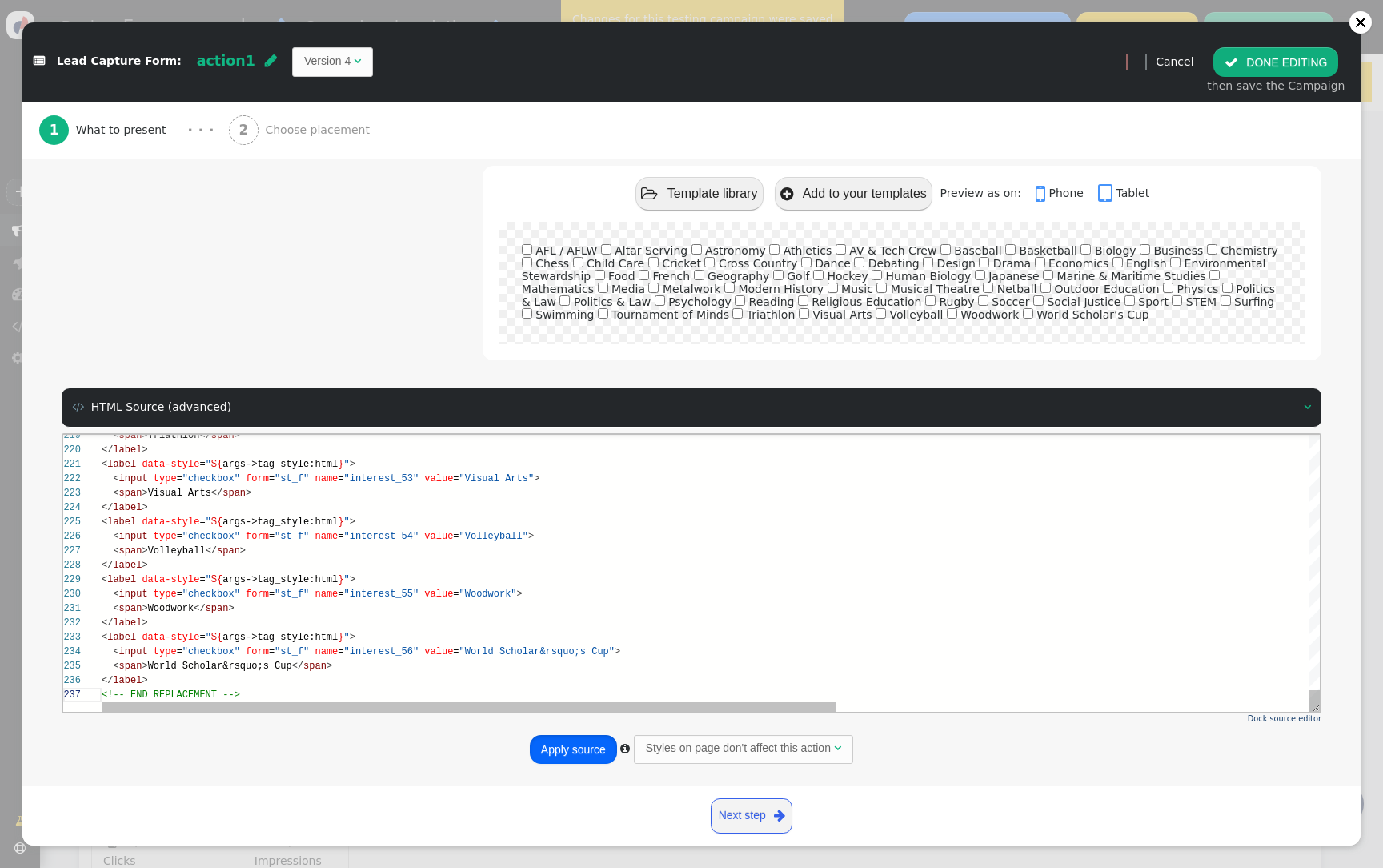
scroll to position [86, 139]
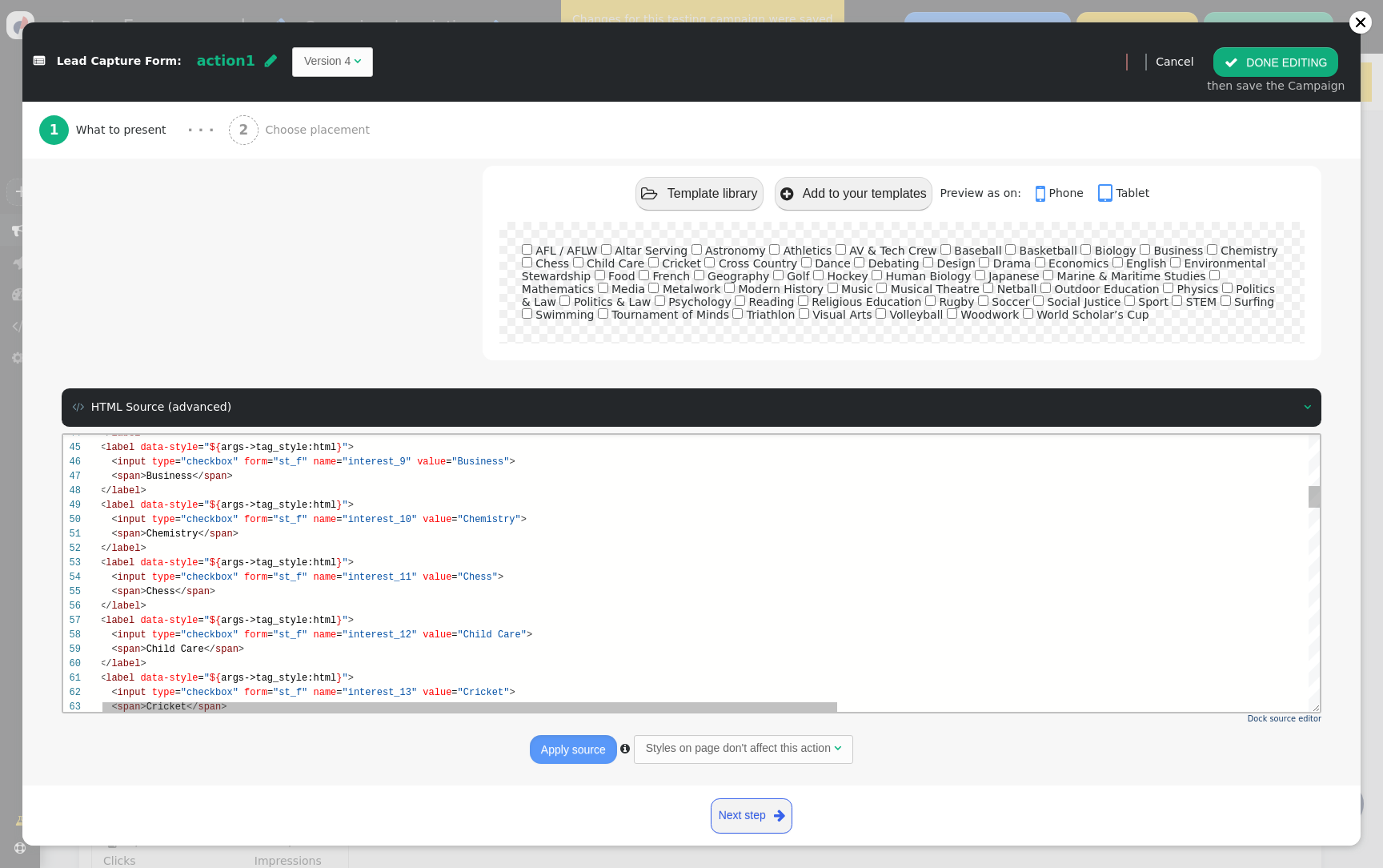
click at [577, 507] on div "< label data-style = " ${ args->tag_style:html } " >" at bounding box center [1100, 504] width 2001 height 15
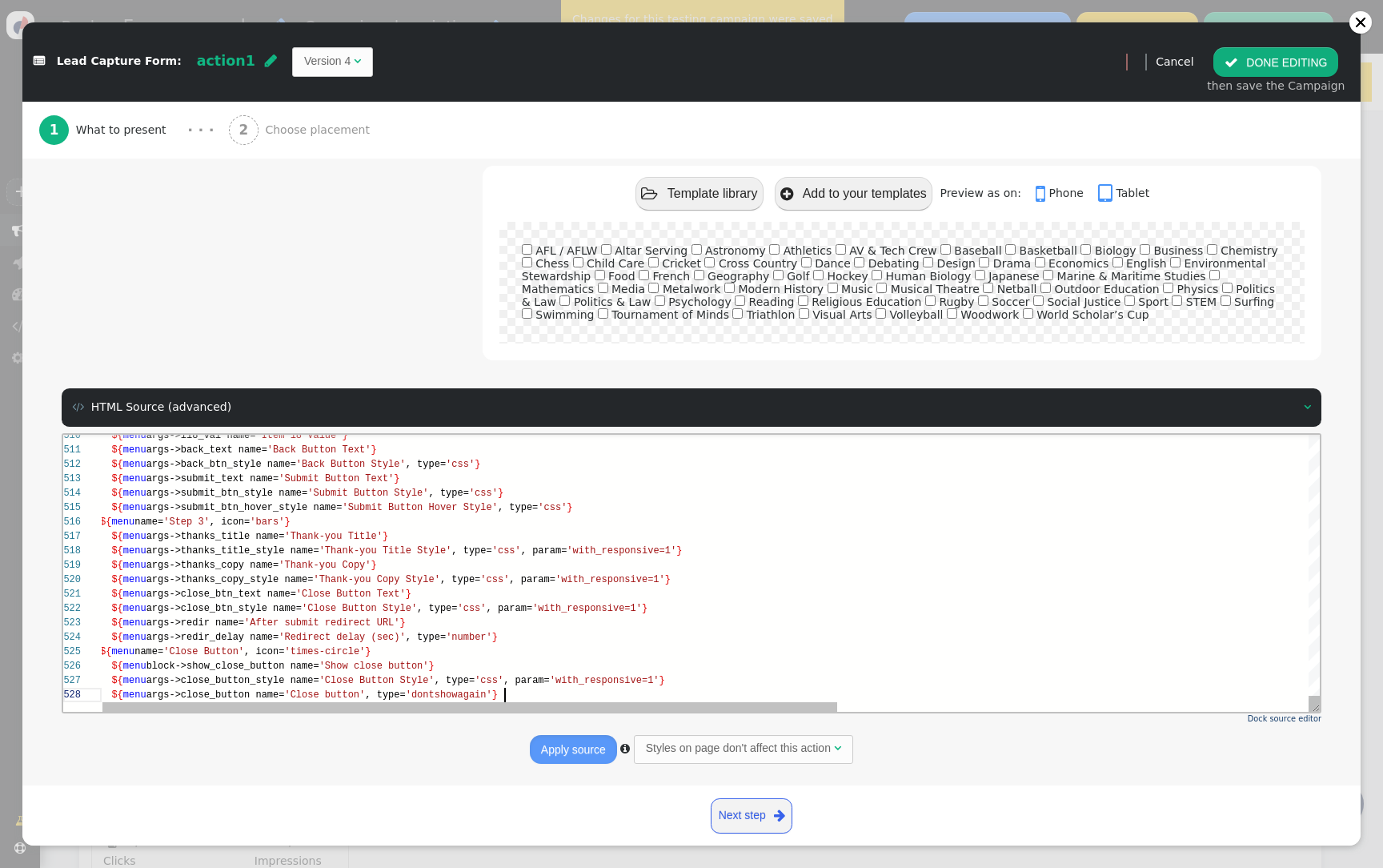
scroll to position [101, 405]
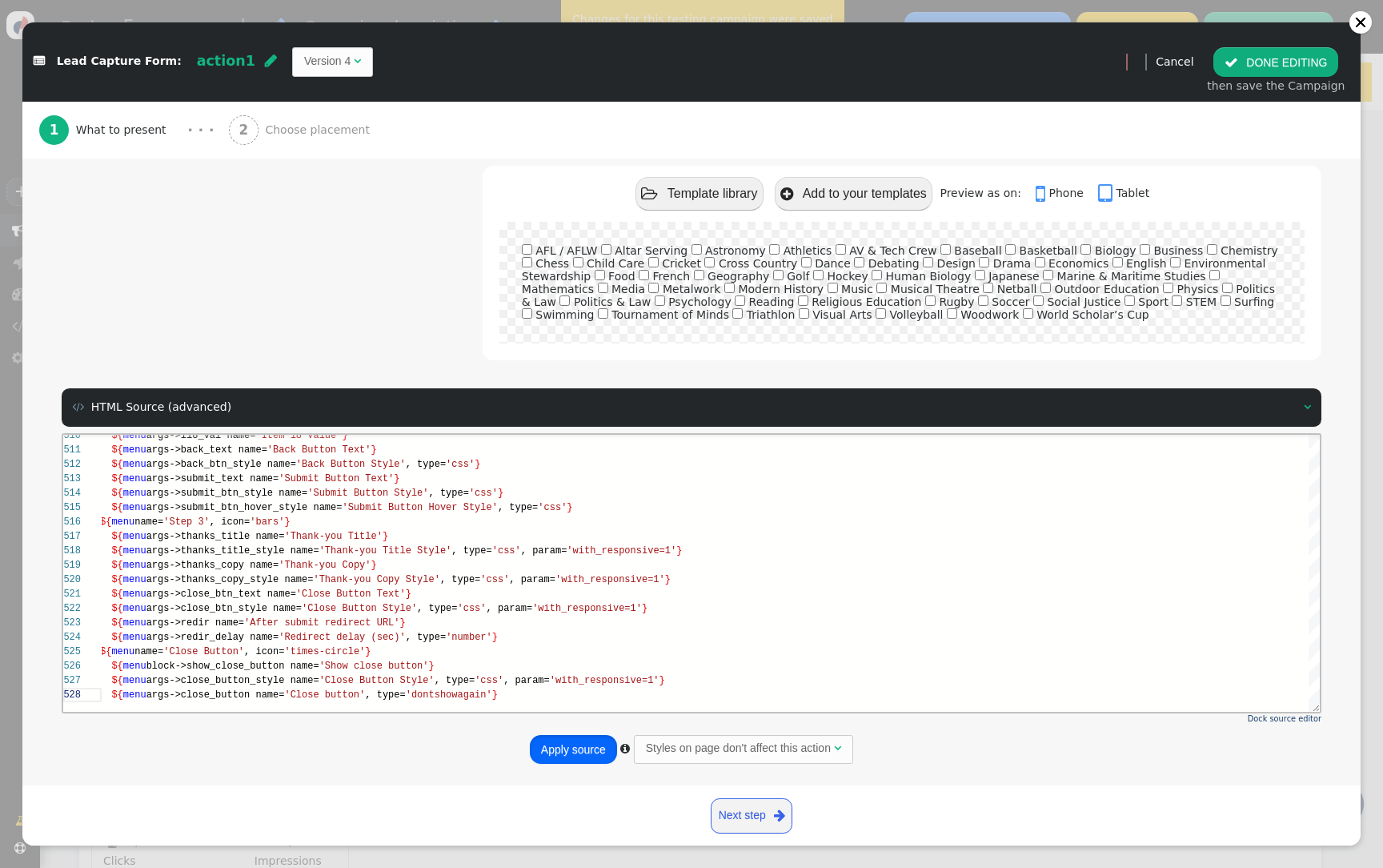
click at [569, 747] on button "Apply source" at bounding box center [573, 749] width 87 height 28
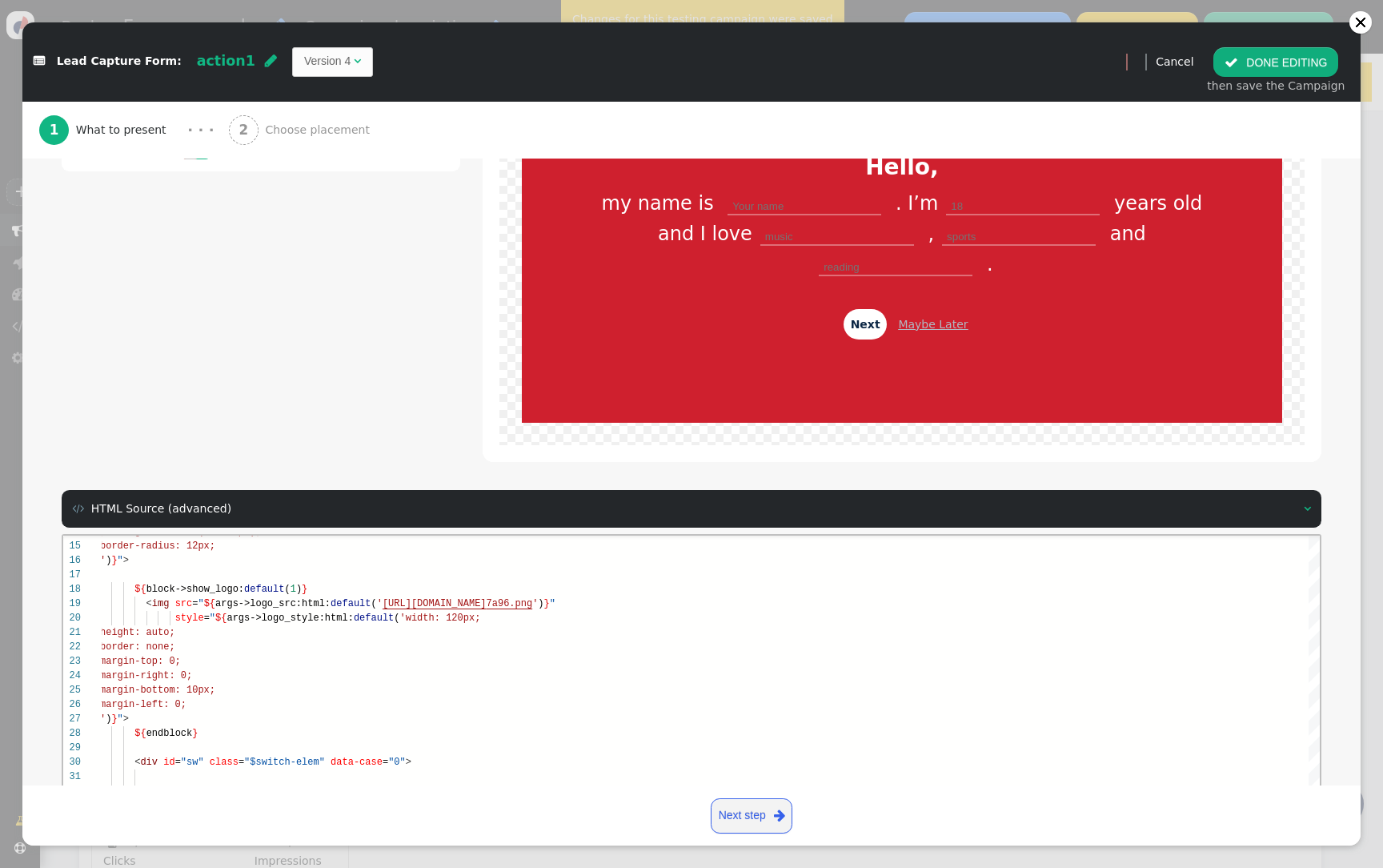
scroll to position [0, 0]
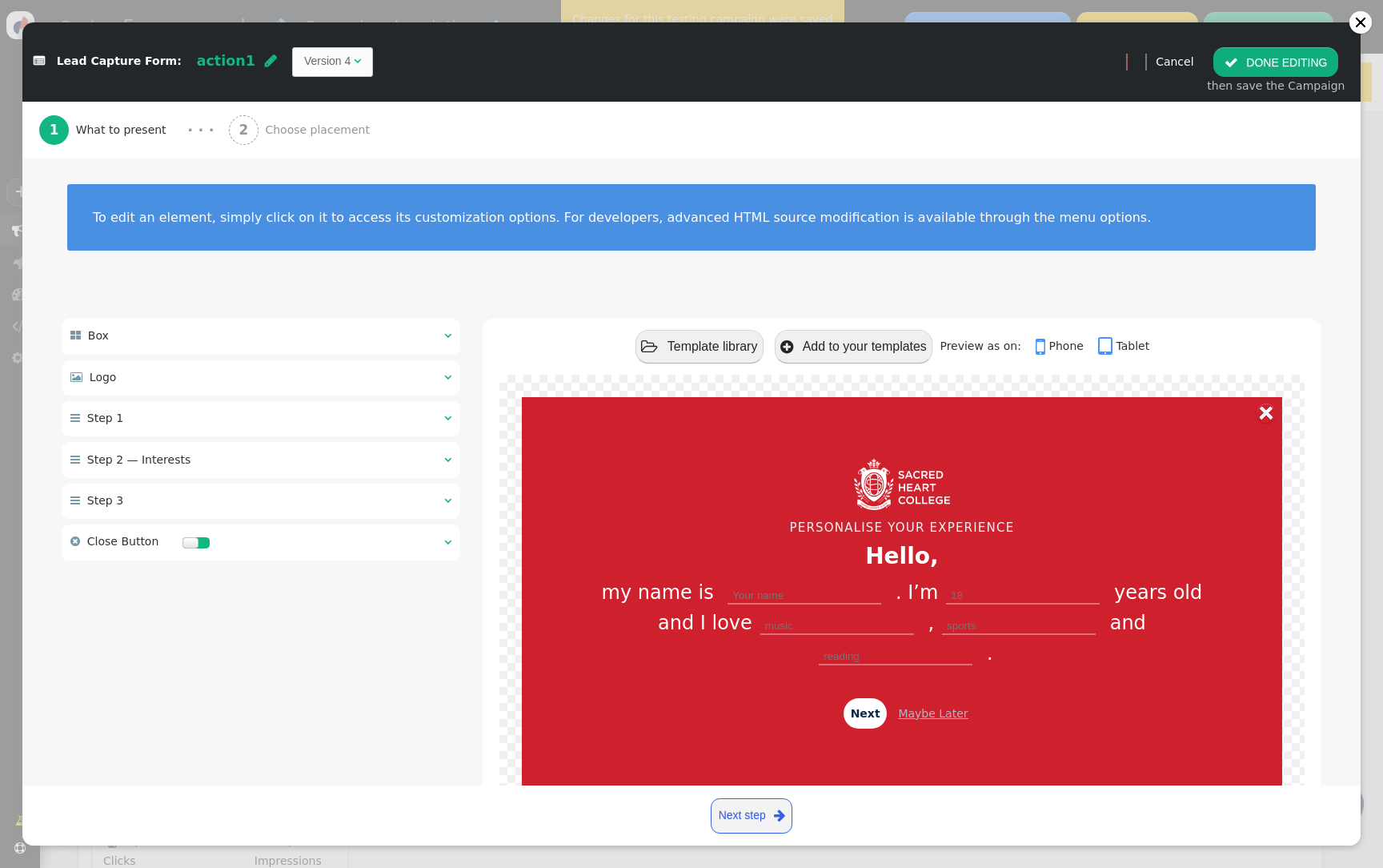
click at [398, 546] on div " Close Button  " at bounding box center [261, 542] width 399 height 36
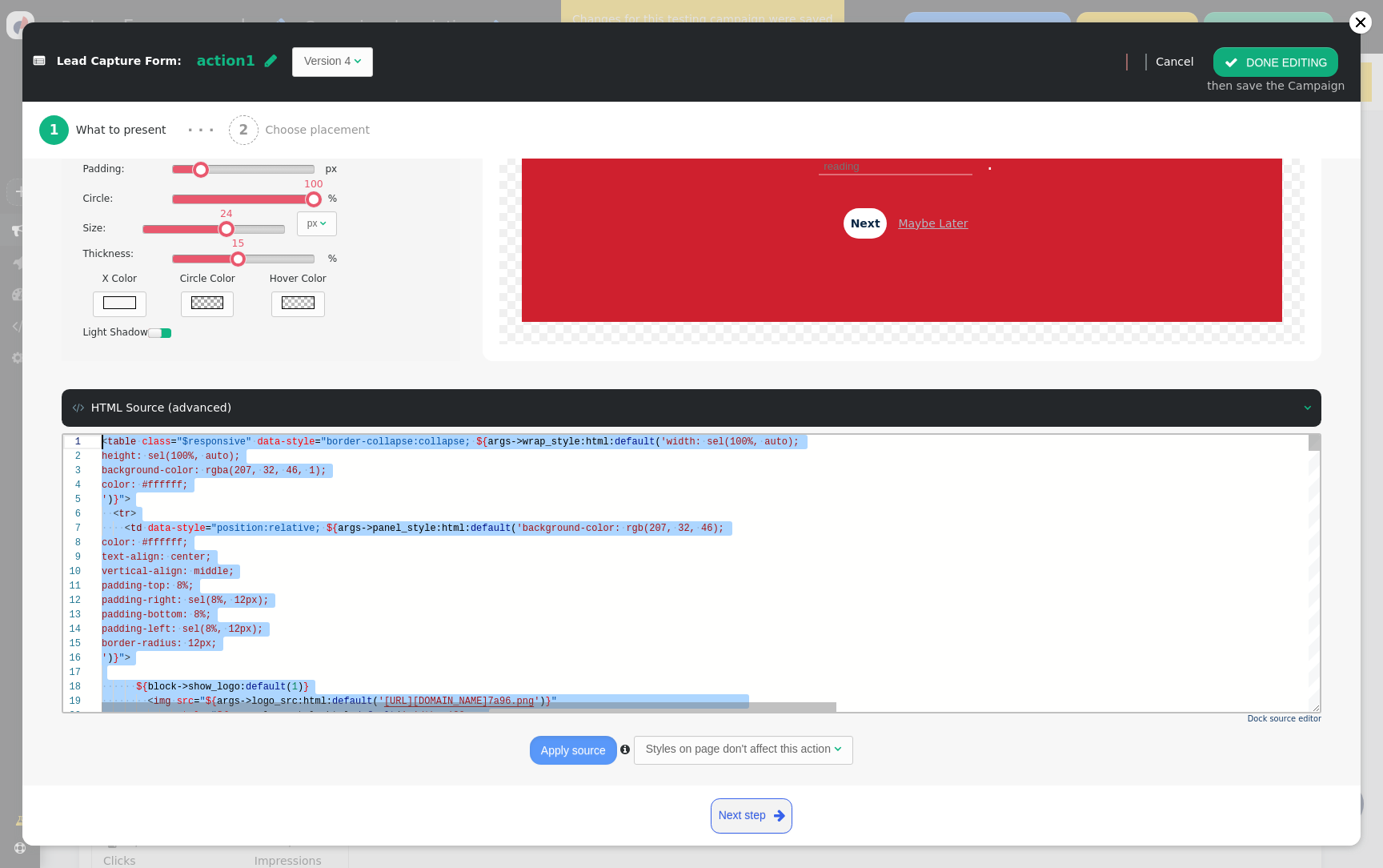
drag, startPoint x: 234, startPoint y: 594, endPoint x: 147, endPoint y: 110, distance: 491.8
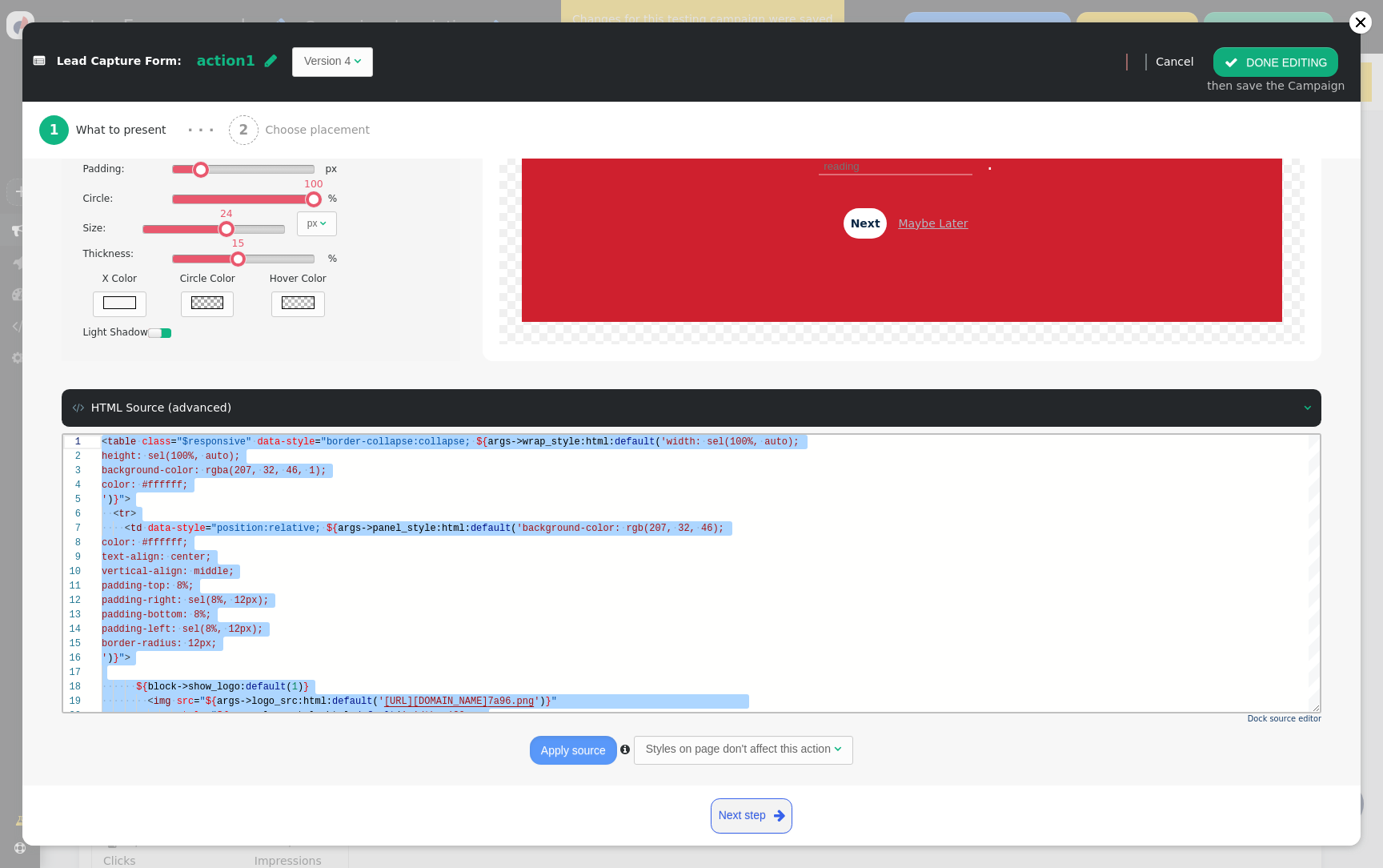
paste textarea "on:all .3s;" class="$personyze_button_dont_show_again" data-action_id="${action…"
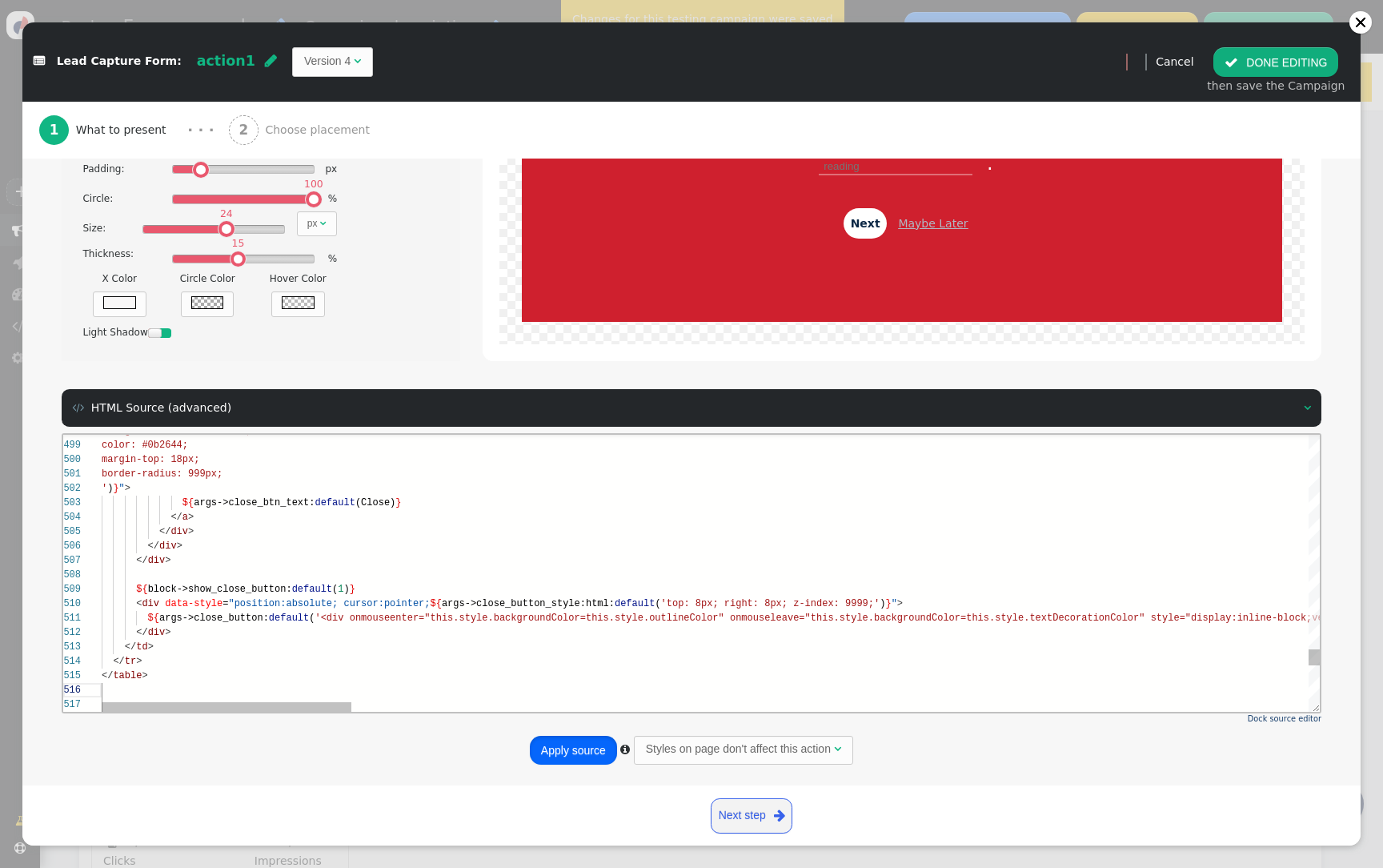
click at [576, 754] on button "Apply source" at bounding box center [573, 749] width 87 height 28
type textarea ";" class="$personyze_button_dont_show_again" data-action_id="${action_id}"><div…"
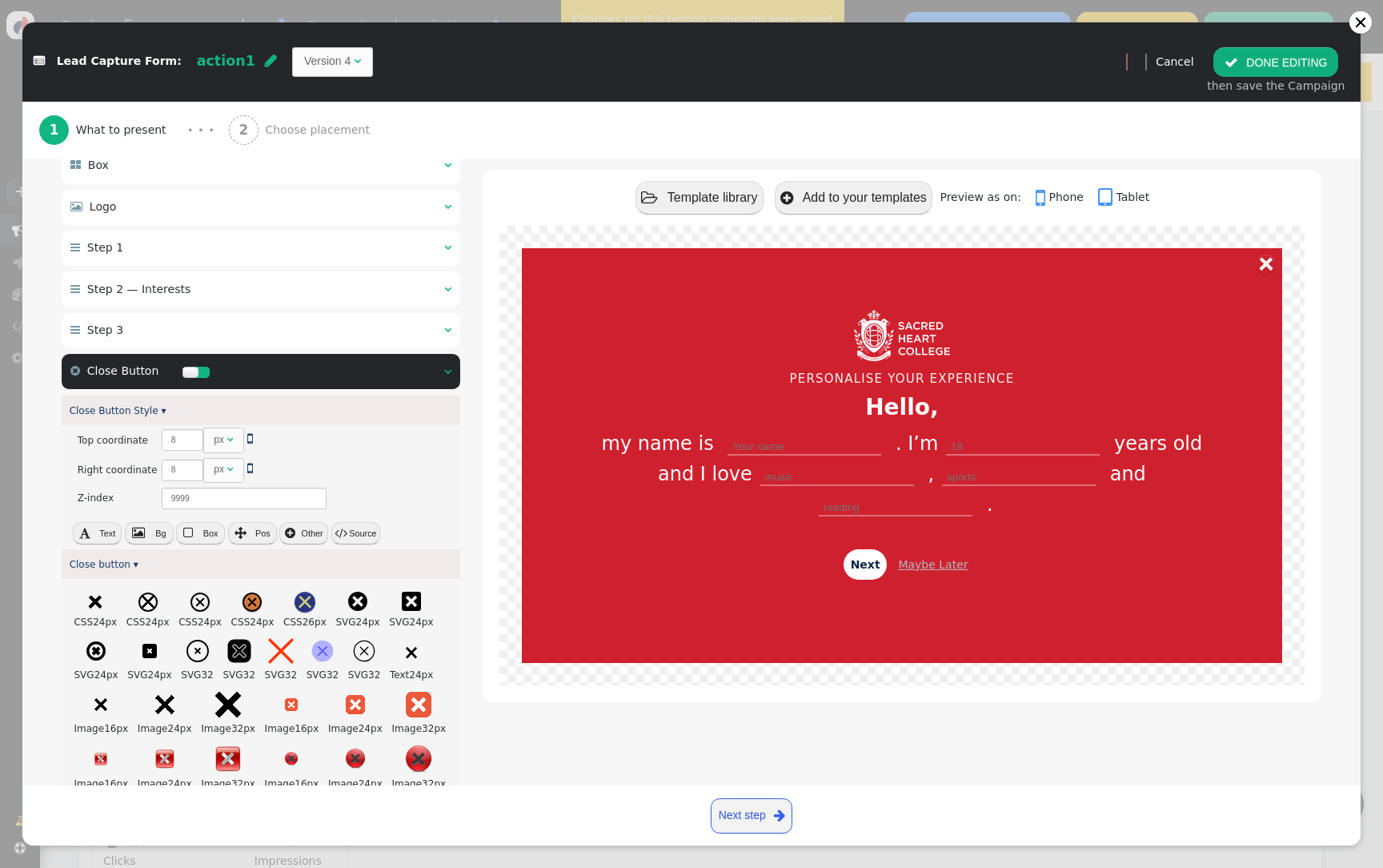
scroll to position [140, 0]
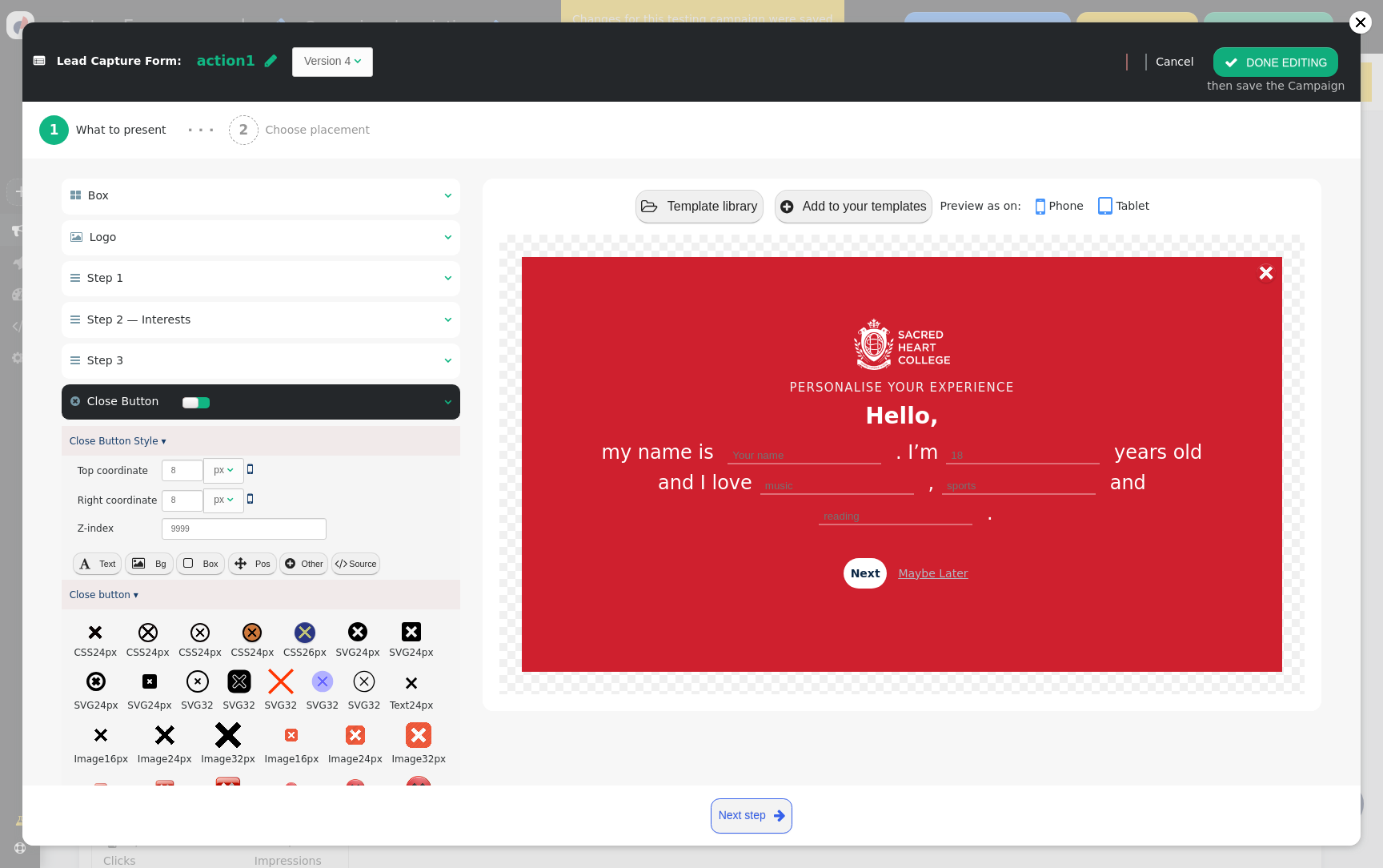
click at [1300, 76] on button " DONE EDITING" at bounding box center [1276, 61] width 125 height 28
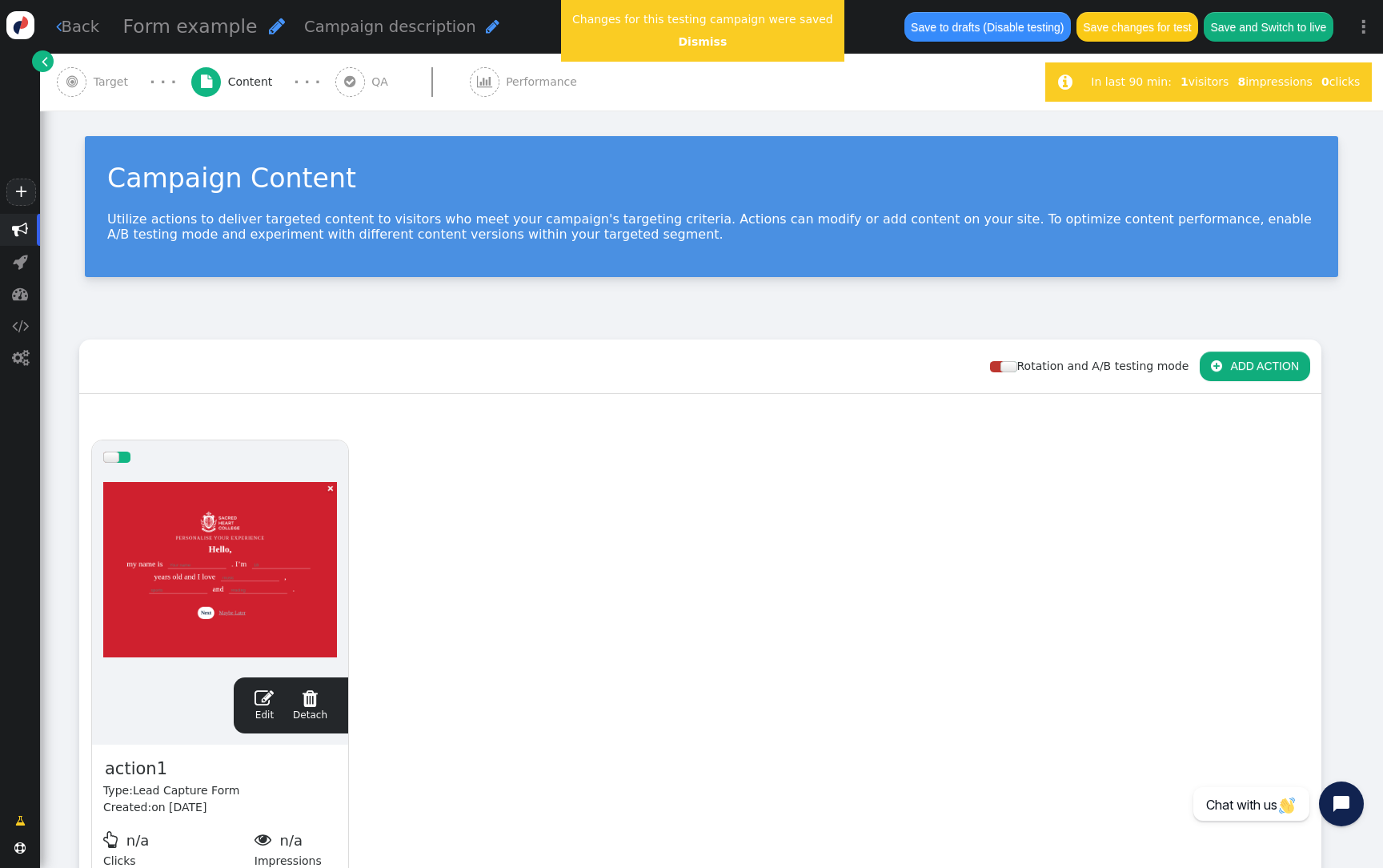
scroll to position [144, 0]
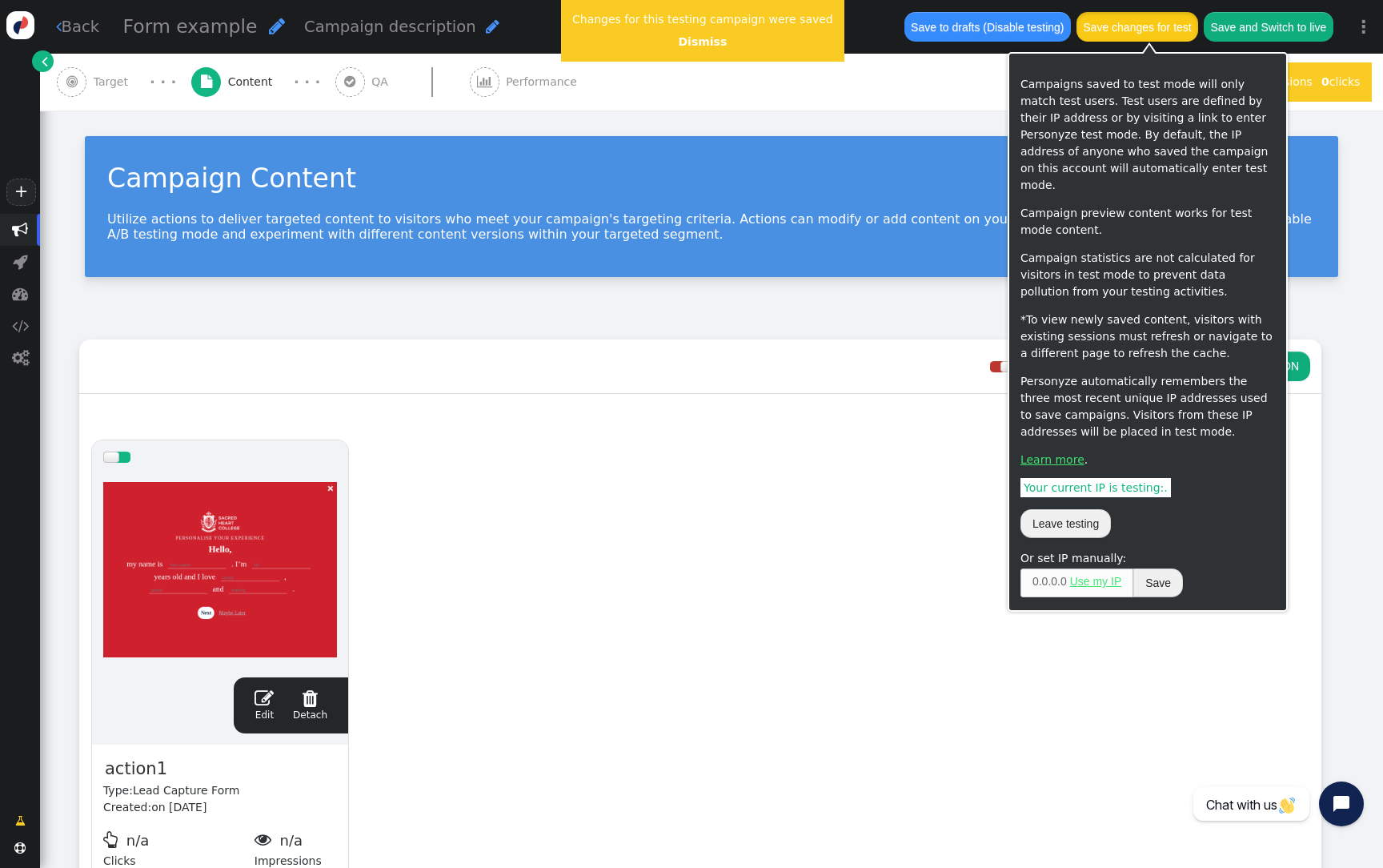
drag, startPoint x: 1171, startPoint y: 30, endPoint x: 1258, endPoint y: 21, distance: 87.5
click at [1258, 21] on div "Save to drafts (Disable testing) Save changes for test Save and Switch to live" at bounding box center [1119, 27] width 452 height 54
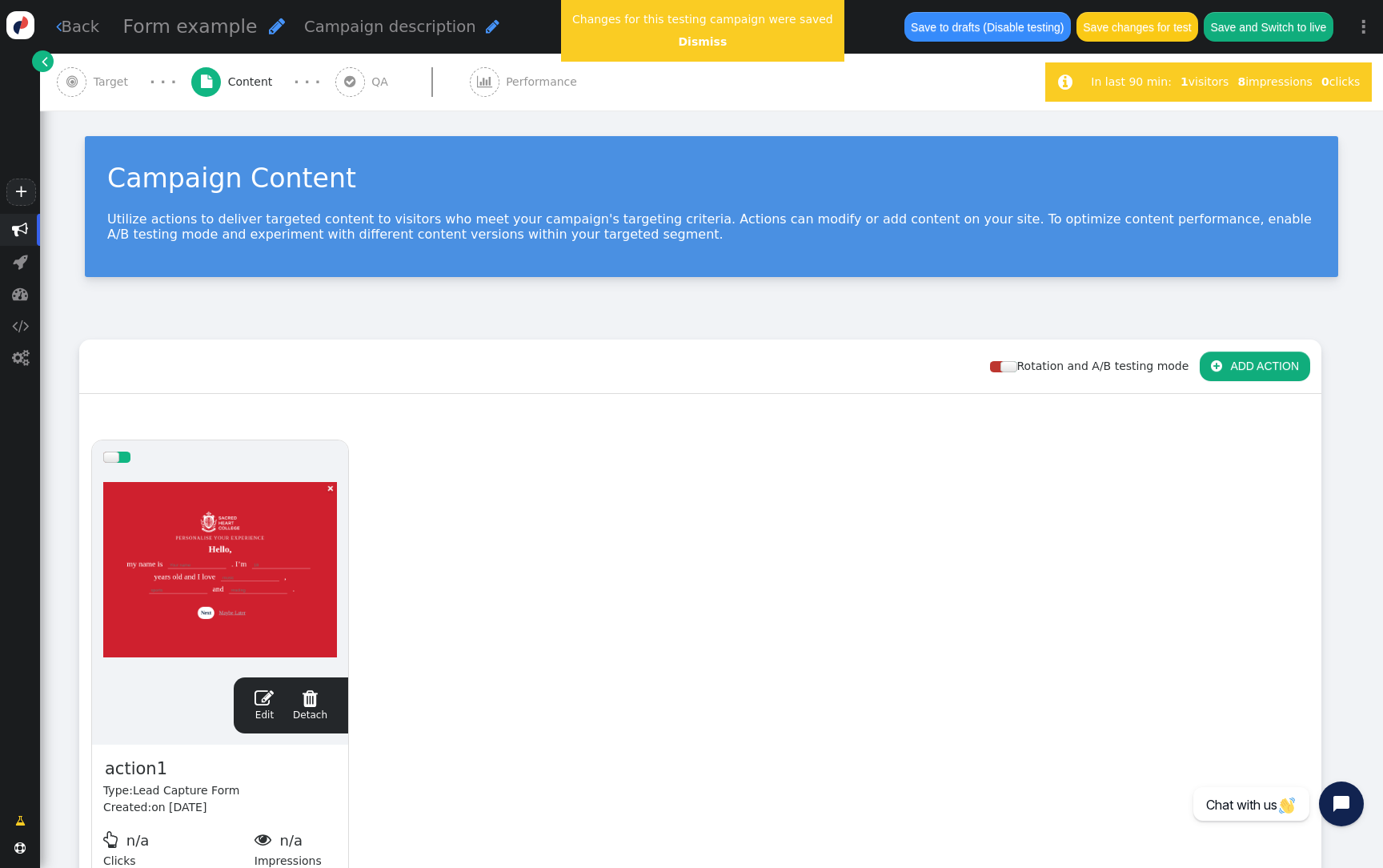
click at [1258, 21] on button "Save and Switch to live" at bounding box center [1269, 26] width 130 height 28
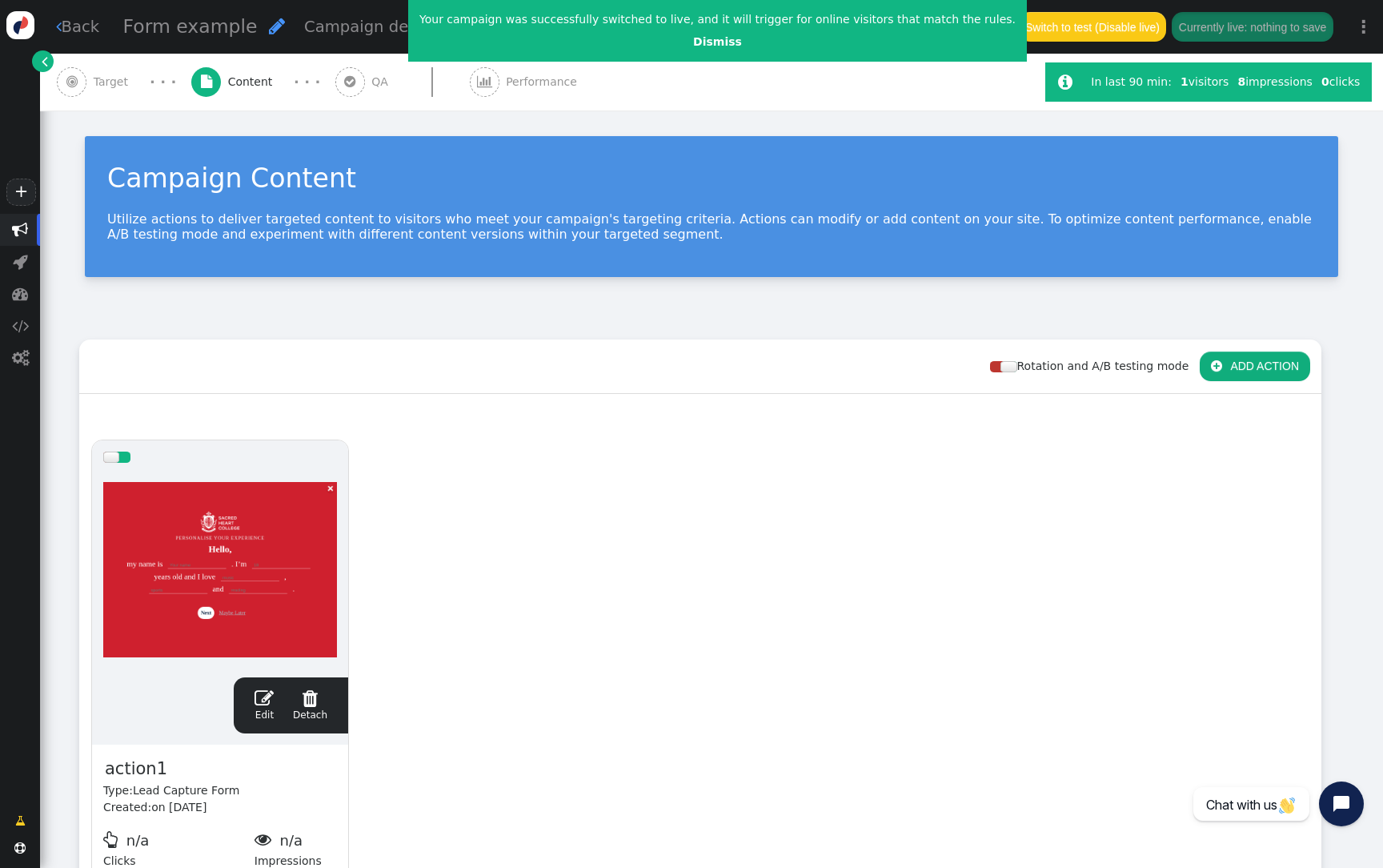
click at [197, 562] on div at bounding box center [220, 570] width 234 height 192
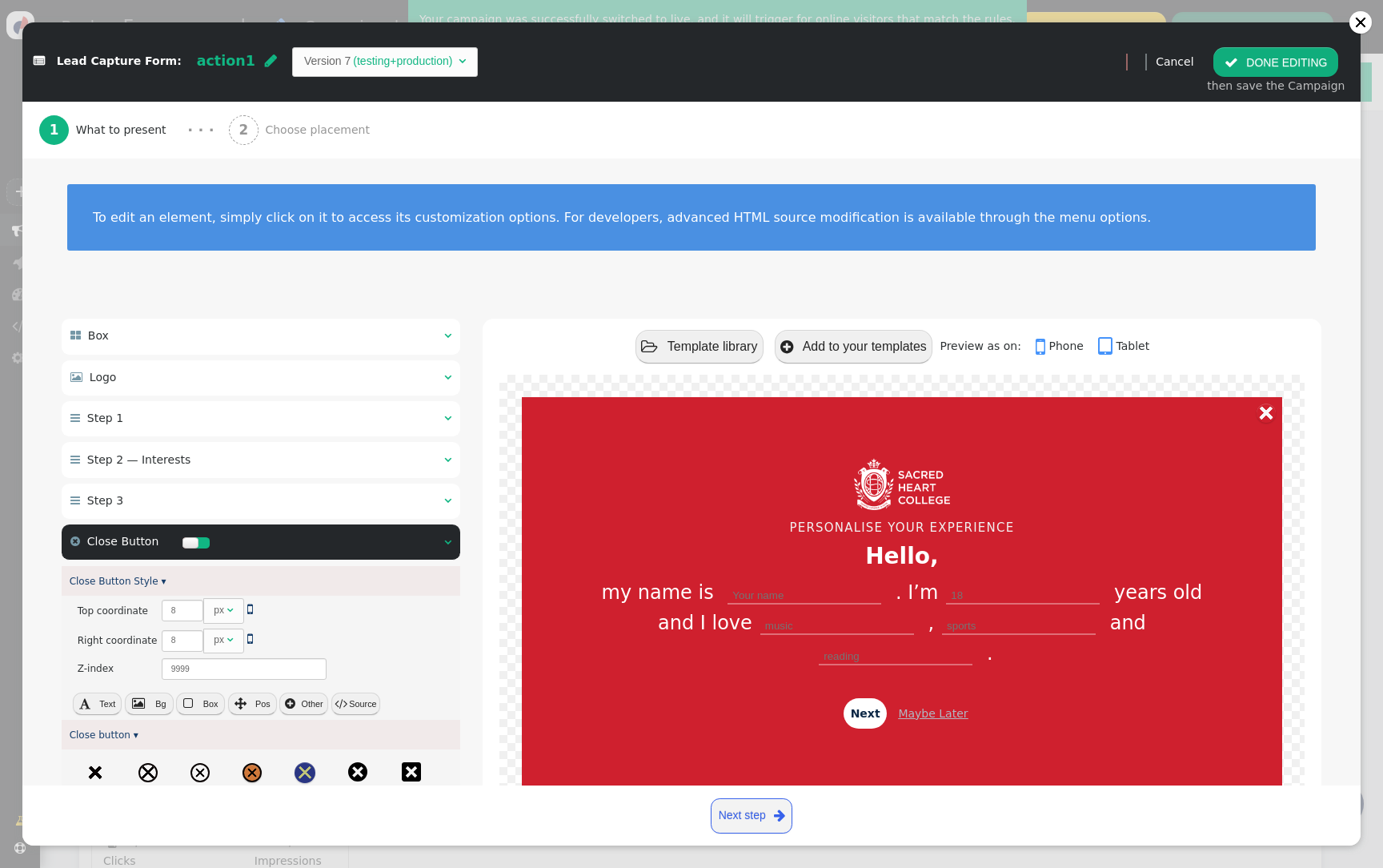
click at [197, 542] on div at bounding box center [203, 542] width 14 height 11
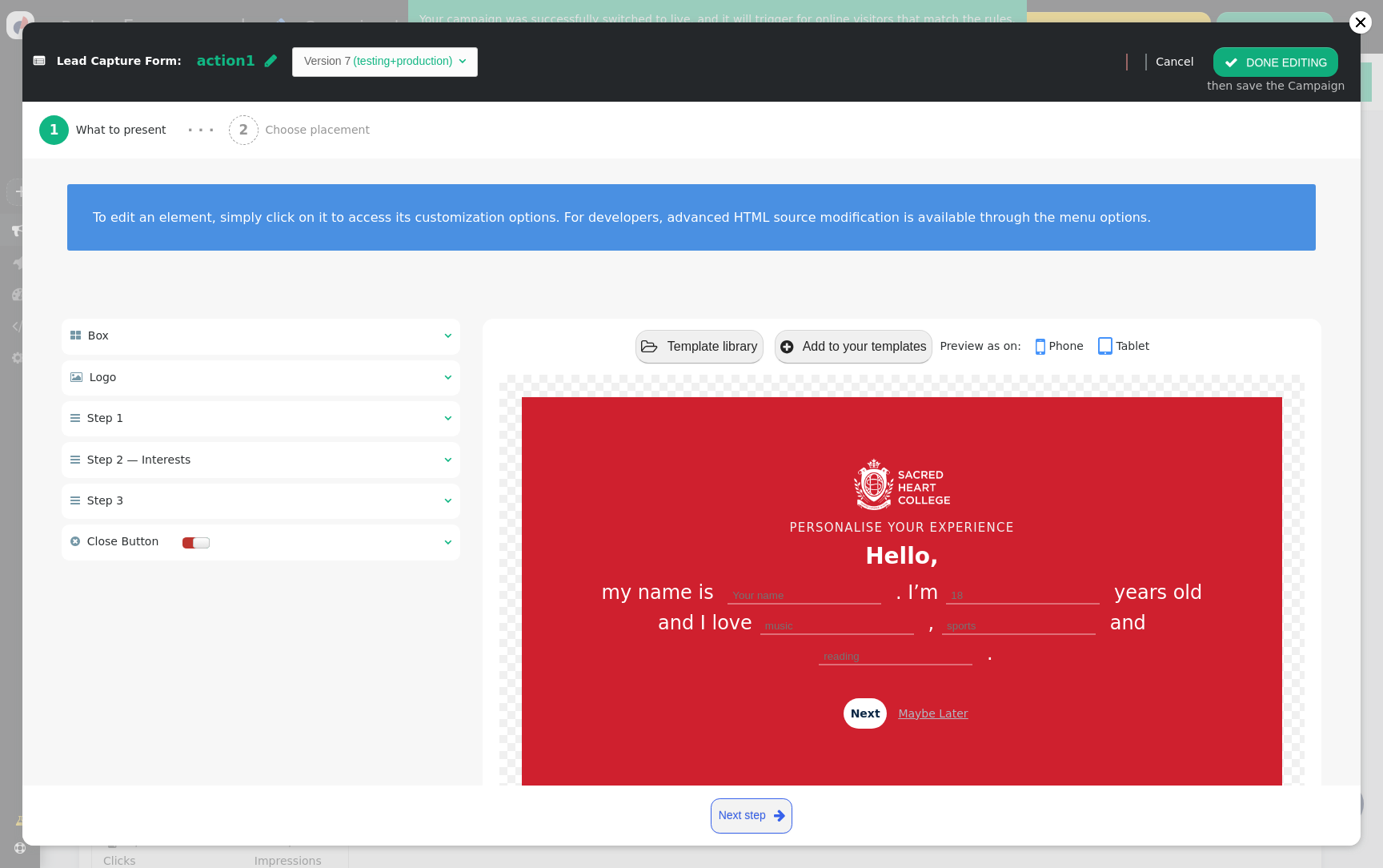
click at [400, 544] on div " Close Button  " at bounding box center [261, 542] width 399 height 36
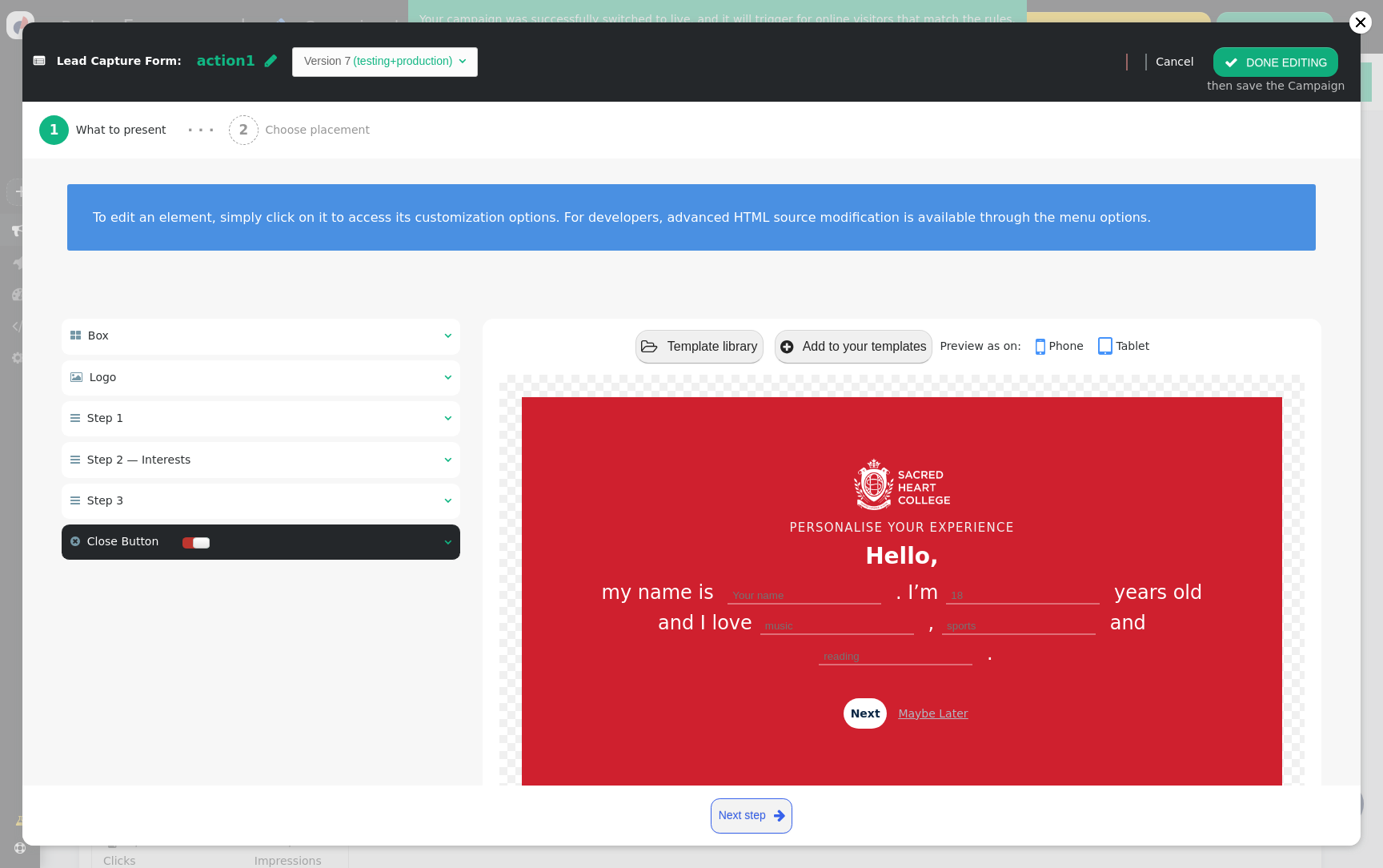
click at [1264, 215] on div "To edit an element, simply click on it to access its customization options. For…" at bounding box center [691, 217] width 1198 height 15
click at [1275, 58] on button " DONE EDITING" at bounding box center [1276, 61] width 125 height 28
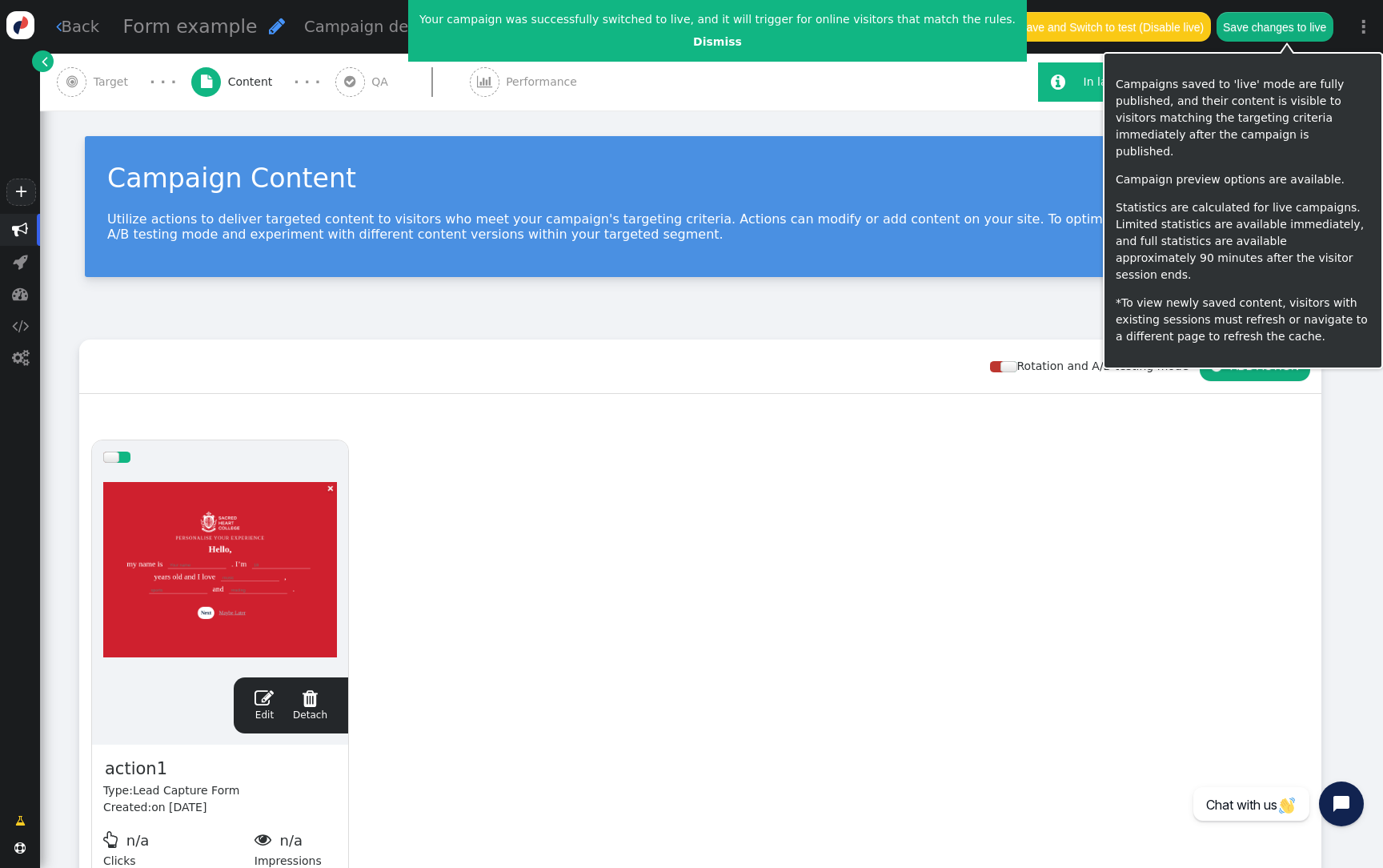
click at [1278, 27] on button "Save changes to live" at bounding box center [1275, 26] width 117 height 28
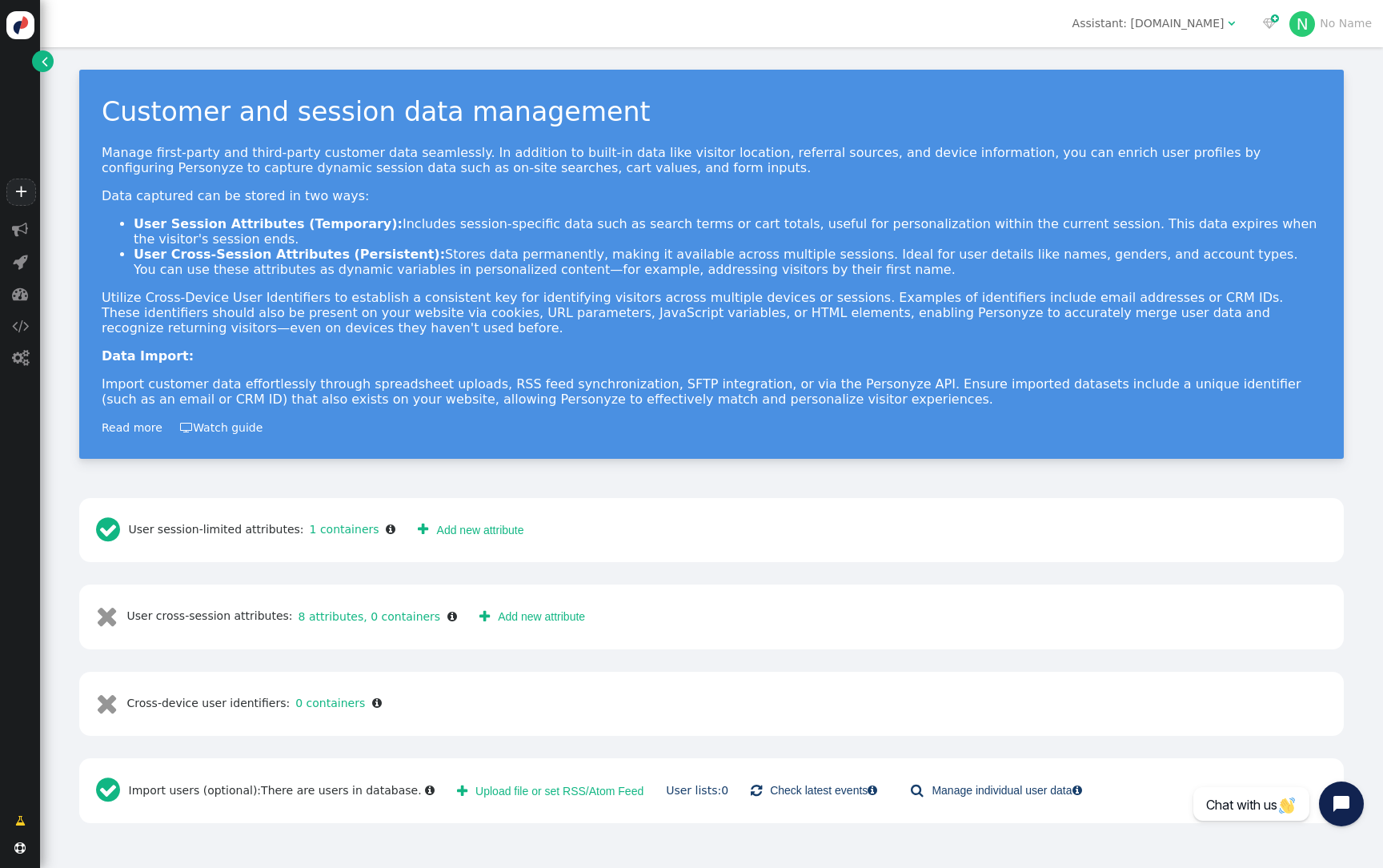
click at [394, 595] on div " User cross-session attributes: 8 attributes, 0 containers " at bounding box center [276, 616] width 372 height 42
click at [387, 610] on link "8 attributes, 0 containers" at bounding box center [367, 616] width 148 height 13
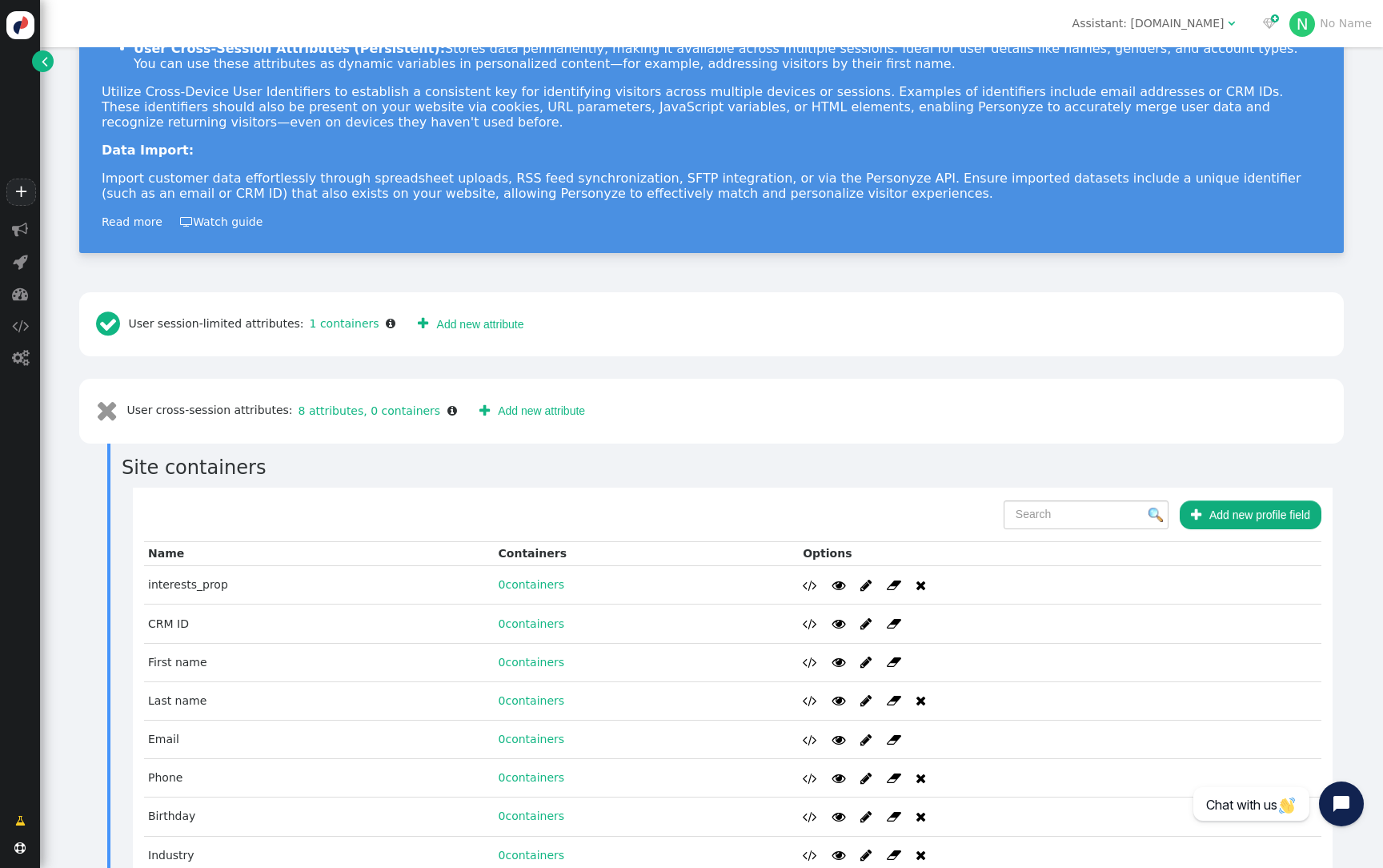
scroll to position [404, 0]
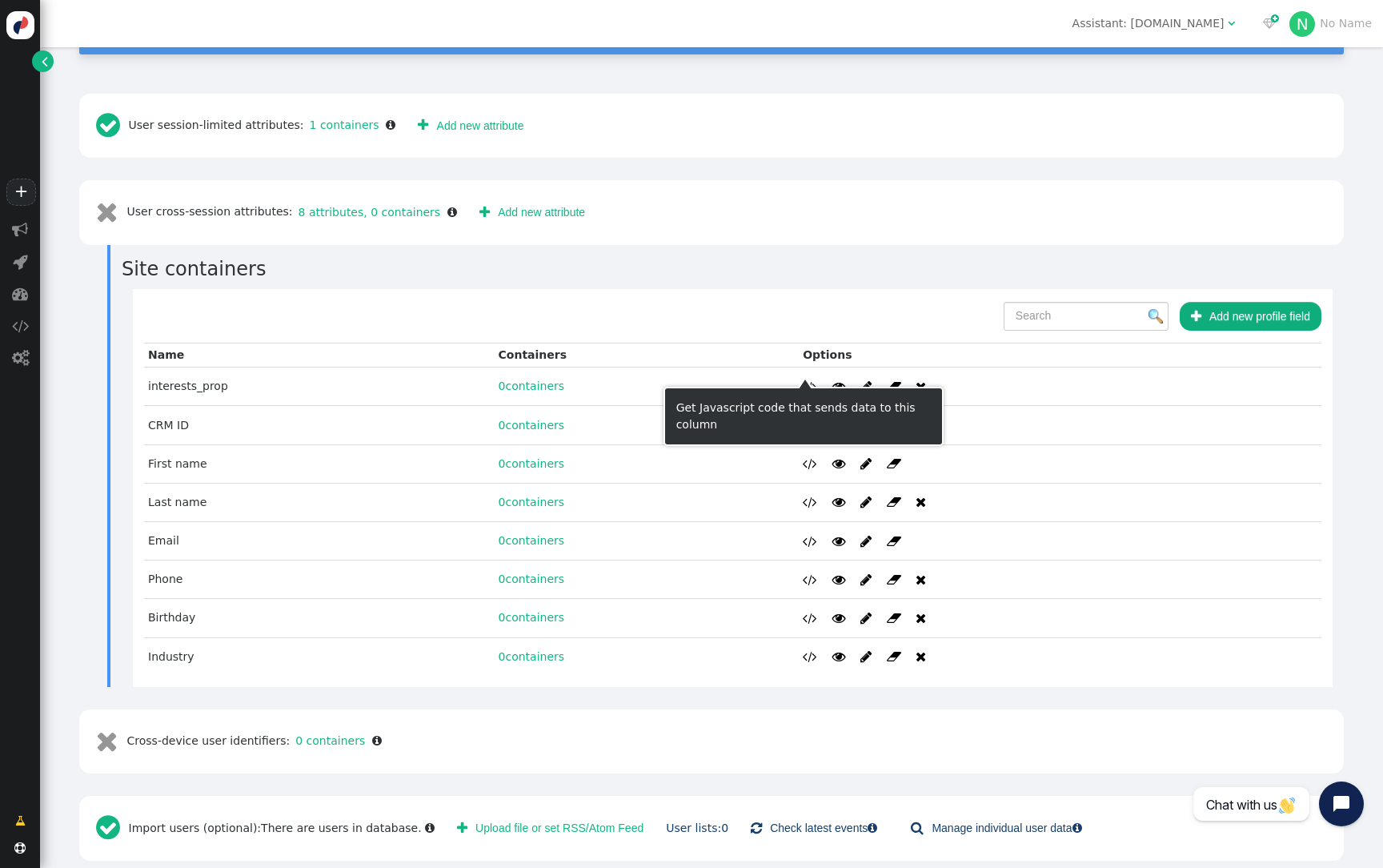
click at [803, 380] on span "" at bounding box center [810, 386] width 15 height 13
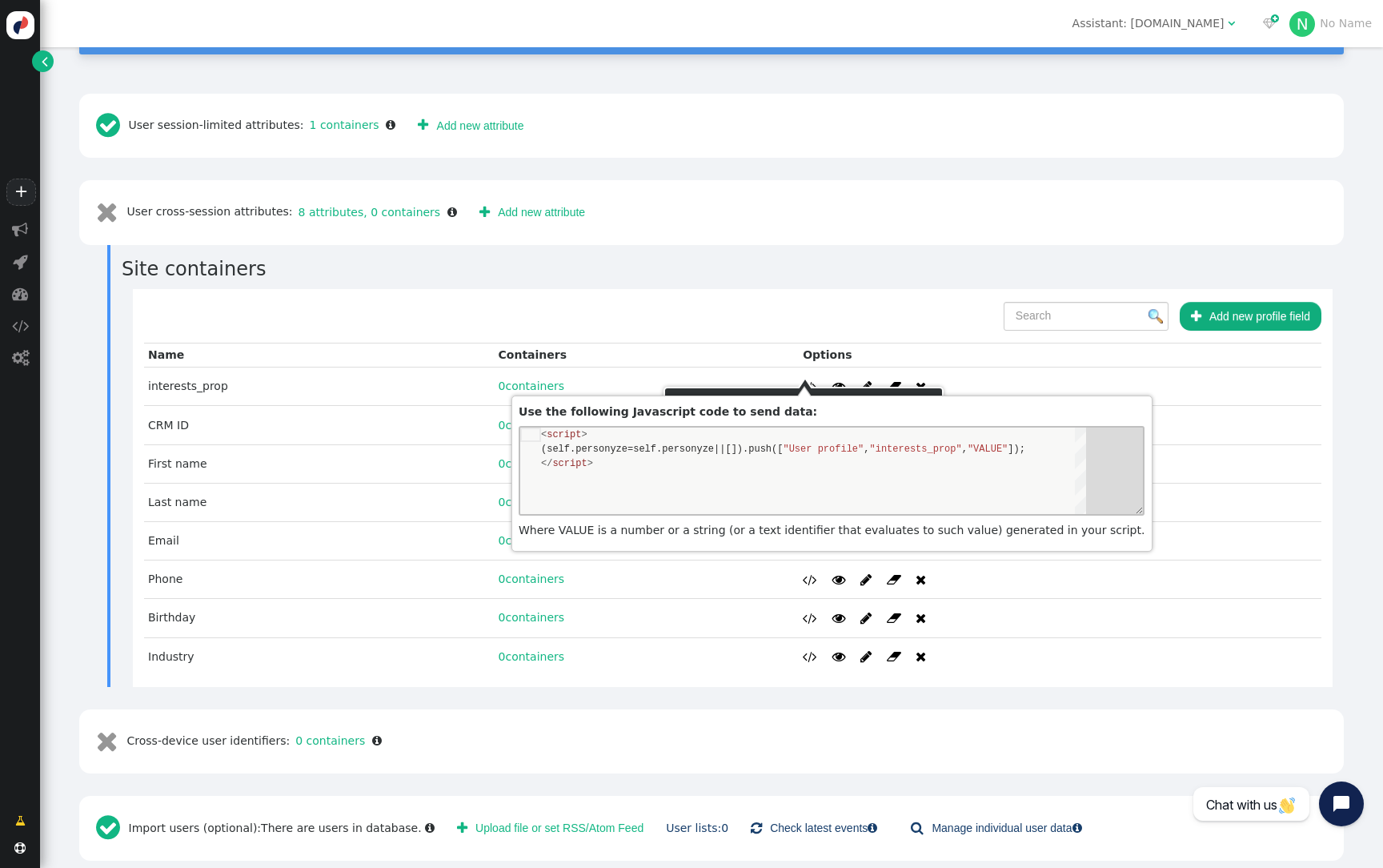
scroll to position [15, 376]
click at [917, 451] on div "< script > (self.personyze=self.personyze||[]).push([ "User profile" , "interes…" at bounding box center [803, 469] width 566 height 86
